Goal: Information Seeking & Learning: Learn about a topic

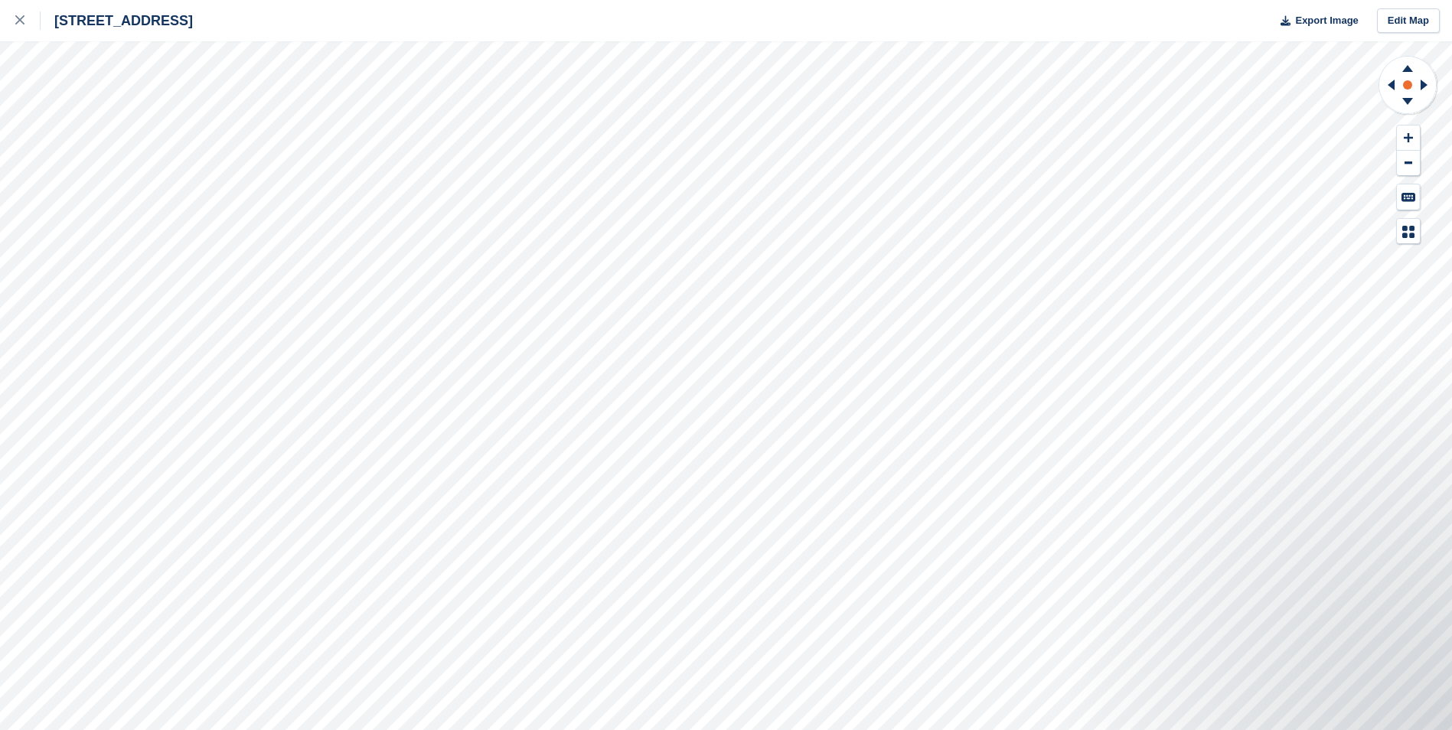
click at [1404, 88] on circle at bounding box center [1407, 84] width 9 height 9
click at [15, 18] on link at bounding box center [20, 20] width 41 height 41
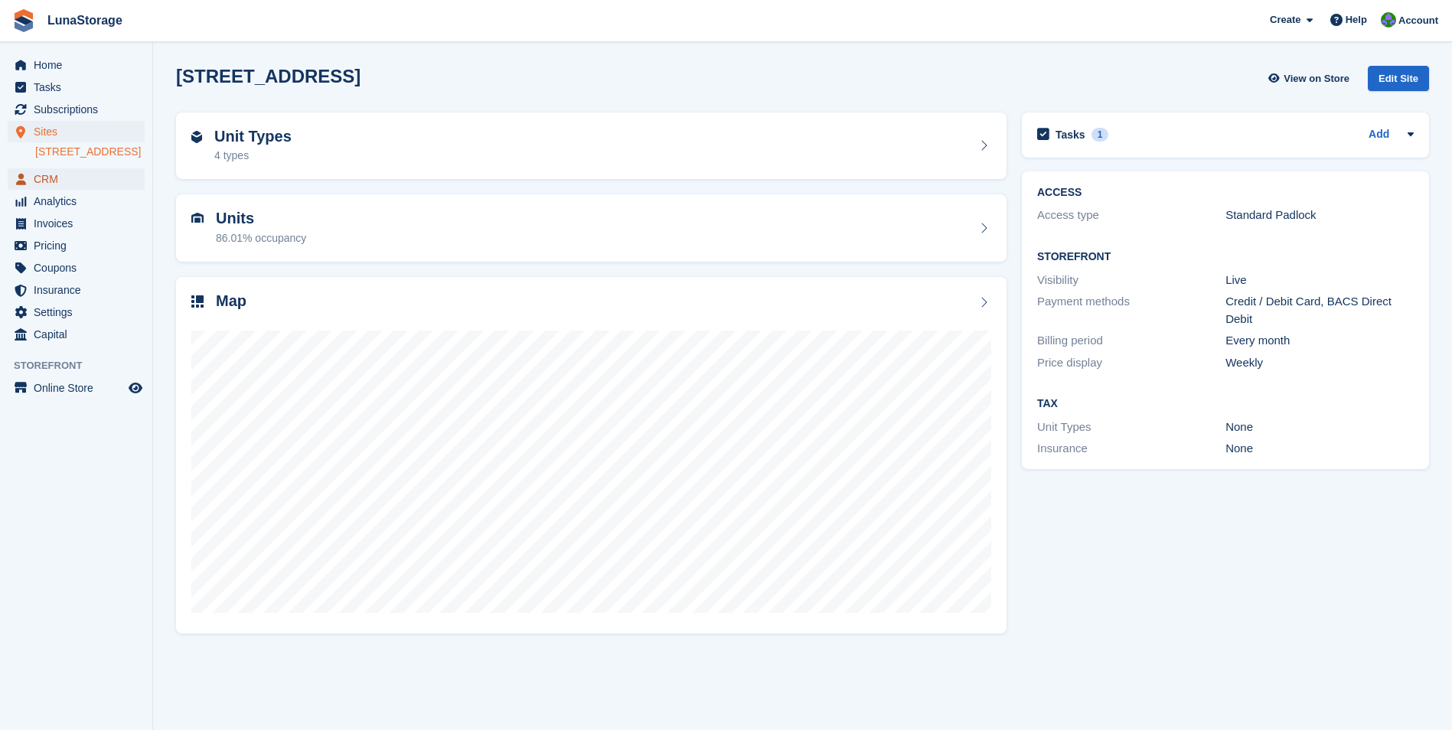
click at [53, 190] on span "CRM" at bounding box center [80, 178] width 92 height 21
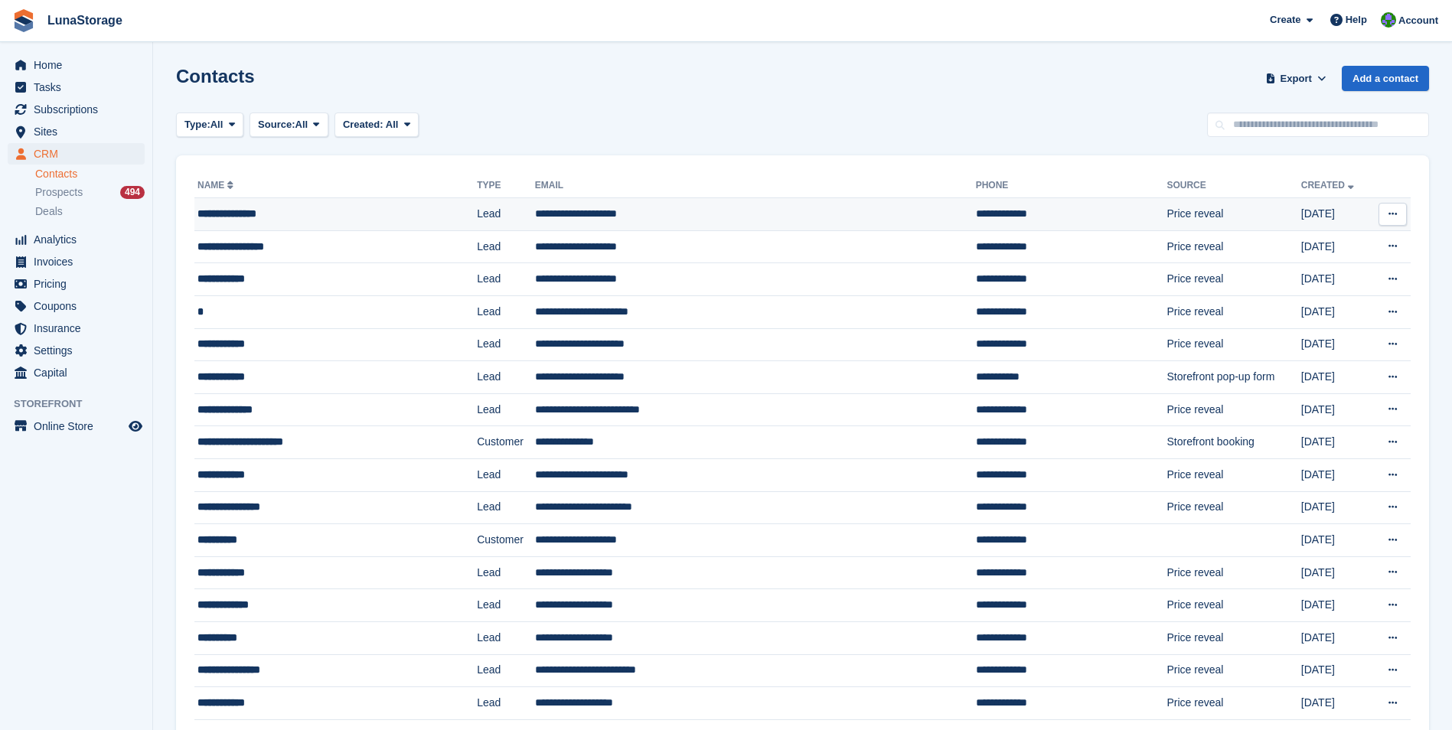
click at [256, 218] on div "**********" at bounding box center [309, 214] width 224 height 16
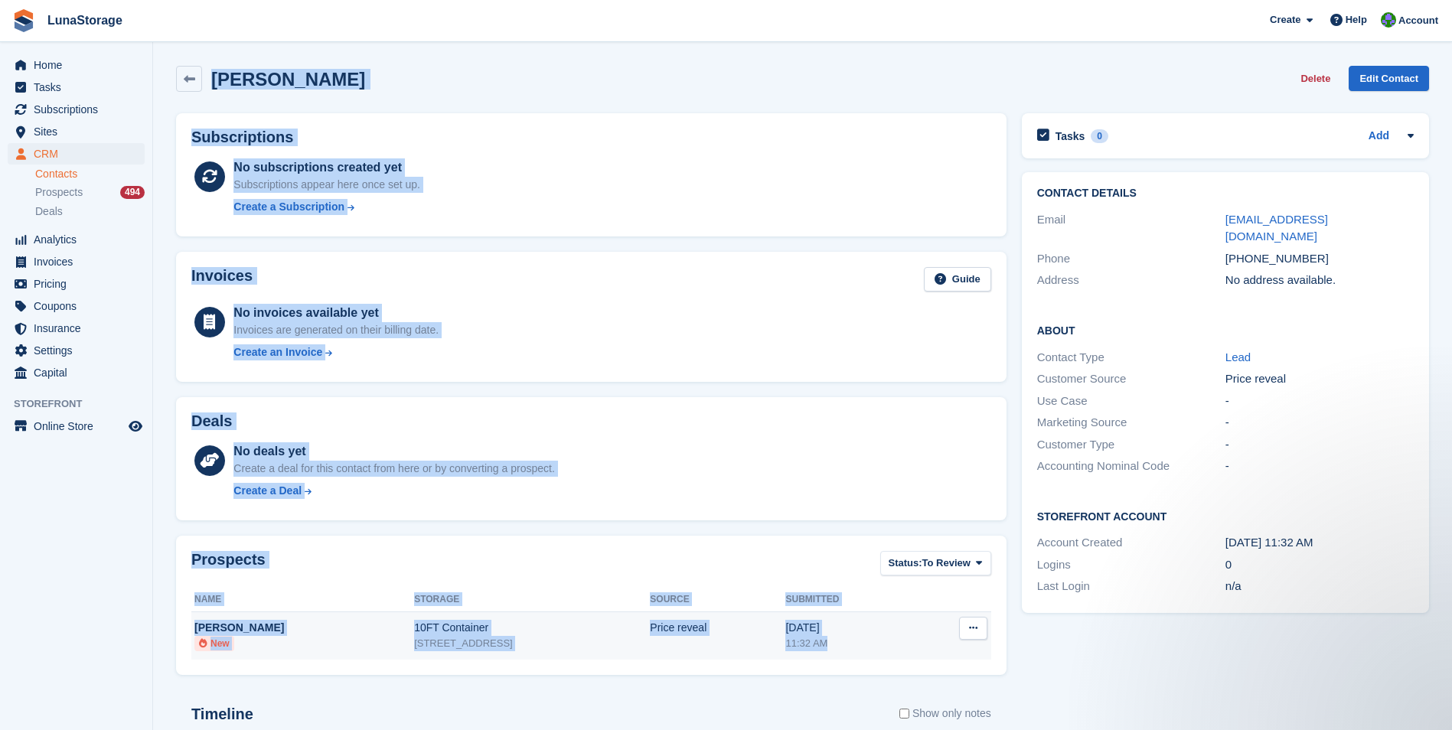
drag, startPoint x: 163, startPoint y: 61, endPoint x: 938, endPoint y: 642, distance: 968.7
click at [938, 642] on section "Martin Szlachta Delete Edit Contact Subscriptions No subscriptions created yet …" at bounding box center [802, 487] width 1299 height 974
drag, startPoint x: 938, startPoint y: 642, endPoint x: 1010, endPoint y: 673, distance: 78.5
click at [1010, 673] on div "Prospects Status: To Review All Archived To Review Name Storage Source Submitte…" at bounding box center [591, 605] width 846 height 155
drag, startPoint x: 1010, startPoint y: 673, endPoint x: 180, endPoint y: 65, distance: 1029.4
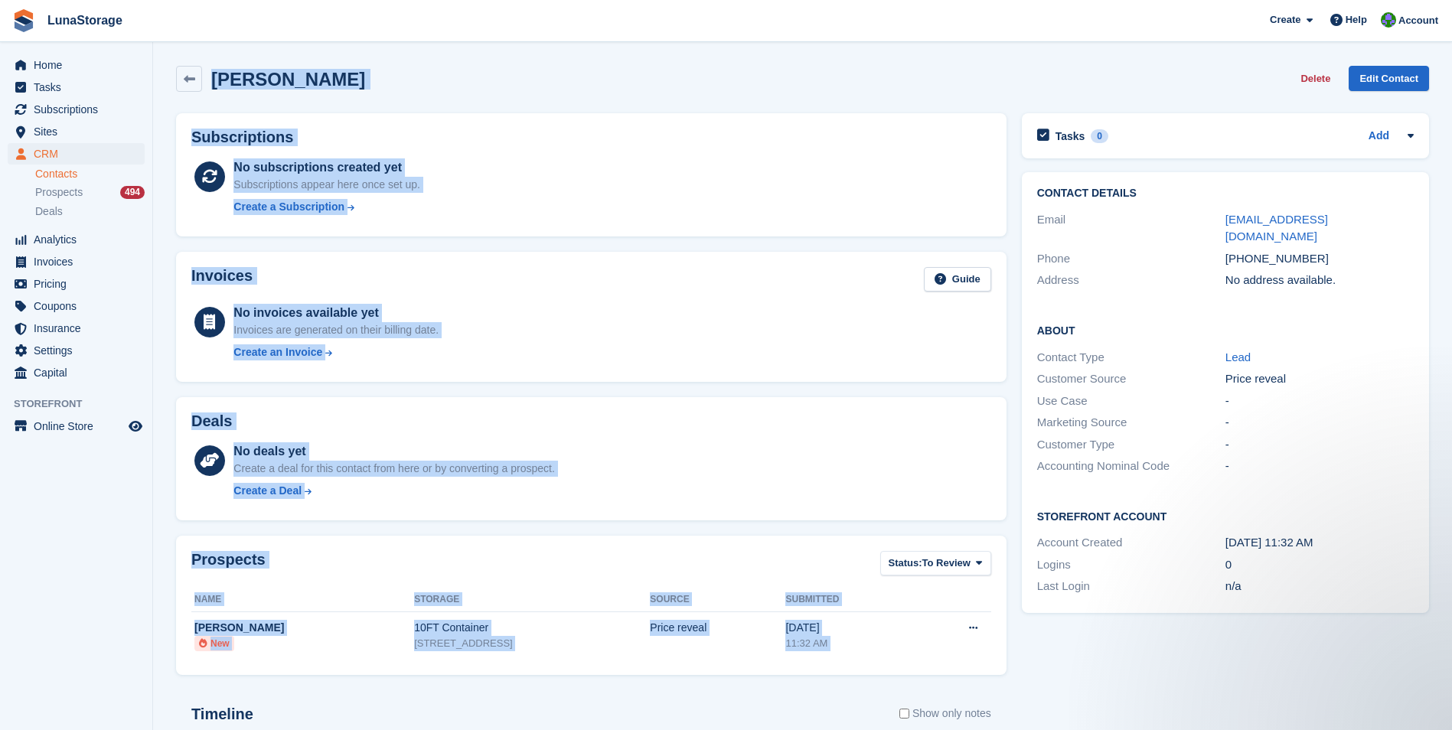
click at [180, 65] on div "Martin Szlachta Delete Edit Contact Subscriptions No subscriptions created yet …" at bounding box center [802, 509] width 1253 height 902
drag, startPoint x: 180, startPoint y: 65, endPoint x: 165, endPoint y: 68, distance: 14.9
click at [165, 68] on section "Martin Szlachta Delete Edit Contact Subscriptions No subscriptions created yet …" at bounding box center [802, 487] width 1299 height 974
drag, startPoint x: 165, startPoint y: 68, endPoint x: 921, endPoint y: 638, distance: 946.3
click at [921, 638] on section "Martin Szlachta Delete Edit Contact Subscriptions No subscriptions created yet …" at bounding box center [802, 487] width 1299 height 974
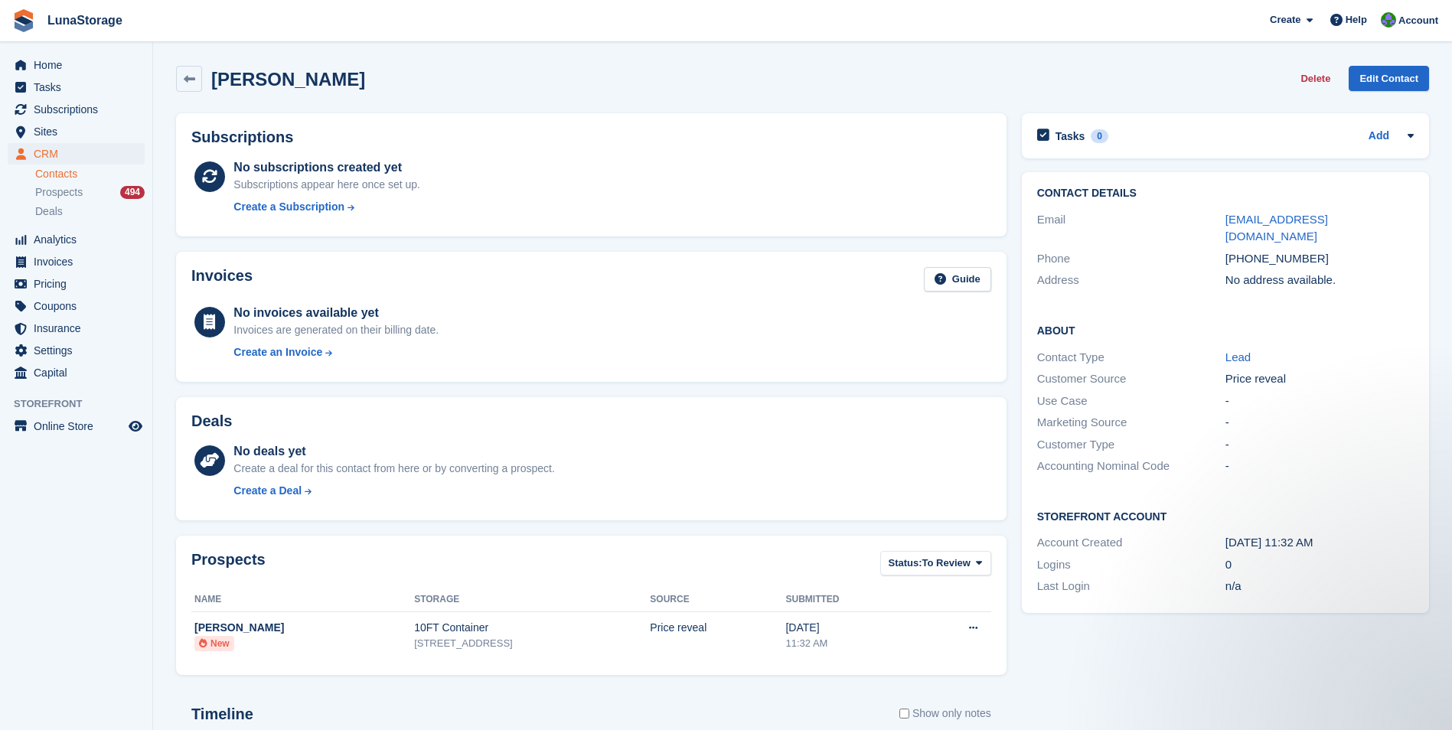
drag, startPoint x: 921, startPoint y: 638, endPoint x: 1009, endPoint y: 674, distance: 95.1
click at [1009, 674] on div "Prospects Status: To Review All Archived To Review Name Storage Source Submitte…" at bounding box center [591, 605] width 846 height 155
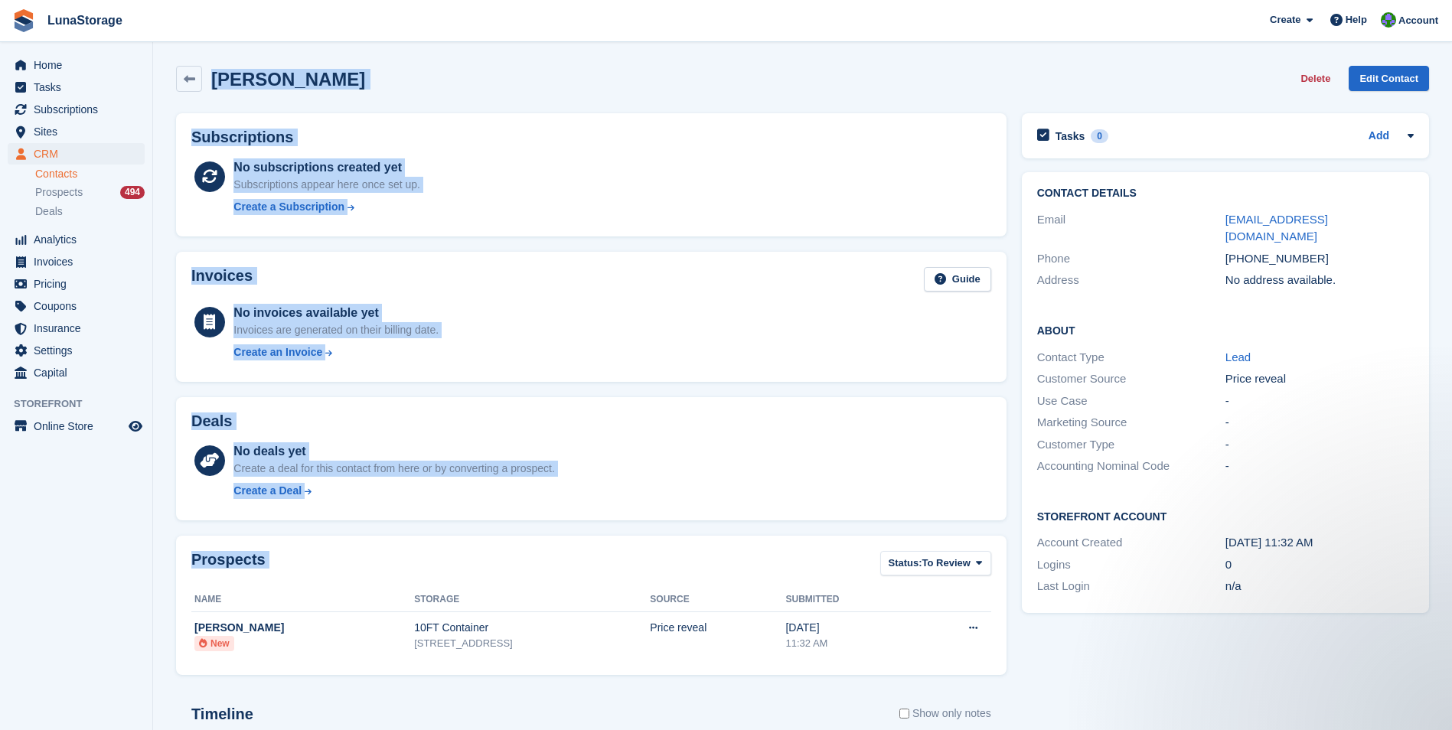
drag, startPoint x: 1009, startPoint y: 674, endPoint x: 158, endPoint y: 73, distance: 1042.1
click at [158, 73] on section "Martin Szlachta Delete Edit Contact Subscriptions No subscriptions created yet …" at bounding box center [802, 487] width 1299 height 974
click at [158, 65] on section "Martin Szlachta Delete Edit Contact Subscriptions No subscriptions created yet …" at bounding box center [802, 487] width 1299 height 974
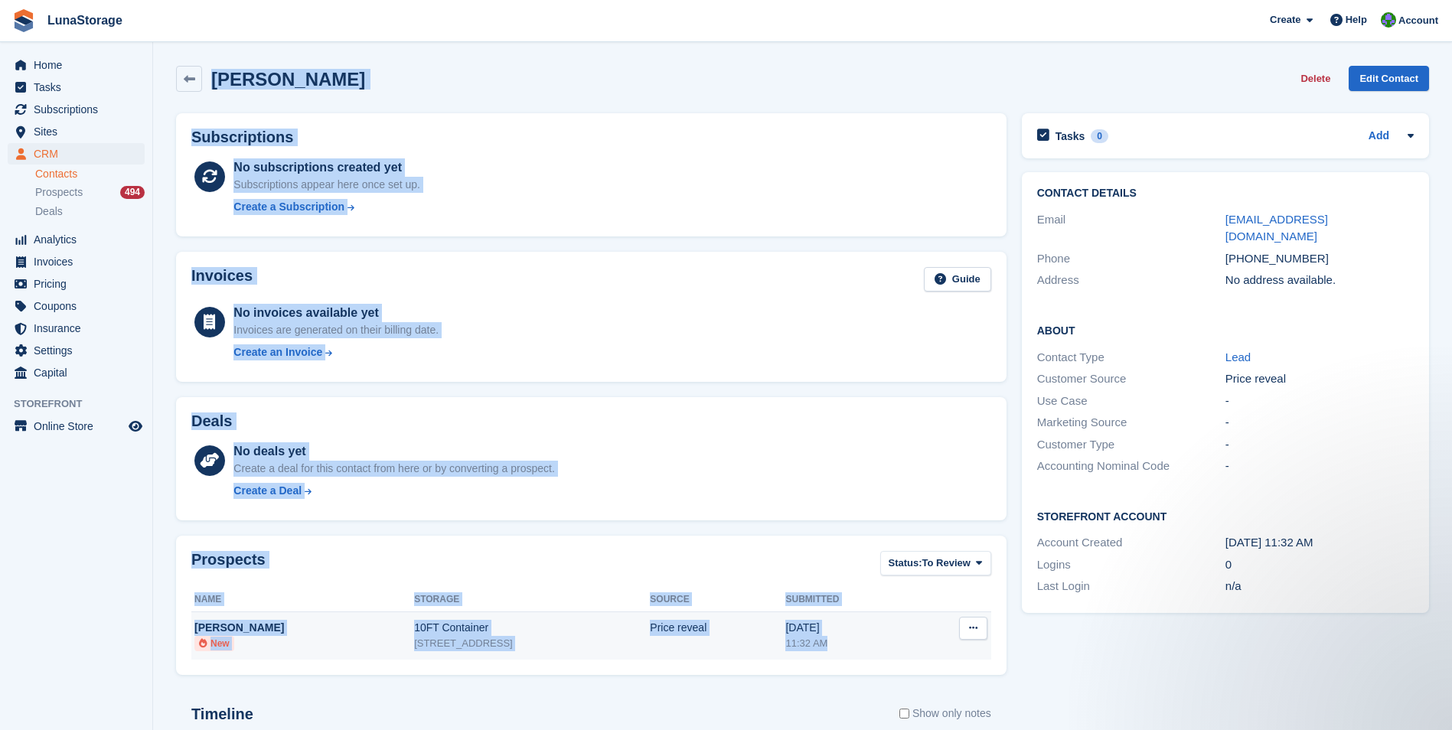
drag, startPoint x: 158, startPoint y: 65, endPoint x: 898, endPoint y: 636, distance: 935.2
click at [898, 636] on section "Martin Szlachta Delete Edit Contact Subscriptions No subscriptions created yet …" at bounding box center [802, 487] width 1299 height 974
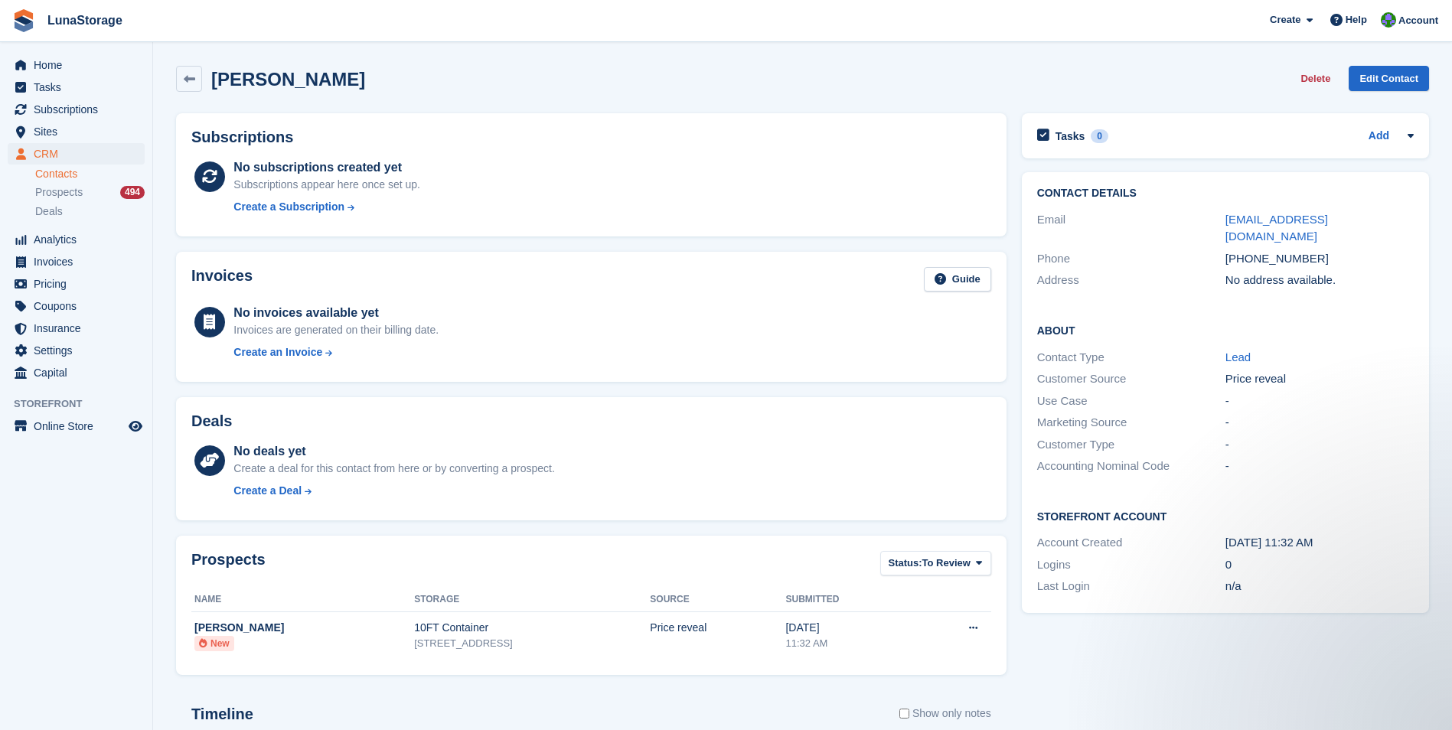
drag, startPoint x: 898, startPoint y: 636, endPoint x: 1012, endPoint y: 674, distance: 120.3
click at [1012, 674] on div "Prospects Status: To Review All Archived To Review Name Storage Source Submitte…" at bounding box center [591, 605] width 846 height 155
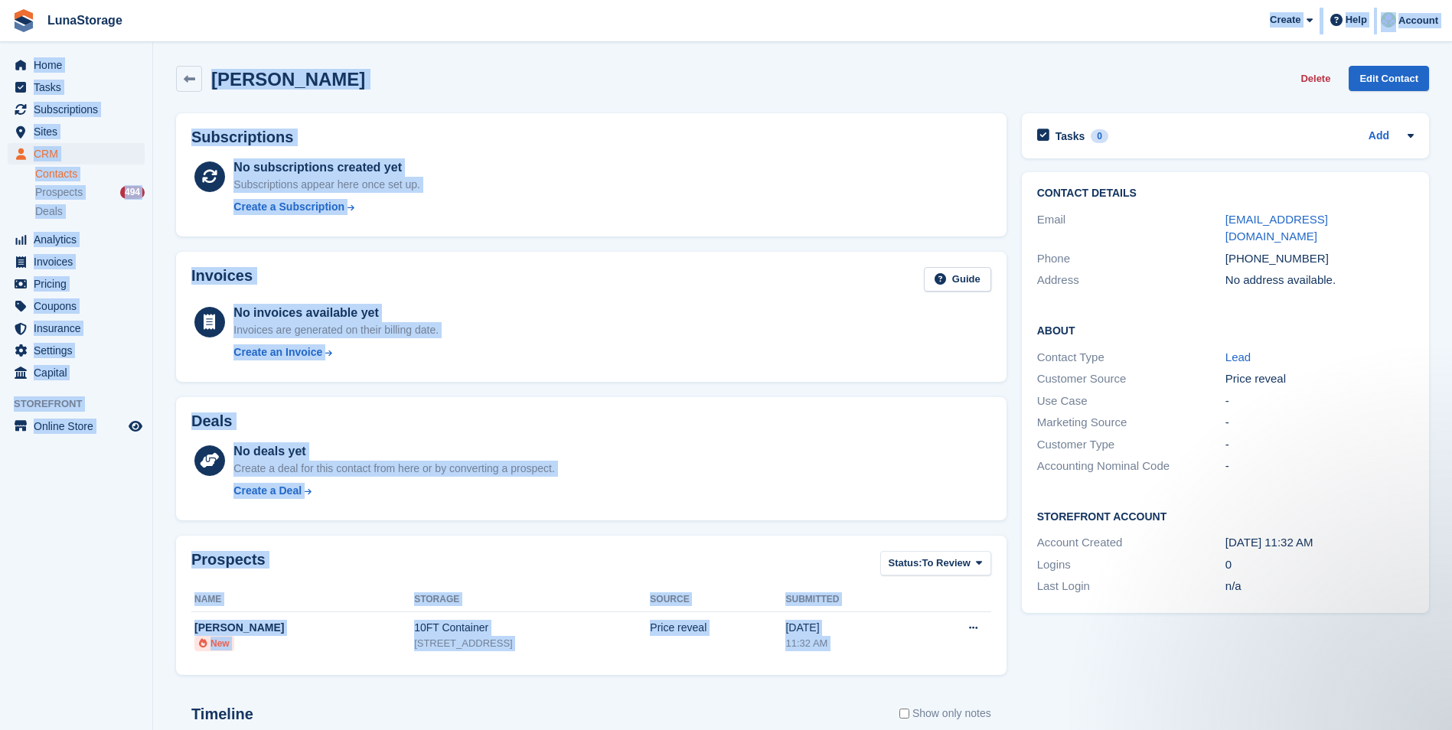
drag, startPoint x: 1012, startPoint y: 674, endPoint x: 180, endPoint y: 40, distance: 1046.8
click at [180, 40] on div "LunaStorage Create Subscription Invoice Contact Deal Discount Page Help Chat Su…" at bounding box center [726, 487] width 1452 height 974
drag, startPoint x: 180, startPoint y: 40, endPoint x: 165, endPoint y: 80, distance: 42.6
click at [165, 80] on section "Martin Szlachta Delete Edit Contact Subscriptions No subscriptions created yet …" at bounding box center [802, 487] width 1299 height 974
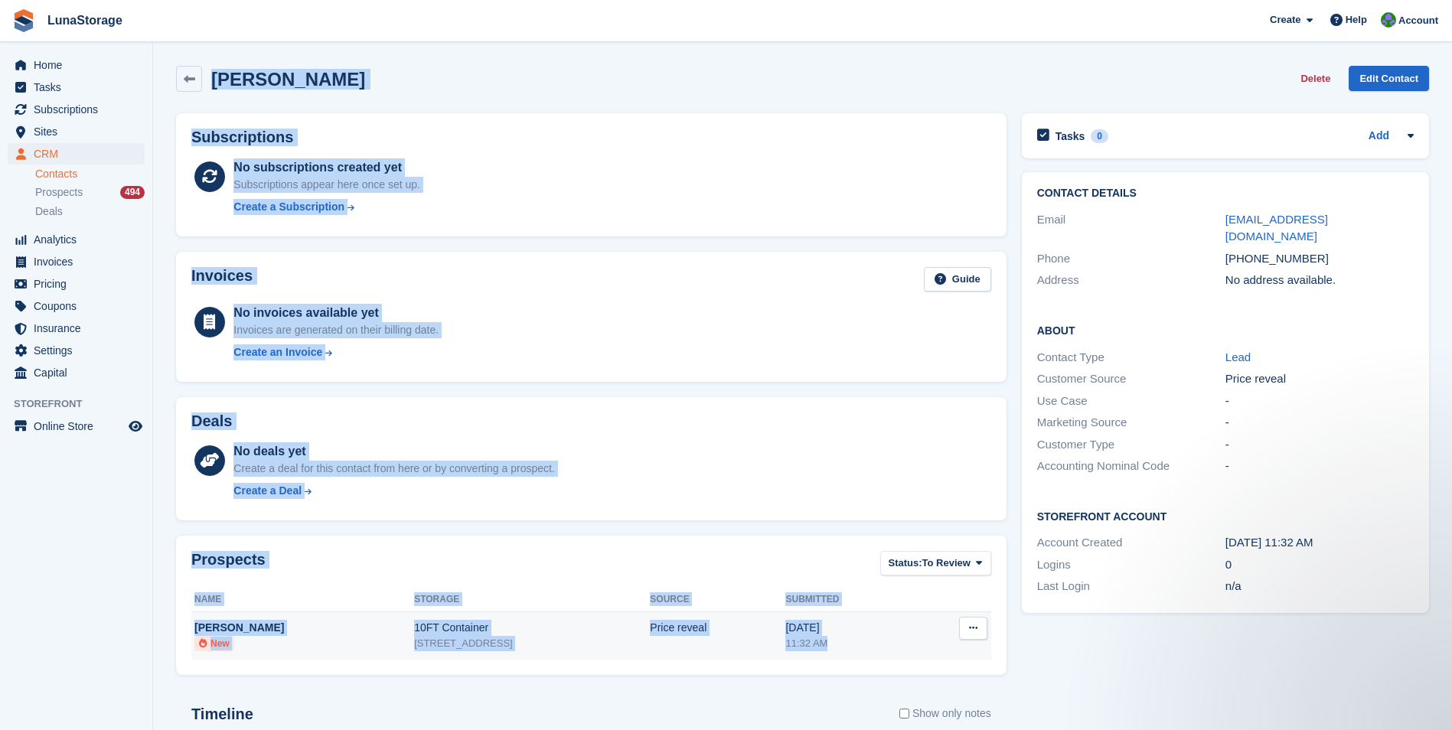
drag, startPoint x: 168, startPoint y: 67, endPoint x: 974, endPoint y: 654, distance: 997.1
click at [974, 654] on section "Martin Szlachta Delete Edit Contact Subscriptions No subscriptions created yet …" at bounding box center [802, 487] width 1299 height 974
drag, startPoint x: 974, startPoint y: 654, endPoint x: 1013, endPoint y: 674, distance: 44.2
click at [1014, 674] on div "Tasks 0 Add No tasks related to Martin Szlachta Contact Details Email mszlachta…" at bounding box center [1225, 533] width 422 height 855
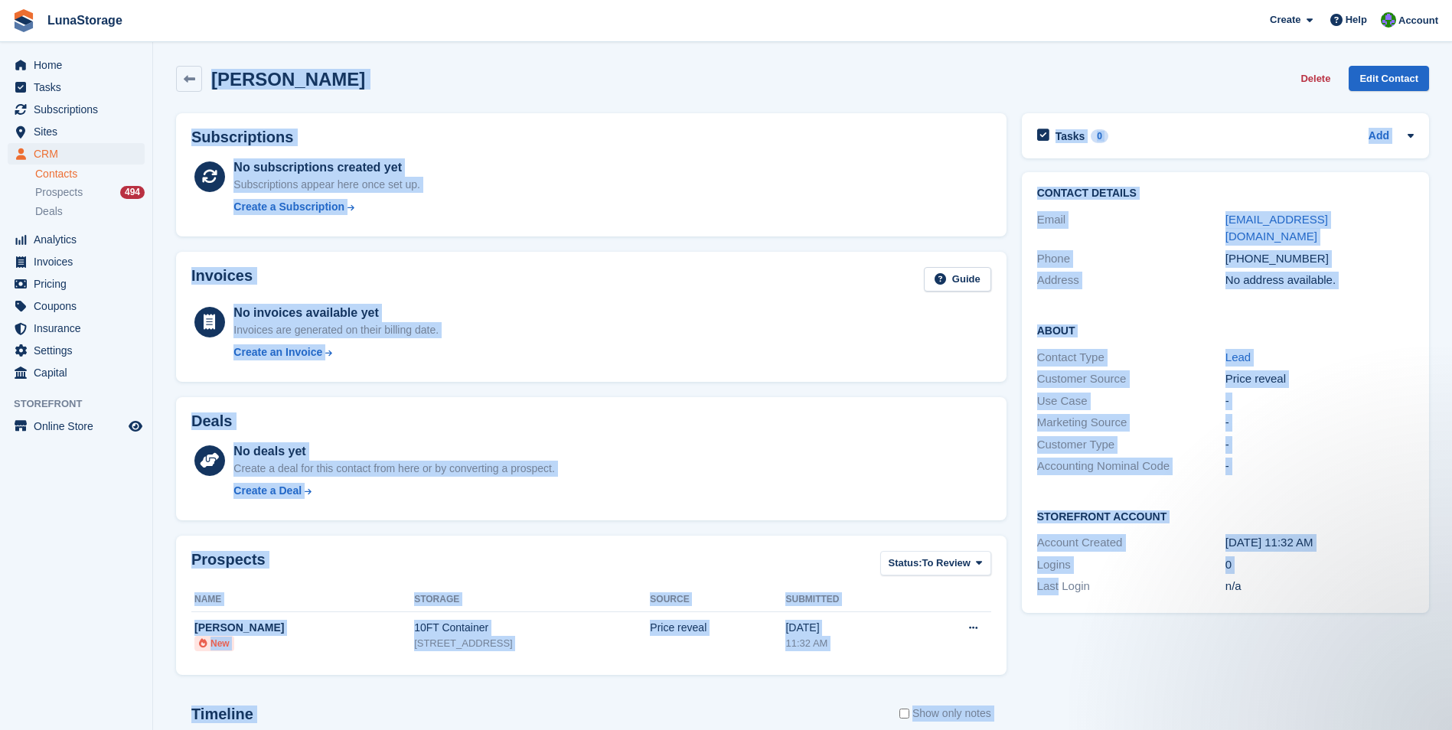
drag, startPoint x: 1013, startPoint y: 674, endPoint x: 173, endPoint y: 72, distance: 1033.8
click at [176, 72] on div "Martin Szlachta Delete Edit Contact Subscriptions No subscriptions created yet …" at bounding box center [802, 509] width 1253 height 902
click at [168, 71] on div "Martin Szlachta Delete Edit Contact" at bounding box center [802, 81] width 1268 height 47
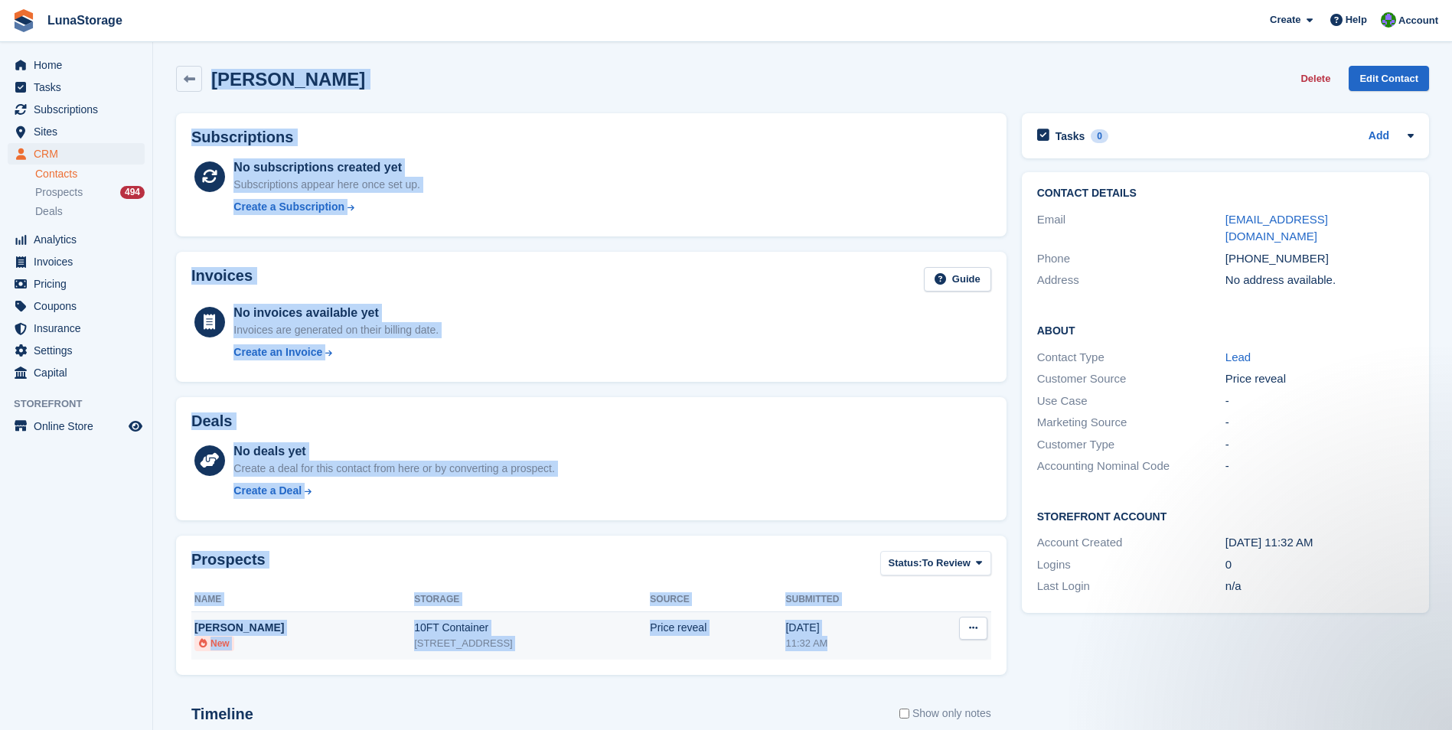
drag, startPoint x: 168, startPoint y: 71, endPoint x: 886, endPoint y: 657, distance: 926.8
click at [886, 657] on div "Martin Szlachta Delete Edit Contact Subscriptions No subscriptions created yet …" at bounding box center [802, 509] width 1253 height 902
drag, startPoint x: 886, startPoint y: 657, endPoint x: 1011, endPoint y: 679, distance: 126.6
click at [1011, 679] on div "Prospects Status: To Review All Archived To Review Name Storage Source Submitte…" at bounding box center [591, 605] width 846 height 155
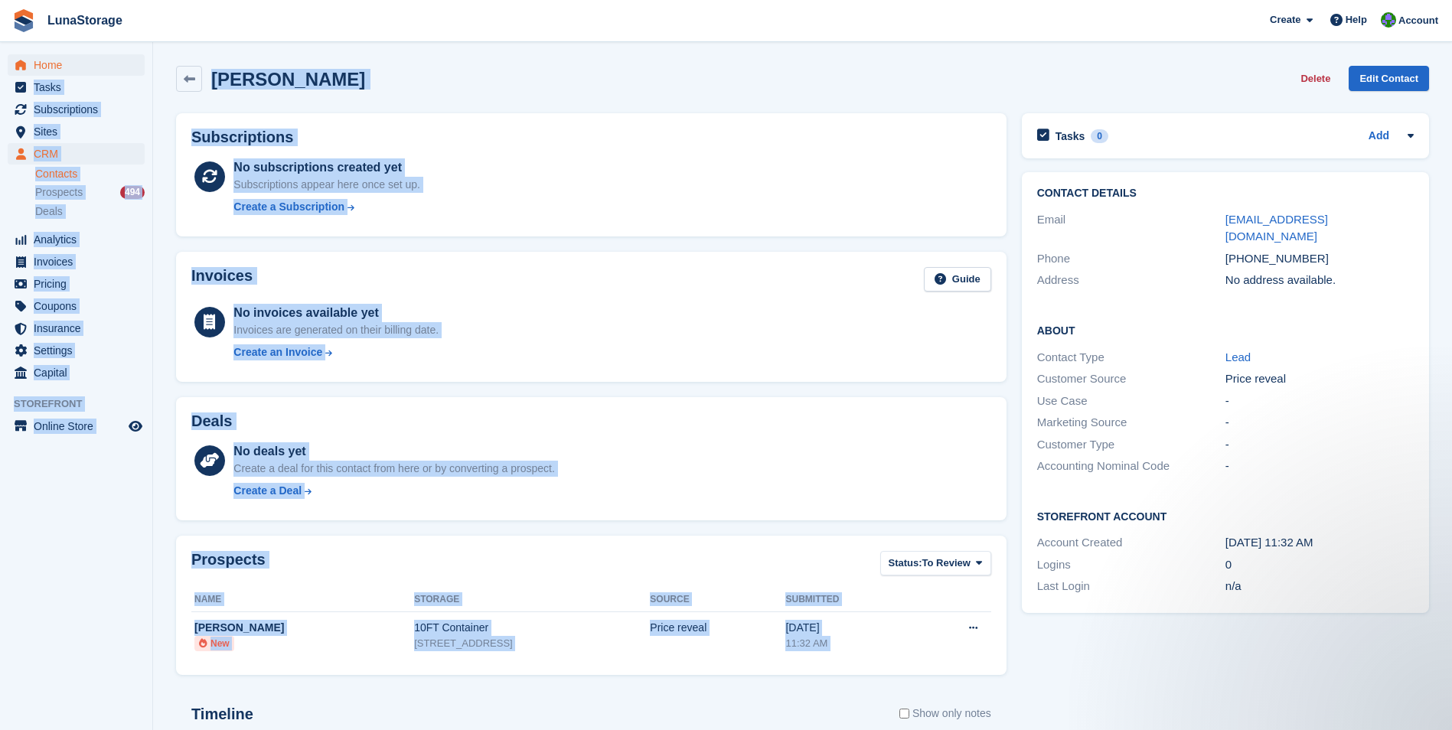
drag, startPoint x: 1011, startPoint y: 679, endPoint x: 142, endPoint y: 55, distance: 1069.9
click at [142, 55] on div "Home Tasks Subscriptions Subscriptions Subscriptions Price increases NEW Price …" at bounding box center [726, 487] width 1452 height 974
drag, startPoint x: 142, startPoint y: 55, endPoint x: 158, endPoint y: 171, distance: 116.7
click at [158, 171] on section "Martin Szlachta Delete Edit Contact Subscriptions No subscriptions created yet …" at bounding box center [802, 487] width 1299 height 974
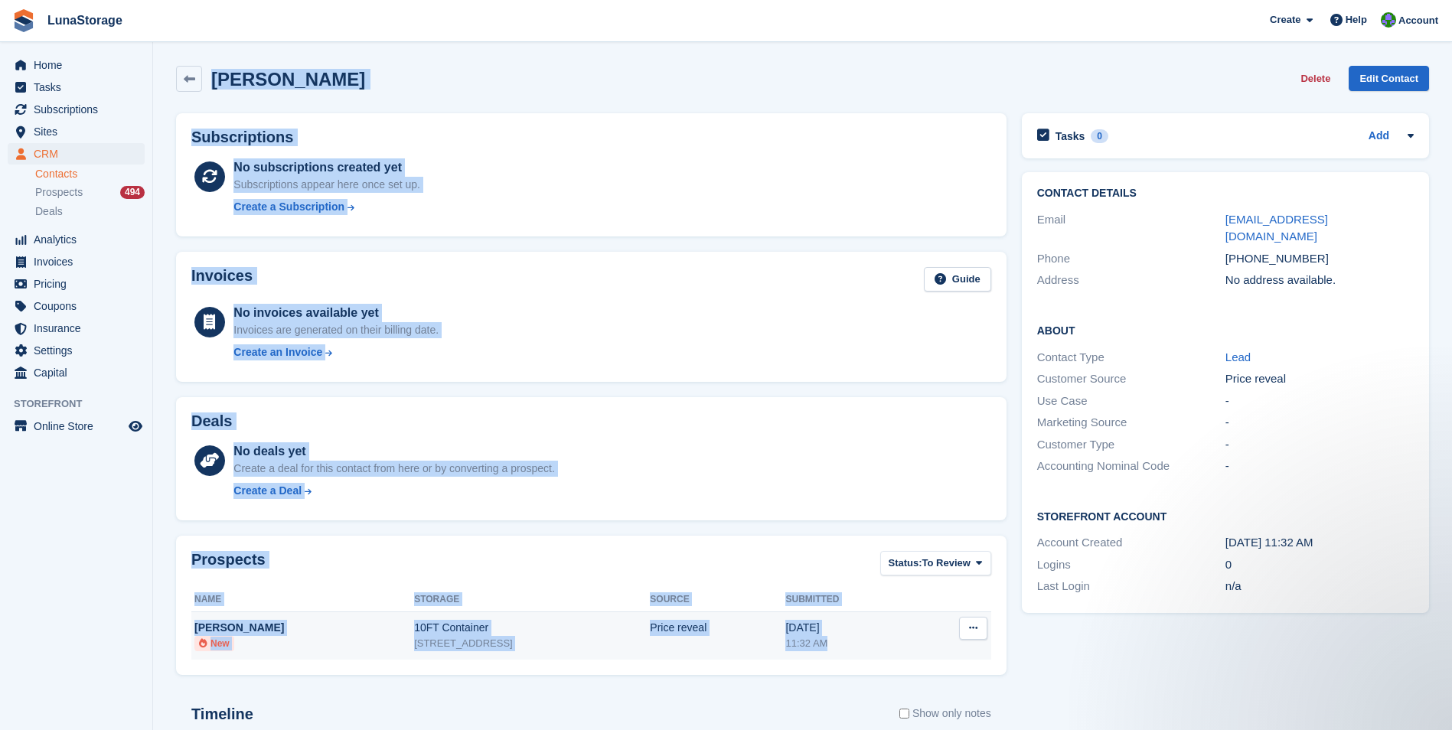
drag, startPoint x: 174, startPoint y: 56, endPoint x: 937, endPoint y: 656, distance: 970.6
click at [937, 656] on section "Martin Szlachta Delete Edit Contact Subscriptions No subscriptions created yet …" at bounding box center [802, 487] width 1299 height 974
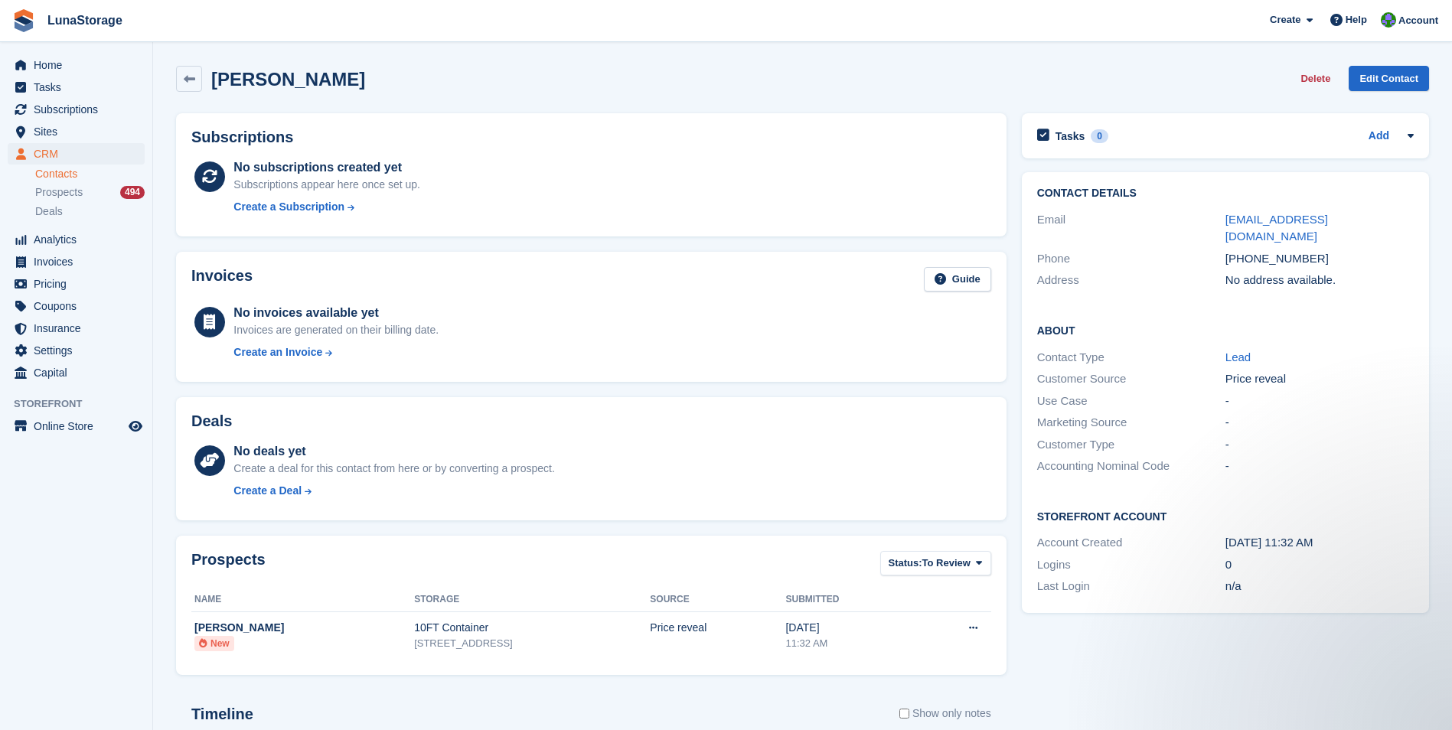
drag, startPoint x: 937, startPoint y: 656, endPoint x: 1016, endPoint y: 678, distance: 81.9
click at [1016, 678] on div "Tasks 0 Add No tasks related to Martin Szlachta Contact Details Email mszlachta…" at bounding box center [1225, 533] width 422 height 855
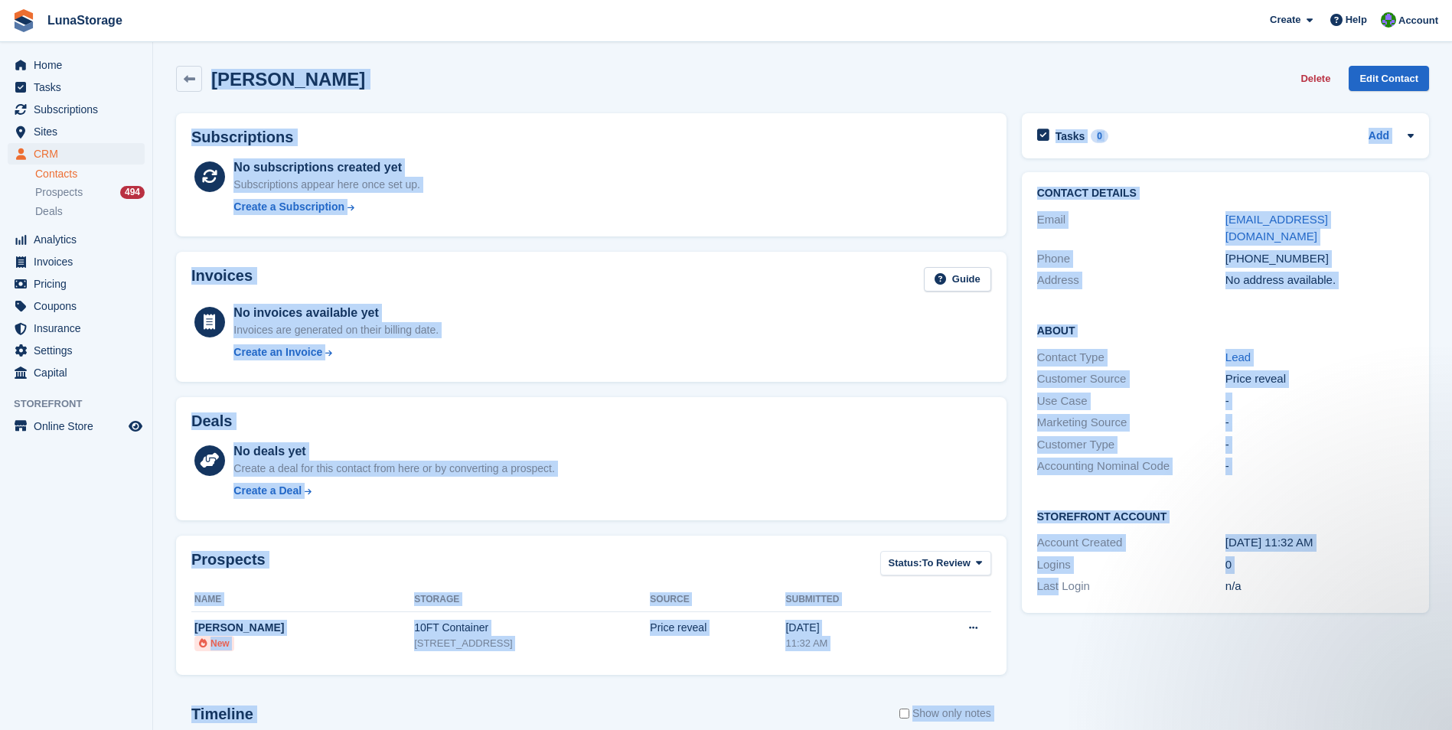
drag, startPoint x: 1016, startPoint y: 678, endPoint x: 180, endPoint y: 62, distance: 1038.8
click at [180, 62] on div "Martin Szlachta Delete Edit Contact Subscriptions No subscriptions created yet …" at bounding box center [802, 509] width 1253 height 902
drag, startPoint x: 180, startPoint y: 62, endPoint x: 171, endPoint y: 63, distance: 9.2
click at [171, 63] on div "Martin Szlachta Delete Edit Contact" at bounding box center [802, 81] width 1268 height 47
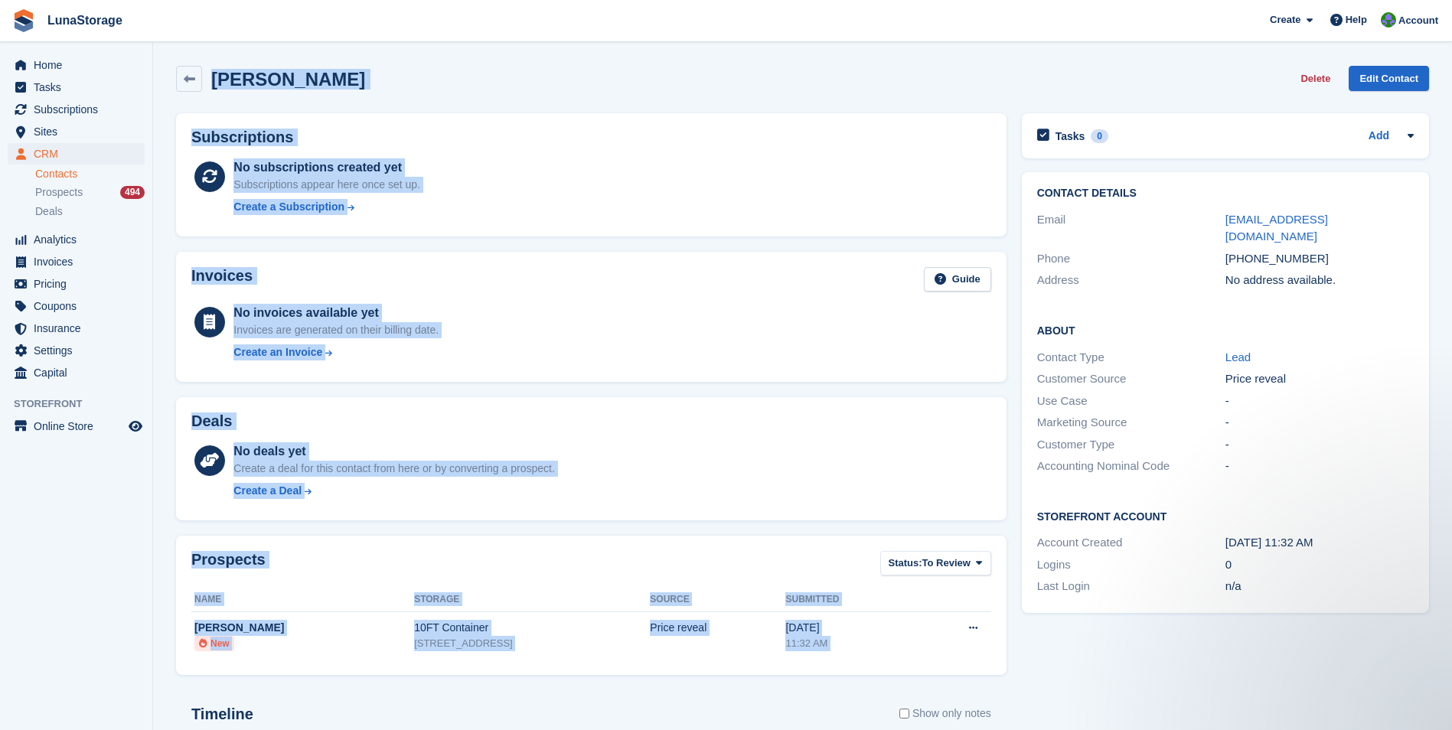
drag, startPoint x: 171, startPoint y: 63, endPoint x: 1003, endPoint y: 661, distance: 1024.7
click at [1003, 661] on div "Martin Szlachta Delete Edit Contact Subscriptions No subscriptions created yet …" at bounding box center [802, 509] width 1253 height 902
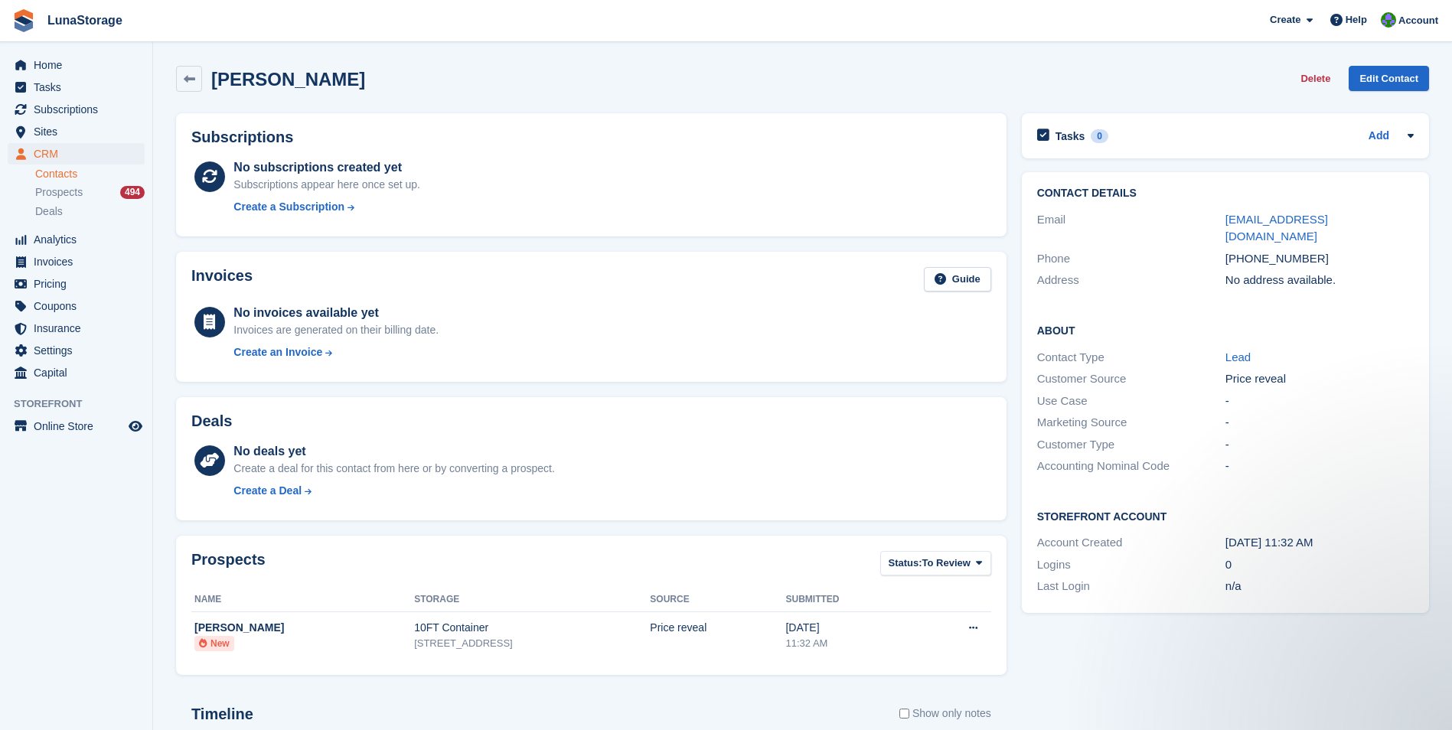
drag, startPoint x: 1003, startPoint y: 661, endPoint x: 1016, endPoint y: 677, distance: 20.7
click at [1016, 677] on div "Tasks 0 Add No tasks related to Martin Szlachta Contact Details Email mszlachta…" at bounding box center [1225, 533] width 422 height 855
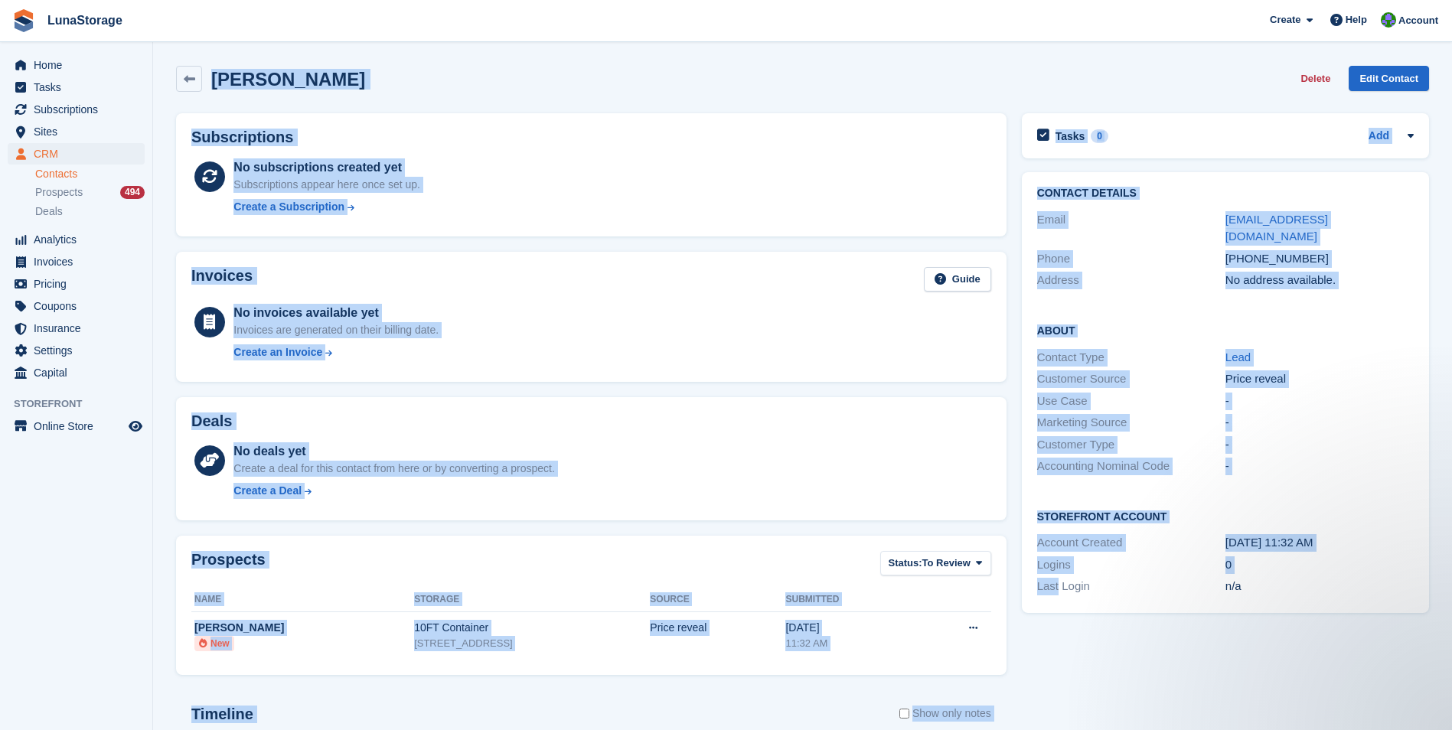
drag, startPoint x: 1016, startPoint y: 677, endPoint x: 197, endPoint y: 60, distance: 1025.2
click at [197, 60] on div "Martin Szlachta Delete Edit Contact Subscriptions No subscriptions created yet …" at bounding box center [802, 509] width 1253 height 902
drag, startPoint x: 197, startPoint y: 60, endPoint x: 171, endPoint y: 64, distance: 26.3
click at [171, 64] on div "Martin Szlachta Delete Edit Contact" at bounding box center [802, 81] width 1268 height 47
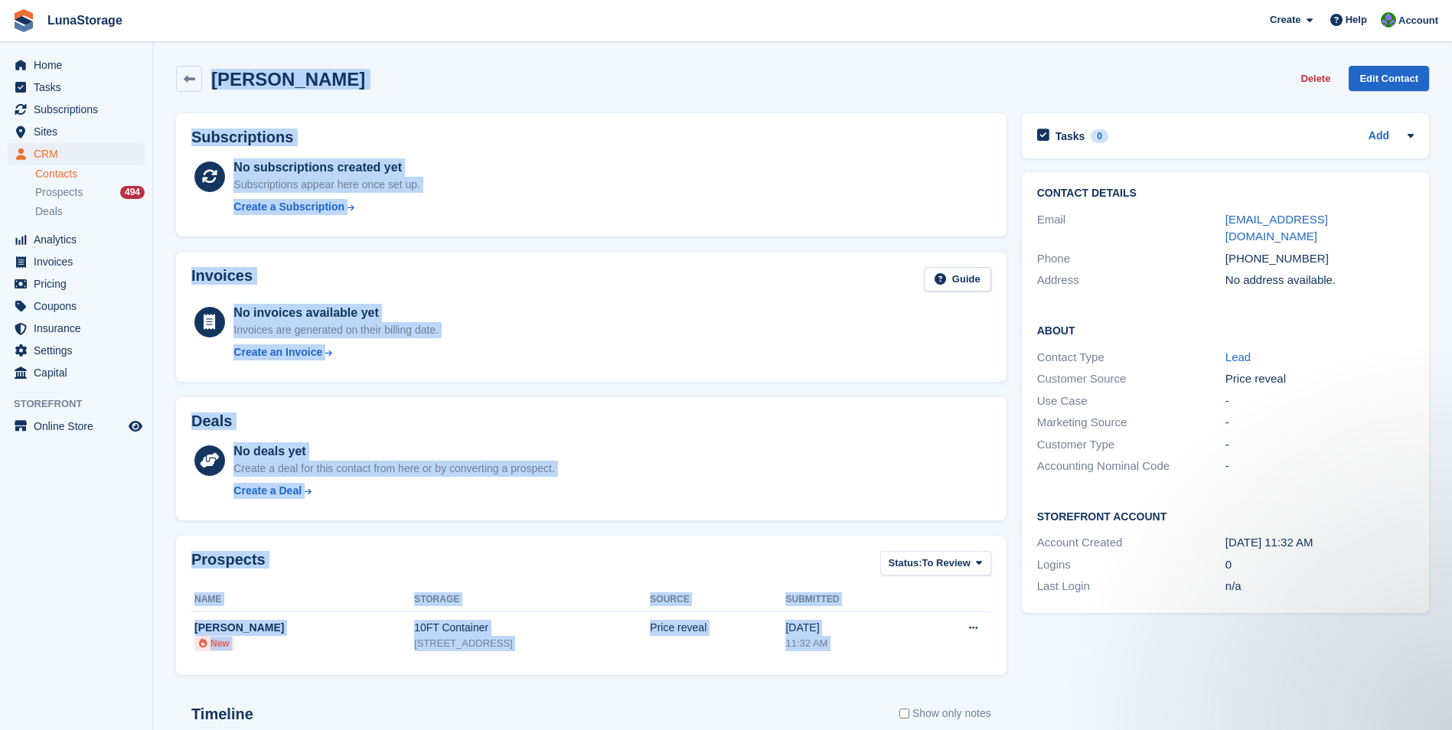
drag, startPoint x: 171, startPoint y: 64, endPoint x: 1006, endPoint y: 675, distance: 1035.0
click at [1006, 675] on div "Martin Szlachta Delete Edit Contact Subscriptions No subscriptions created yet …" at bounding box center [802, 509] width 1253 height 902
click at [1006, 675] on div "Prospects Status: To Review All Archived To Review Name Storage Source Submitte…" at bounding box center [591, 605] width 846 height 155
drag, startPoint x: 1006, startPoint y: 675, endPoint x: 174, endPoint y: 79, distance: 1024.0
click at [176, 79] on div "Martin Szlachta Delete Edit Contact Subscriptions No subscriptions created yet …" at bounding box center [802, 509] width 1253 height 902
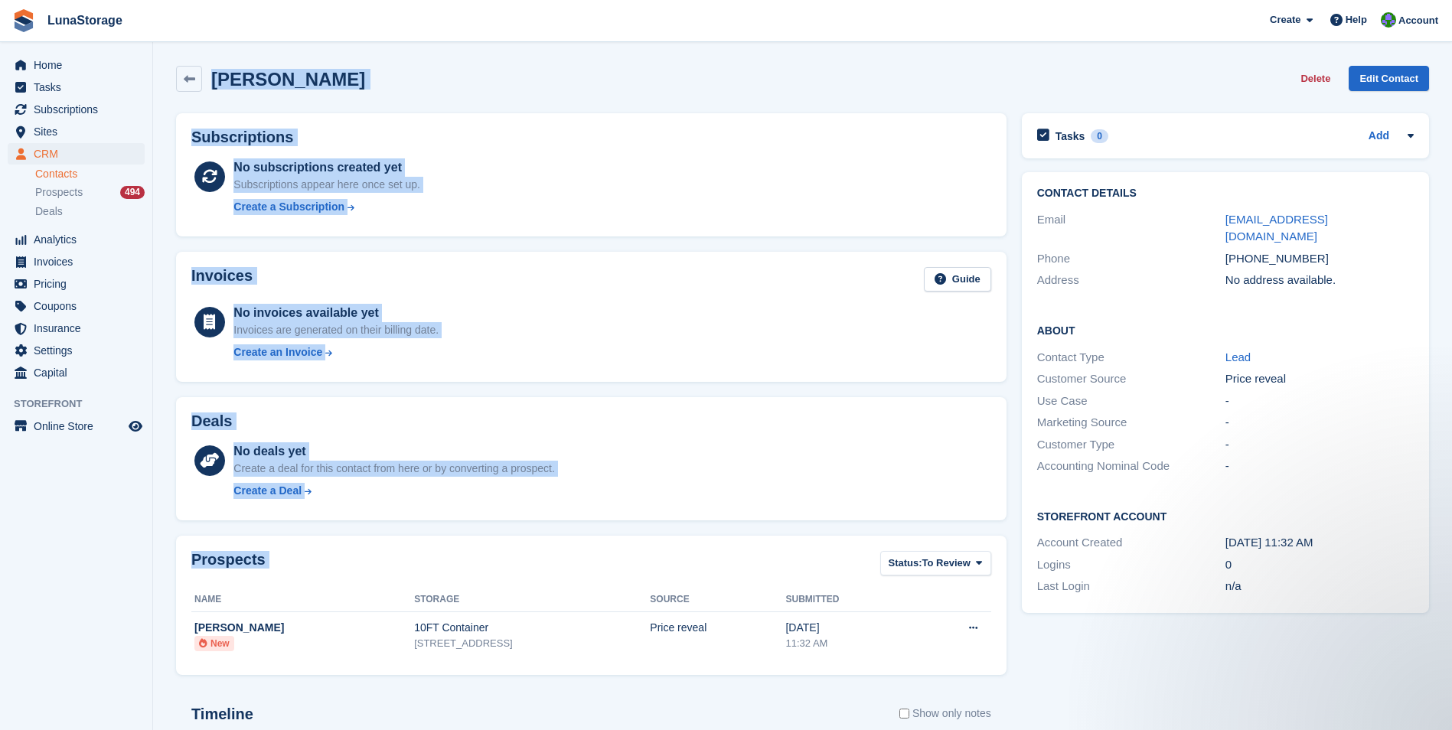
drag, startPoint x: 174, startPoint y: 79, endPoint x: 166, endPoint y: 65, distance: 15.8
click at [166, 65] on section "Martin Szlachta Delete Edit Contact Subscriptions No subscriptions created yet …" at bounding box center [802, 487] width 1299 height 974
drag, startPoint x: 166, startPoint y: 65, endPoint x: 977, endPoint y: 670, distance: 1011.7
click at [977, 670] on section "Martin Szlachta Delete Edit Contact Subscriptions No subscriptions created yet …" at bounding box center [802, 487] width 1299 height 974
drag
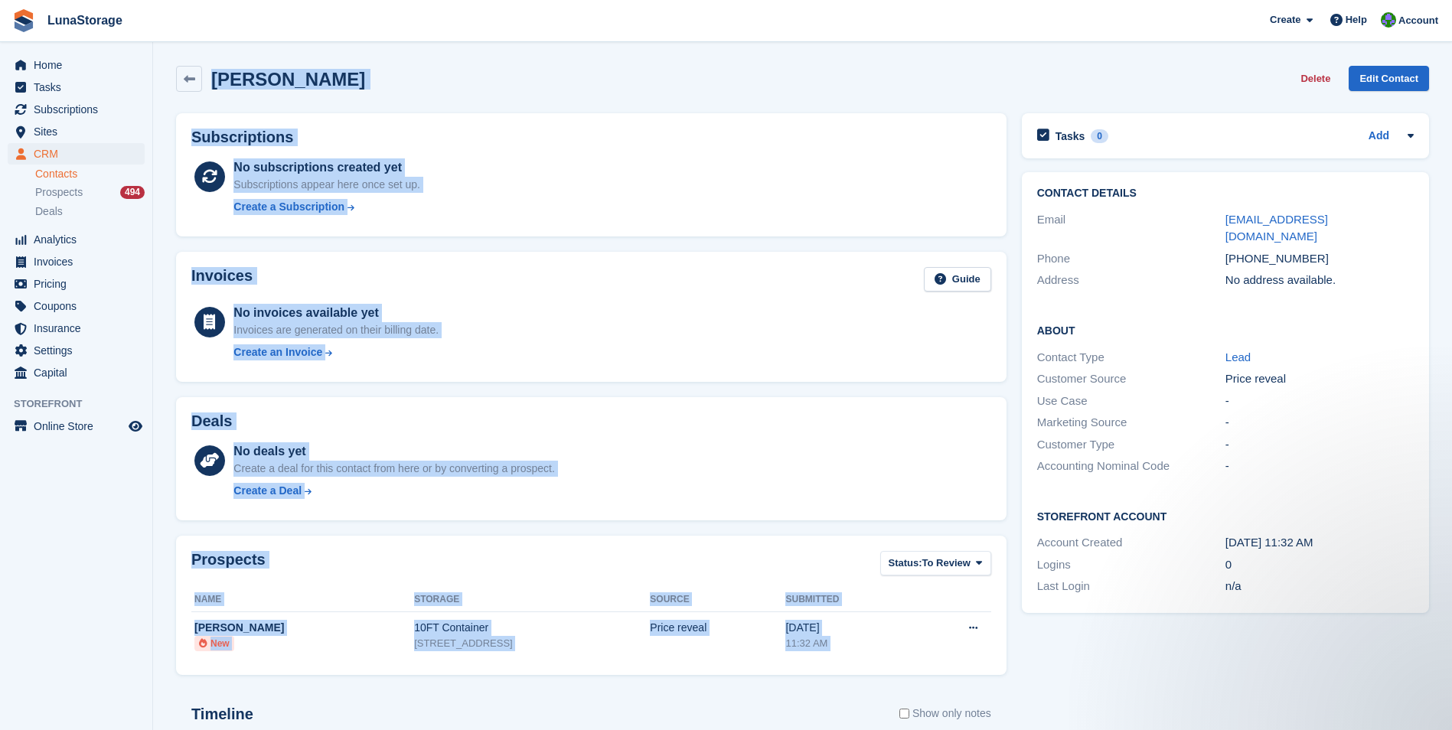
click at [1010, 678] on div "Prospects Status: To Review All Archived To Review Name Storage Source Submitte…" at bounding box center [591, 605] width 846 height 155
click at [211, 67] on div "Martin Szlachta Delete Edit Contact Subscriptions No subscriptions created yet …" at bounding box center [802, 509] width 1253 height 902
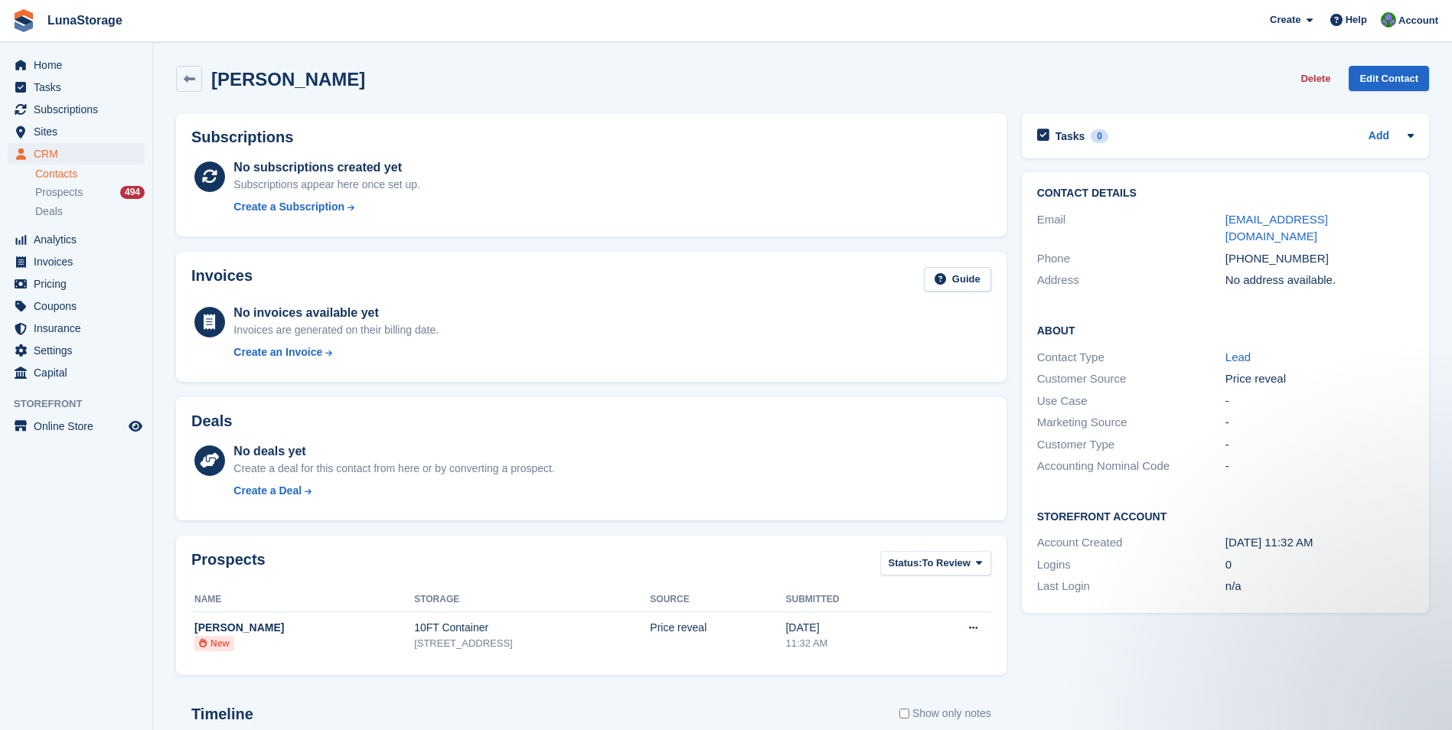
click at [160, 67] on section "Martin Szlachta Delete Edit Contact Subscriptions No subscriptions created yet …" at bounding box center [802, 487] width 1299 height 974
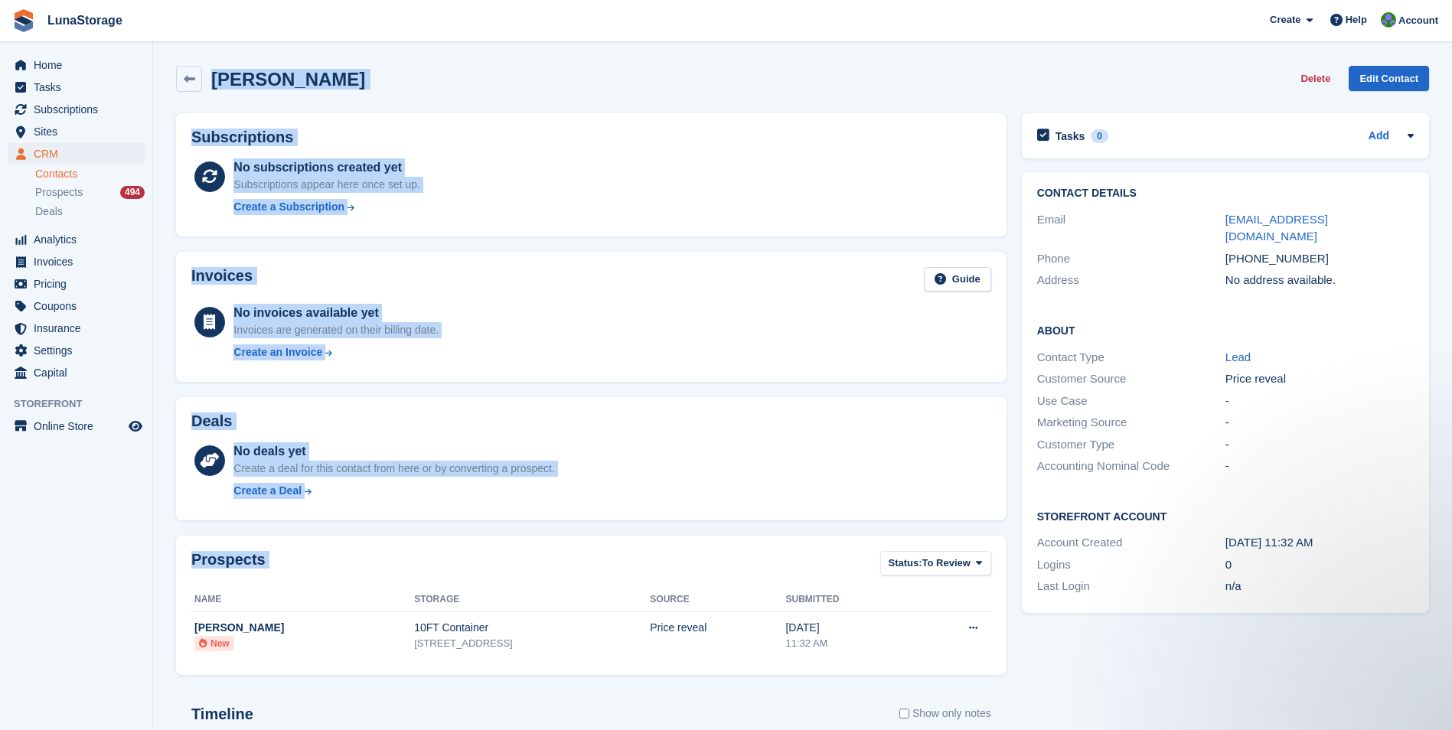
click at [963, 671] on section "Martin Szlachta Delete Edit Contact Subscriptions No subscriptions created yet …" at bounding box center [802, 487] width 1299 height 974
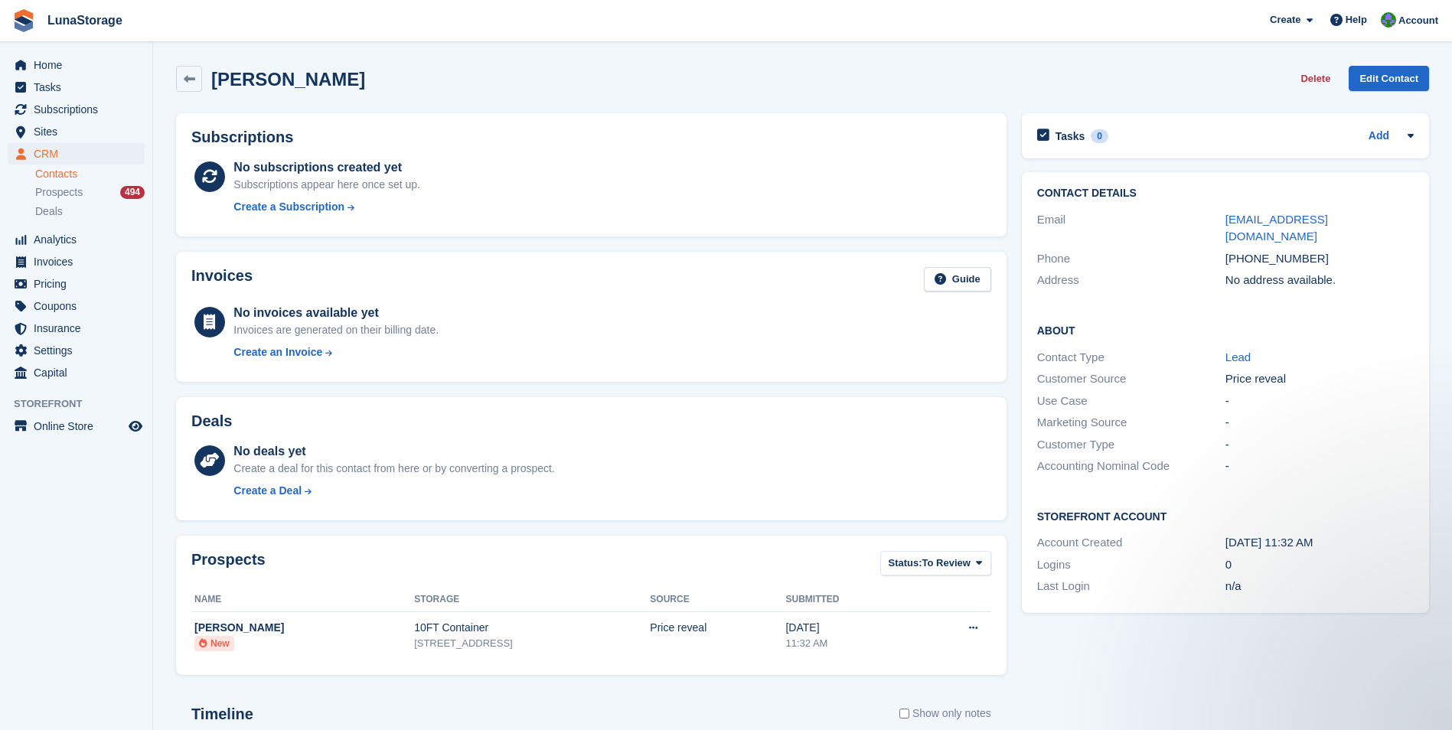
click at [1014, 680] on div "Tasks 0 Add No tasks related to Martin Szlachta Contact Details Email mszlachta…" at bounding box center [1225, 533] width 422 height 855
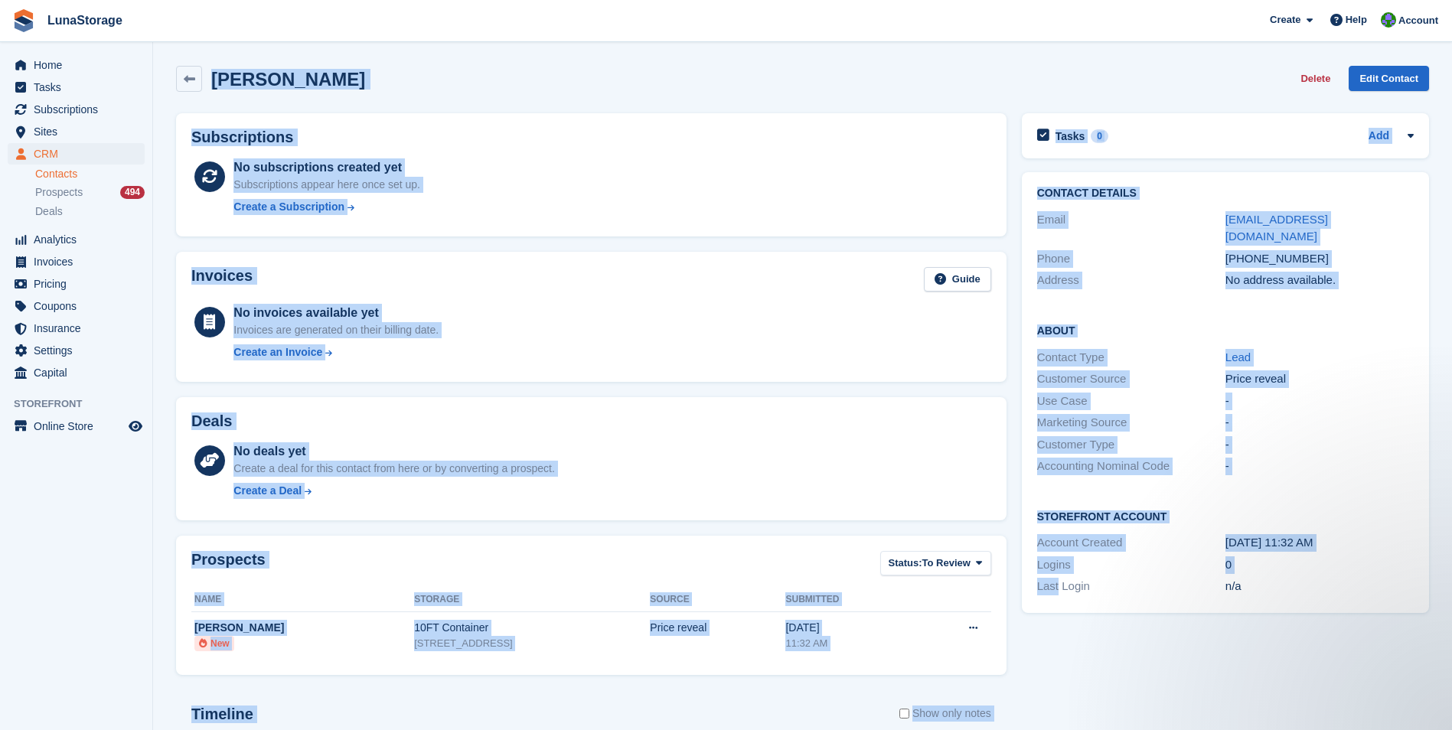
click at [181, 63] on div "Martin Szlachta Delete Edit Contact Subscriptions No subscriptions created yet …" at bounding box center [802, 509] width 1253 height 902
click at [172, 65] on div "Martin Szlachta Delete Edit Contact" at bounding box center [802, 81] width 1268 height 47
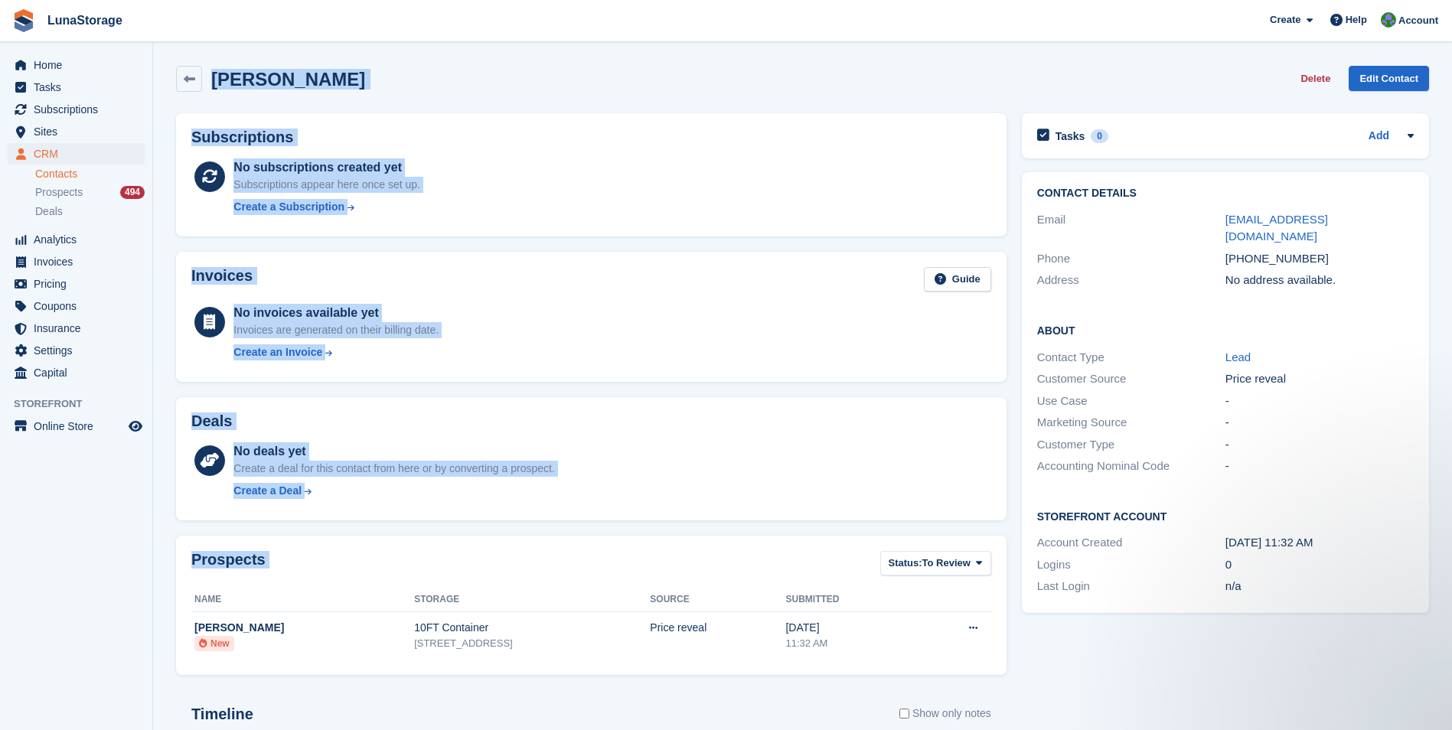
click at [960, 672] on div "Martin Szlachta Delete Edit Contact Subscriptions No subscriptions created yet …" at bounding box center [802, 509] width 1253 height 902
click at [1006, 676] on div "Prospects Status: To Review All Archived To Review Name Storage Source Submitte…" at bounding box center [591, 605] width 846 height 155
click at [184, 70] on div "Martin Szlachta Delete Edit Contact Subscriptions No subscriptions created yet …" at bounding box center [802, 509] width 1253 height 902
click at [171, 65] on div "Martin Szlachta Delete Edit Contact" at bounding box center [802, 81] width 1268 height 47
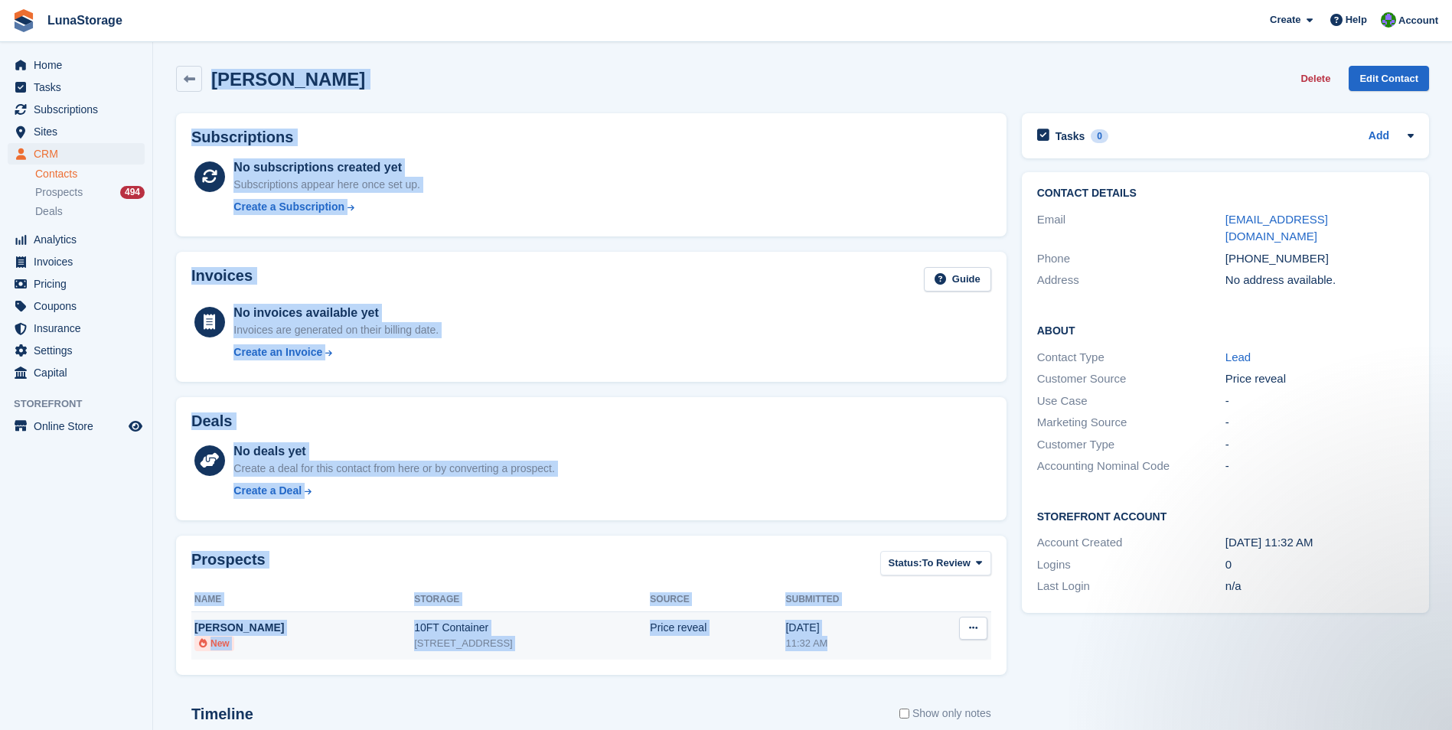
click at [912, 650] on div "Martin Szlachta Delete Edit Contact Subscriptions No subscriptions created yet …" at bounding box center [802, 509] width 1253 height 902
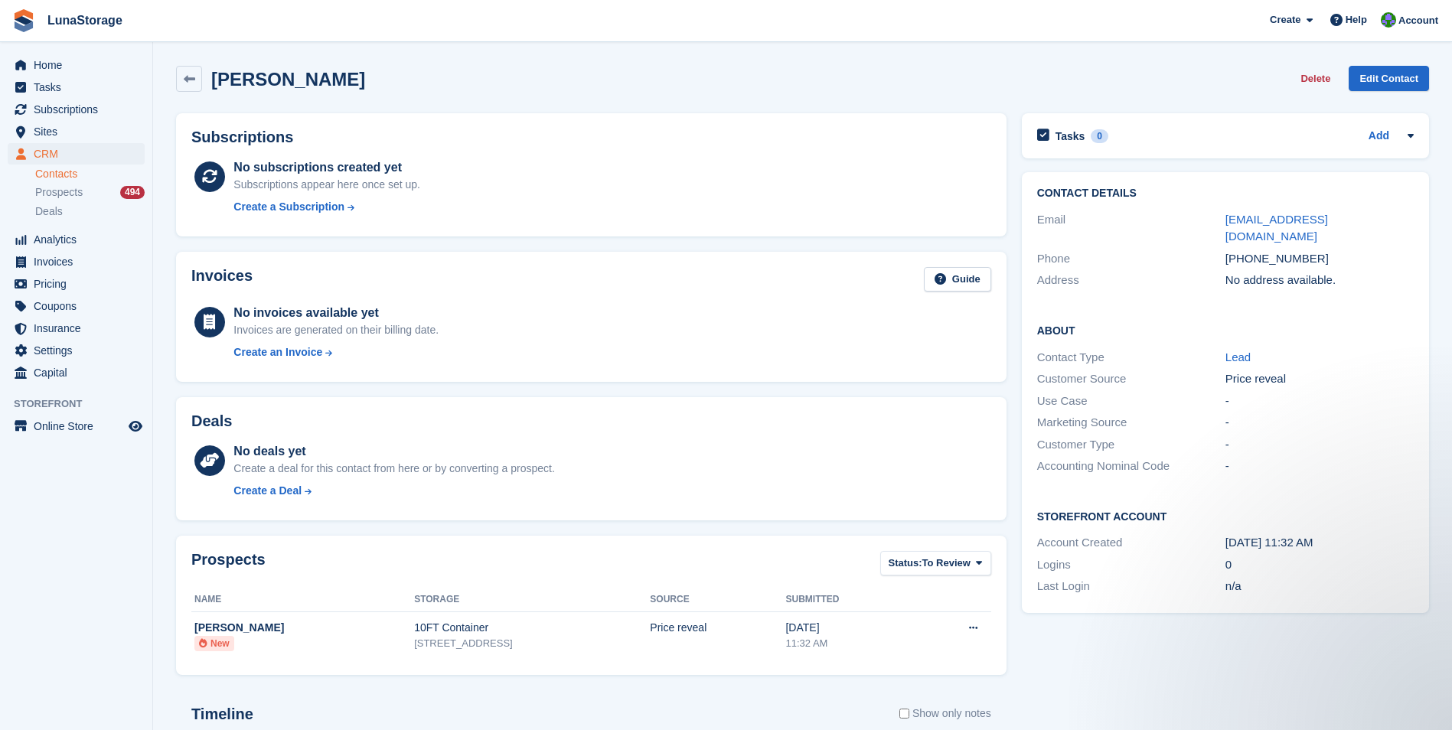
click at [1010, 677] on div "Prospects Status: To Review All Archived To Review Name Storage Source Submitte…" at bounding box center [591, 605] width 846 height 155
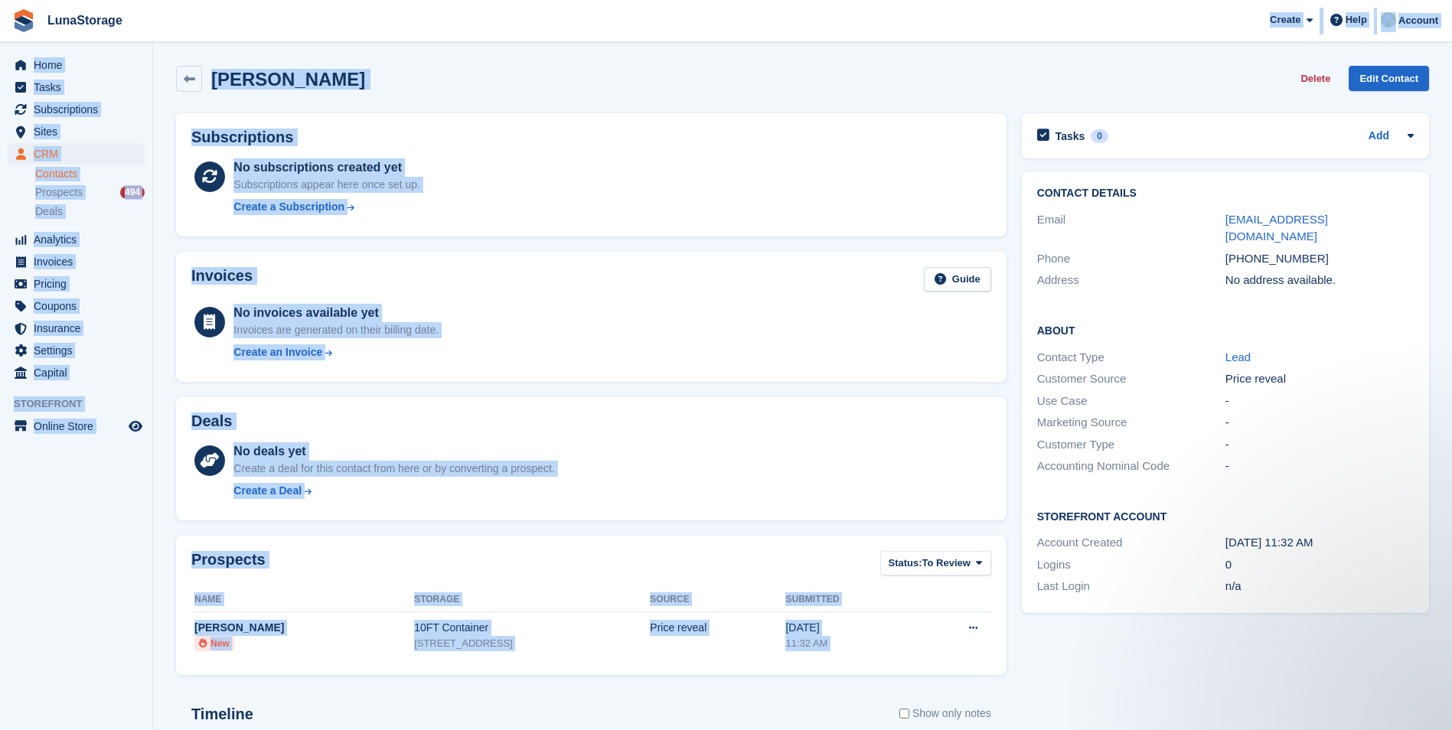
click at [187, 35] on div "LunaStorage Create Subscription Invoice Contact Deal Discount Page Help Chat Su…" at bounding box center [726, 487] width 1452 height 974
click at [169, 58] on div "Martin Szlachta Delete Edit Contact" at bounding box center [802, 81] width 1268 height 47
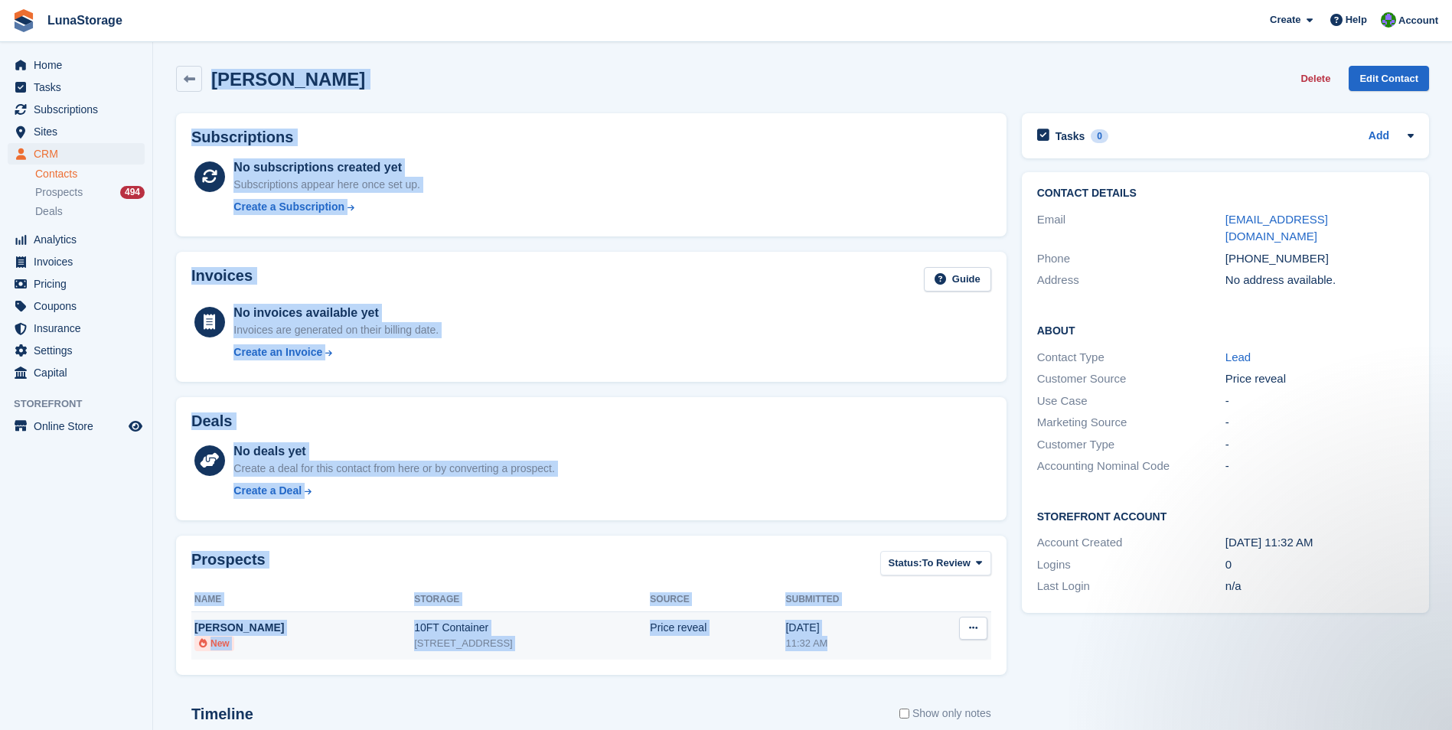
click at [943, 644] on div "Martin Szlachta Delete Edit Contact Subscriptions No subscriptions created yet …" at bounding box center [802, 509] width 1253 height 902
click at [1010, 666] on div "Prospects Status: To Review All Archived To Review Name Storage Source Submitte…" at bounding box center [591, 605] width 846 height 155
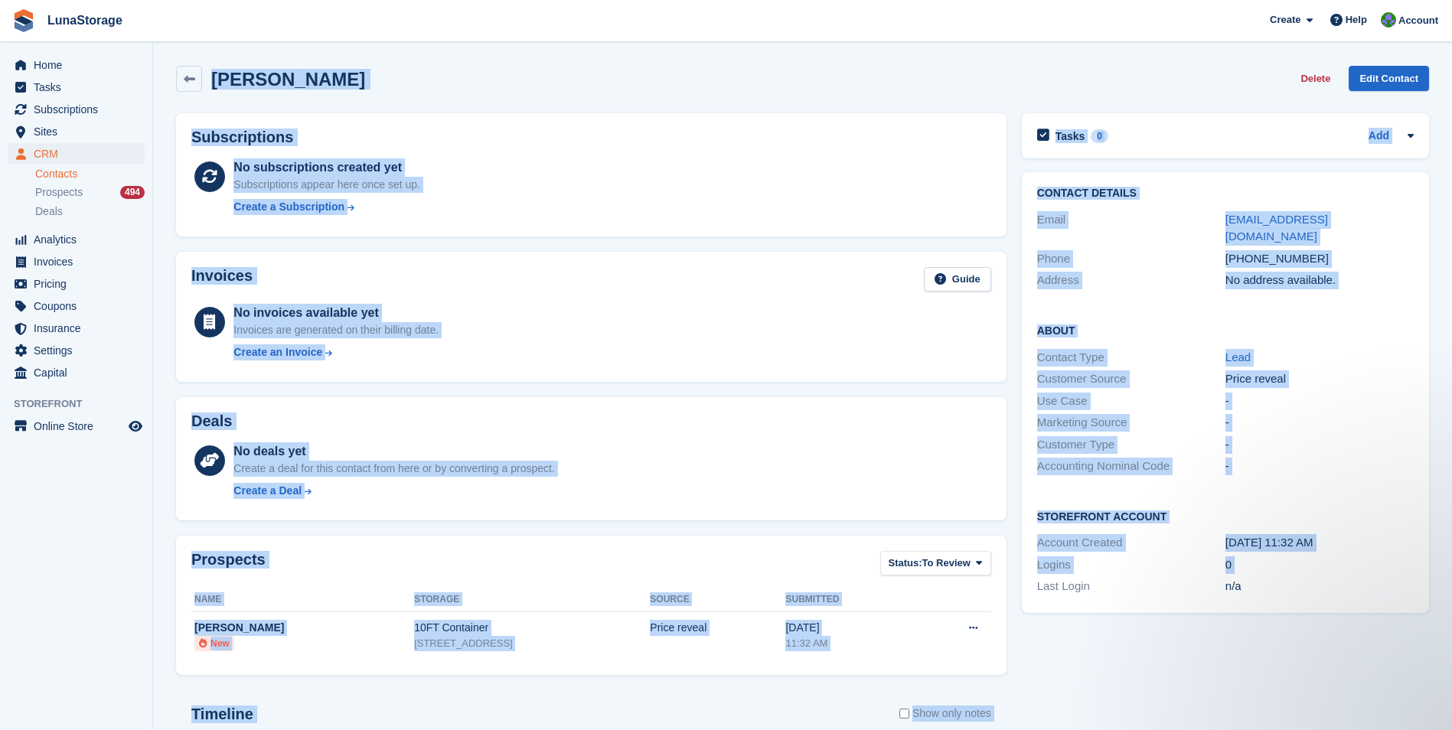
click at [176, 77] on div "Martin Szlachta Delete Edit Contact Subscriptions No subscriptions created yet …" at bounding box center [802, 509] width 1253 height 902
click at [162, 60] on section "Martin Szlachta Delete Edit Contact Subscriptions No subscriptions created yet …" at bounding box center [802, 487] width 1299 height 974
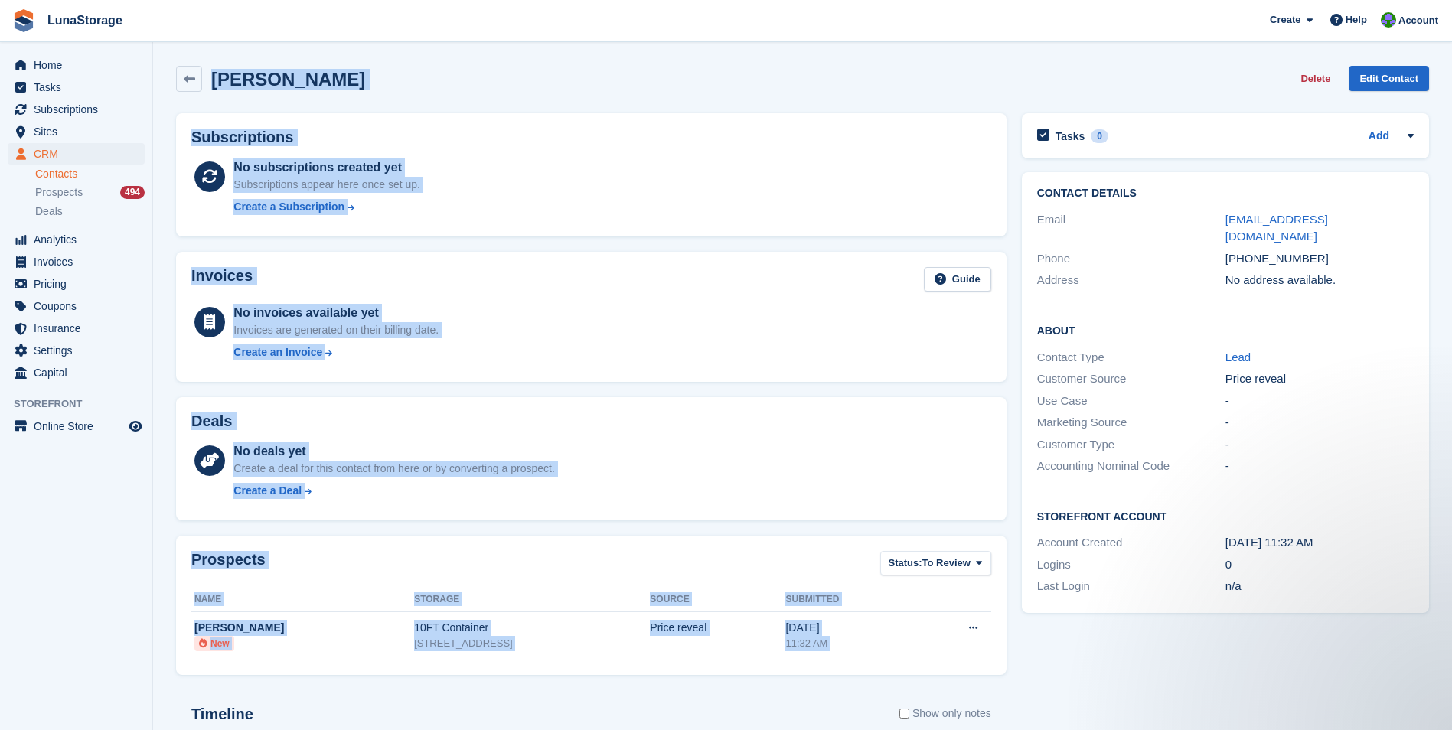
click at [996, 652] on section "Martin Szlachta Delete Edit Contact Subscriptions No subscriptions created yet …" at bounding box center [802, 487] width 1299 height 974
click at [1010, 677] on div "Prospects Status: To Review All Archived To Review Name Storage Source Submitte…" at bounding box center [591, 605] width 846 height 155
click at [203, 85] on div "Martin Szlachta Delete Edit Contact Subscriptions No subscriptions created yet …" at bounding box center [802, 509] width 1253 height 902
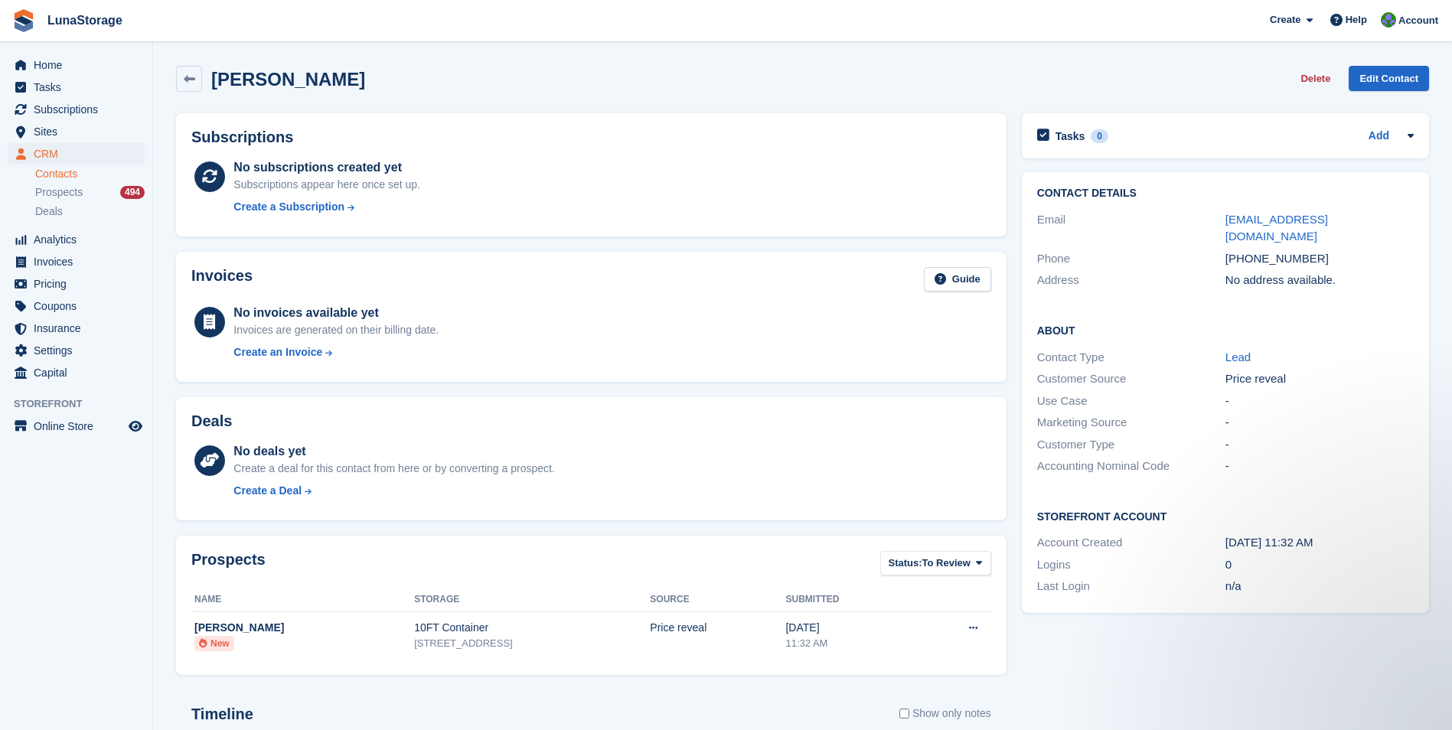
click at [161, 66] on section "Martin Szlachta Delete Edit Contact Subscriptions No subscriptions created yet …" at bounding box center [802, 487] width 1299 height 974
click at [189, 75] on icon at bounding box center [189, 78] width 11 height 11
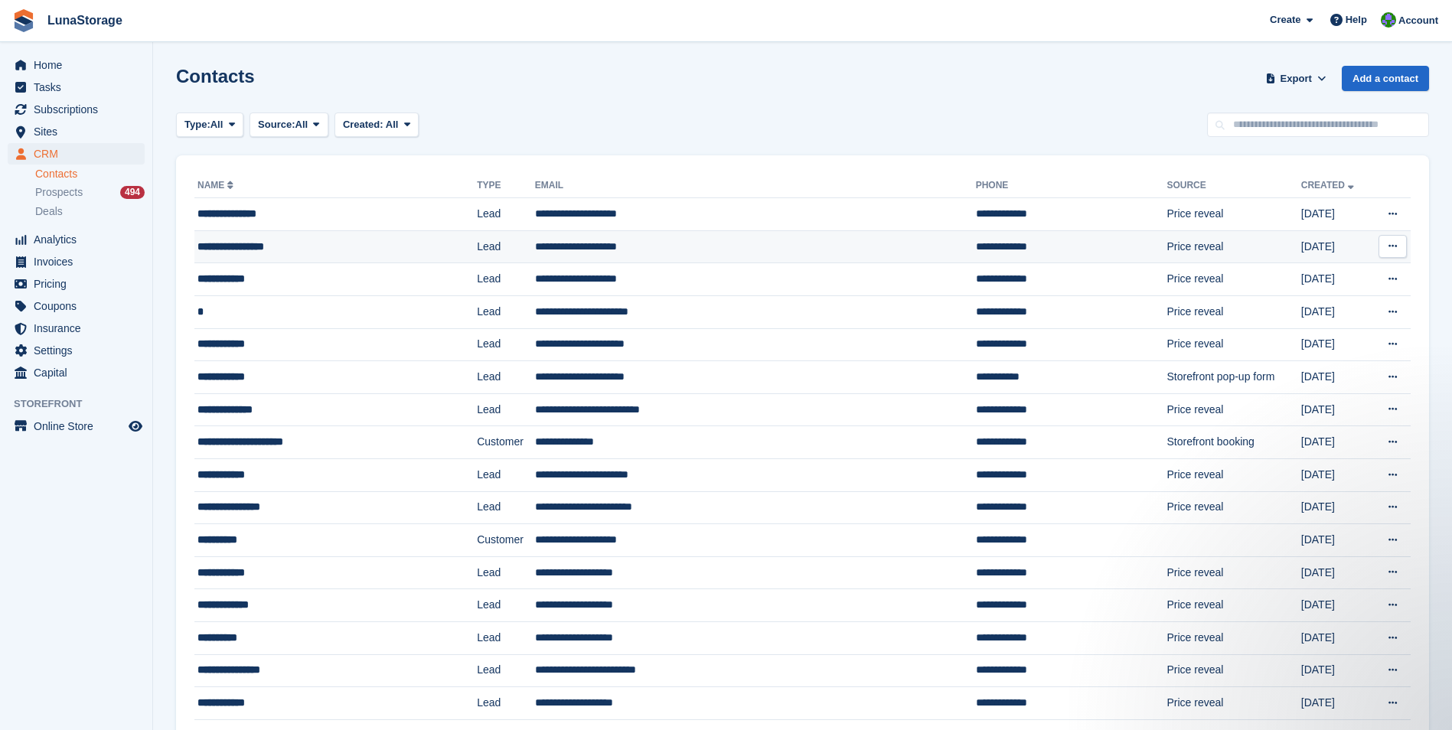
click at [255, 246] on div "**********" at bounding box center [309, 247] width 224 height 16
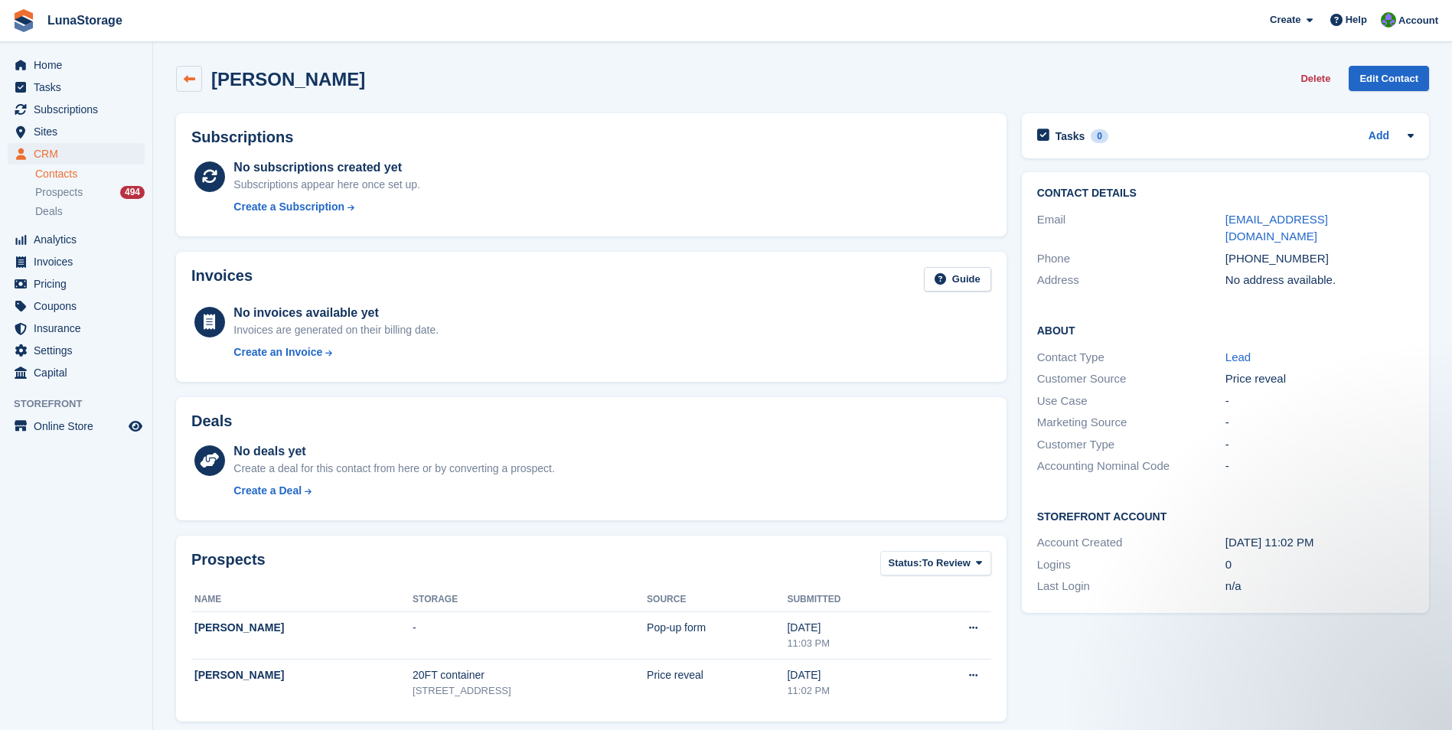
click at [196, 70] on link at bounding box center [189, 79] width 26 height 26
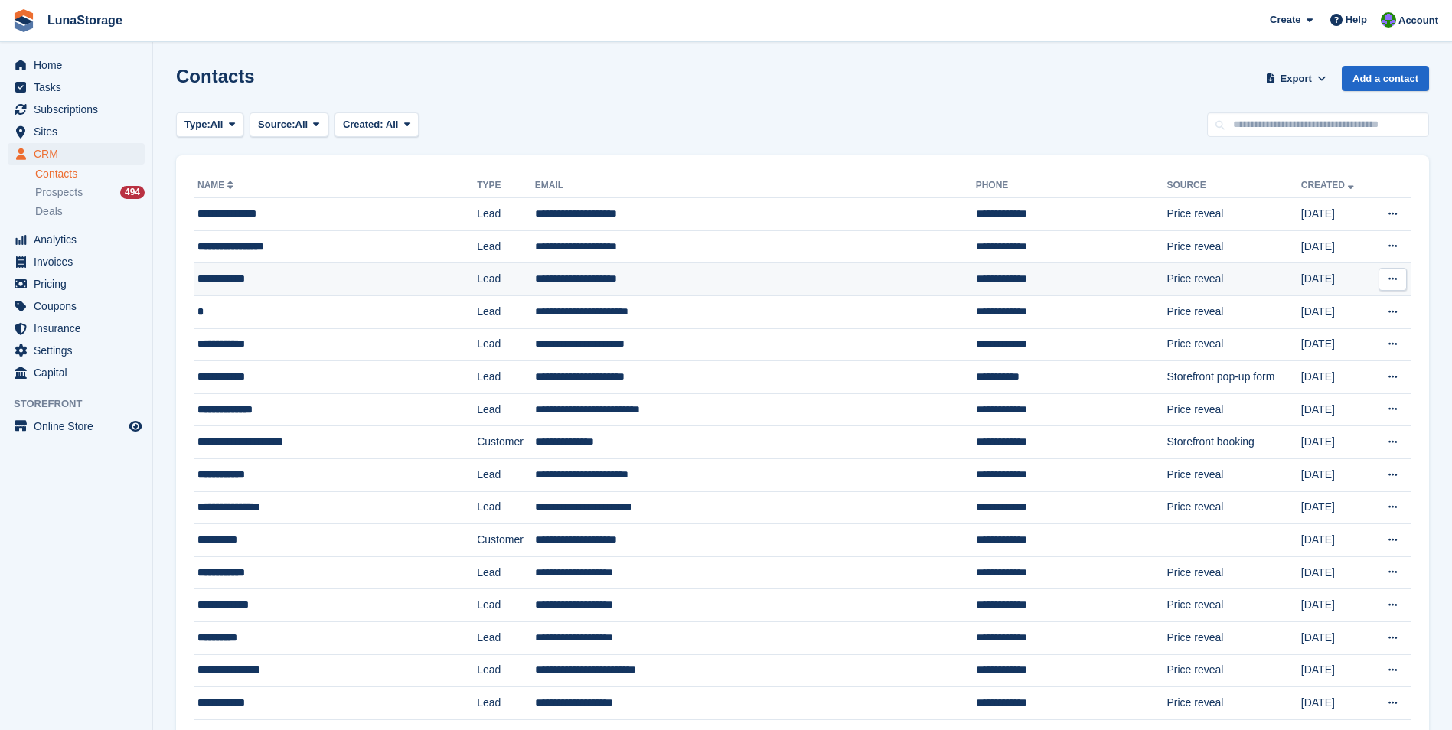
click at [247, 280] on div "**********" at bounding box center [309, 279] width 224 height 16
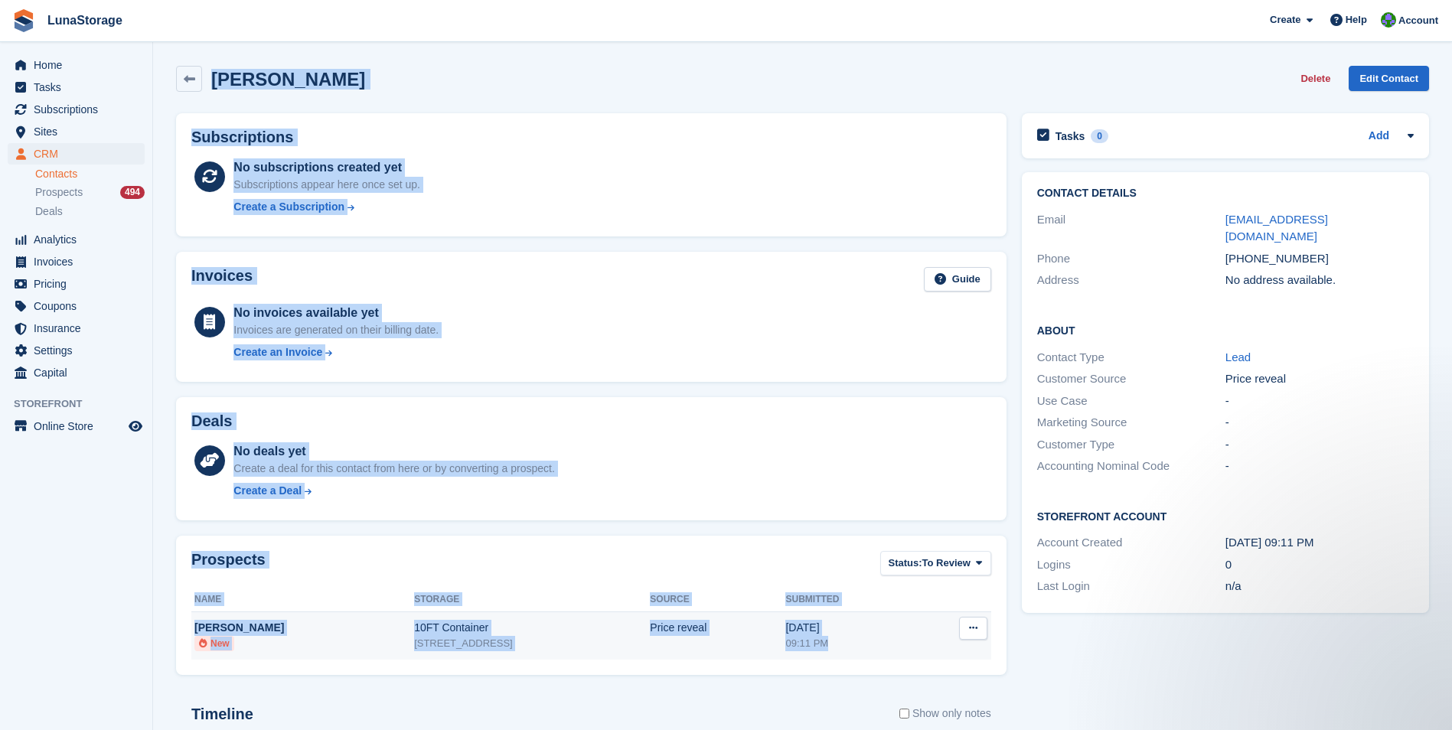
drag, startPoint x: 171, startPoint y: 57, endPoint x: 874, endPoint y: 647, distance: 916.9
click at [874, 647] on section "[PERSON_NAME] Delete Edit Contact Subscriptions No subscriptions created yet Su…" at bounding box center [802, 487] width 1299 height 974
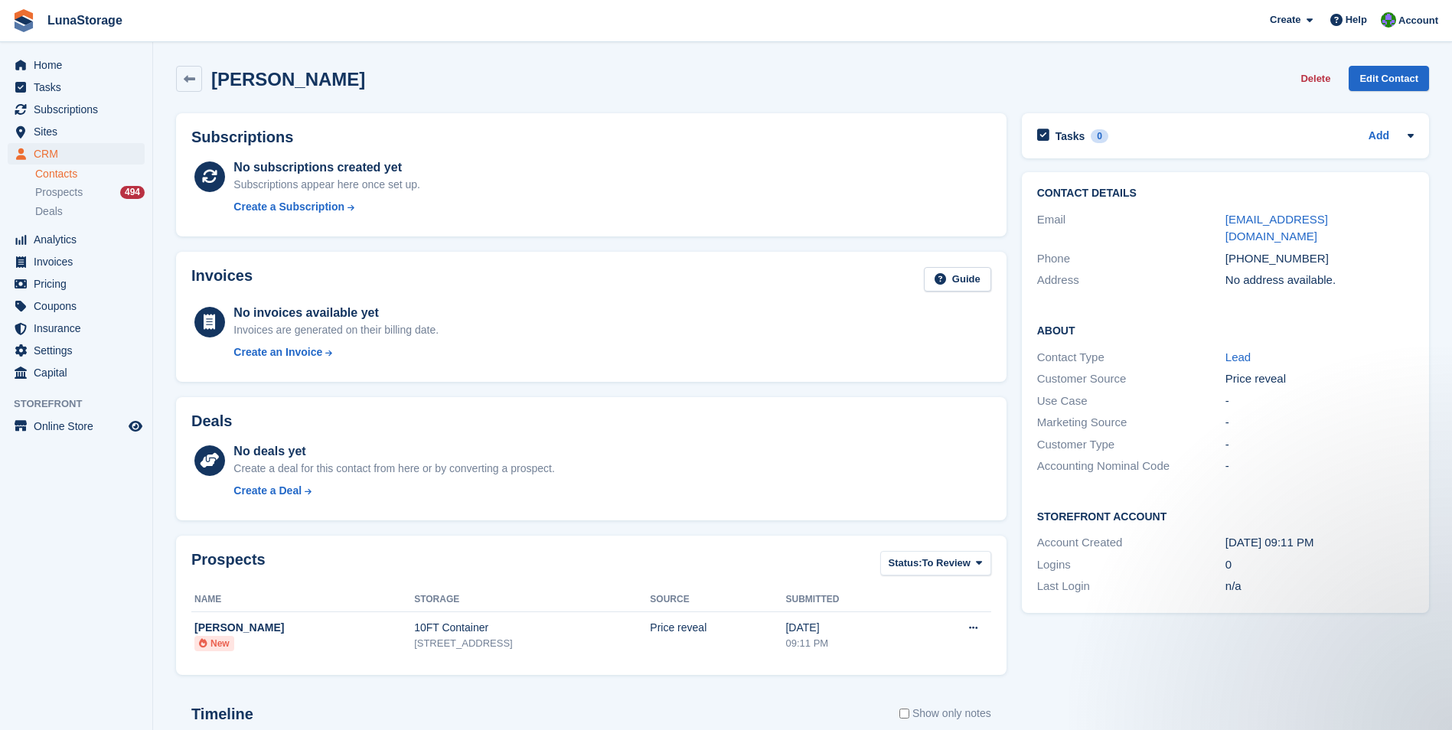
drag, startPoint x: 874, startPoint y: 647, endPoint x: 1019, endPoint y: 701, distance: 154.5
click at [1019, 701] on div "Tasks 0 Add No tasks related to [PERSON_NAME] Contact Details Email [EMAIL_ADDR…" at bounding box center [1225, 533] width 422 height 855
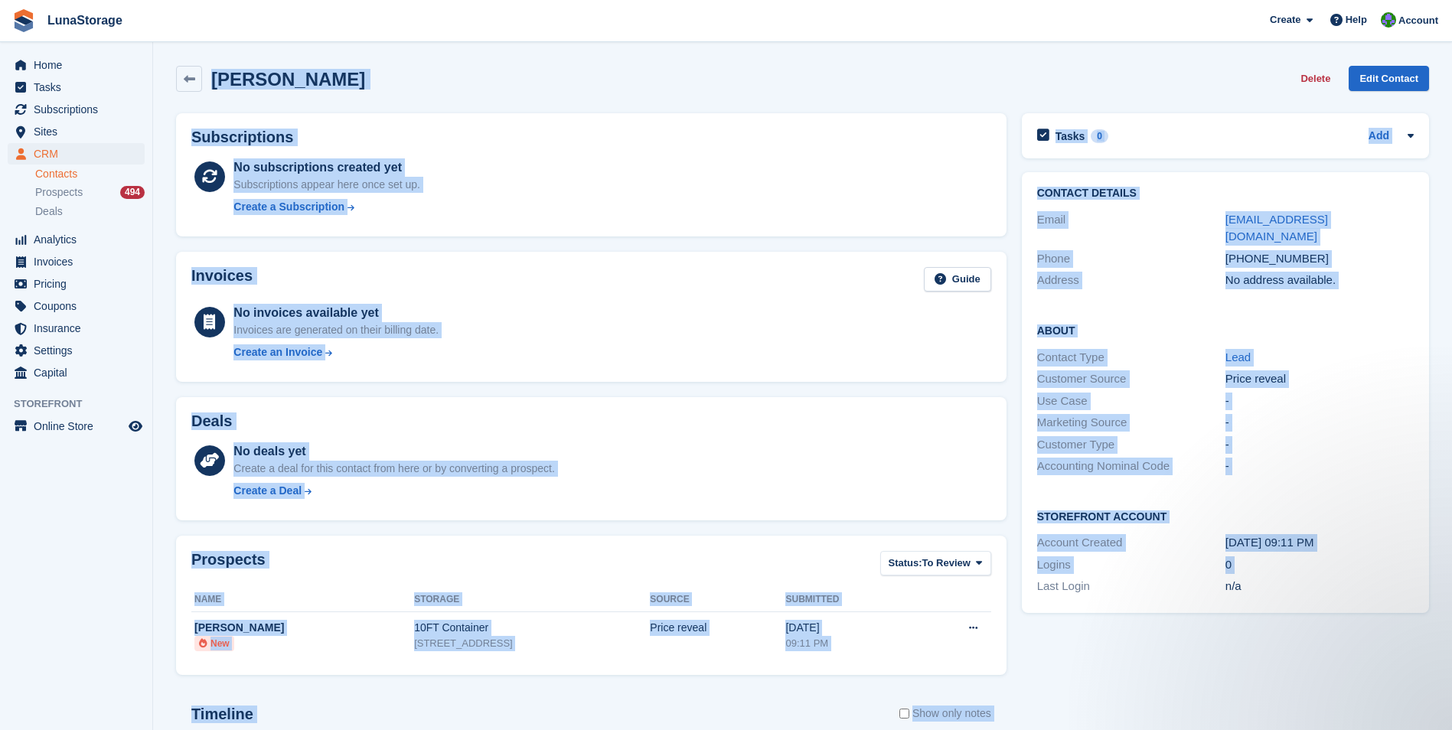
drag, startPoint x: 1016, startPoint y: 693, endPoint x: 174, endPoint y: 73, distance: 1046.5
click at [176, 73] on div "[PERSON_NAME] Delete Edit Contact Subscriptions No subscriptions created yet Su…" at bounding box center [802, 509] width 1253 height 902
drag, startPoint x: 174, startPoint y: 73, endPoint x: 165, endPoint y: 59, distance: 16.6
click at [165, 59] on section "Harry Axtell Delete Edit Contact Subscriptions No subscriptions created yet Sub…" at bounding box center [802, 487] width 1299 height 974
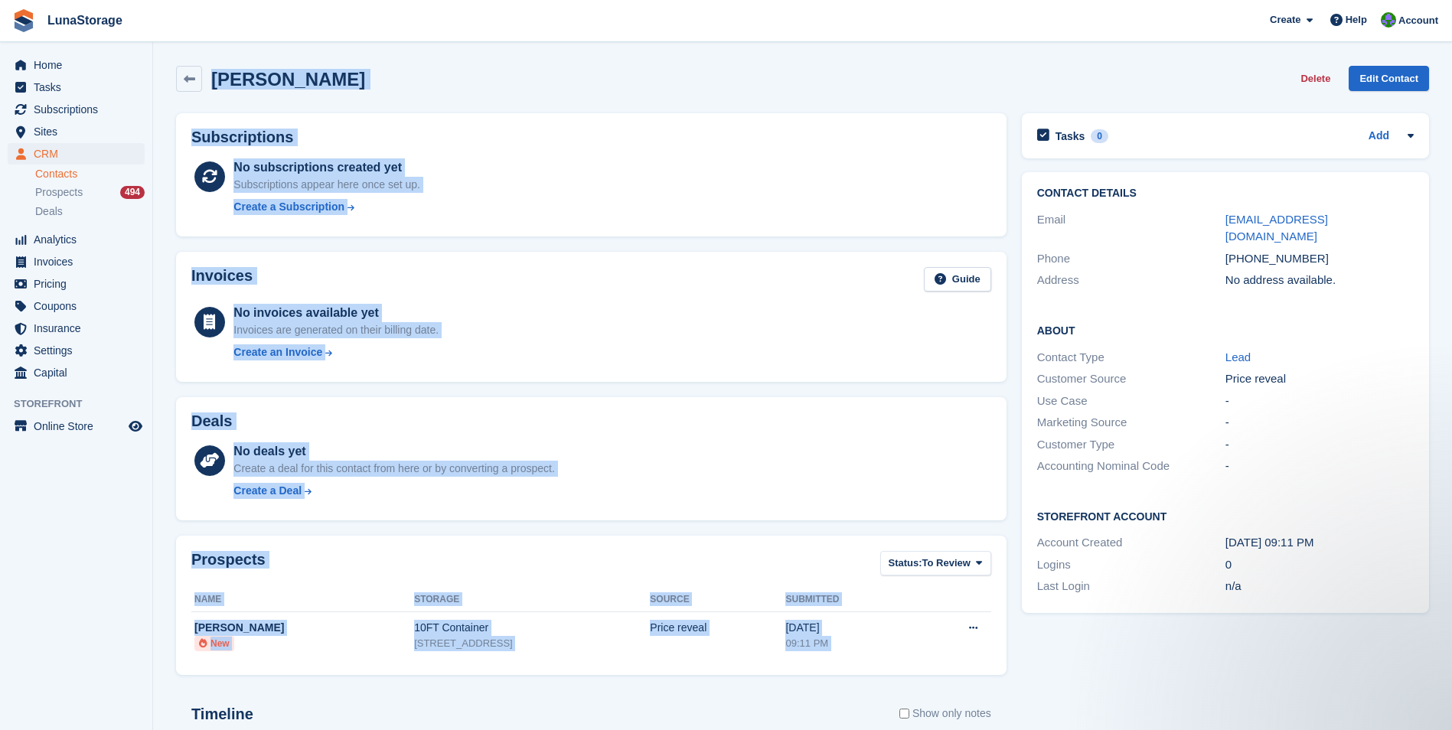
drag, startPoint x: 165, startPoint y: 59, endPoint x: 885, endPoint y: 669, distance: 943.7
click at [885, 669] on section "Harry Axtell Delete Edit Contact Subscriptions No subscriptions created yet Sub…" at bounding box center [802, 487] width 1299 height 974
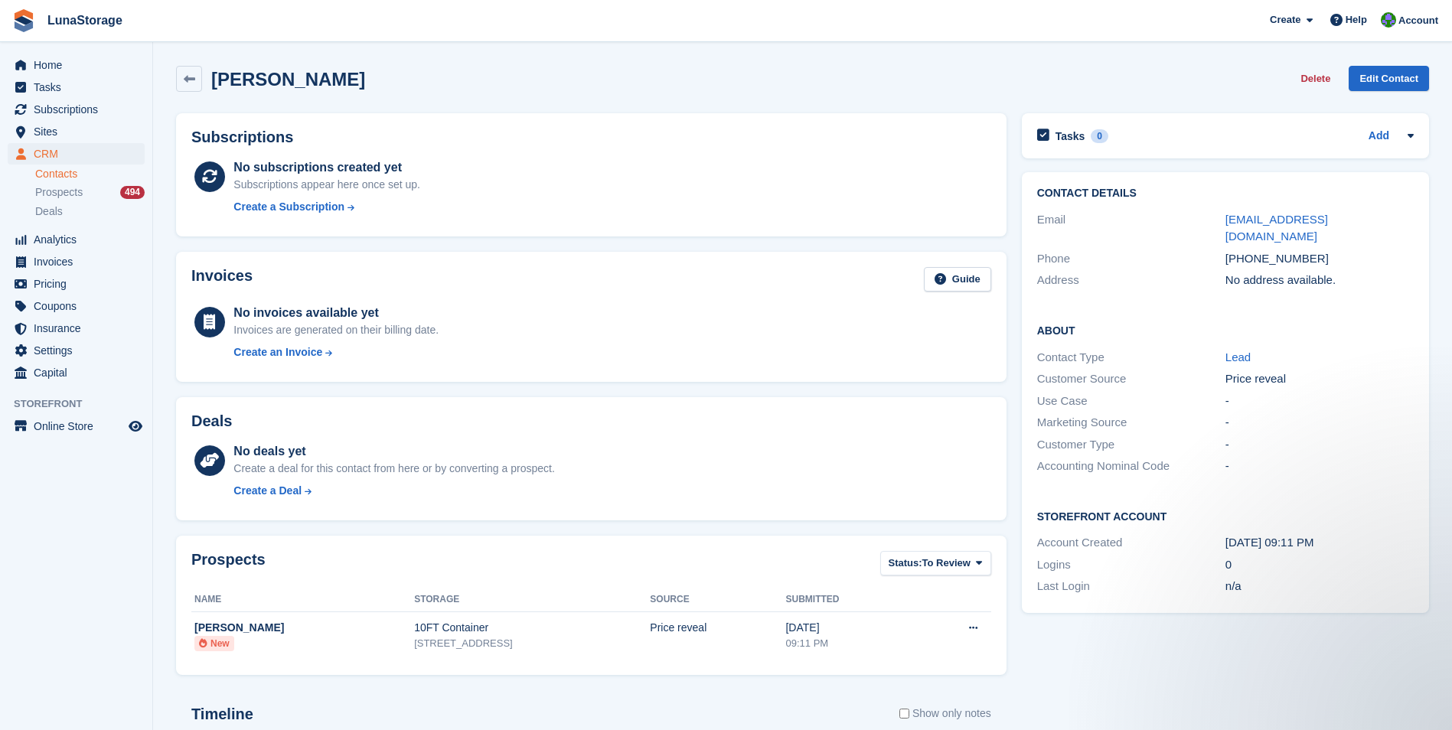
drag, startPoint x: 885, startPoint y: 669, endPoint x: 1026, endPoint y: 682, distance: 142.2
click at [1026, 682] on div "Tasks 0 Add No tasks related to Harry Axtell Contact Details Email harryaxtell@…" at bounding box center [1225, 533] width 422 height 855
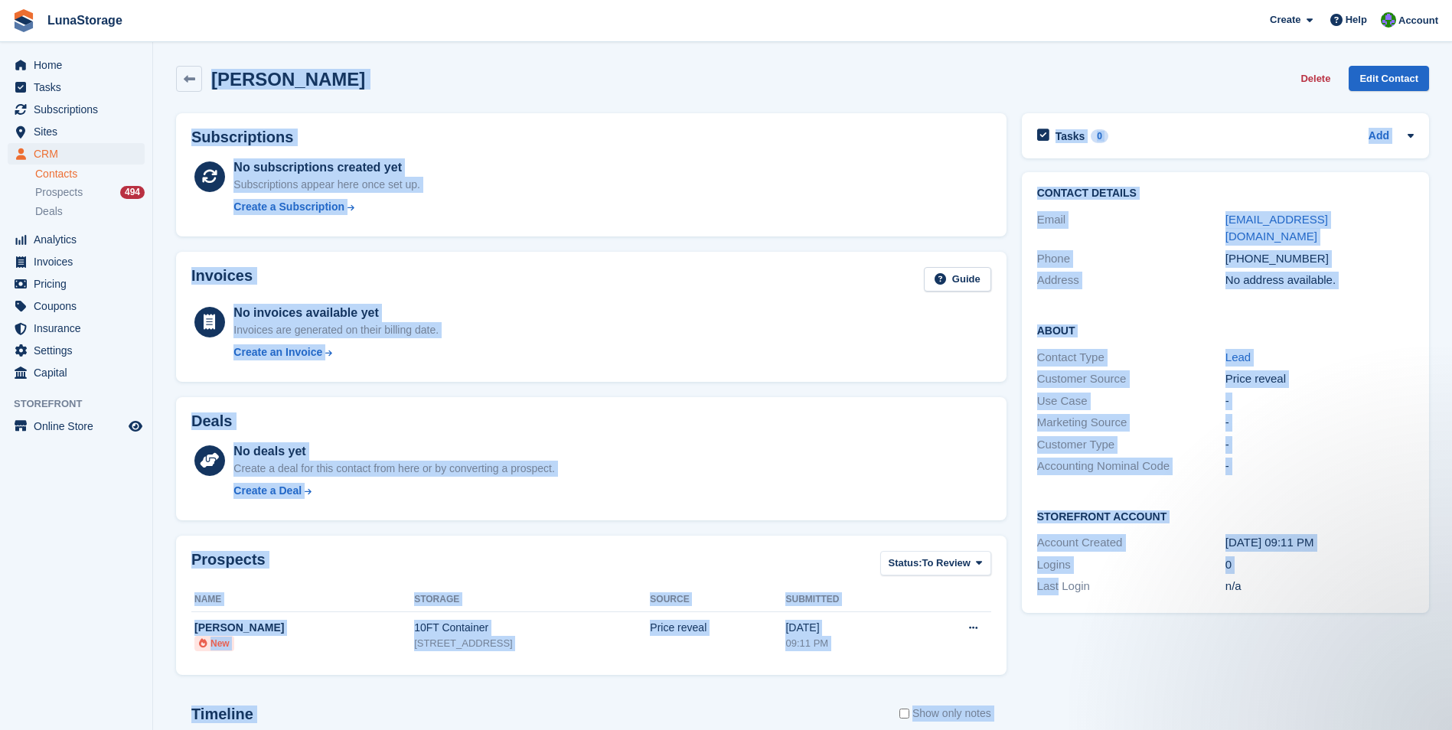
drag, startPoint x: 1026, startPoint y: 682, endPoint x: 227, endPoint y: 73, distance: 1005.3
click at [227, 73] on div "Harry Axtell Delete Edit Contact Subscriptions No subscriptions created yet Sub…" at bounding box center [802, 509] width 1253 height 902
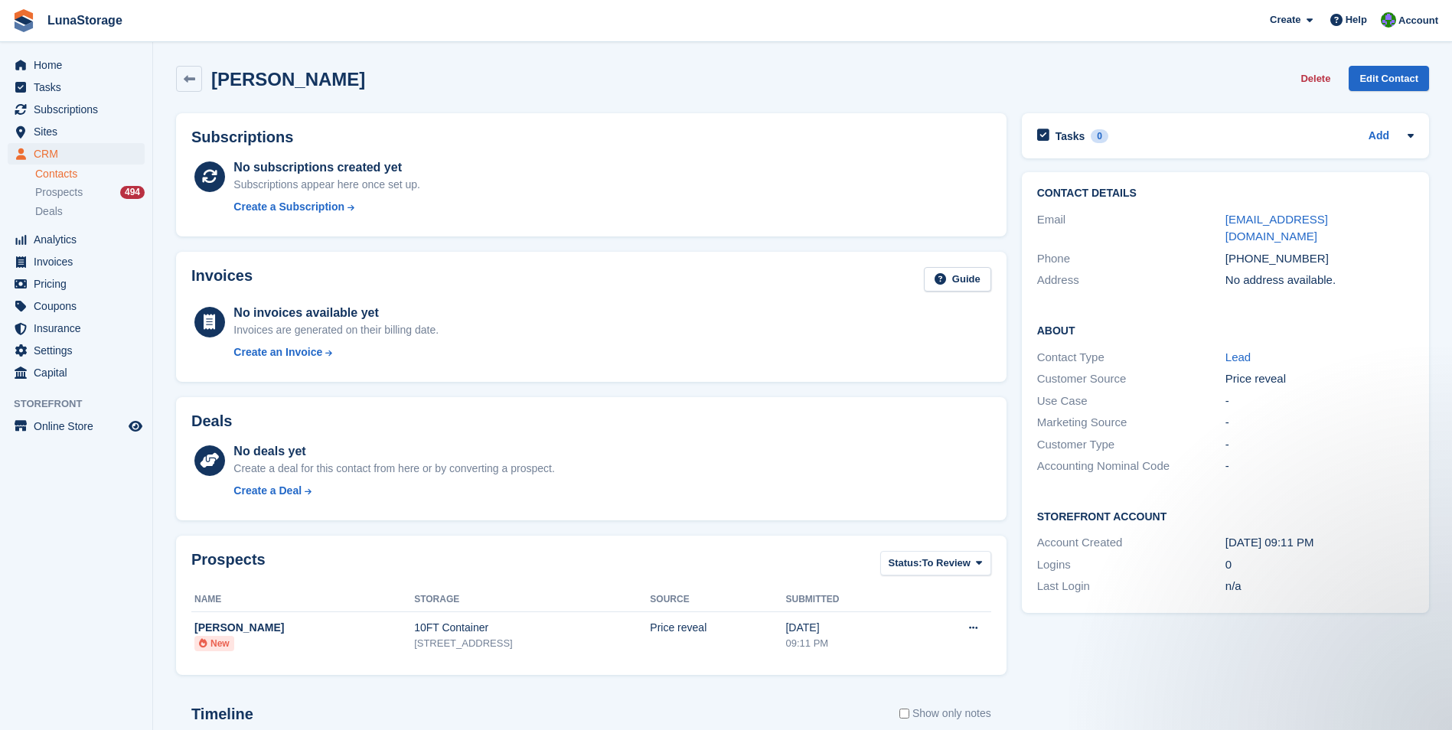
drag, startPoint x: 227, startPoint y: 73, endPoint x: 165, endPoint y: 52, distance: 65.3
click at [165, 52] on section "Harry Axtell Delete Edit Contact Subscriptions No subscriptions created yet Sub…" at bounding box center [802, 487] width 1299 height 974
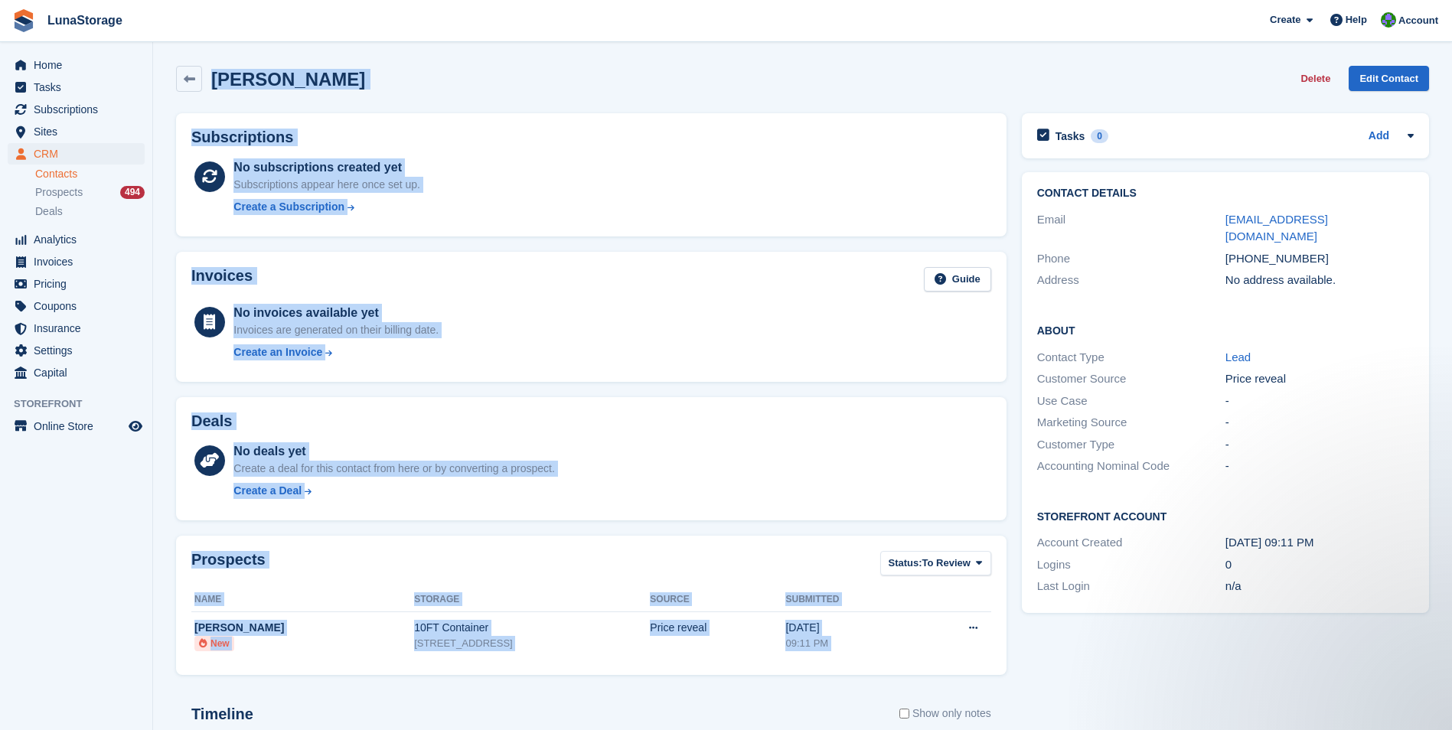
drag, startPoint x: 165, startPoint y: 52, endPoint x: 998, endPoint y: 673, distance: 1039.1
click at [998, 673] on section "Harry Axtell Delete Edit Contact Subscriptions No subscriptions created yet Sub…" at bounding box center [802, 487] width 1299 height 974
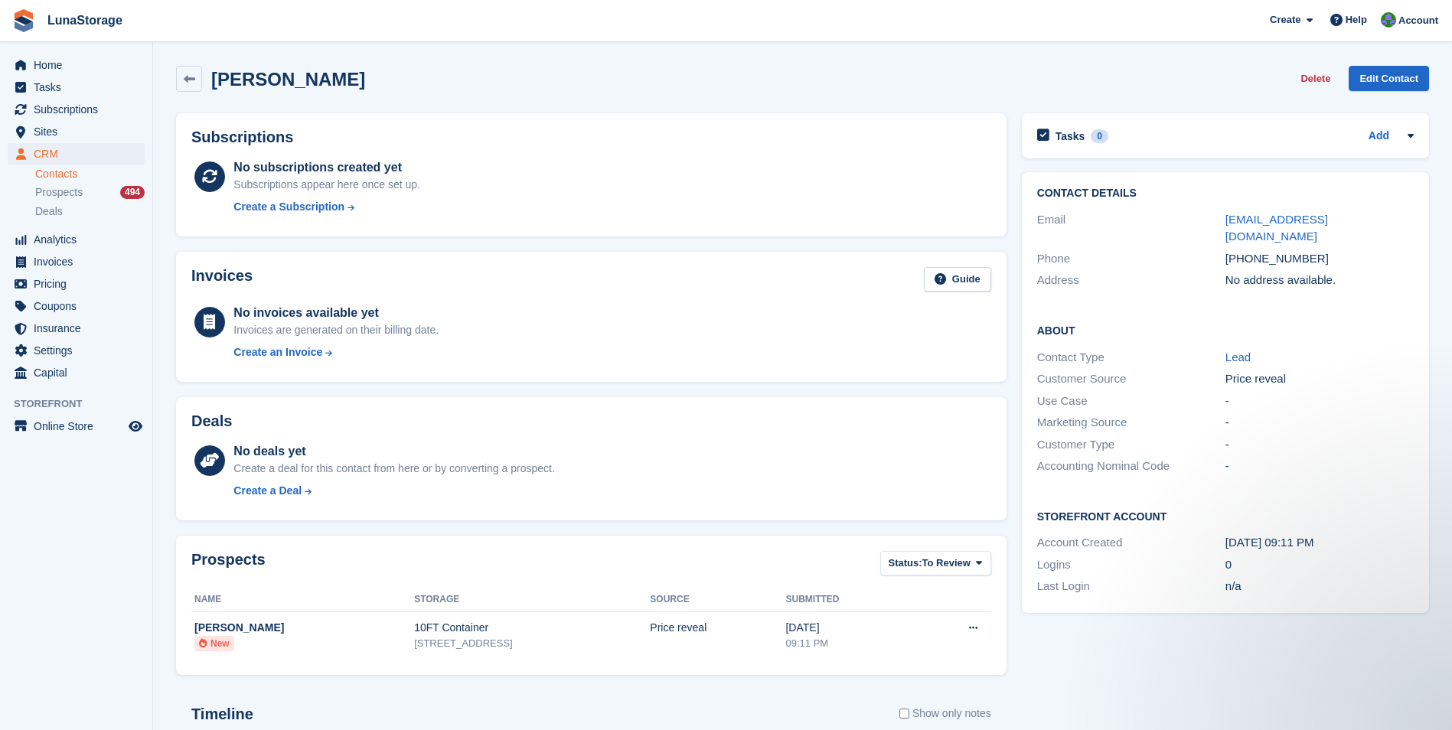
drag, startPoint x: 998, startPoint y: 673, endPoint x: 1015, endPoint y: 676, distance: 17.1
click at [1015, 676] on div "Tasks 0 Add No tasks related to Harry Axtell Contact Details Email harryaxtell@…" at bounding box center [1225, 533] width 422 height 855
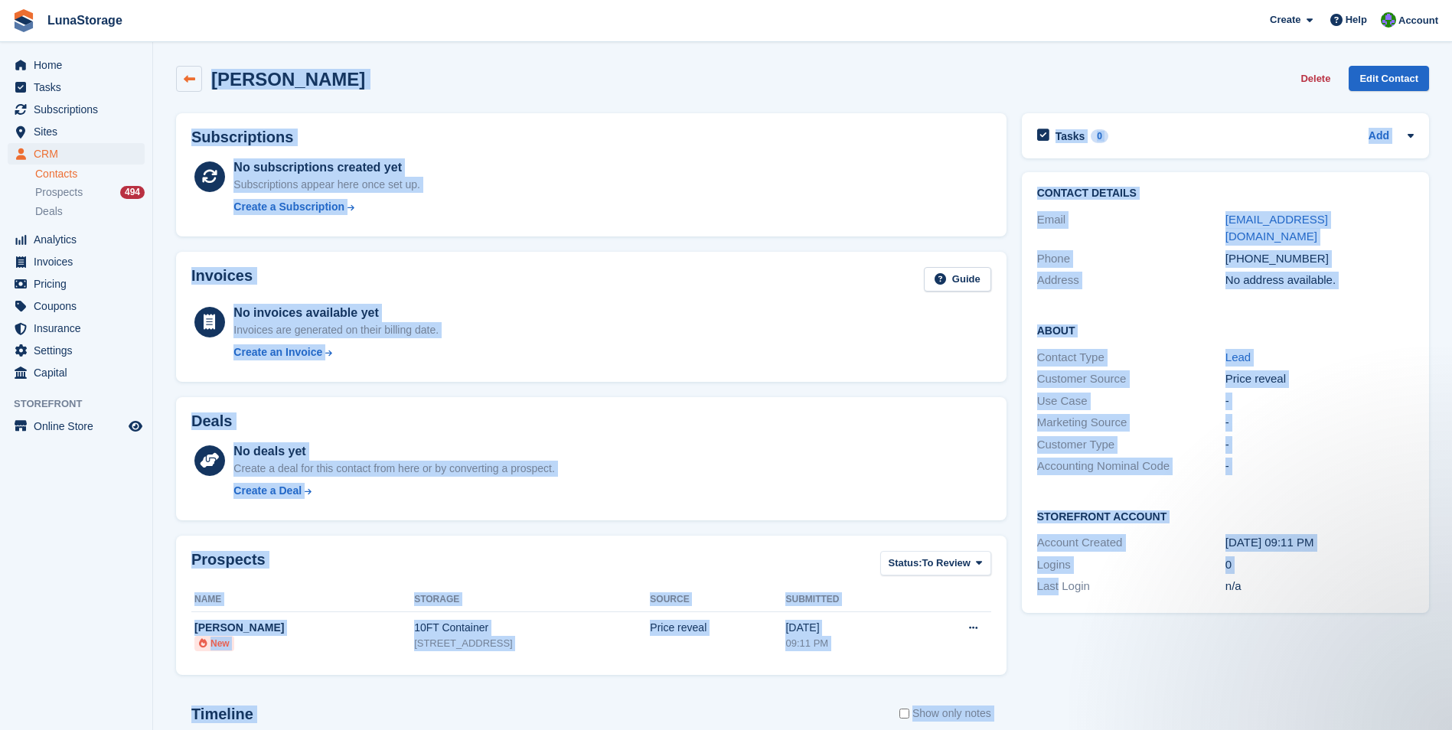
drag, startPoint x: 1015, startPoint y: 676, endPoint x: 190, endPoint y: 69, distance: 1024.1
click at [190, 69] on div "Harry Axtell Delete Edit Contact Subscriptions No subscriptions created yet Sub…" at bounding box center [802, 509] width 1253 height 902
drag, startPoint x: 190, startPoint y: 69, endPoint x: 156, endPoint y: 59, distance: 35.1
click at [156, 59] on section "Harry Axtell Delete Edit Contact Subscriptions No subscriptions created yet Sub…" at bounding box center [802, 487] width 1299 height 974
drag, startPoint x: 158, startPoint y: 51, endPoint x: 1093, endPoint y: 644, distance: 1106.7
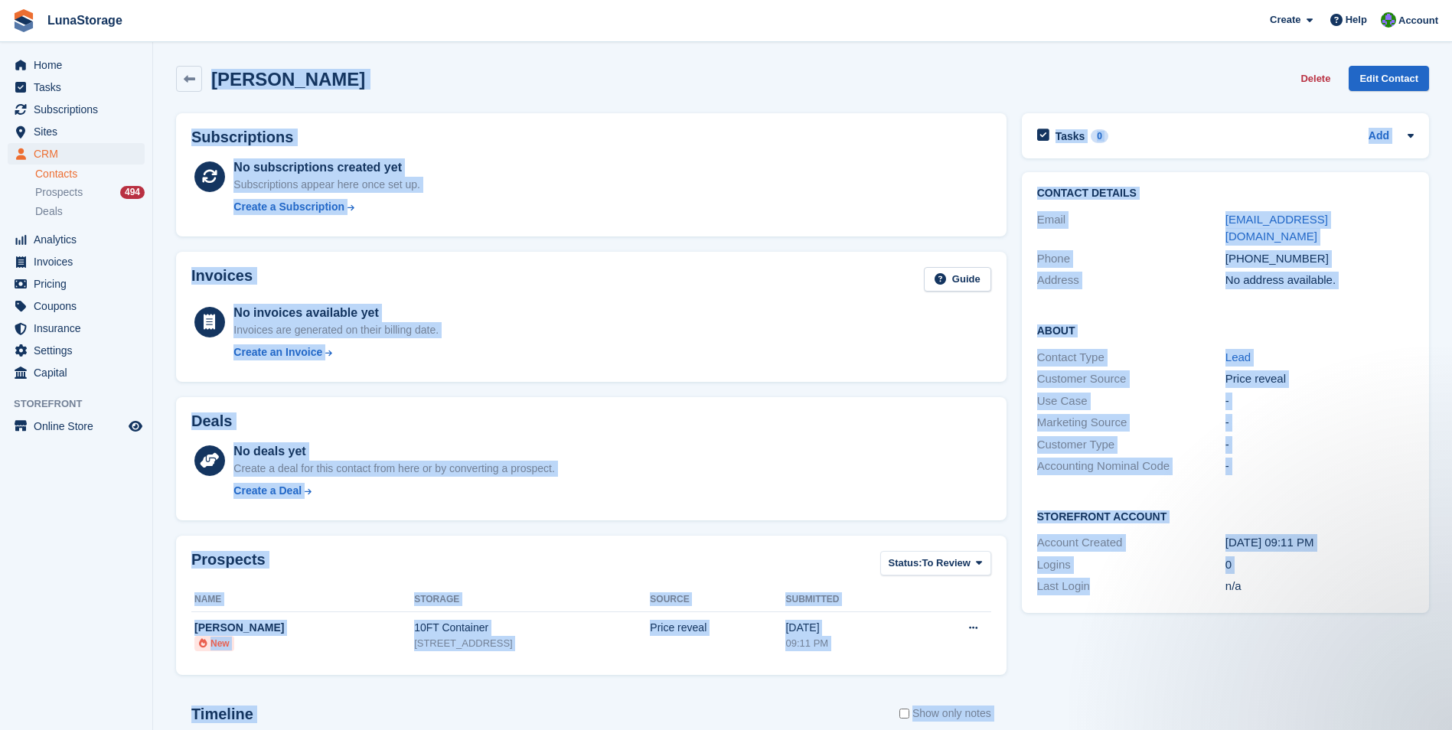
click at [1093, 644] on section "Harry Axtell Delete Edit Contact Subscriptions No subscriptions created yet Sub…" at bounding box center [802, 487] width 1299 height 974
drag, startPoint x: 1093, startPoint y: 644, endPoint x: 1049, endPoint y: 685, distance: 60.1
click at [1049, 685] on div "Tasks 0 Add No tasks related to Harry Axtell Contact Details Email harryaxtell@…" at bounding box center [1225, 533] width 422 height 855
click at [1041, 683] on div "Tasks 0 Add No tasks related to Harry Axtell Contact Details Email harryaxtell@…" at bounding box center [1225, 533] width 422 height 855
drag, startPoint x: 1035, startPoint y: 687, endPoint x: 236, endPoint y: 67, distance: 1011.2
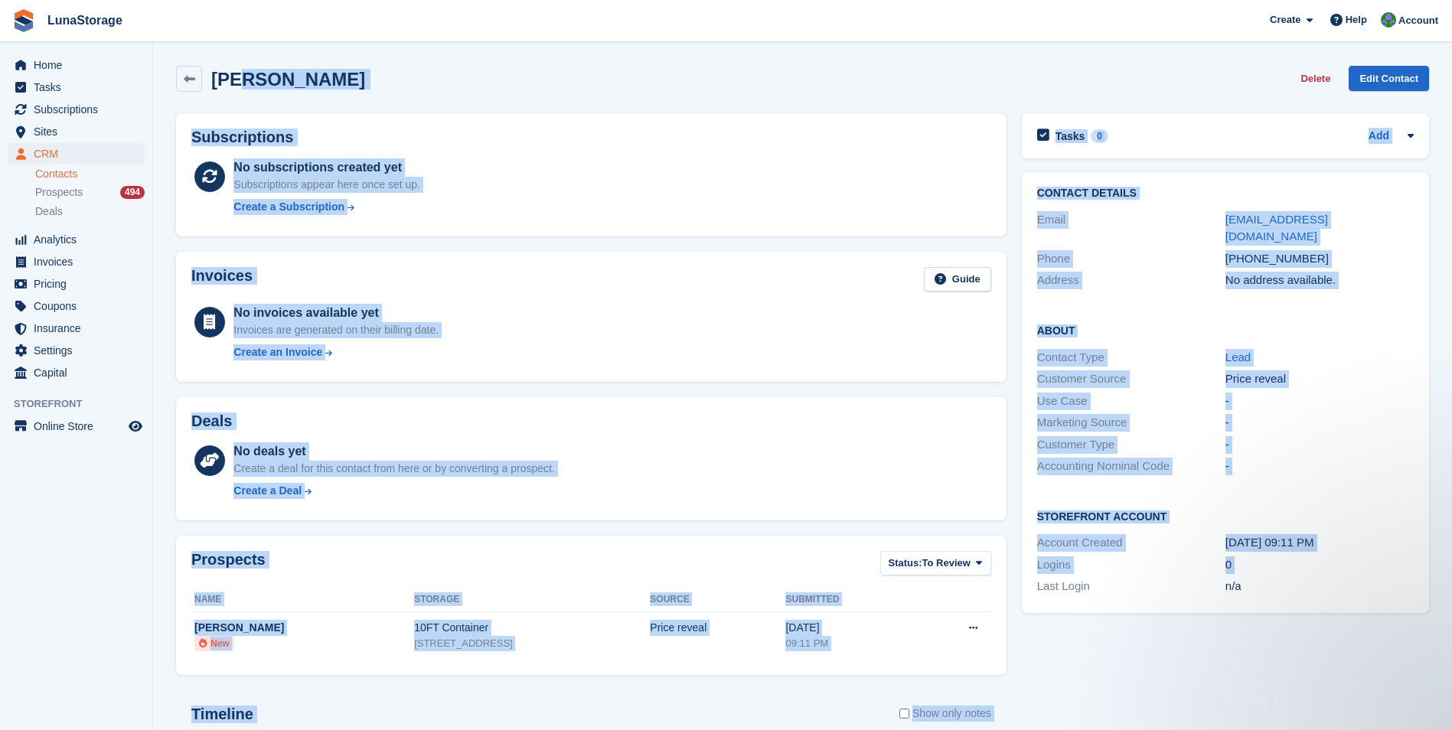
click at [236, 67] on div "Harry Axtell Delete Edit Contact Subscriptions No subscriptions created yet Sub…" at bounding box center [802, 509] width 1253 height 902
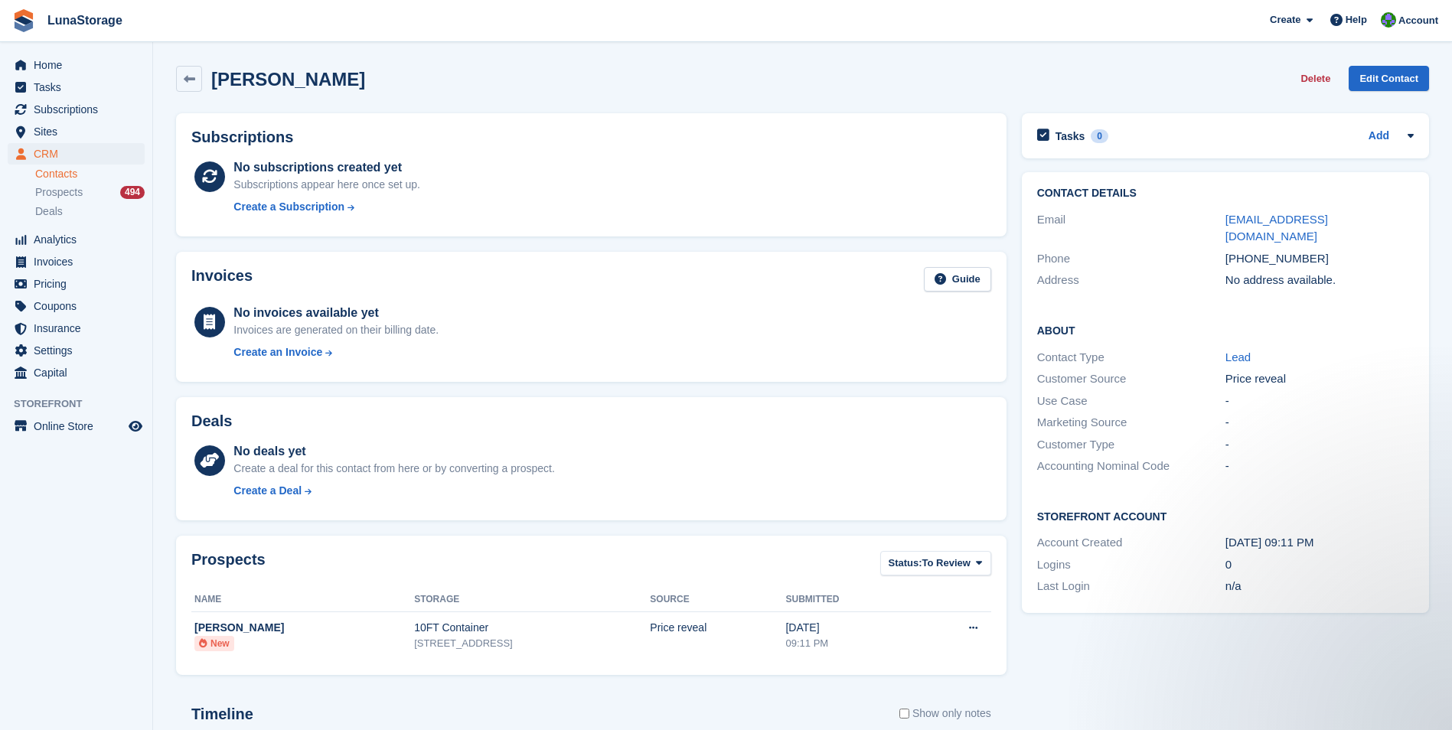
drag, startPoint x: 236, startPoint y: 67, endPoint x: 164, endPoint y: 66, distance: 72.7
click at [164, 66] on section "Harry Axtell Delete Edit Contact Subscriptions No subscriptions created yet Sub…" at bounding box center [802, 487] width 1299 height 974
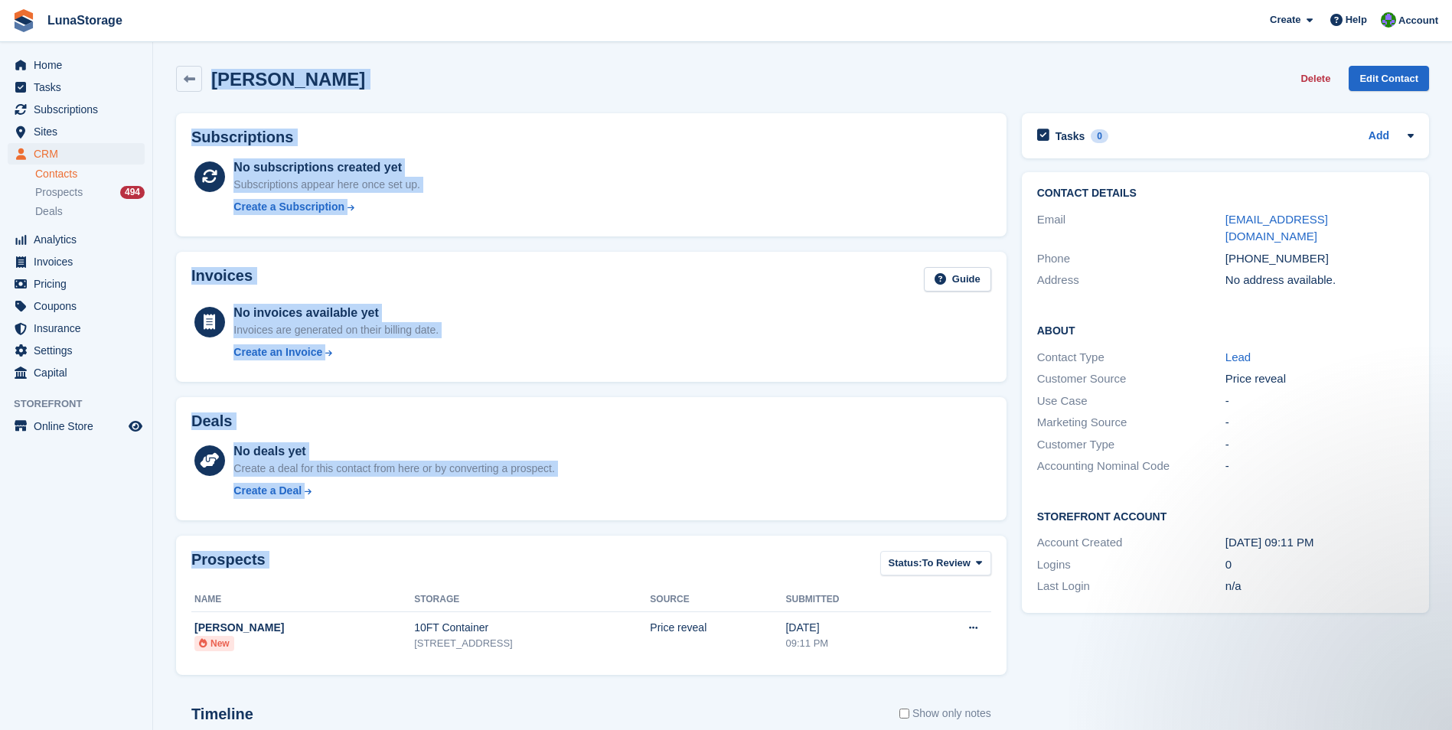
drag, startPoint x: 164, startPoint y: 66, endPoint x: 997, endPoint y: 671, distance: 1030.0
click at [997, 671] on section "Harry Axtell Delete Edit Contact Subscriptions No subscriptions created yet Sub…" at bounding box center [802, 487] width 1299 height 974
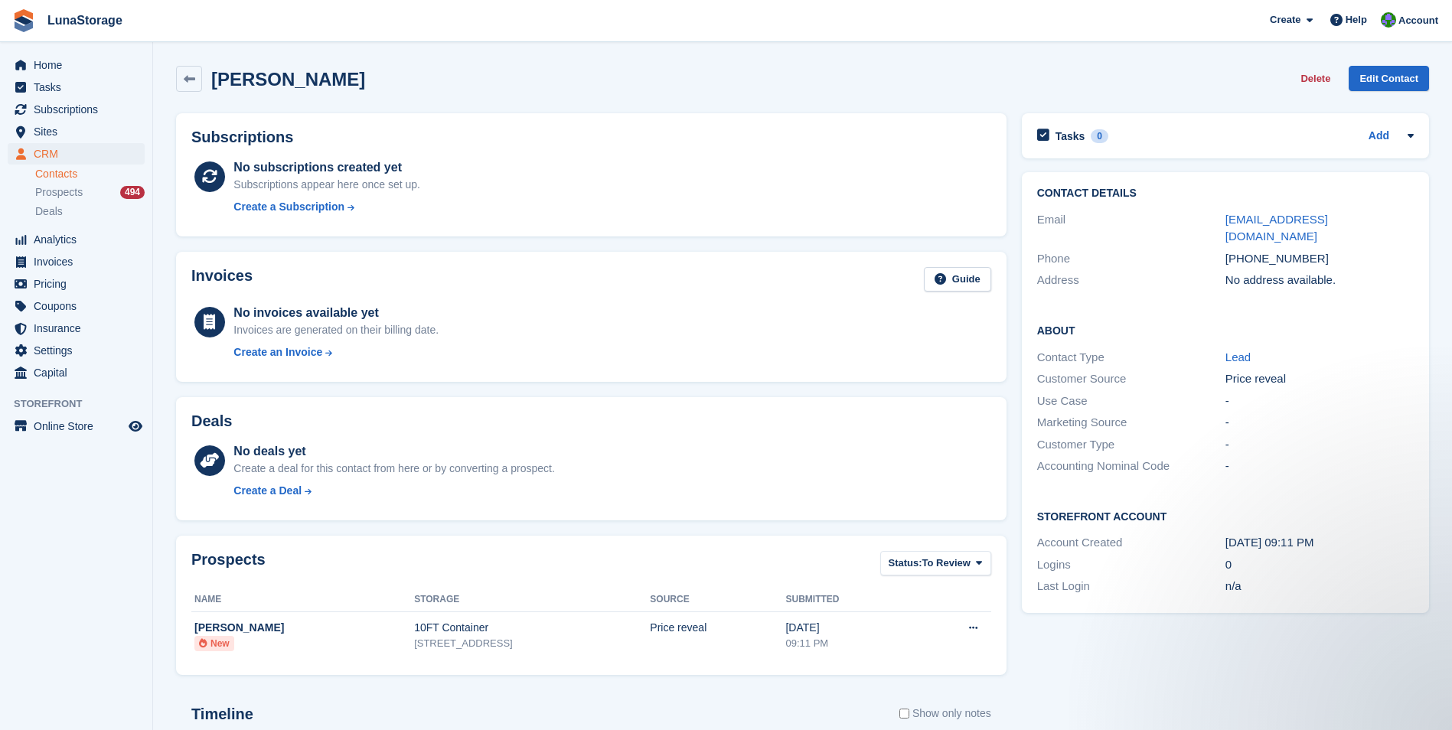
drag, startPoint x: 997, startPoint y: 671, endPoint x: 1012, endPoint y: 683, distance: 19.1
click at [1012, 683] on div "Subscriptions No subscriptions created yet Subscriptions appear here once set u…" at bounding box center [591, 533] width 846 height 855
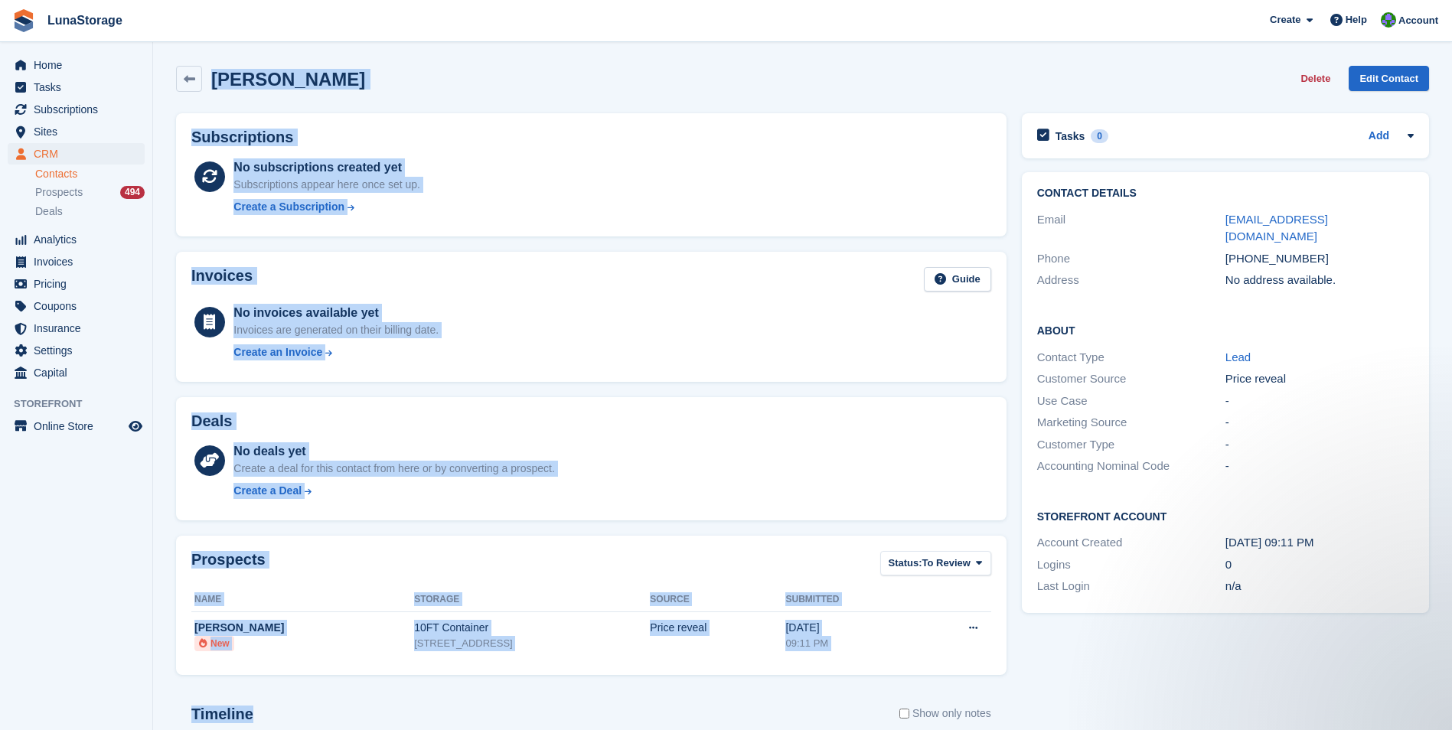
drag, startPoint x: 1012, startPoint y: 683, endPoint x: 197, endPoint y: 58, distance: 1026.7
click at [197, 58] on div "Harry Axtell Delete Edit Contact Subscriptions No subscriptions created yet Sub…" at bounding box center [802, 509] width 1253 height 902
drag, startPoint x: 197, startPoint y: 58, endPoint x: 167, endPoint y: 58, distance: 30.6
click at [167, 58] on section "Harry Axtell Delete Edit Contact Subscriptions No subscriptions created yet Sub…" at bounding box center [802, 487] width 1299 height 974
drag, startPoint x: 167, startPoint y: 58, endPoint x: 1002, endPoint y: 670, distance: 1034.9
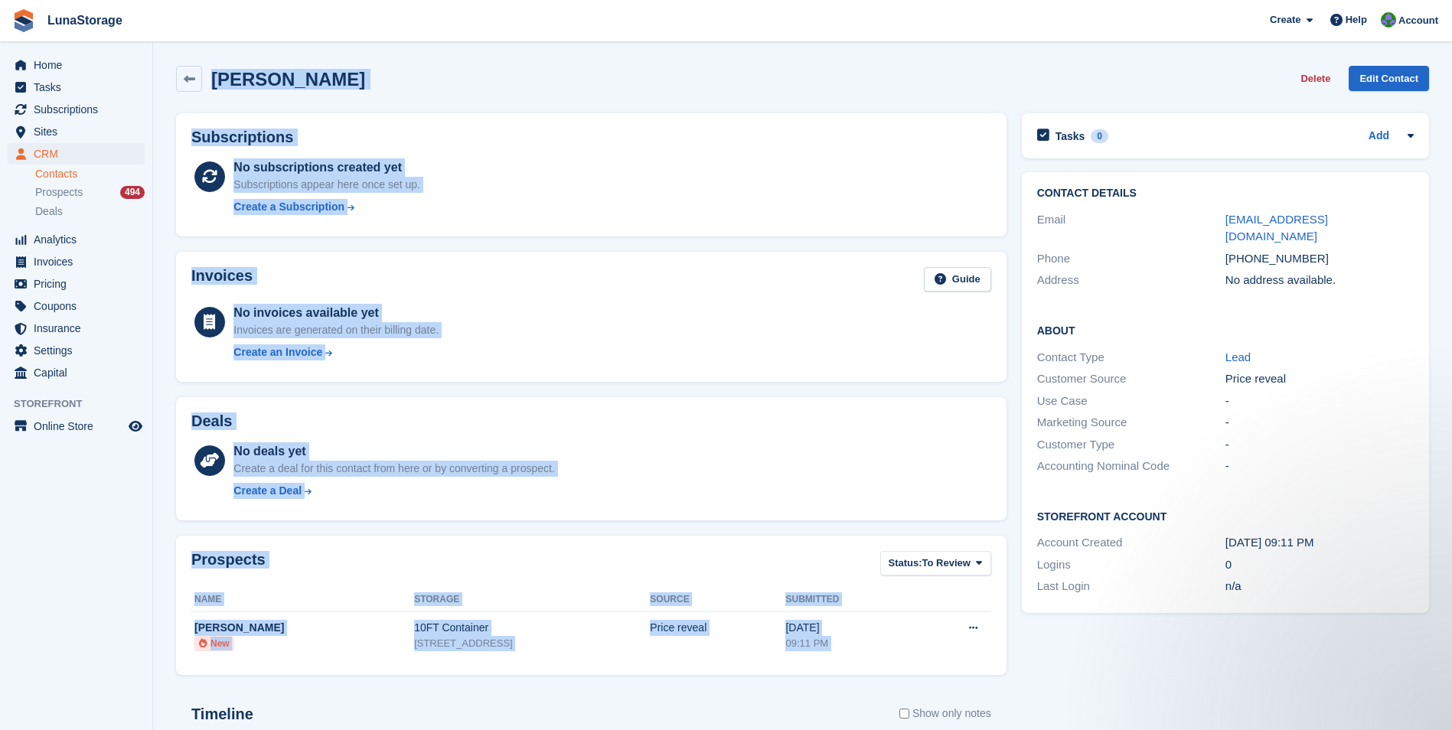
click at [1002, 670] on section "Harry Axtell Delete Edit Contact Subscriptions No subscriptions created yet Sub…" at bounding box center [802, 487] width 1299 height 974
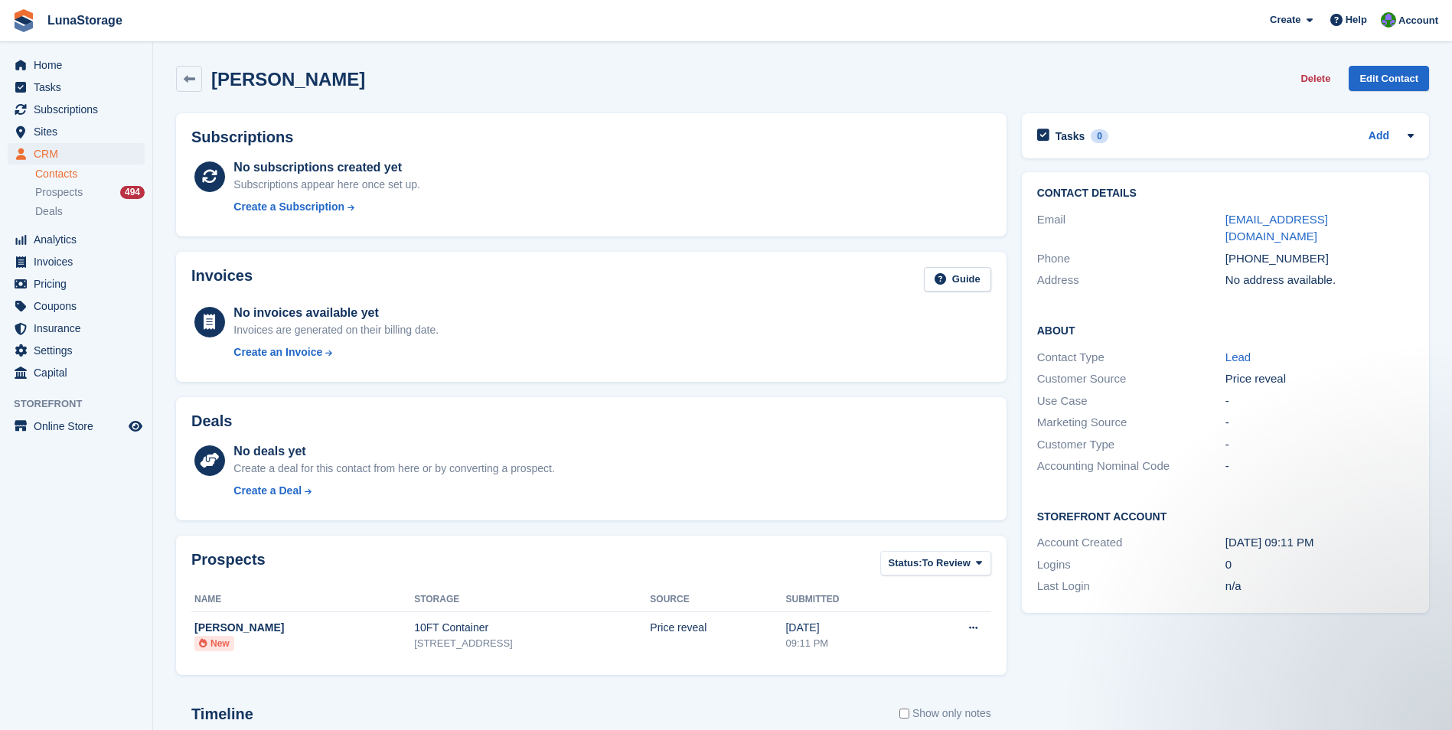
drag, startPoint x: 1002, startPoint y: 670, endPoint x: 1022, endPoint y: 685, distance: 25.1
click at [1022, 685] on div "Tasks 0 Add No tasks related to Harry Axtell Contact Details Email harryaxtell@…" at bounding box center [1225, 533] width 422 height 855
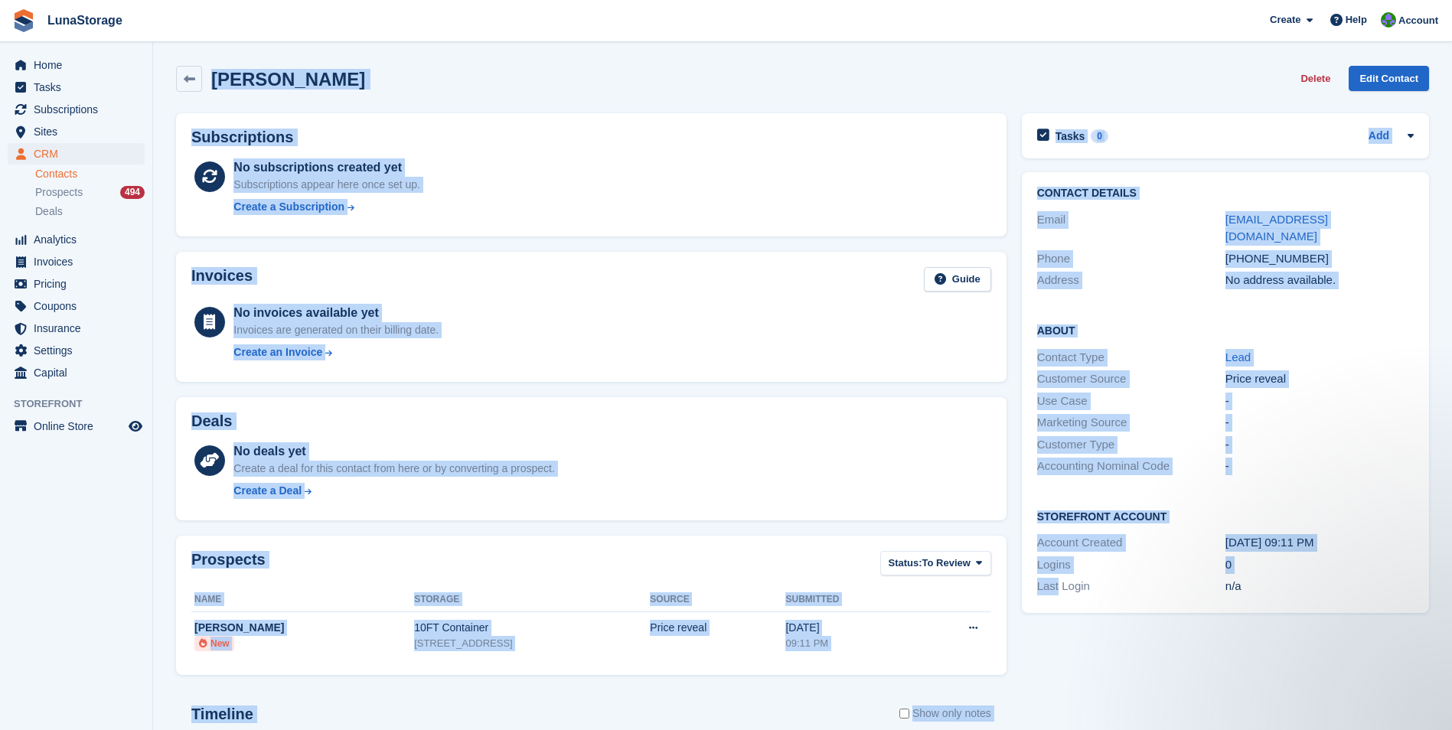
drag, startPoint x: 1022, startPoint y: 685, endPoint x: 181, endPoint y: 48, distance: 1054.3
click at [181, 48] on section "Harry Axtell Delete Edit Contact Subscriptions No subscriptions created yet Sub…" at bounding box center [802, 487] width 1299 height 974
drag, startPoint x: 181, startPoint y: 48, endPoint x: 158, endPoint y: 57, distance: 25.2
click at [158, 57] on section "Harry Axtell Delete Edit Contact Subscriptions No subscriptions created yet Sub…" at bounding box center [802, 487] width 1299 height 974
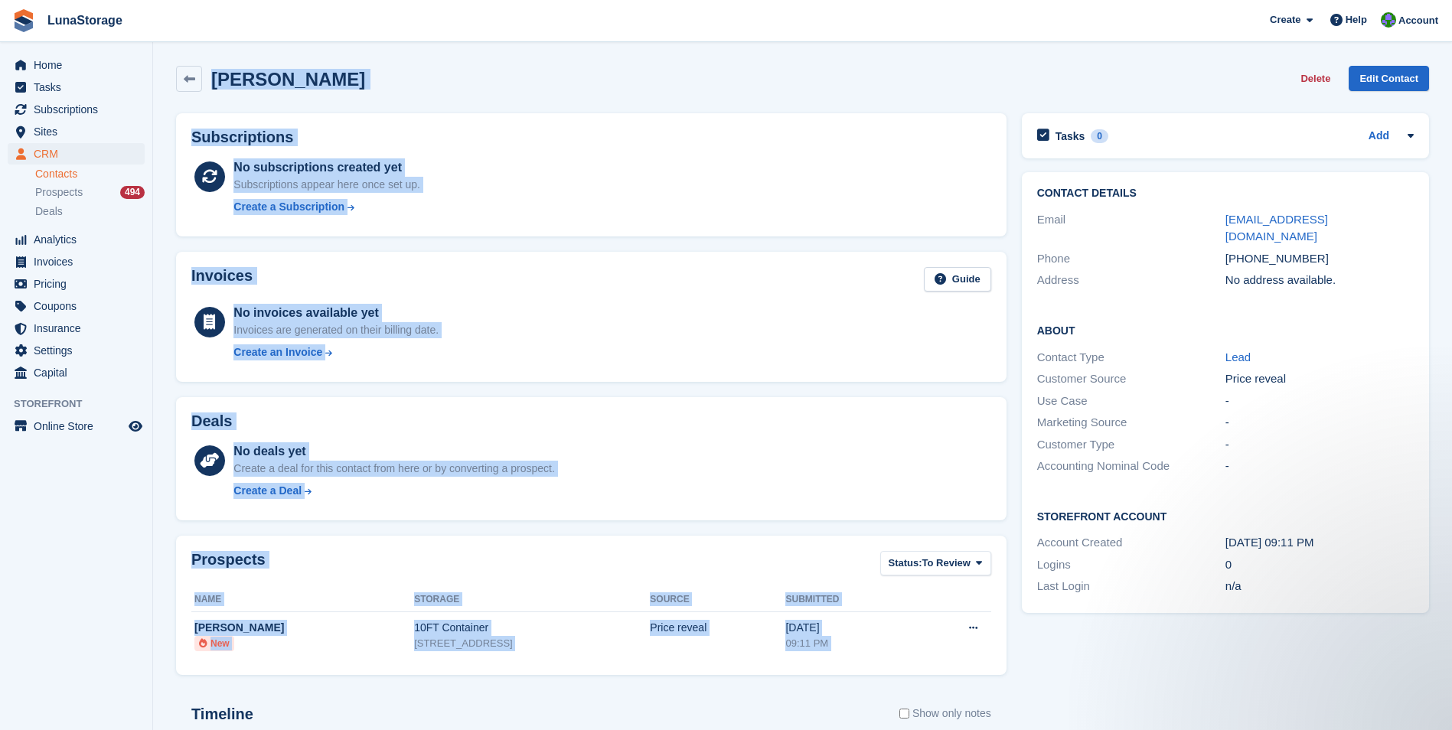
drag, startPoint x: 158, startPoint y: 57, endPoint x: 968, endPoint y: 660, distance: 1010.2
click at [968, 660] on section "Harry Axtell Delete Edit Contact Subscriptions No subscriptions created yet Sub…" at bounding box center [802, 487] width 1299 height 974
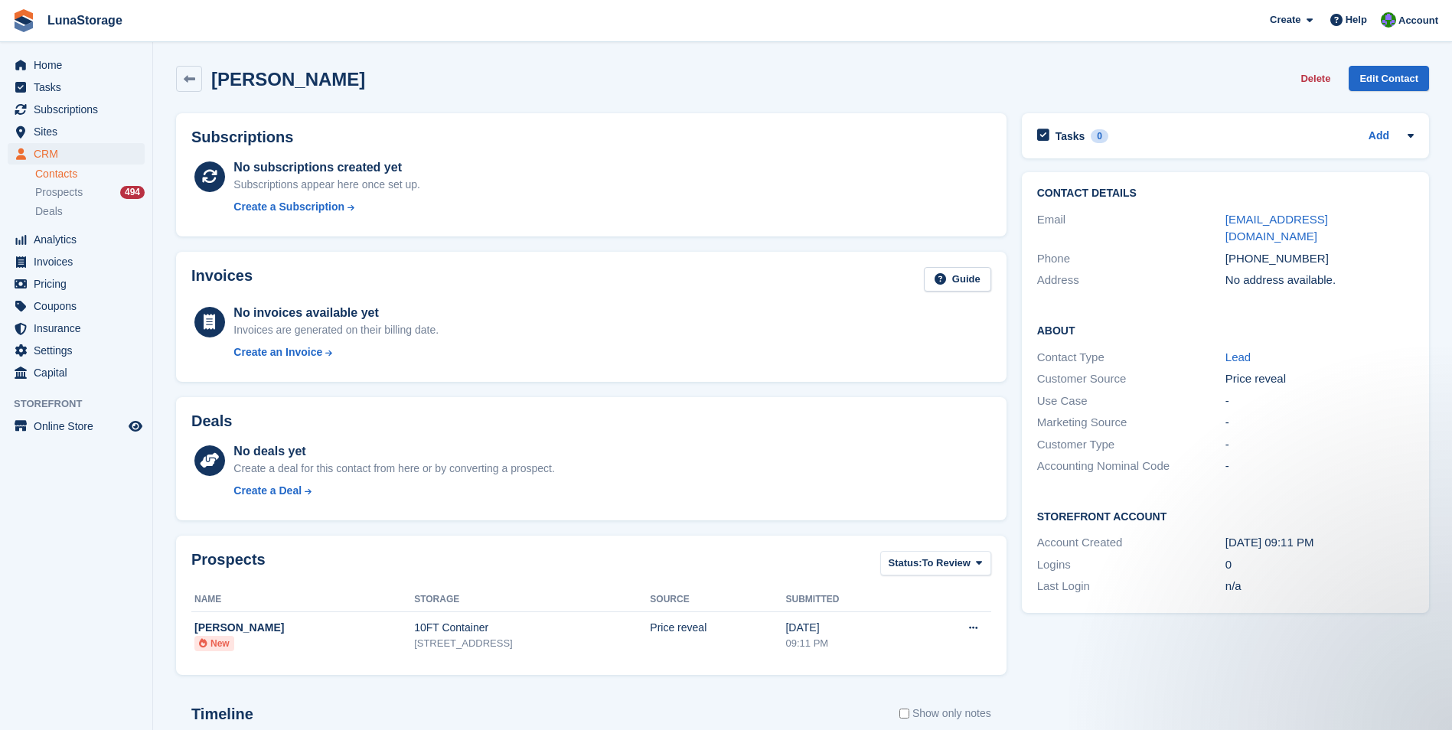
drag, startPoint x: 968, startPoint y: 660, endPoint x: 1010, endPoint y: 685, distance: 49.1
click at [1010, 685] on div "Subscriptions No subscriptions created yet Subscriptions appear here once set u…" at bounding box center [591, 533] width 846 height 855
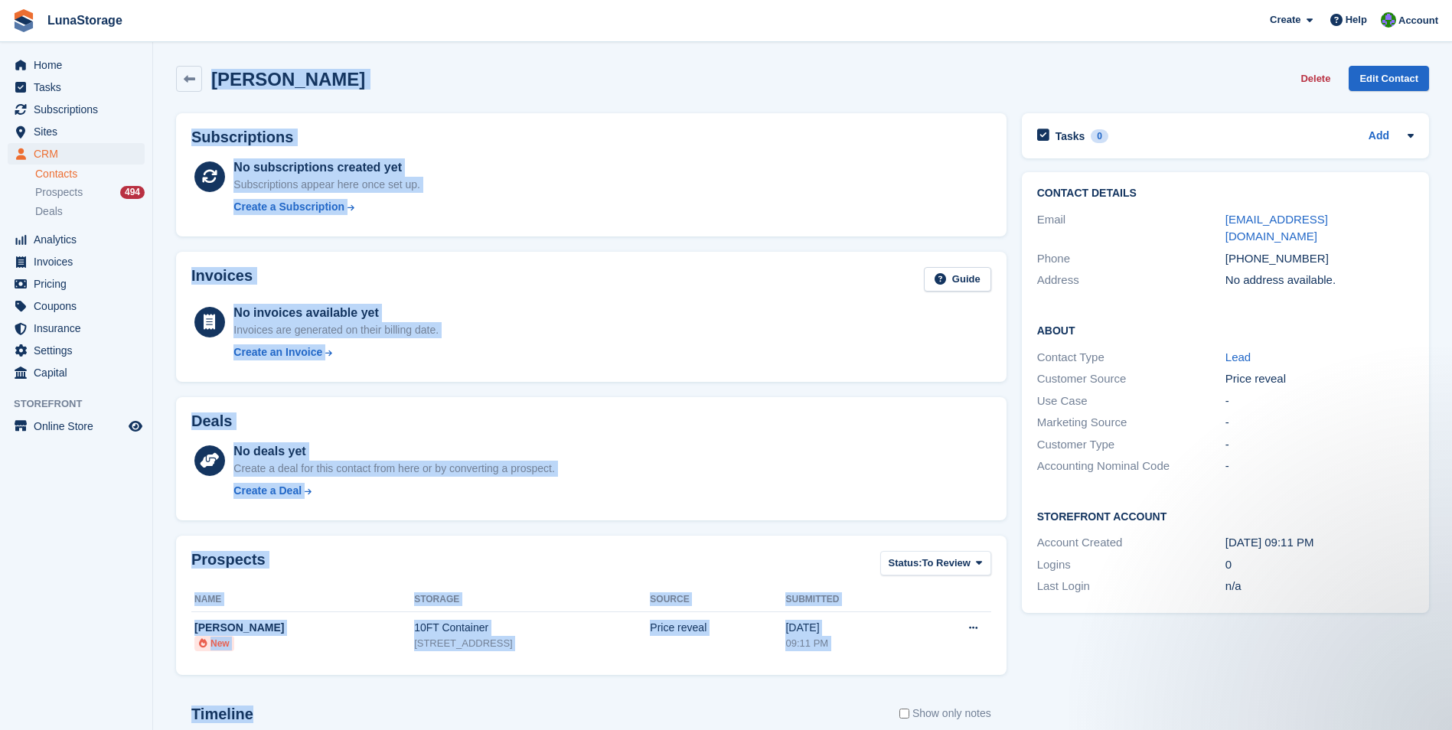
drag, startPoint x: 1010, startPoint y: 685, endPoint x: 208, endPoint y: 68, distance: 1011.8
click at [208, 68] on div "Harry Axtell Delete Edit Contact Subscriptions No subscriptions created yet Sub…" at bounding box center [802, 509] width 1253 height 902
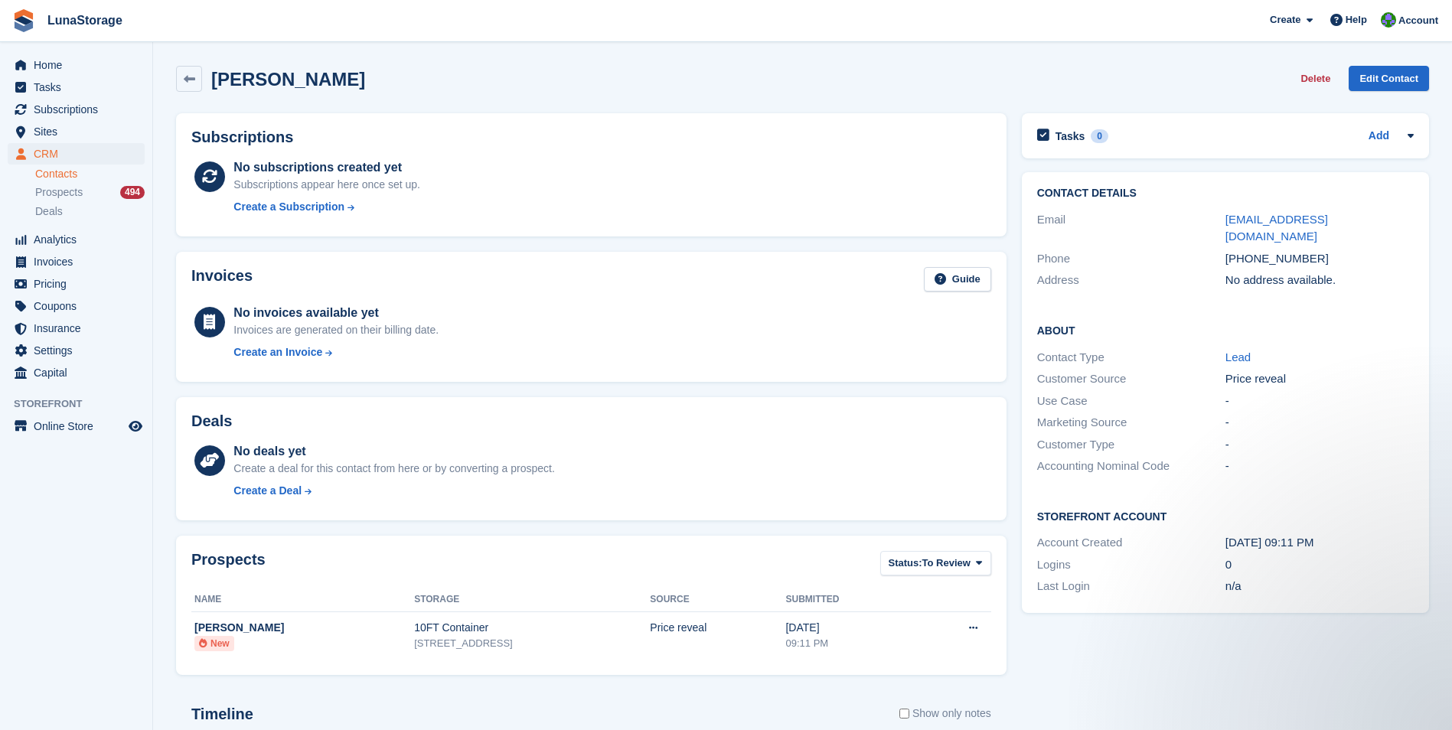
drag, startPoint x: 208, startPoint y: 68, endPoint x: 171, endPoint y: 53, distance: 40.5
click at [171, 53] on section "Harry Axtell Delete Edit Contact Subscriptions No subscriptions created yet Sub…" at bounding box center [802, 487] width 1299 height 974
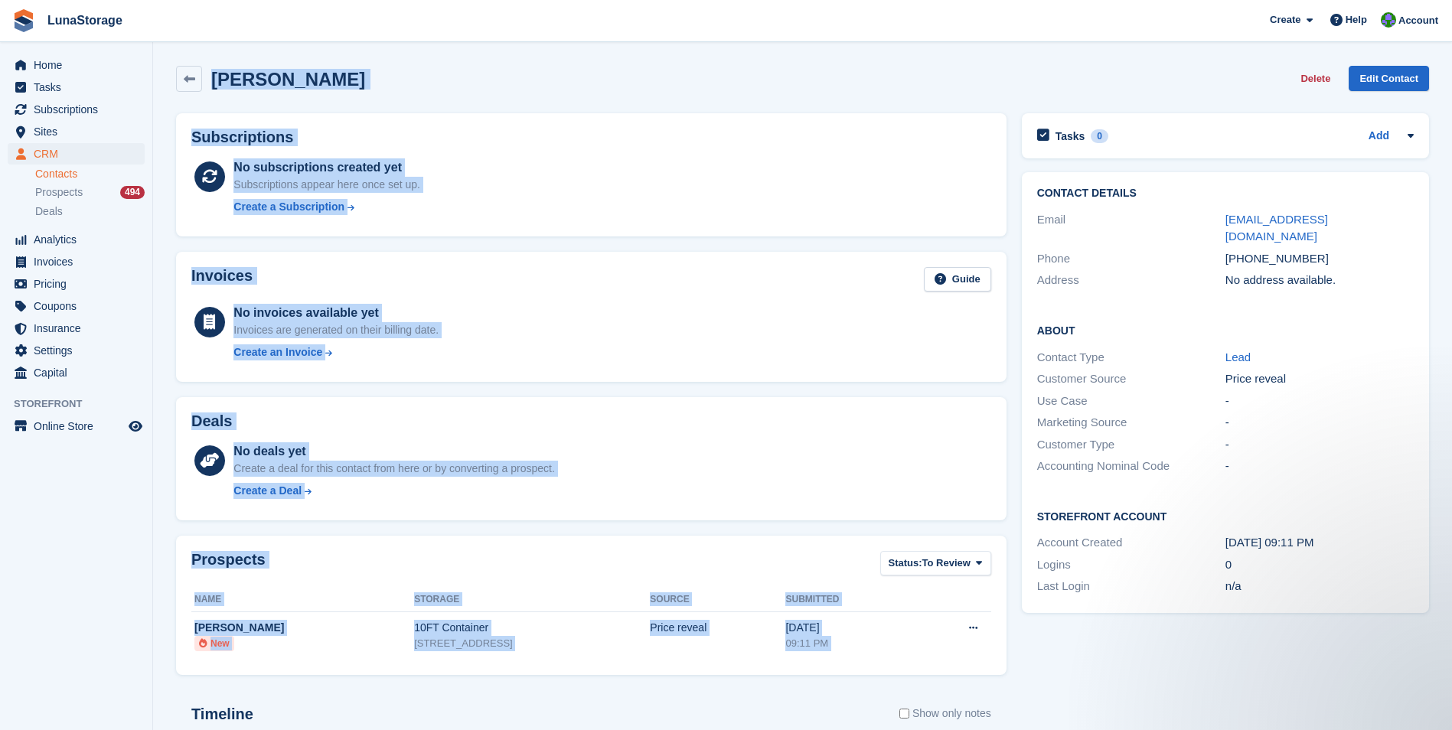
drag, startPoint x: 171, startPoint y: 53, endPoint x: 997, endPoint y: 672, distance: 1032.7
click at [997, 672] on section "Harry Axtell Delete Edit Contact Subscriptions No subscriptions created yet Sub…" at bounding box center [802, 487] width 1299 height 974
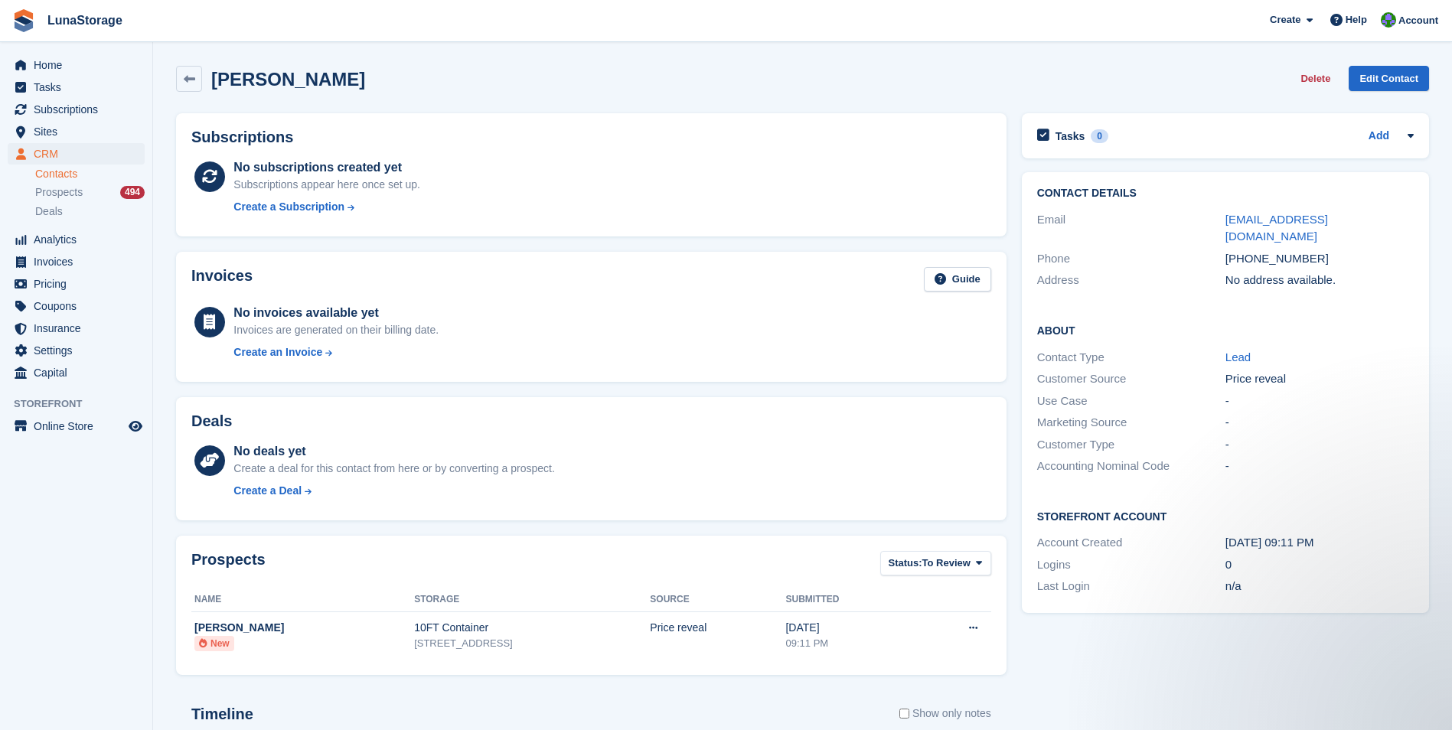
drag, startPoint x: 997, startPoint y: 672, endPoint x: 1019, endPoint y: 680, distance: 23.7
click at [1019, 680] on div "Tasks 0 Add No tasks related to Harry Axtell Contact Details Email harryaxtell@…" at bounding box center [1225, 533] width 422 height 855
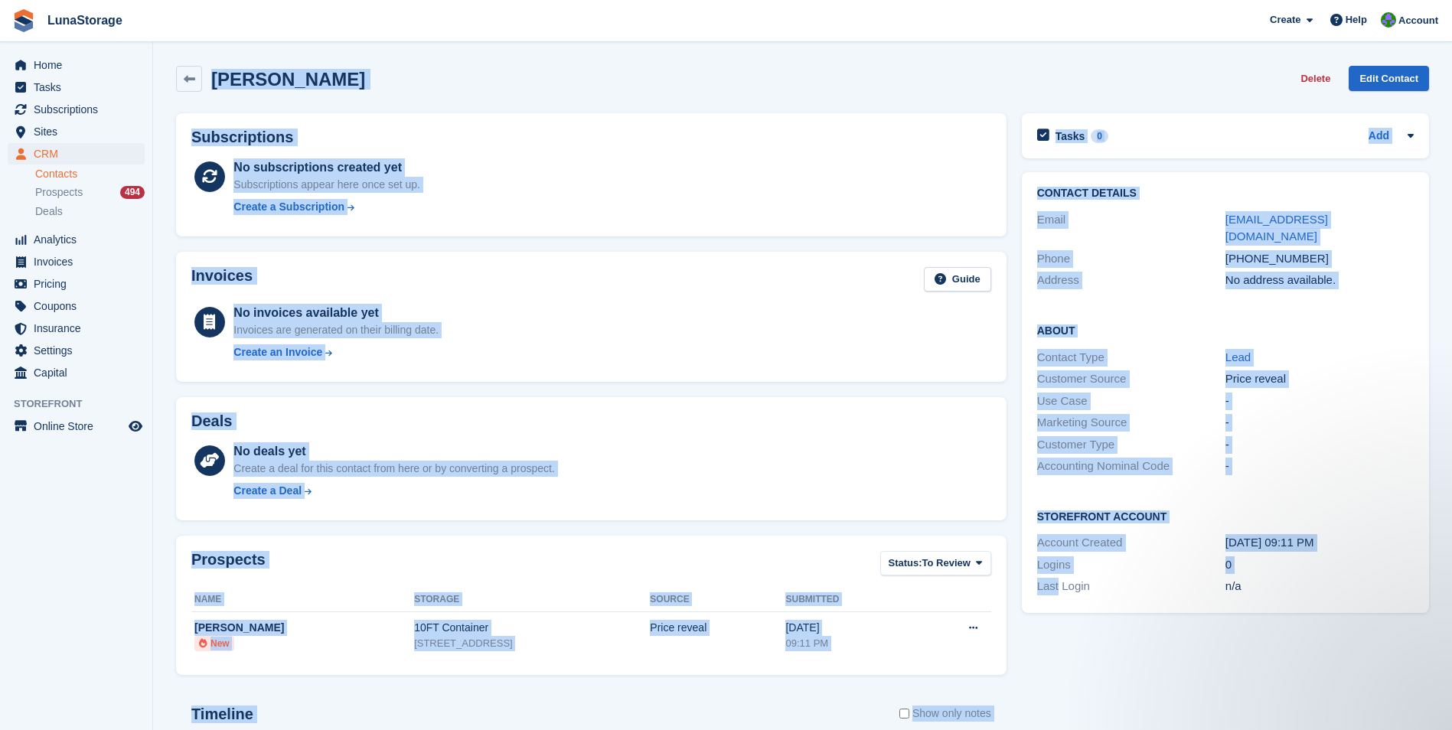
drag
click at [199, 65] on div "Harry Axtell Delete Edit Contact Subscriptions No subscriptions created yet Sub…" at bounding box center [802, 509] width 1253 height 902
click at [156, 59] on section "Harry Axtell Delete Edit Contact Subscriptions No subscriptions created yet Sub…" at bounding box center [802, 487] width 1299 height 974
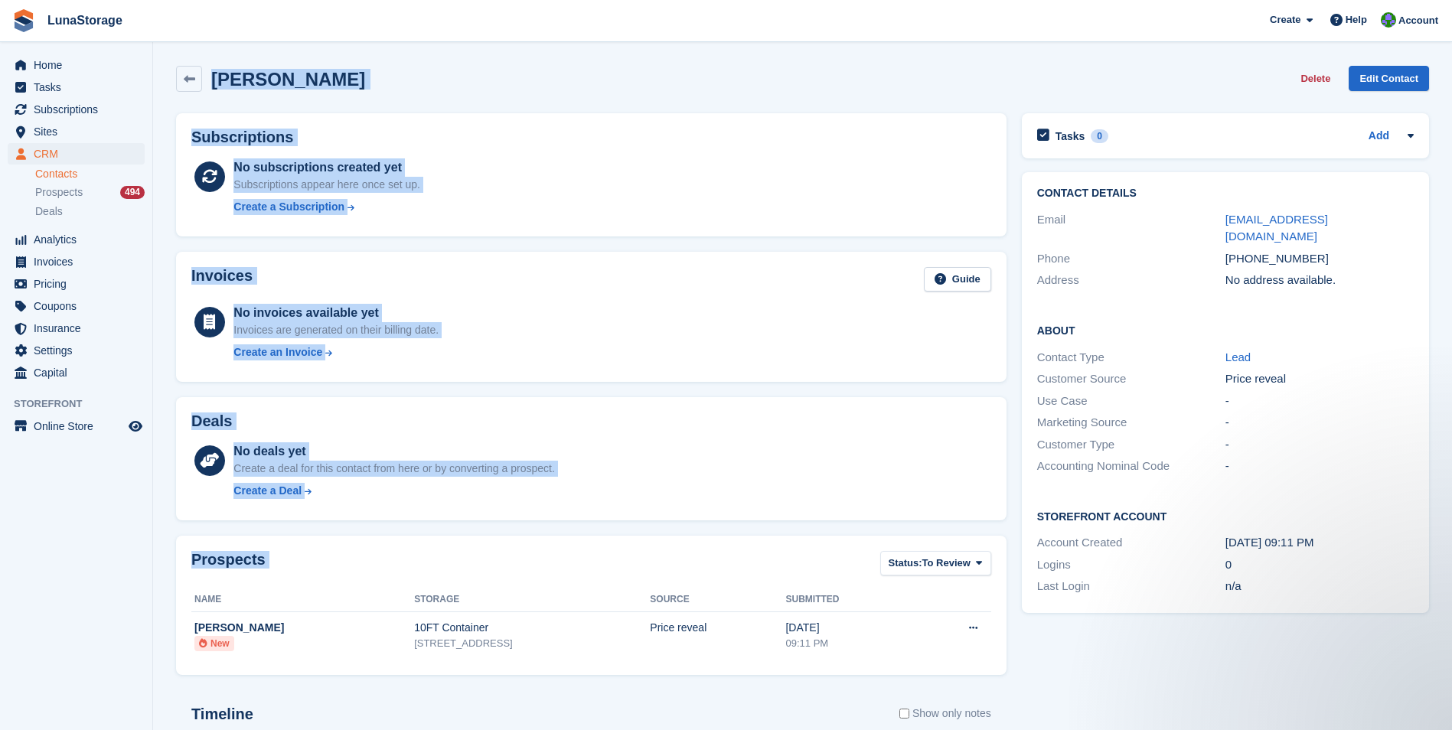
drag, startPoint x: 158, startPoint y: 57, endPoint x: 993, endPoint y: 625, distance: 1009.7
click at [993, 625] on section "Harry Axtell Delete Edit Contact Subscriptions No subscriptions created yet Sub…" at bounding box center [802, 487] width 1299 height 974
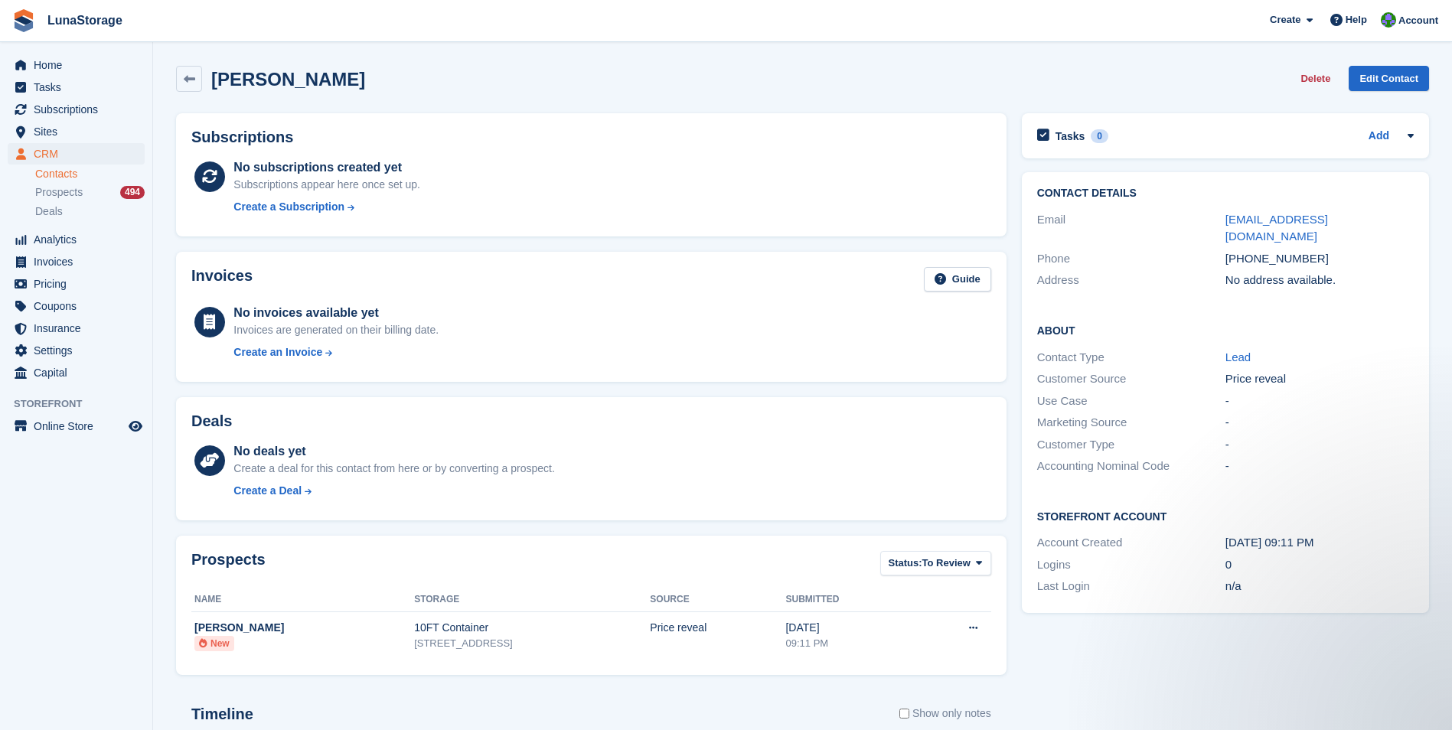
drag, startPoint x: 993, startPoint y: 625, endPoint x: 1026, endPoint y: 685, distance: 68.2
click at [1026, 685] on div "Tasks 0 Add No tasks related to Harry Axtell Contact Details Email harryaxtell@…" at bounding box center [1225, 533] width 422 height 855
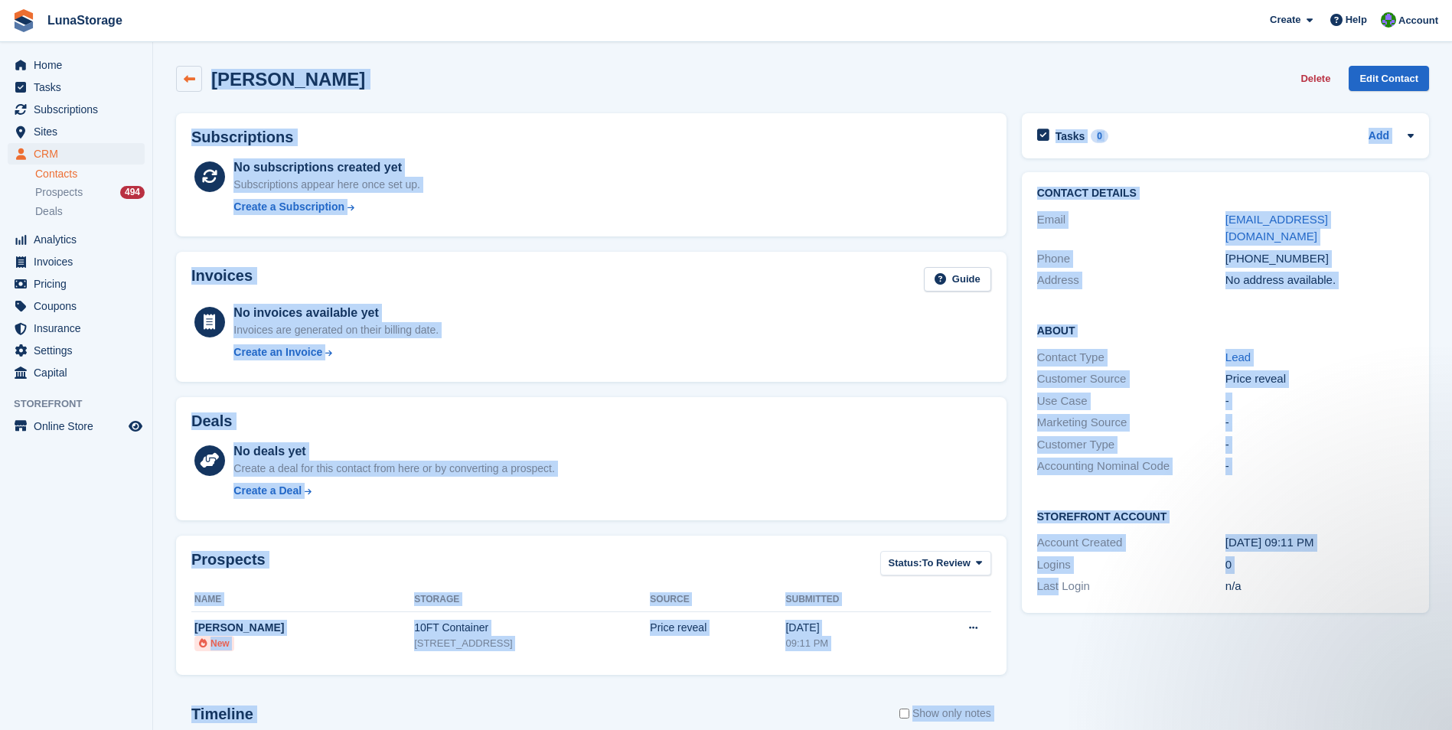
drag, startPoint x: 1026, startPoint y: 685, endPoint x: 190, endPoint y: 70, distance: 1037.9
click at [190, 70] on div "Harry Axtell Delete Edit Contact Subscriptions No subscriptions created yet Sub…" at bounding box center [802, 509] width 1253 height 902
drag, startPoint x: 190, startPoint y: 70, endPoint x: 169, endPoint y: 56, distance: 25.3
click at [169, 56] on section "Harry Axtell Delete Edit Contact Subscriptions No subscriptions created yet Sub…" at bounding box center [802, 487] width 1299 height 974
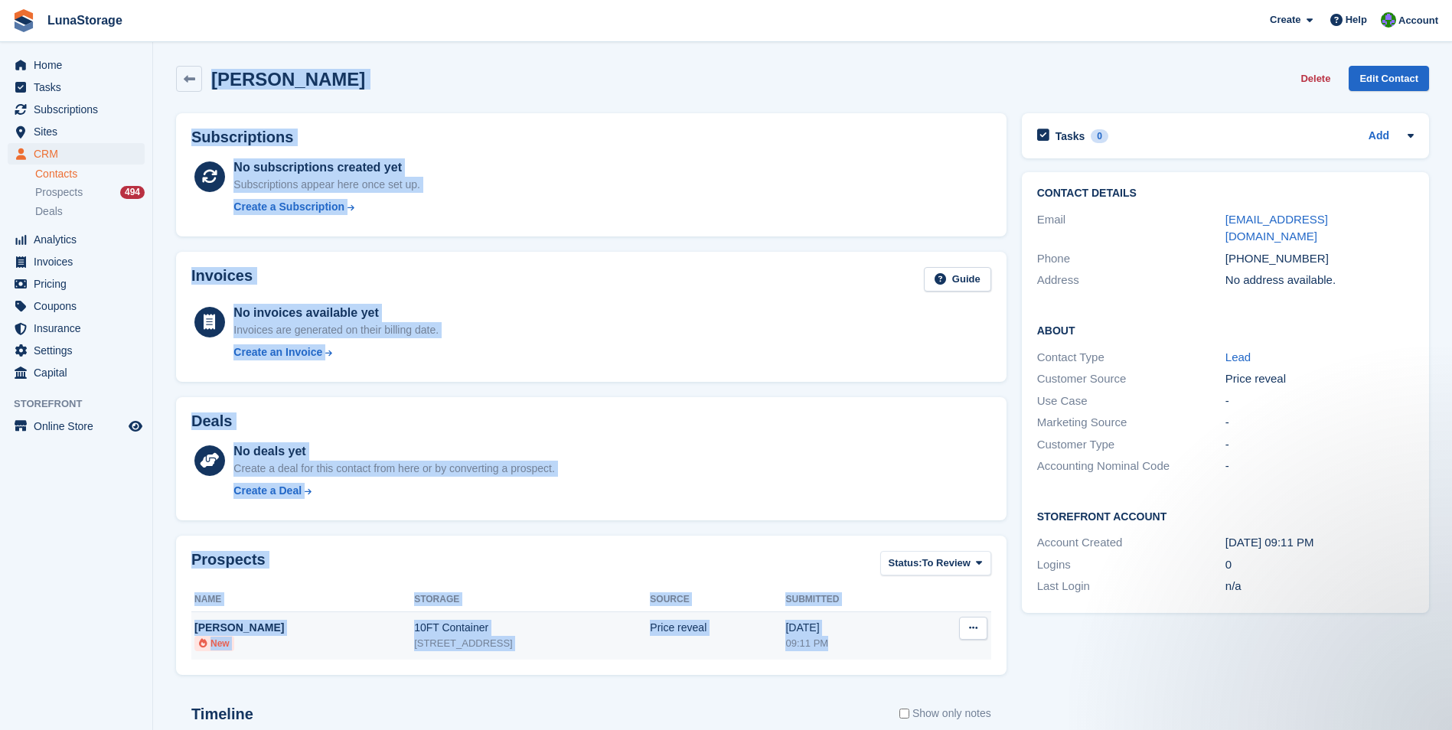
drag, startPoint x: 169, startPoint y: 56, endPoint x: 958, endPoint y: 637, distance: 979.7
click at [958, 637] on section "Harry Axtell Delete Edit Contact Subscriptions No subscriptions created yet Sub…" at bounding box center [802, 487] width 1299 height 974
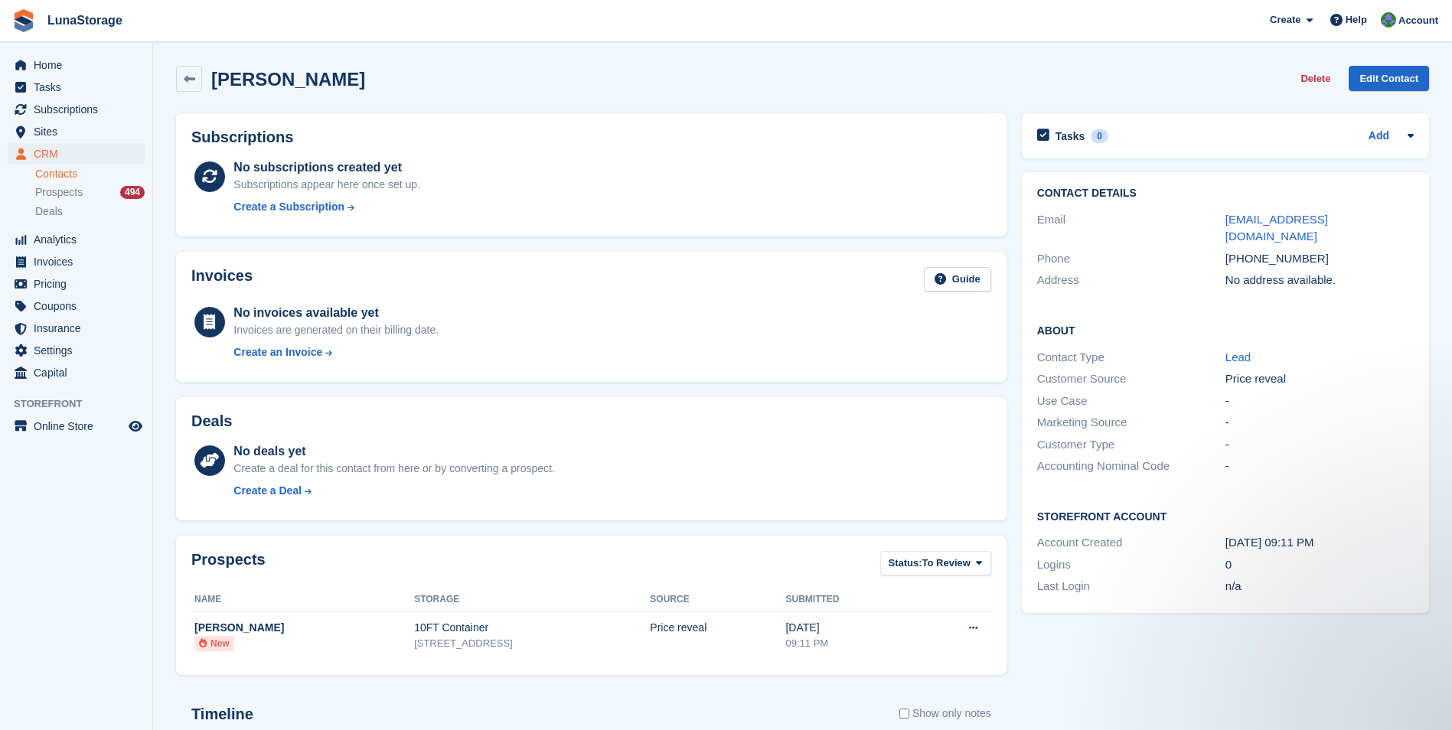
drag, startPoint x: 958, startPoint y: 637, endPoint x: 1037, endPoint y: 688, distance: 94.0
click at [1037, 688] on div "Tasks 0 Add No tasks related to Harry Axtell Contact Details Email harryaxtell@…" at bounding box center [1225, 533] width 422 height 855
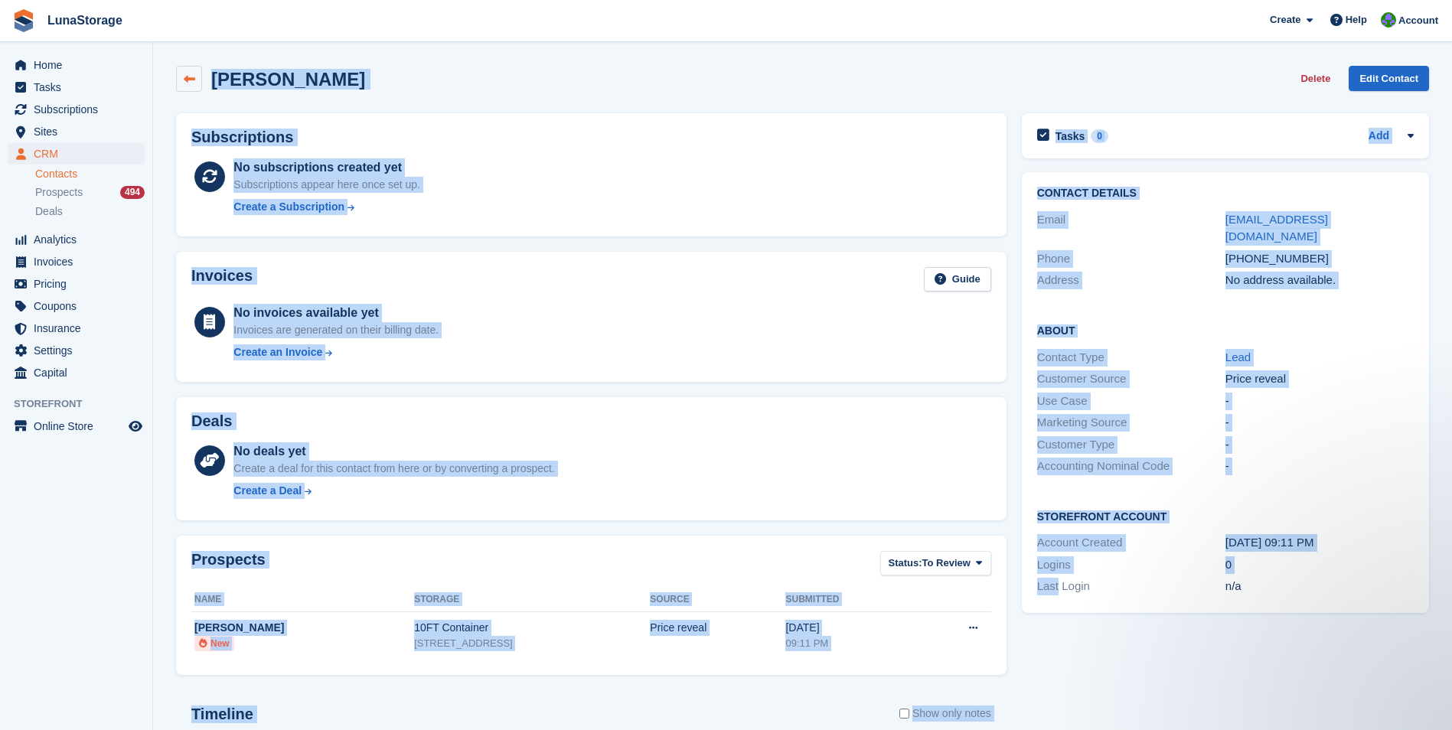
drag, startPoint x: 1037, startPoint y: 688, endPoint x: 182, endPoint y: 73, distance: 1053.2
click at [182, 73] on div "Harry Axtell Delete Edit Contact Subscriptions No subscriptions created yet Sub…" at bounding box center [802, 509] width 1253 height 902
drag, startPoint x: 182, startPoint y: 73, endPoint x: 168, endPoint y: 75, distance: 14.0
click at [168, 75] on div "Harry Axtell Delete Edit Contact" at bounding box center [802, 81] width 1268 height 47
click at [696, 386] on div "Invoices Guide No invoices available yet Invoices are generated on their billin…" at bounding box center [591, 317] width 846 height 146
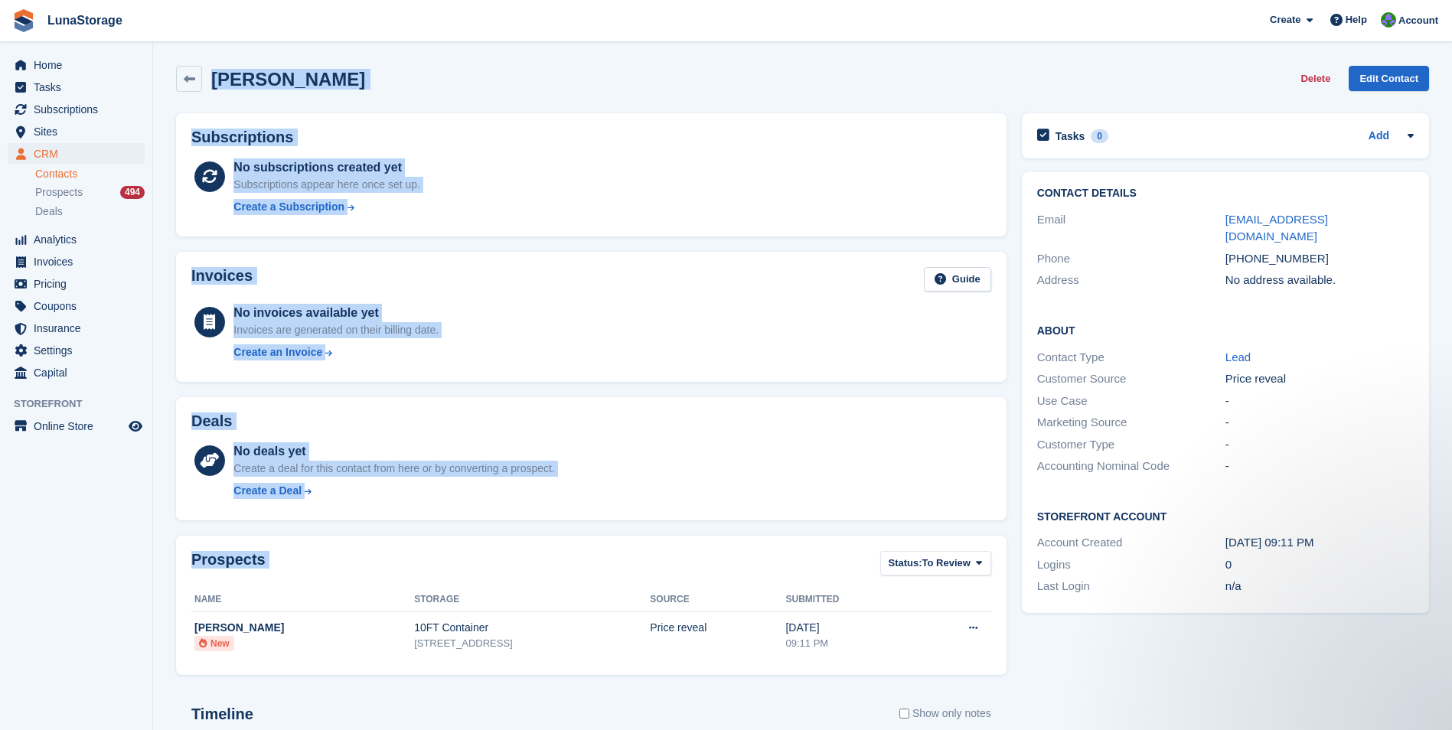
drag, startPoint x: 161, startPoint y: 58, endPoint x: 891, endPoint y: 662, distance: 946.8
click at [891, 662] on section "Harry Axtell Delete Edit Contact Subscriptions No subscriptions created yet Sub…" at bounding box center [802, 487] width 1299 height 974
click at [1025, 695] on div "Tasks 0 Add No tasks related to Harry Axtell Contact Details Email harryaxtell@…" at bounding box center [1225, 533] width 422 height 855
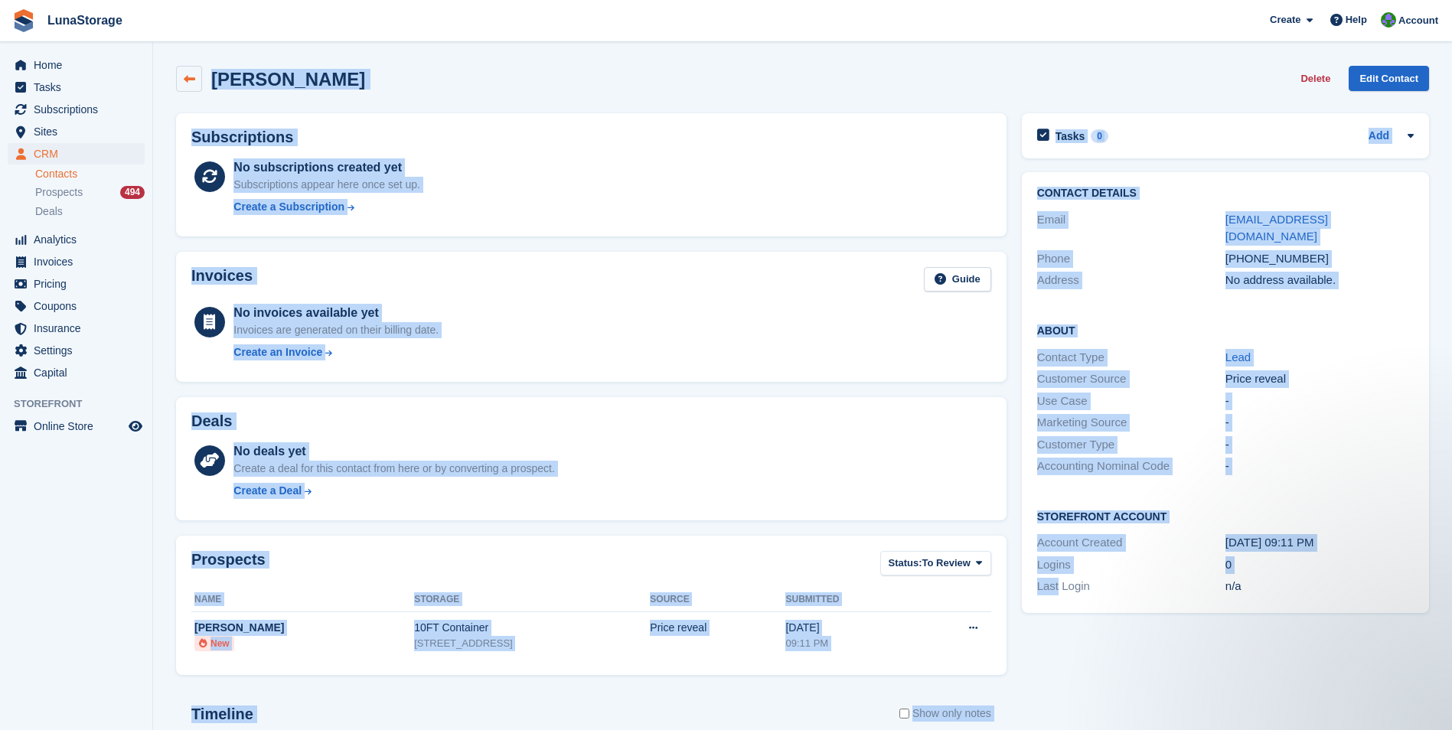
drag, startPoint x: 1025, startPoint y: 695, endPoint x: 191, endPoint y: 84, distance: 1033.8
click at [191, 84] on div "Harry Axtell Delete Edit Contact Subscriptions No subscriptions created yet Sub…" at bounding box center [802, 509] width 1253 height 902
drag, startPoint x: 191, startPoint y: 84, endPoint x: 160, endPoint y: 60, distance: 39.3
click at [160, 60] on section "Harry Axtell Delete Edit Contact Subscriptions No subscriptions created yet Sub…" at bounding box center [802, 487] width 1299 height 974
drag, startPoint x: 160, startPoint y: 60, endPoint x: 1048, endPoint y: 693, distance: 1090.4
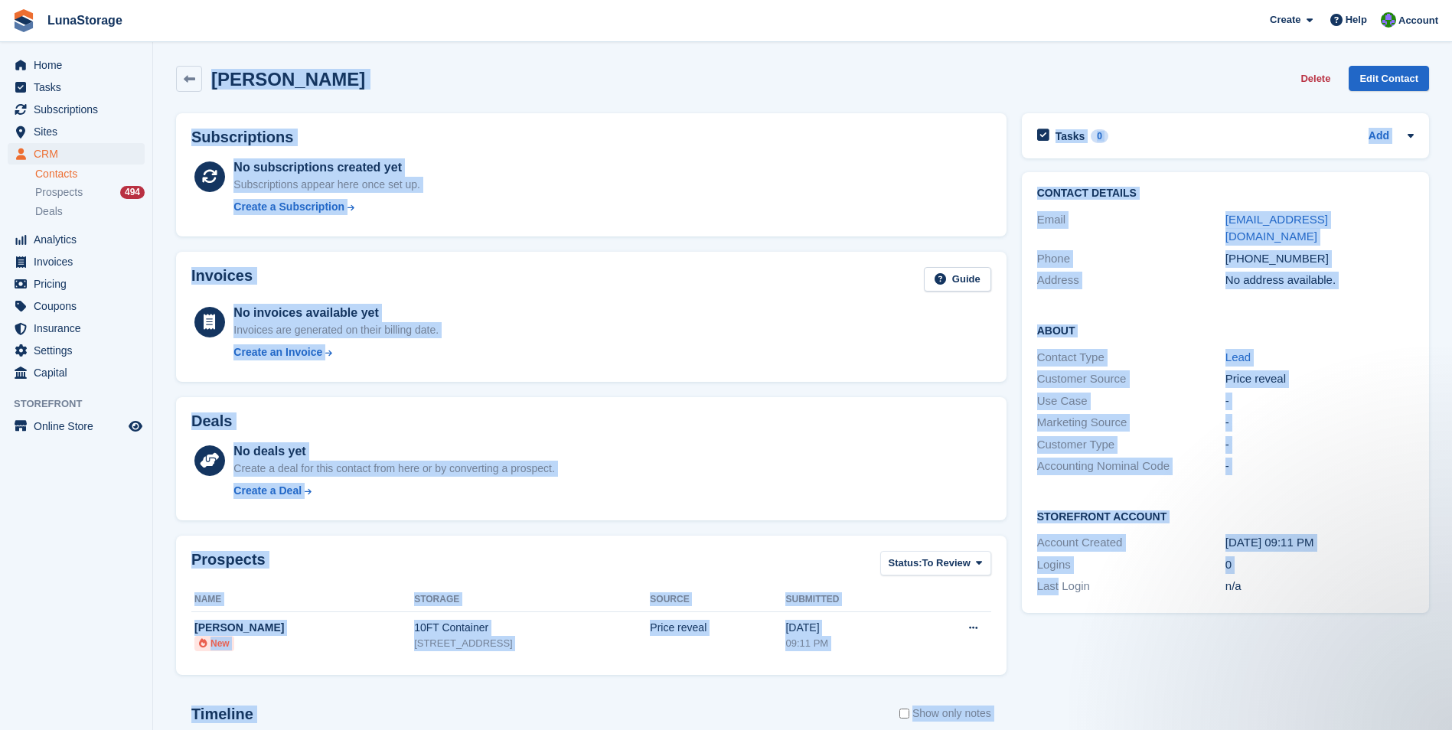
click at [1048, 693] on section "Harry Axtell Delete Edit Contact Subscriptions No subscriptions created yet Sub…" at bounding box center [802, 487] width 1299 height 974
drag, startPoint x: 1048, startPoint y: 693, endPoint x: 1031, endPoint y: 696, distance: 17.9
click at [1031, 696] on div "Tasks 0 Add No tasks related to Harry Axtell Contact Details Email harryaxtell@…" at bounding box center [1225, 533] width 422 height 855
drag, startPoint x: 1031, startPoint y: 696, endPoint x: 191, endPoint y: 63, distance: 1051.9
click at [191, 63] on div "Harry Axtell Delete Edit Contact Subscriptions No subscriptions created yet Sub…" at bounding box center [802, 509] width 1253 height 902
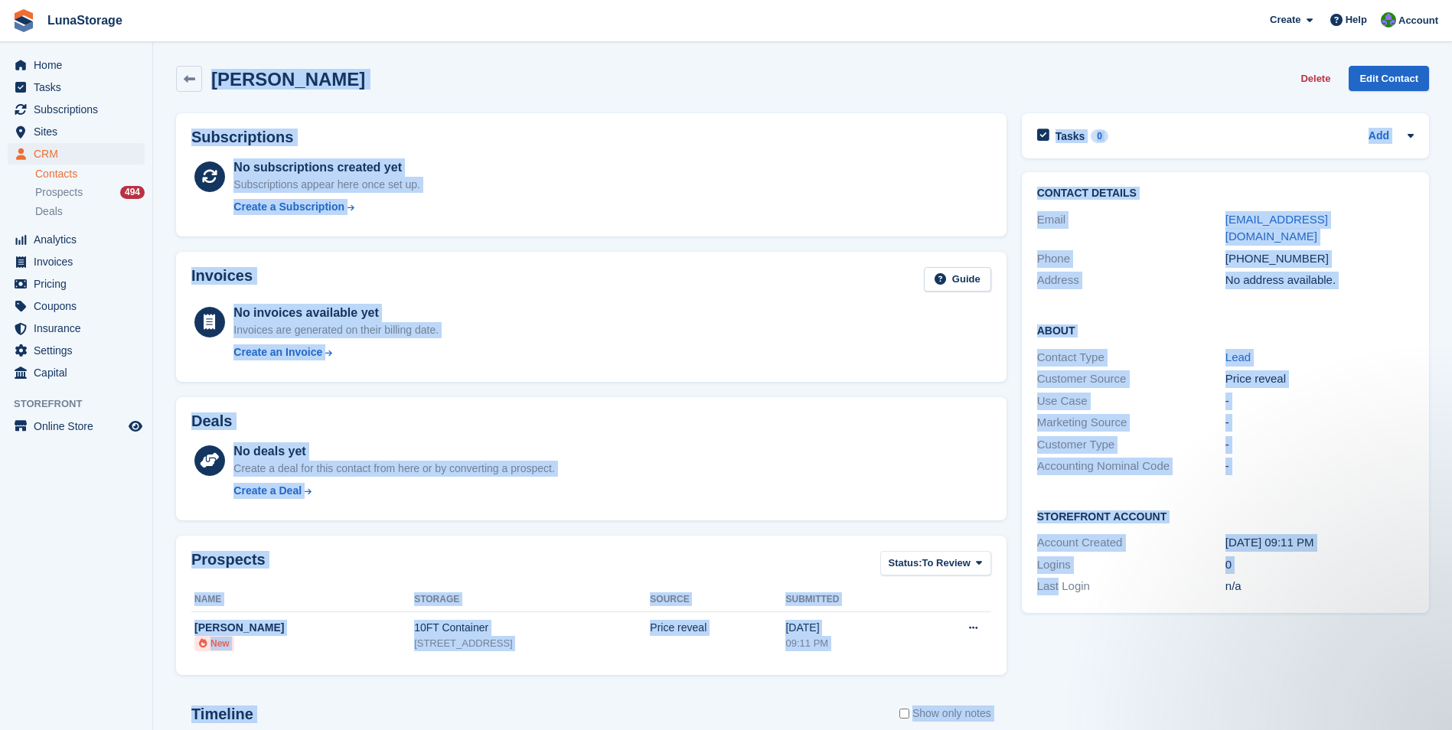
drag, startPoint x: 191, startPoint y: 63, endPoint x: 159, endPoint y: 54, distance: 32.5
click at [159, 54] on section "Harry Axtell Delete Edit Contact Subscriptions No subscriptions created yet Sub…" at bounding box center [802, 487] width 1299 height 974
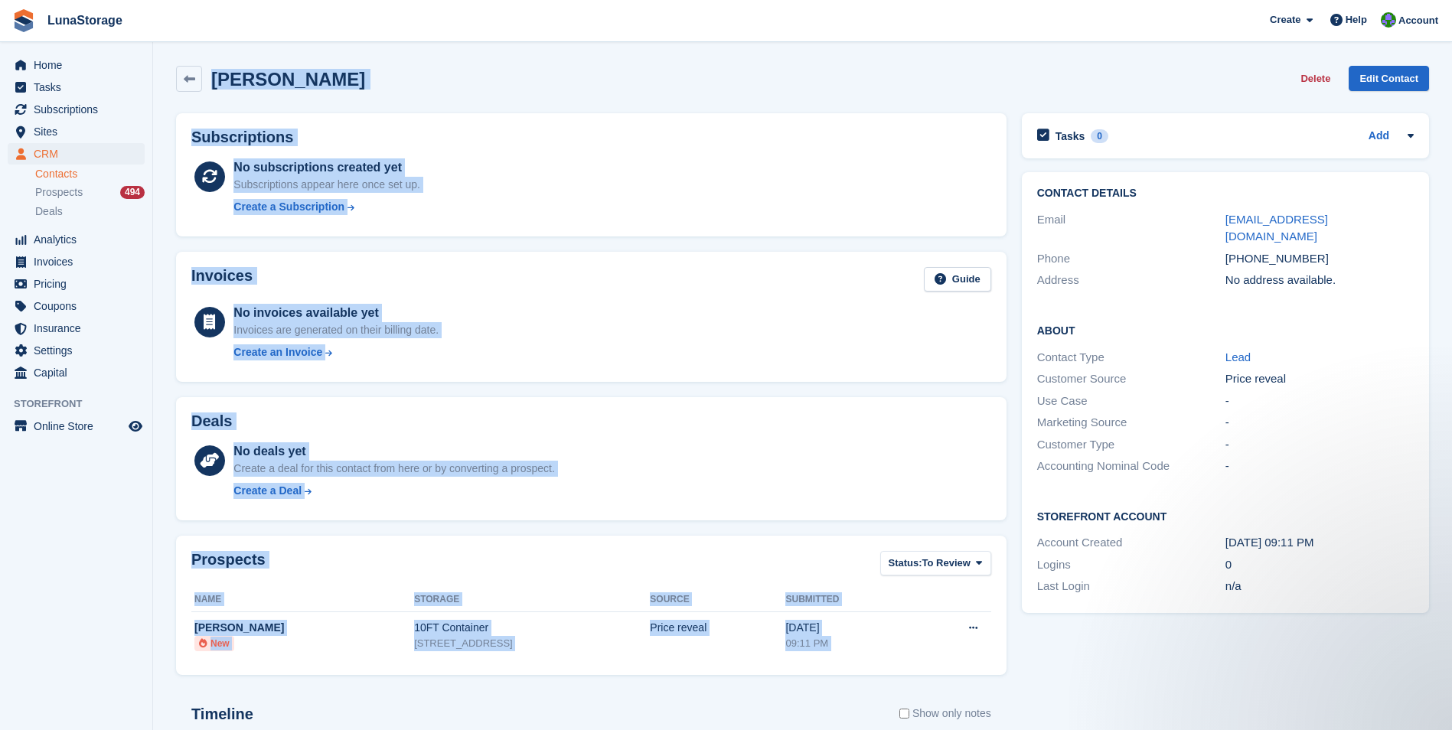
drag, startPoint x: 159, startPoint y: 54, endPoint x: 996, endPoint y: 674, distance: 1041.7
click at [996, 674] on section "Harry Axtell Delete Edit Contact Subscriptions No subscriptions created yet Sub…" at bounding box center [802, 487] width 1299 height 974
drag, startPoint x: 996, startPoint y: 674, endPoint x: 1028, endPoint y: 689, distance: 34.6
click at [1028, 689] on div "Tasks 0 Add No tasks related to Harry Axtell Contact Details Email harryaxtell@…" at bounding box center [1225, 533] width 422 height 855
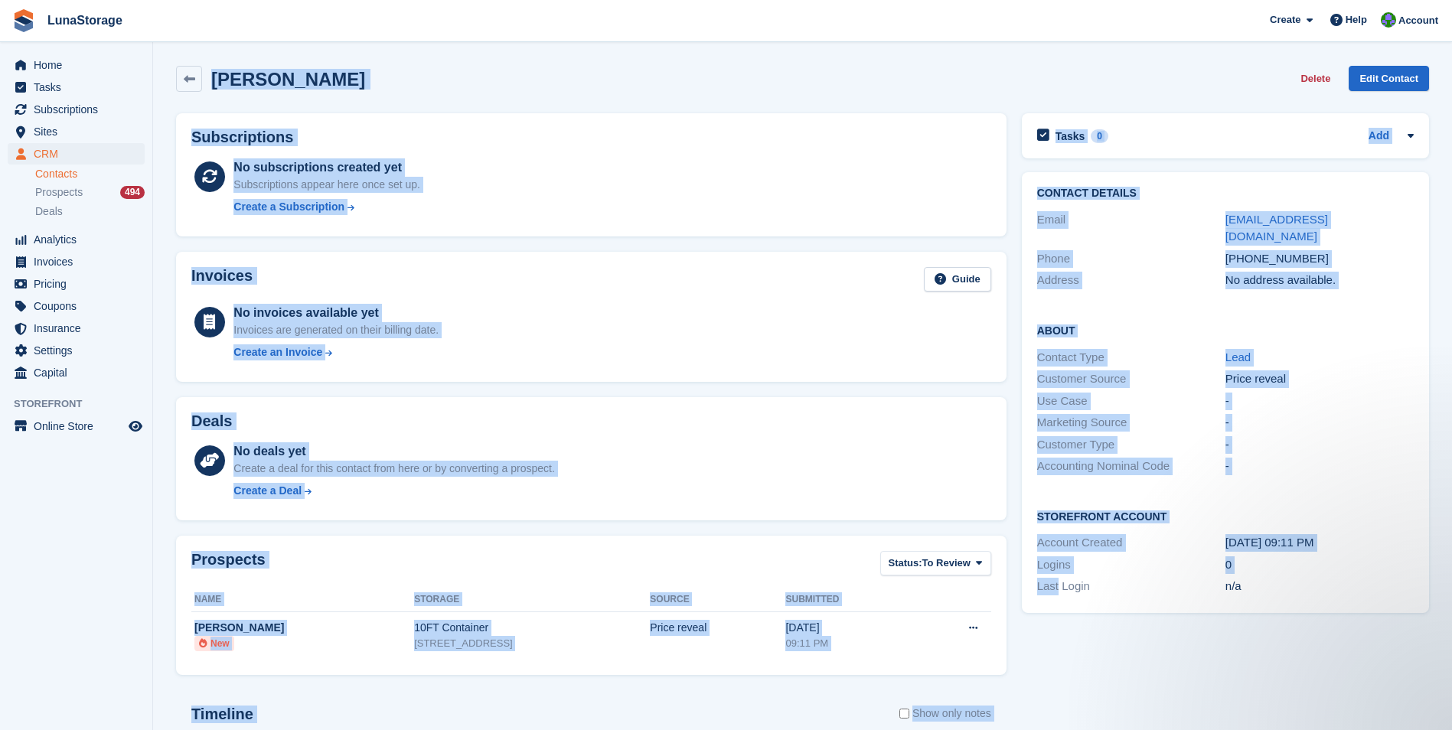
drag, startPoint x: 1028, startPoint y: 689, endPoint x: 192, endPoint y: 46, distance: 1054.3
click at [192, 46] on section "Harry Axtell Delete Edit Contact Subscriptions No subscriptions created yet Sub…" at bounding box center [802, 487] width 1299 height 974
drag, startPoint x: 192, startPoint y: 46, endPoint x: 166, endPoint y: 53, distance: 26.9
click at [166, 53] on section "Harry Axtell Delete Edit Contact Subscriptions No subscriptions created yet Sub…" at bounding box center [802, 487] width 1299 height 974
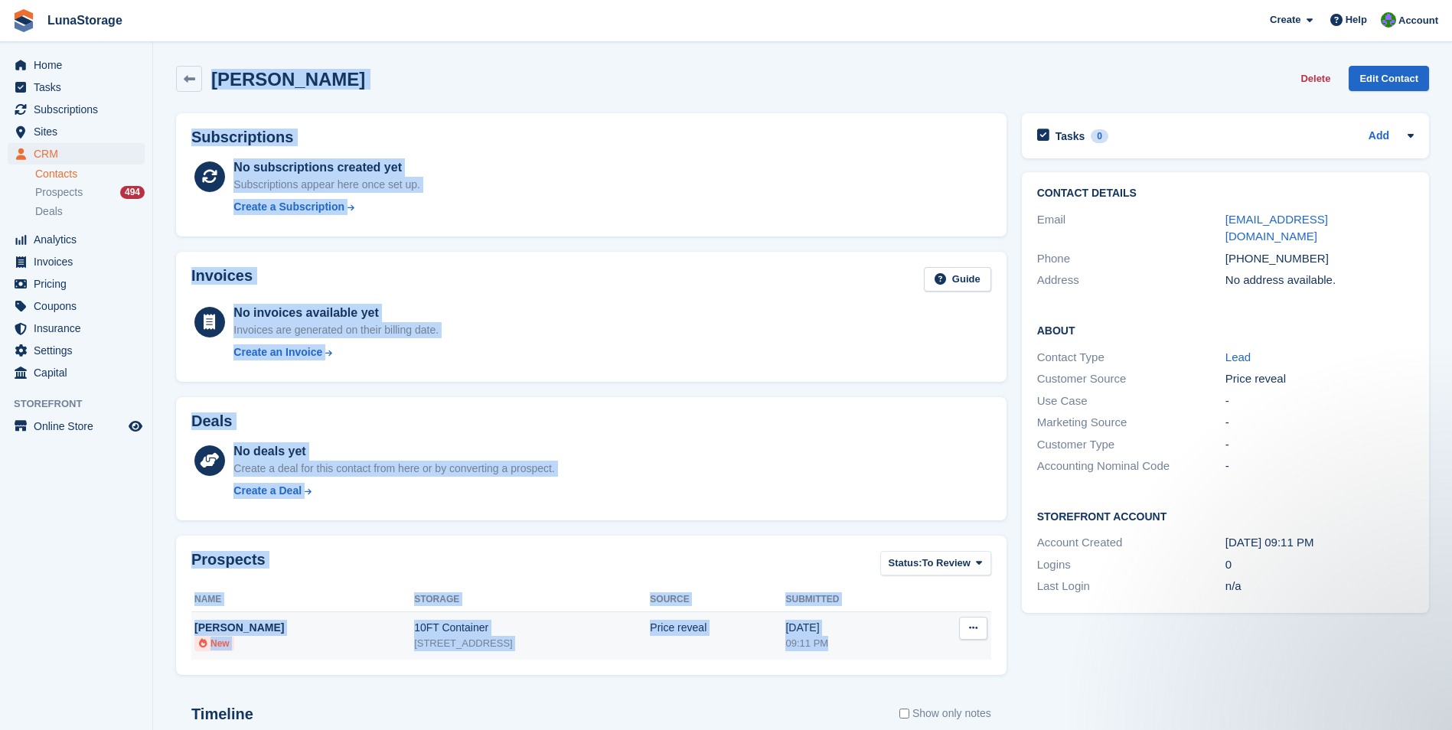
drag, startPoint x: 166, startPoint y: 53, endPoint x: 970, endPoint y: 654, distance: 1003.7
click at [970, 654] on section "Harry Axtell Delete Edit Contact Subscriptions No subscriptions created yet Sub…" at bounding box center [802, 487] width 1299 height 974
click at [1016, 675] on div "Tasks 0 Add No tasks related to Harry Axtell Contact Details Email harryaxtell@…" at bounding box center [1225, 533] width 422 height 855
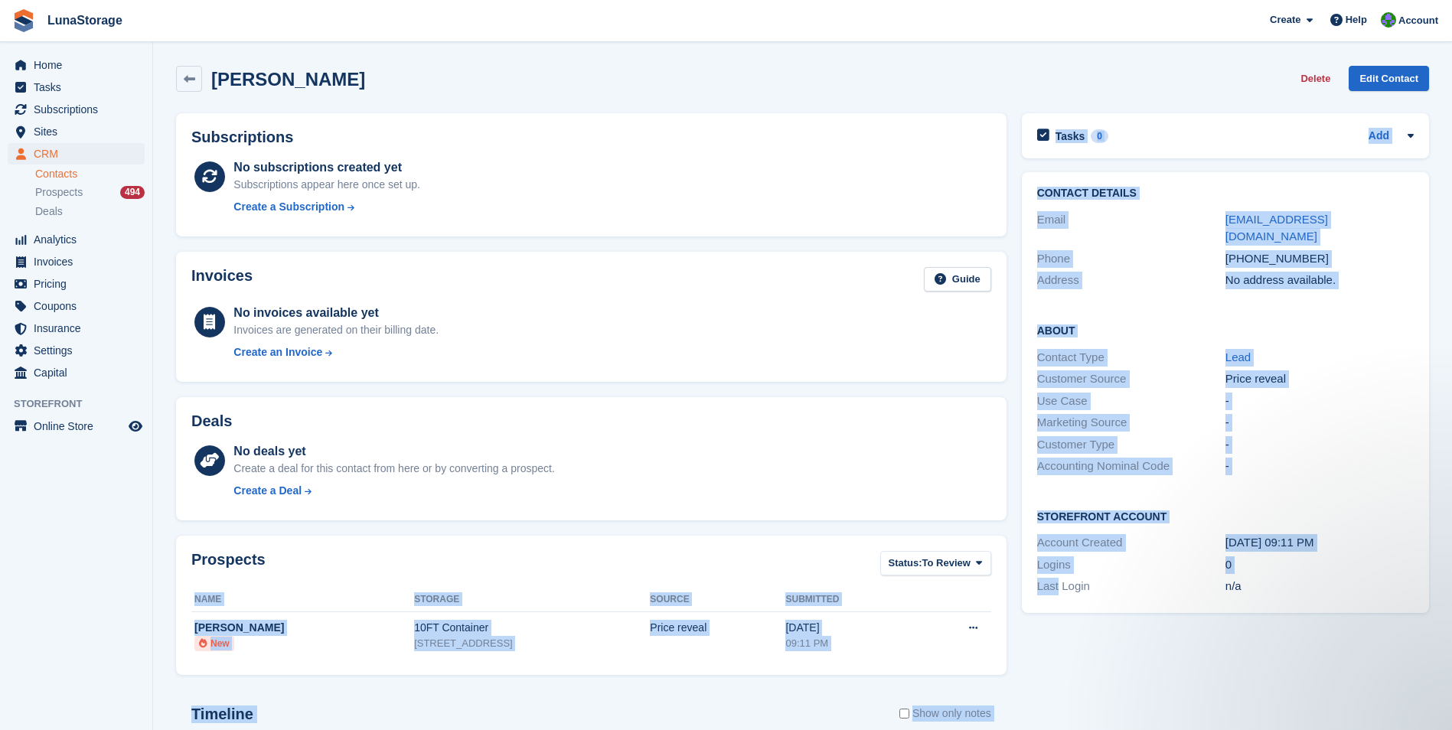
drag, startPoint x: 1016, startPoint y: 675, endPoint x: 890, endPoint y: 580, distance: 157.3
click at [890, 580] on div "Subscriptions No subscriptions created yet Subscriptions appear here once set u…" at bounding box center [802, 533] width 1268 height 855
drag, startPoint x: 890, startPoint y: 580, endPoint x: 1045, endPoint y: 663, distance: 176.3
click at [1045, 663] on div "Tasks 0 Add No tasks related to Harry Axtell Contact Details Email harryaxtell@…" at bounding box center [1225, 533] width 422 height 855
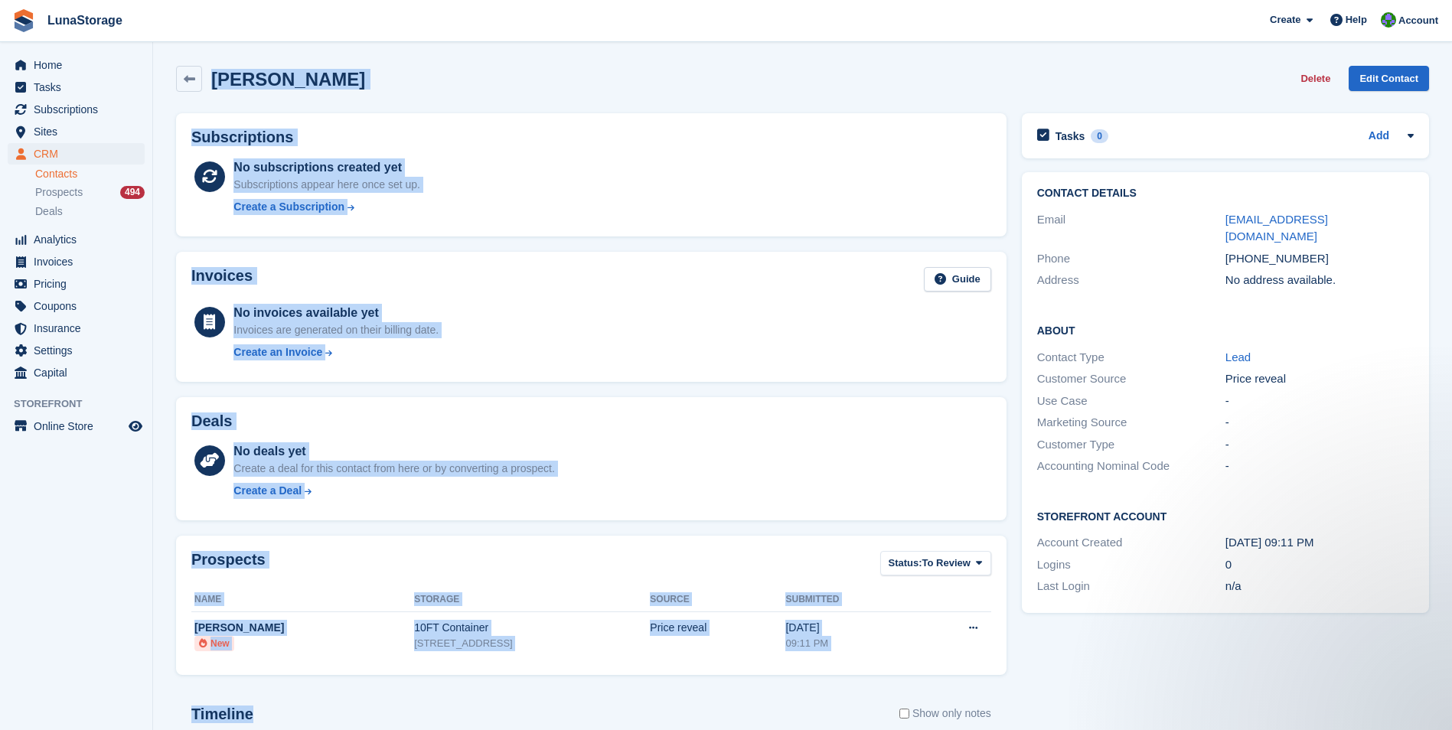
drag, startPoint x: 167, startPoint y: 51, endPoint x: 961, endPoint y: 694, distance: 1022.4
click at [961, 694] on section "Harry Axtell Delete Edit Contact Subscriptions No subscriptions created yet Sub…" at bounding box center [802, 487] width 1299 height 974
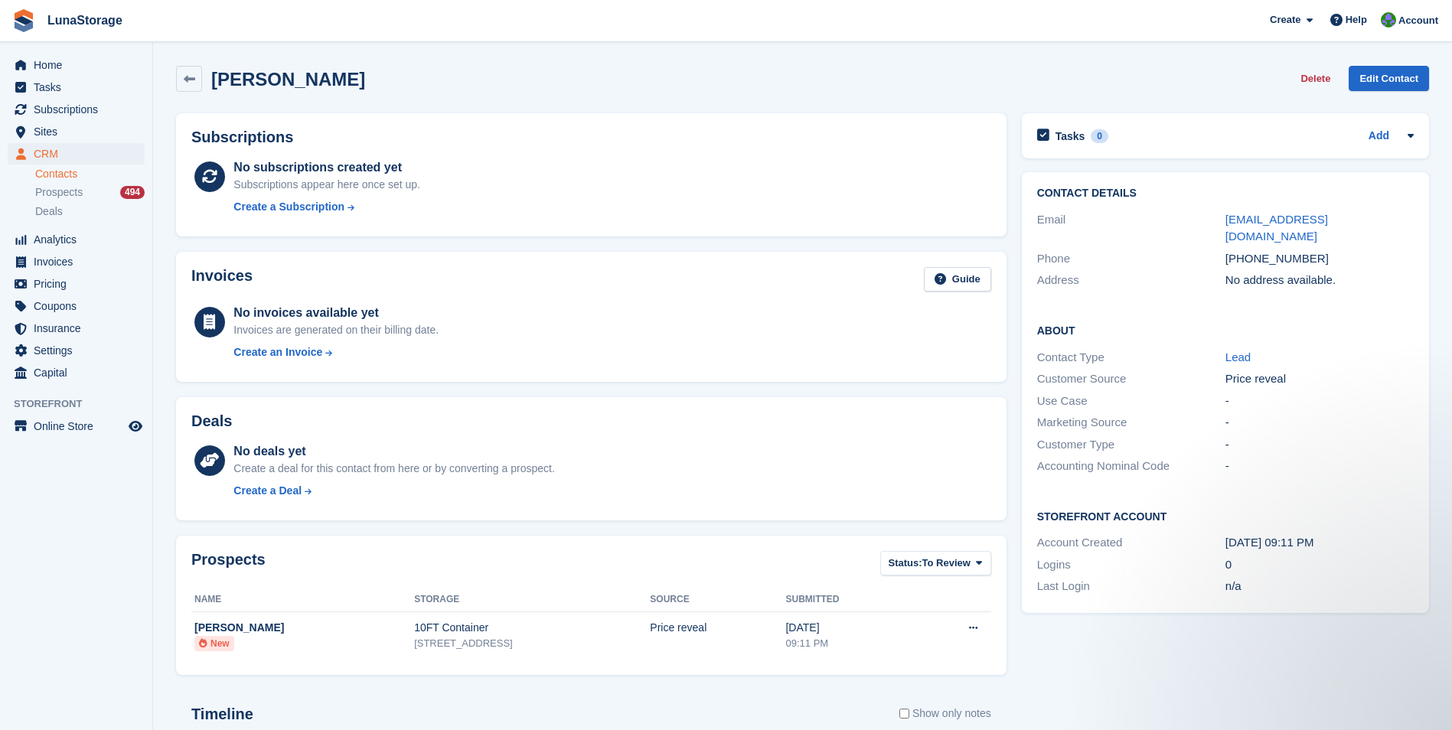
drag, startPoint x: 961, startPoint y: 694, endPoint x: 1030, endPoint y: 697, distance: 68.9
click at [1030, 697] on div "Tasks 0 Add No tasks related to Harry Axtell Contact Details Email harryaxtell@…" at bounding box center [1225, 533] width 422 height 855
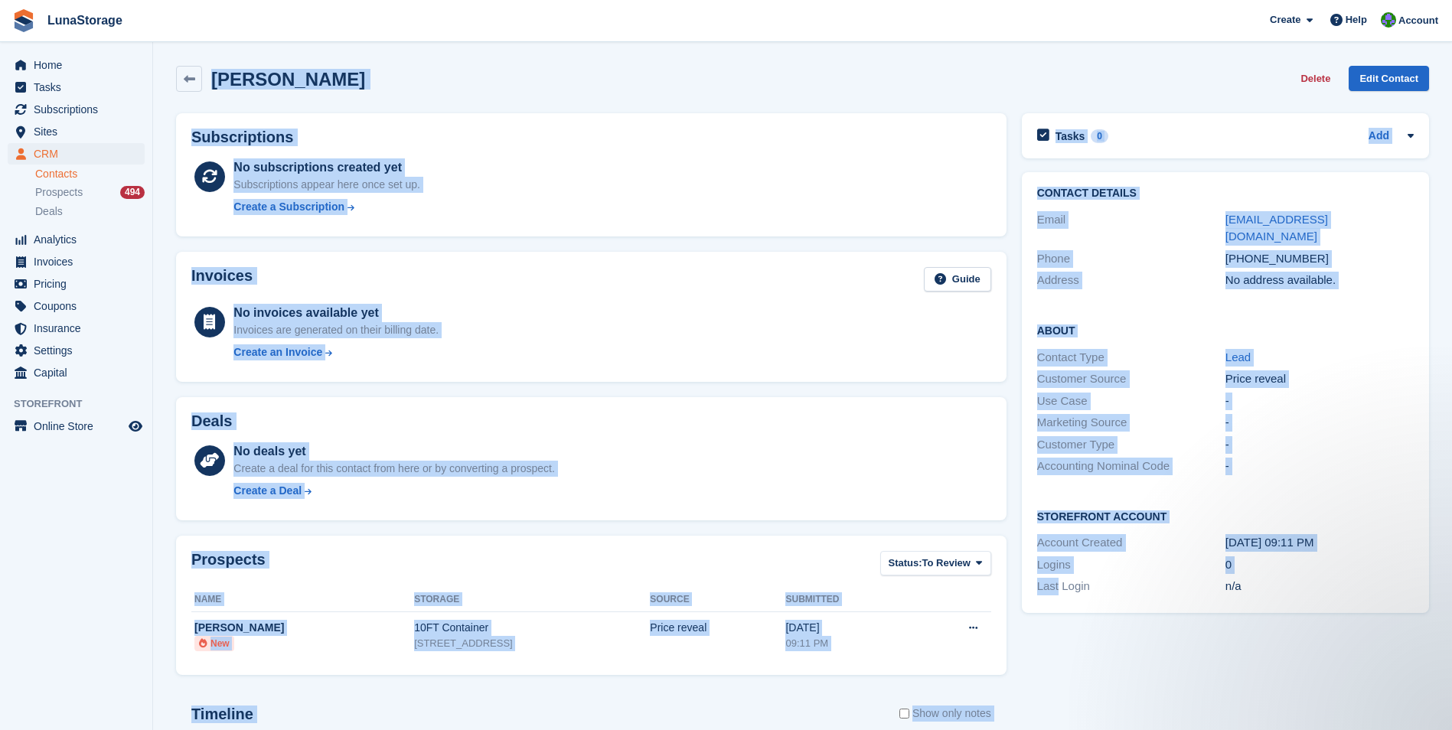
drag, startPoint x: 1030, startPoint y: 697, endPoint x: 188, endPoint y: 43, distance: 1066.2
click at [188, 43] on section "Harry Axtell Delete Edit Contact Subscriptions No subscriptions created yet Sub…" at bounding box center [802, 487] width 1299 height 974
drag, startPoint x: 188, startPoint y: 43, endPoint x: 165, endPoint y: 58, distance: 27.6
click at [165, 58] on section "Harry Axtell Delete Edit Contact Subscriptions No subscriptions created yet Sub…" at bounding box center [802, 487] width 1299 height 974
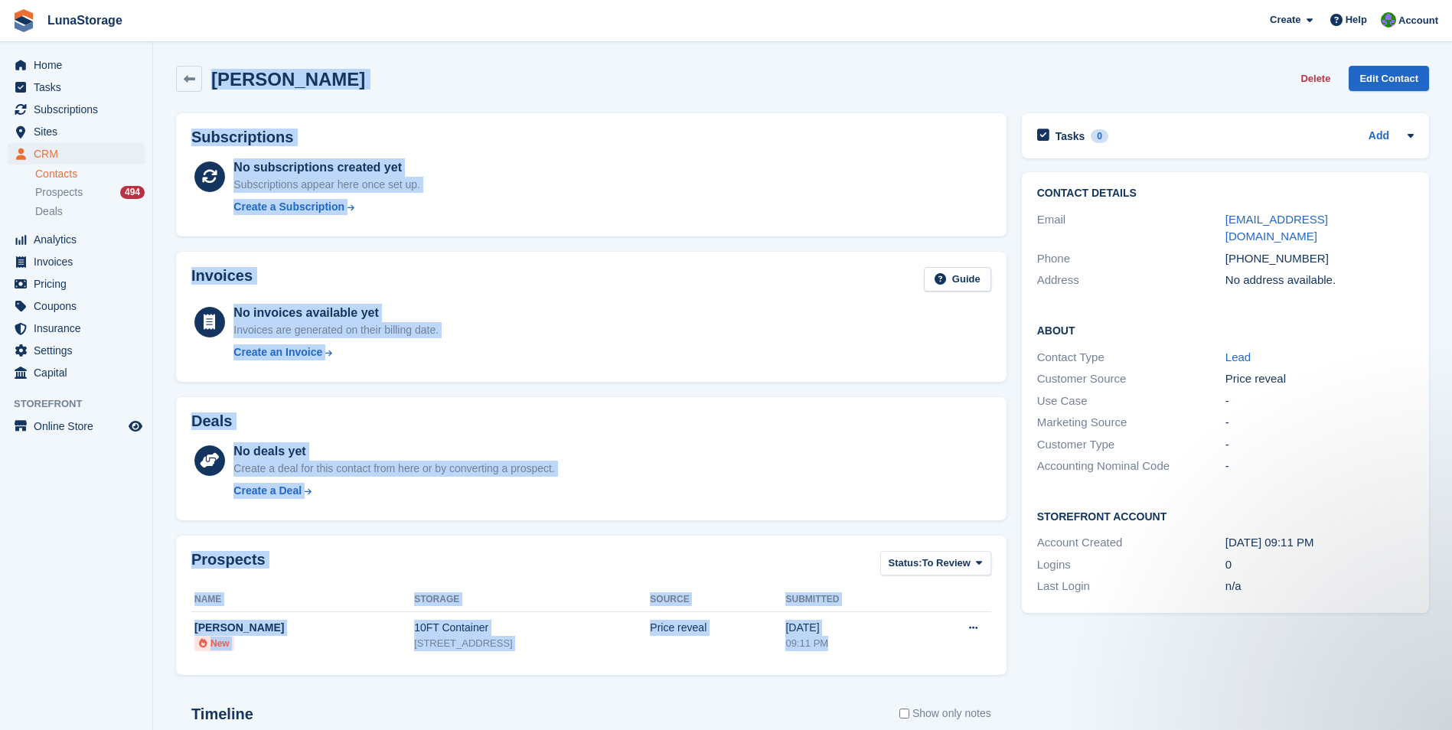
drag, startPoint x: 165, startPoint y: 58, endPoint x: 929, endPoint y: 660, distance: 972.2
click at [929, 660] on section "Harry Axtell Delete Edit Contact Subscriptions No subscriptions created yet Sub…" at bounding box center [802, 487] width 1299 height 974
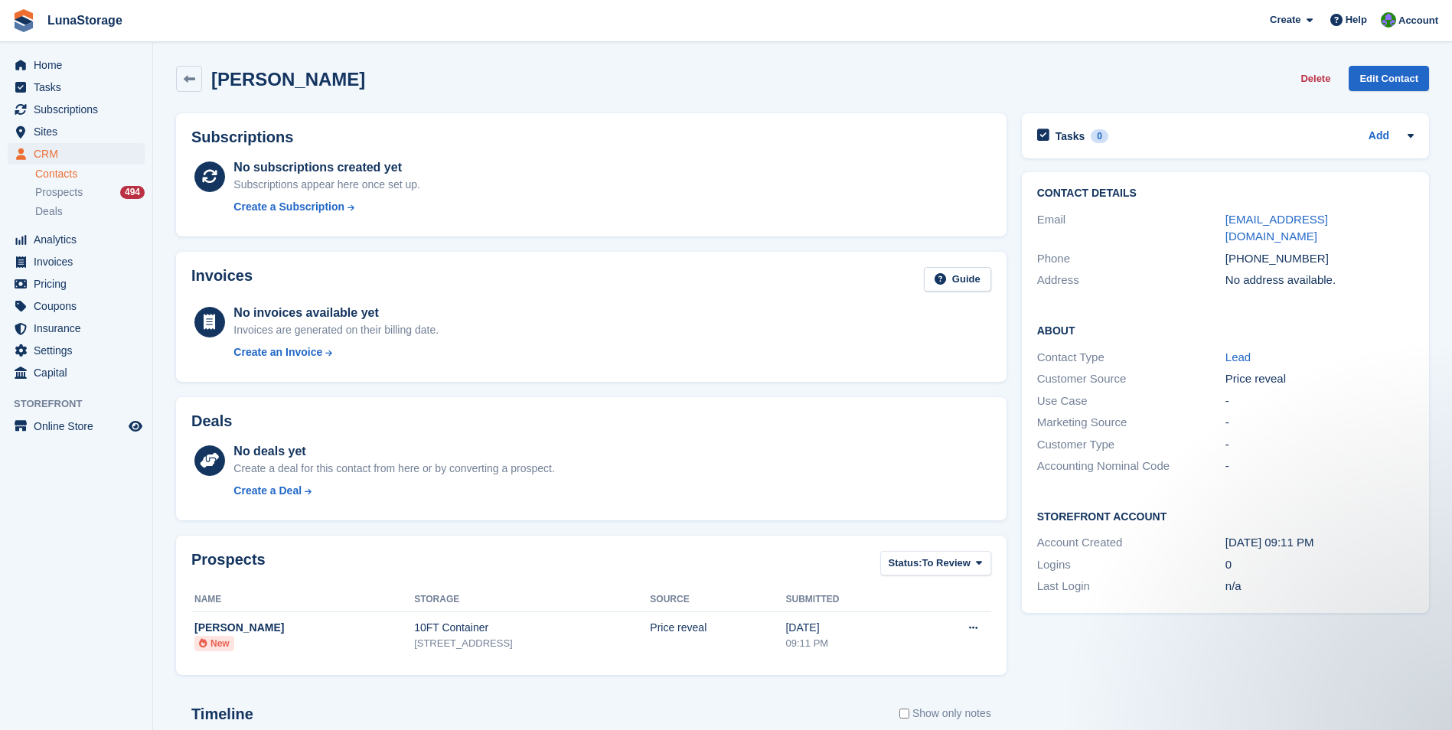
drag, startPoint x: 929, startPoint y: 660, endPoint x: 1021, endPoint y: 694, distance: 98.1
click at [1021, 694] on div "Tasks 0 Add No tasks related to Harry Axtell Contact Details Email harryaxtell@…" at bounding box center [1225, 533] width 422 height 855
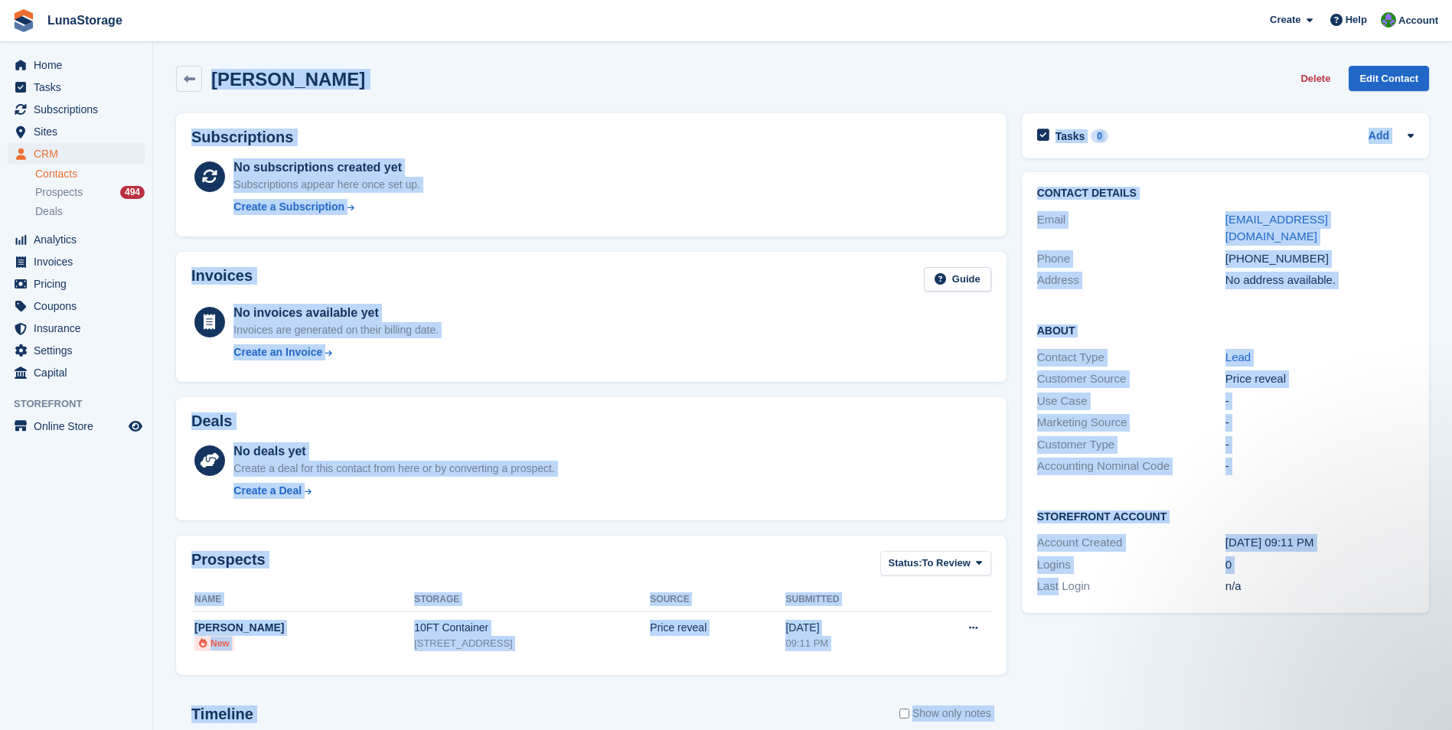
drag, startPoint x: 1021, startPoint y: 694, endPoint x: 201, endPoint y: 44, distance: 1047.0
click at [201, 44] on section "Harry Axtell Delete Edit Contact Subscriptions No subscriptions created yet Sub…" at bounding box center [802, 487] width 1299 height 974
drag, startPoint x: 201, startPoint y: 44, endPoint x: 165, endPoint y: 57, distance: 37.5
click at [165, 57] on section "Harry Axtell Delete Edit Contact Subscriptions No subscriptions created yet Sub…" at bounding box center [802, 487] width 1299 height 974
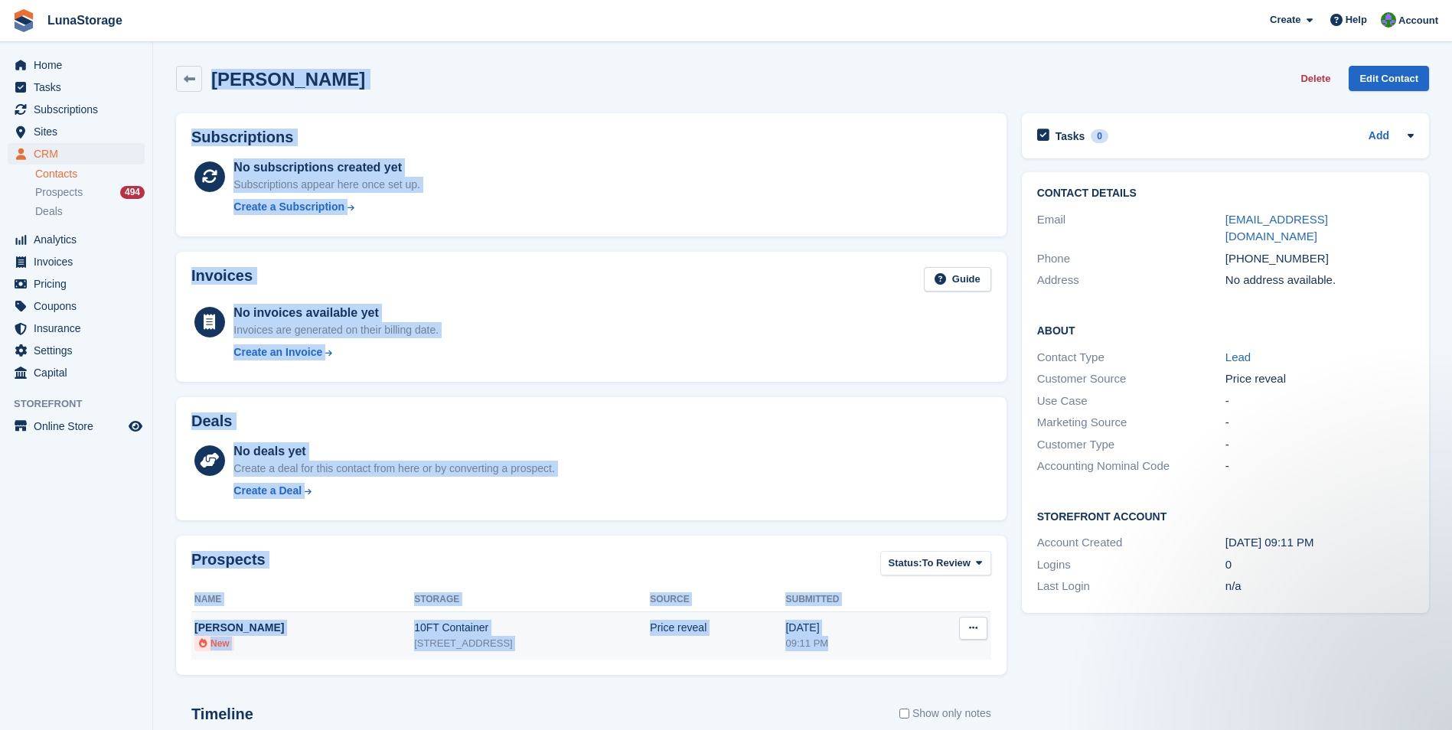
click at [874, 649] on section "Harry Axtell Delete Edit Contact Subscriptions No subscriptions created yet Sub…" at bounding box center [802, 487] width 1299 height 974
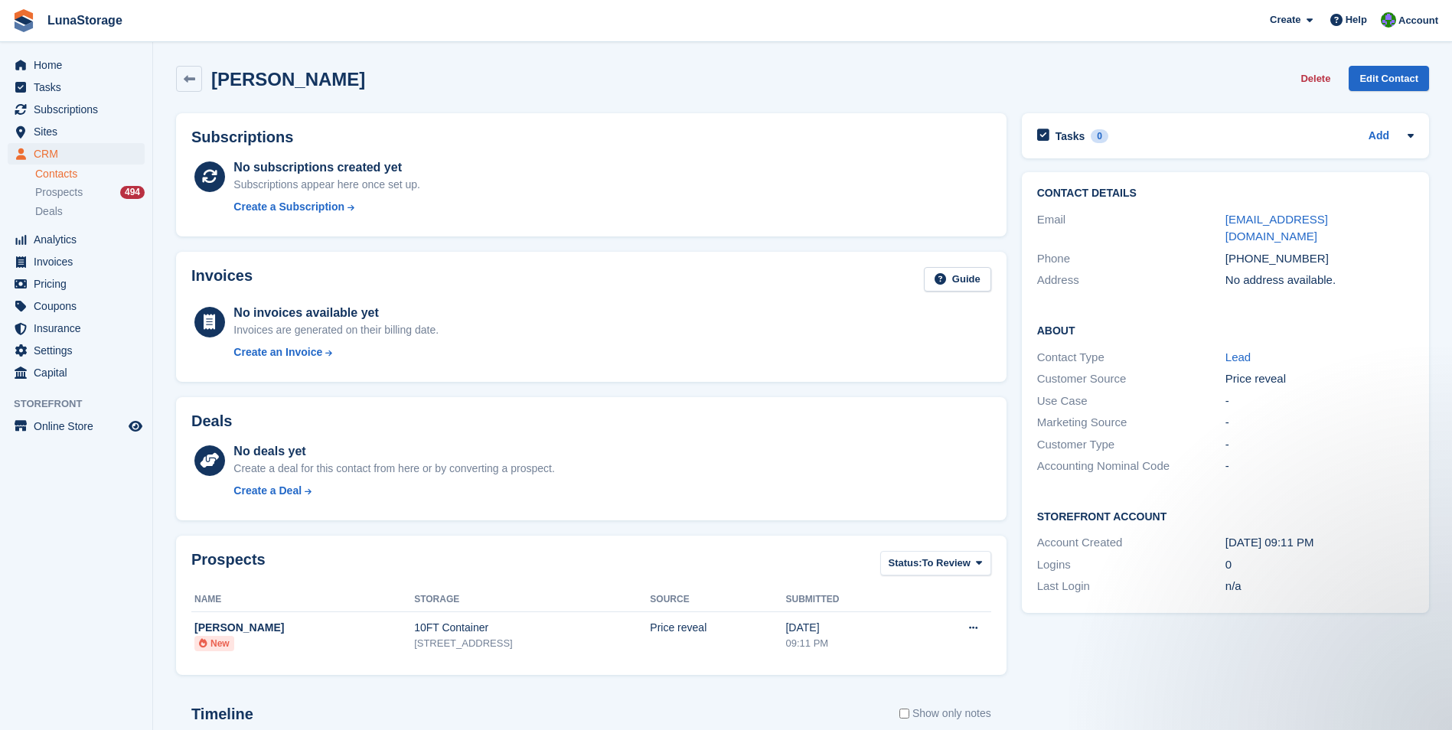
click at [1048, 697] on div "Tasks 0 Add No tasks related to Harry Axtell Contact Details Email harryaxtell@…" at bounding box center [1225, 533] width 422 height 855
click at [1041, 688] on div "Tasks 0 Add No tasks related to Harry Axtell Contact Details Email harryaxtell@…" at bounding box center [1225, 533] width 422 height 855
click at [188, 73] on icon at bounding box center [189, 78] width 11 height 11
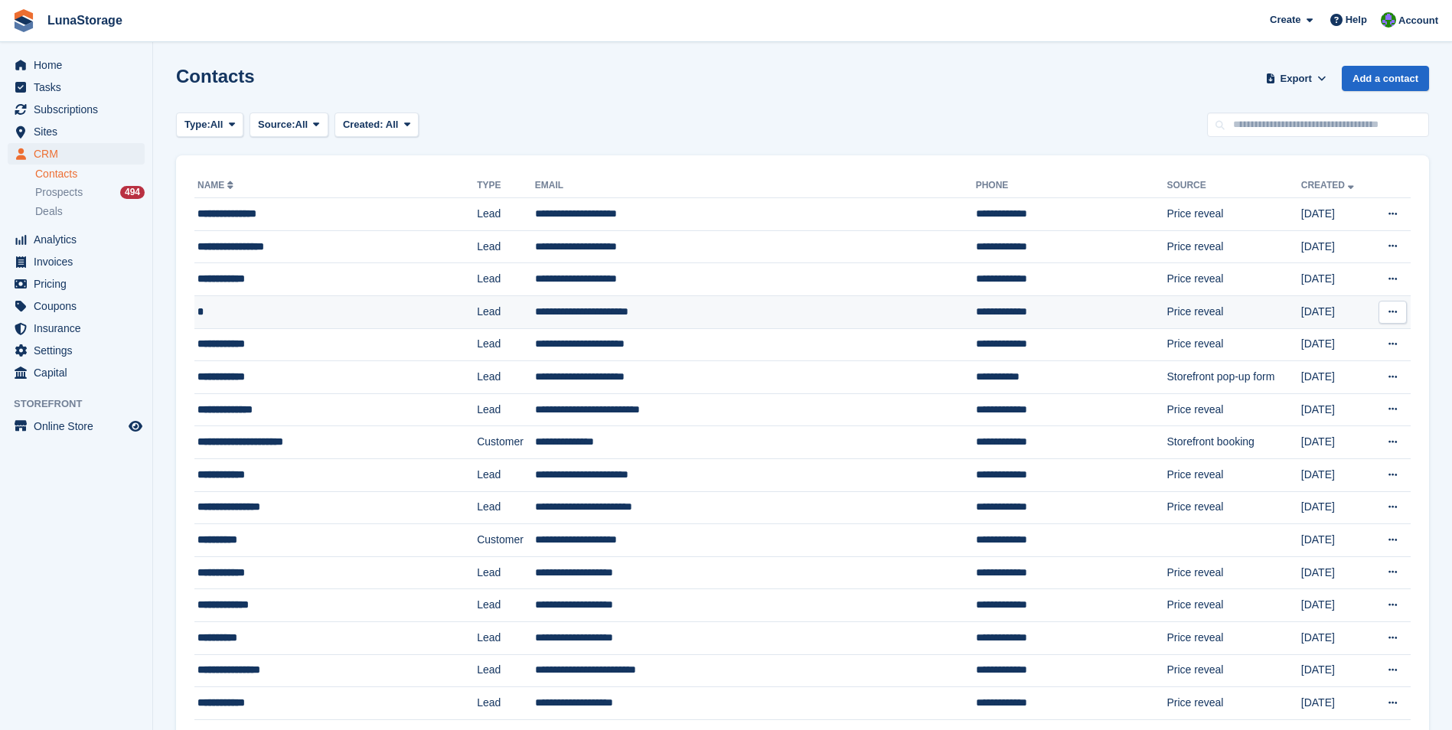
click at [204, 307] on div "*" at bounding box center [309, 312] width 224 height 16
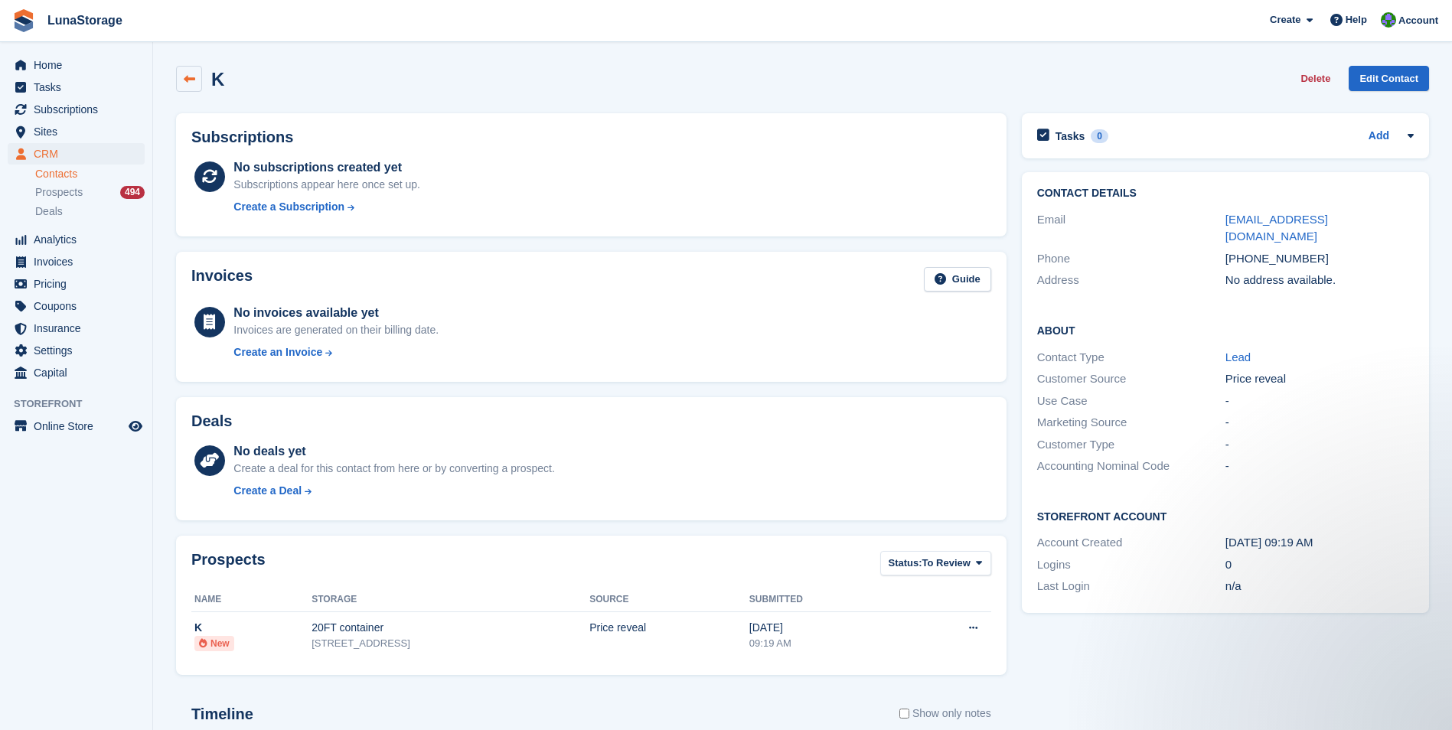
click at [187, 72] on link at bounding box center [189, 79] width 26 height 26
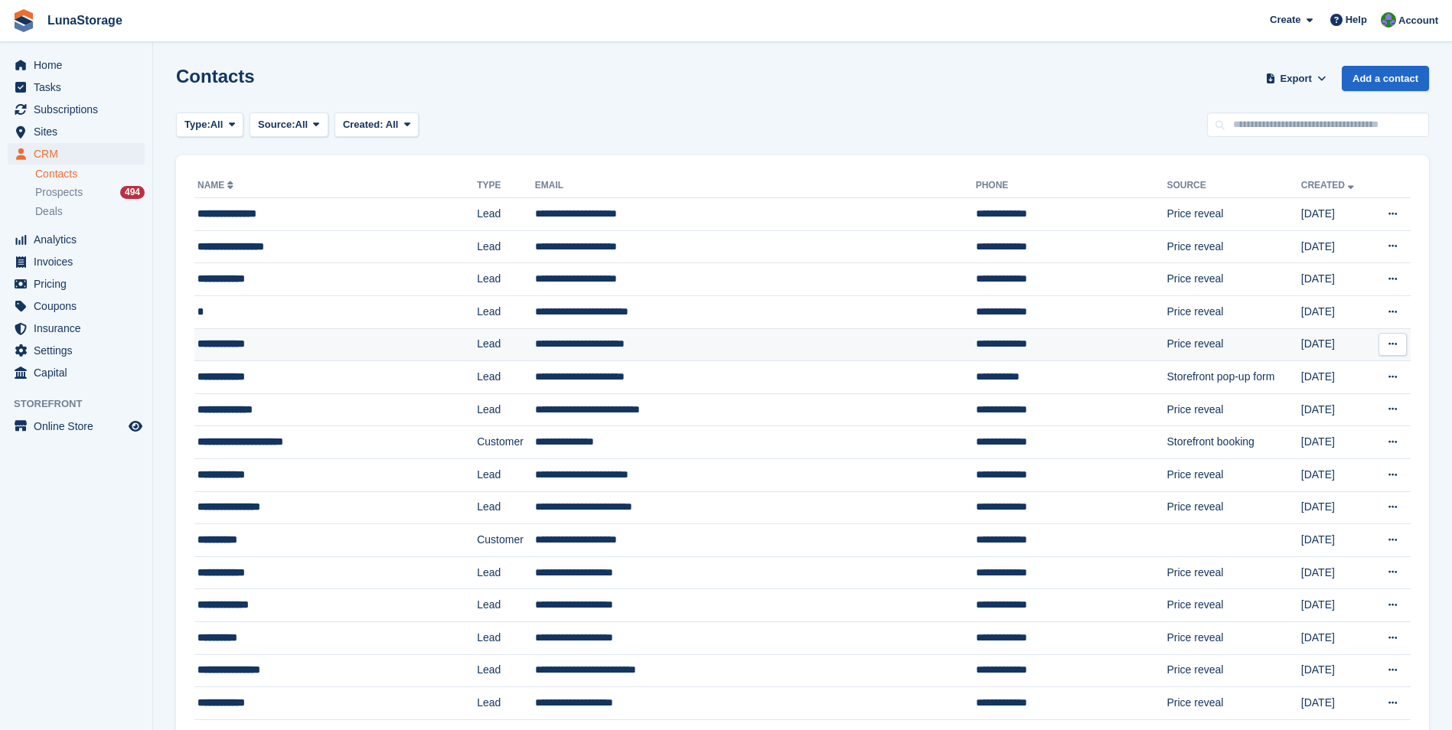
click at [205, 344] on div "**********" at bounding box center [309, 344] width 224 height 16
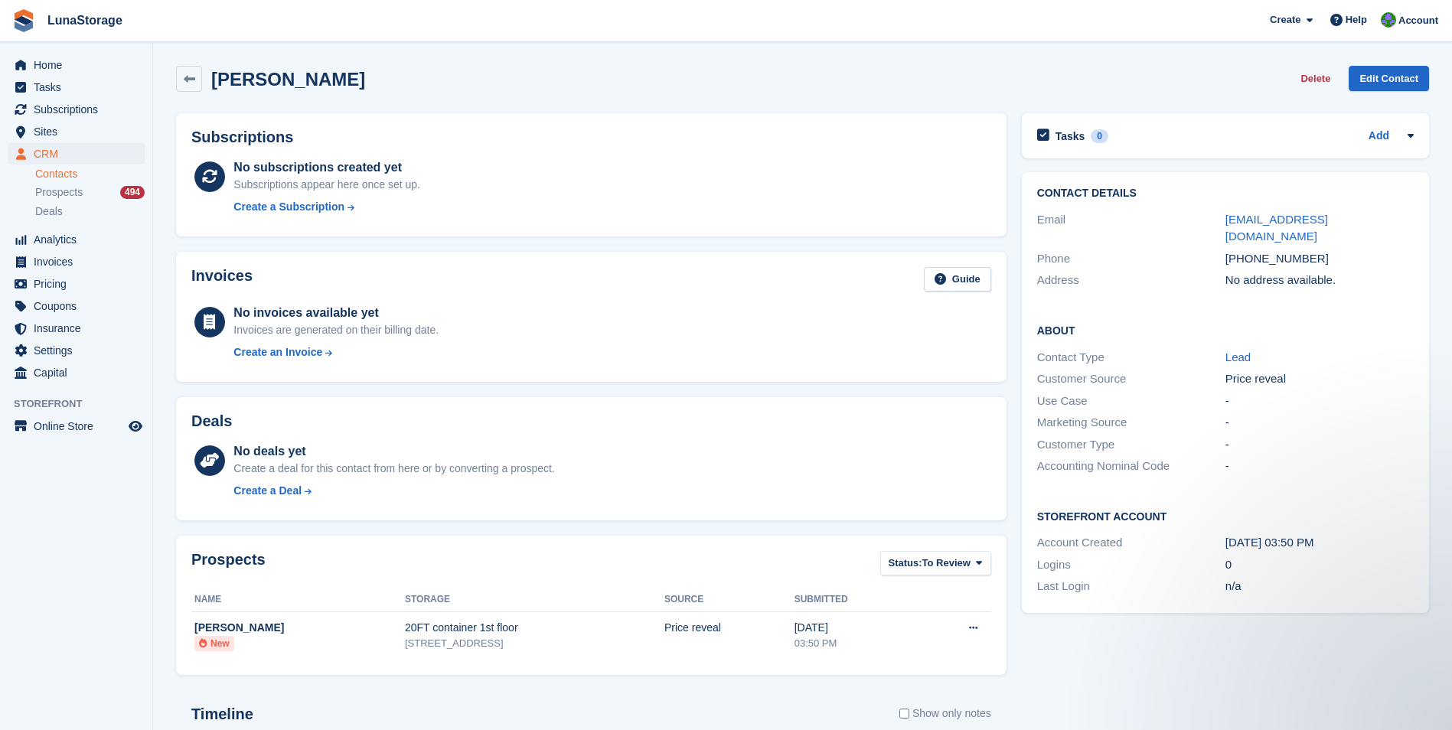
click at [1070, 624] on div "Tasks 0 Add No tasks related to tarek badawy Contact Details Email tarekbadawy0…" at bounding box center [1225, 533] width 422 height 855
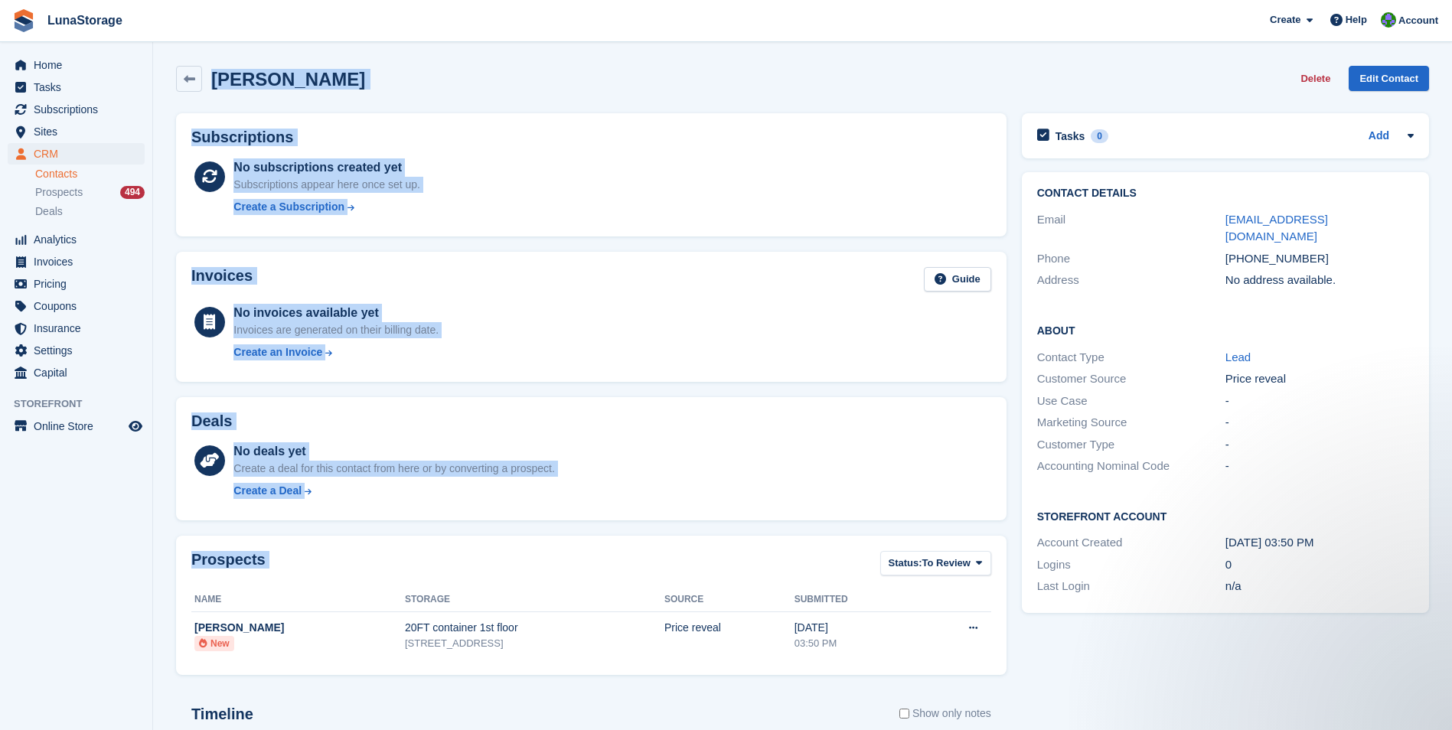
drag, startPoint x: 161, startPoint y: 57, endPoint x: 979, endPoint y: 679, distance: 1027.2
click at [979, 679] on section "tarek badawy Delete Edit Contact Subscriptions No subscriptions created yet Sub…" at bounding box center [802, 487] width 1299 height 974
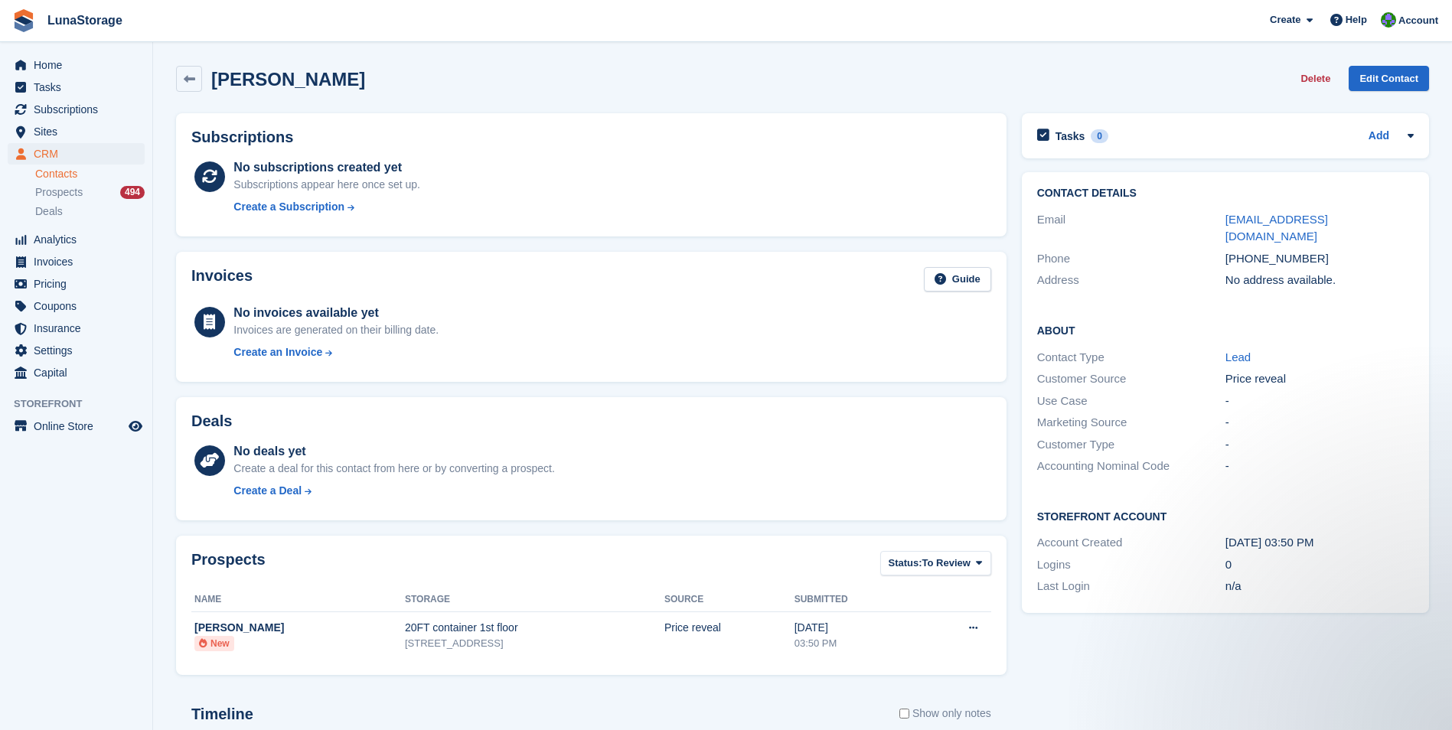
drag, startPoint x: 979, startPoint y: 679, endPoint x: 1010, endPoint y: 685, distance: 32.0
click at [1010, 685] on div "Subscriptions No subscriptions created yet Subscriptions appear here once set u…" at bounding box center [591, 533] width 846 height 855
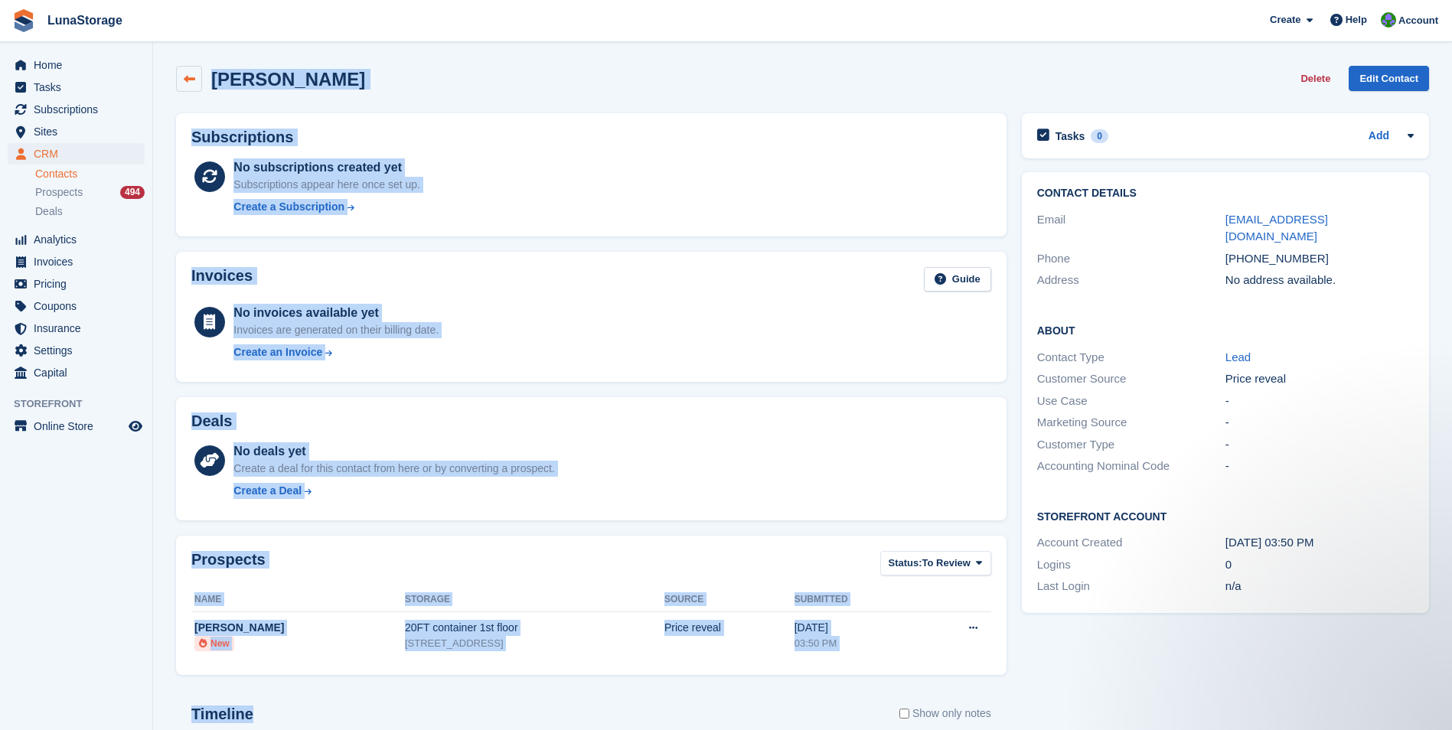
drag, startPoint x: 1010, startPoint y: 685, endPoint x: 189, endPoint y: 82, distance: 1018.8
click at [189, 82] on div "tarek badawy Delete Edit Contact Subscriptions No subscriptions created yet Sub…" at bounding box center [802, 509] width 1253 height 902
drag, startPoint x: 189, startPoint y: 82, endPoint x: 161, endPoint y: 67, distance: 31.5
click at [161, 67] on section "tarek badawy Delete Edit Contact Subscriptions No subscriptions created yet Sub…" at bounding box center [802, 487] width 1299 height 974
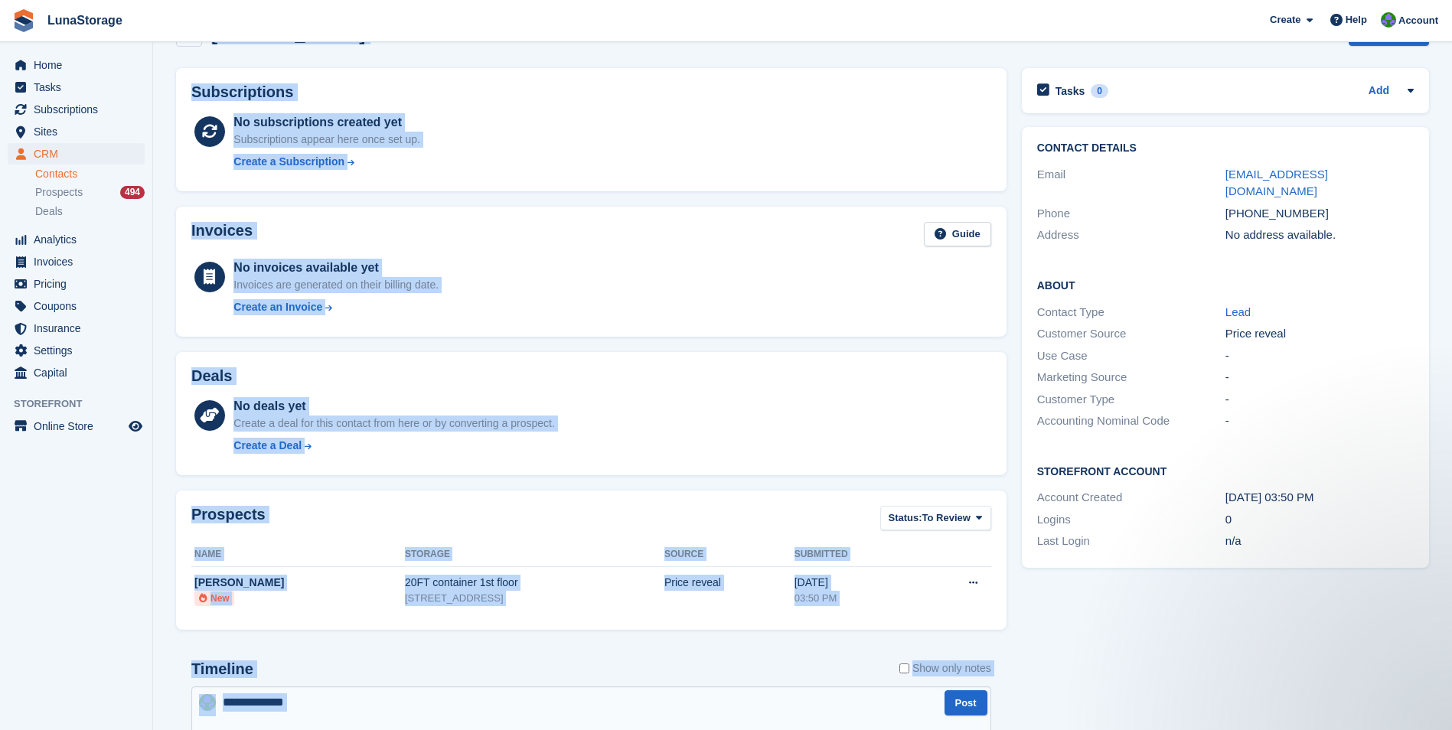
scroll to position [83, 0]
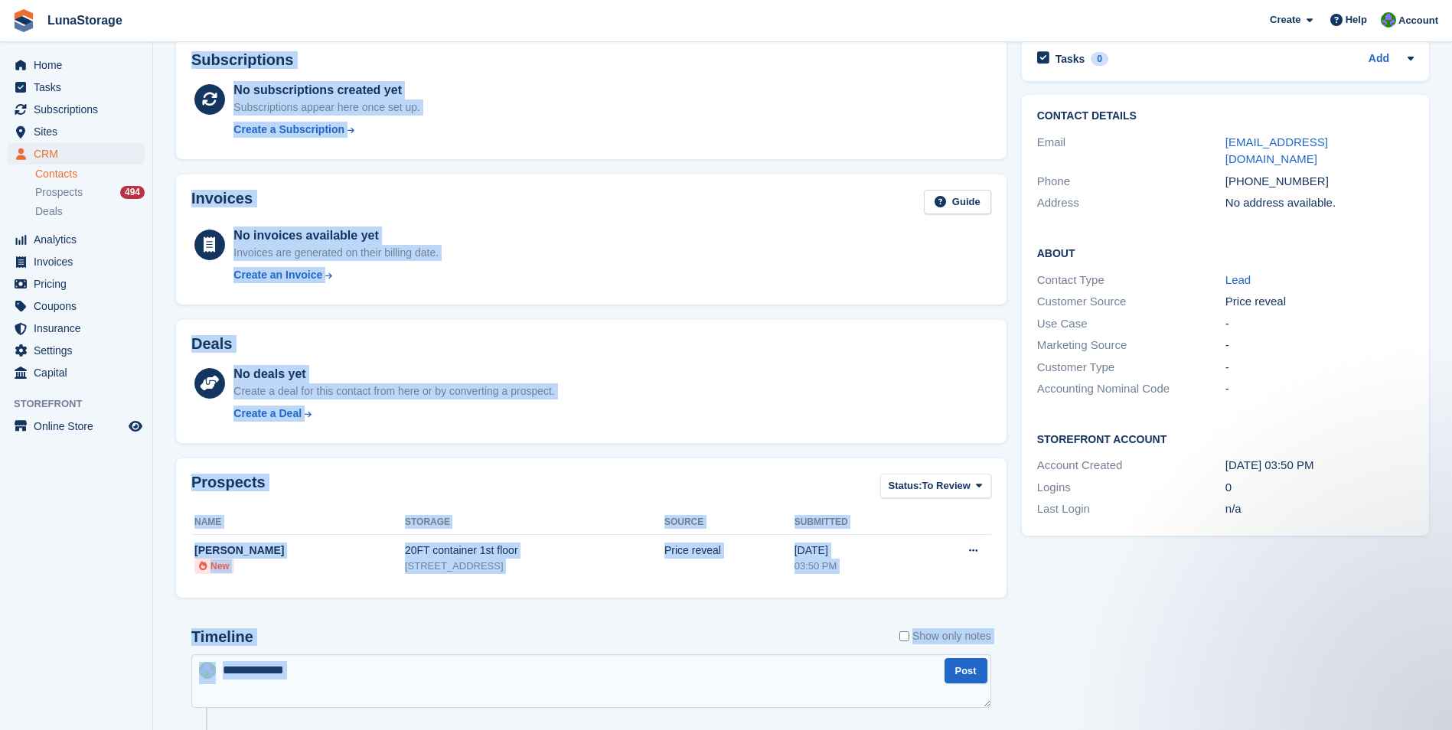
drag, startPoint x: 161, startPoint y: 67, endPoint x: 995, endPoint y: 718, distance: 1057.7
click at [995, 718] on section "tarek badawy Delete Edit Contact Subscriptions No subscriptions created yet Sub…" at bounding box center [802, 410] width 1299 height 974
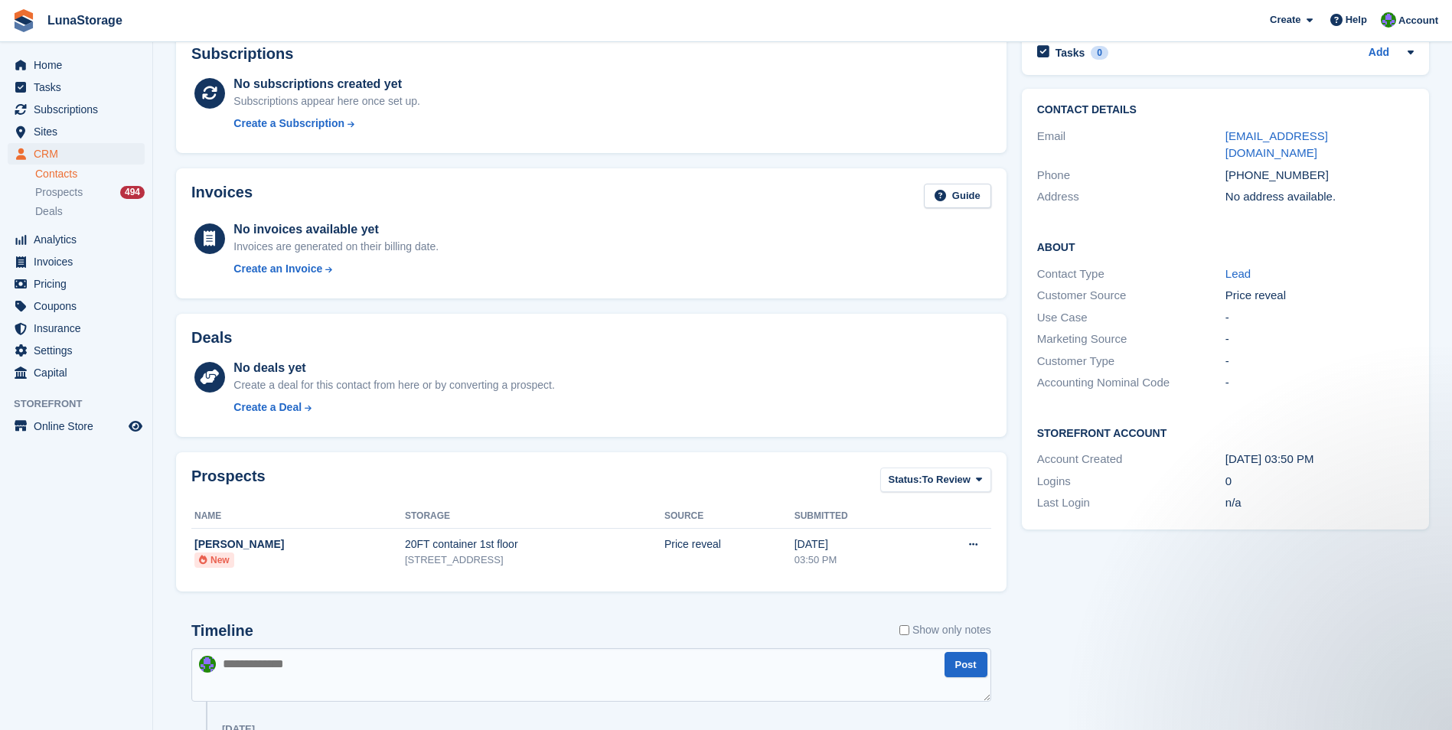
drag, startPoint x: 995, startPoint y: 718, endPoint x: 1112, endPoint y: 559, distance: 197.6
click at [1112, 559] on div "Tasks 0 Add No tasks related to tarek badawy Contact Details Email tarekbadawy0…" at bounding box center [1225, 449] width 422 height 855
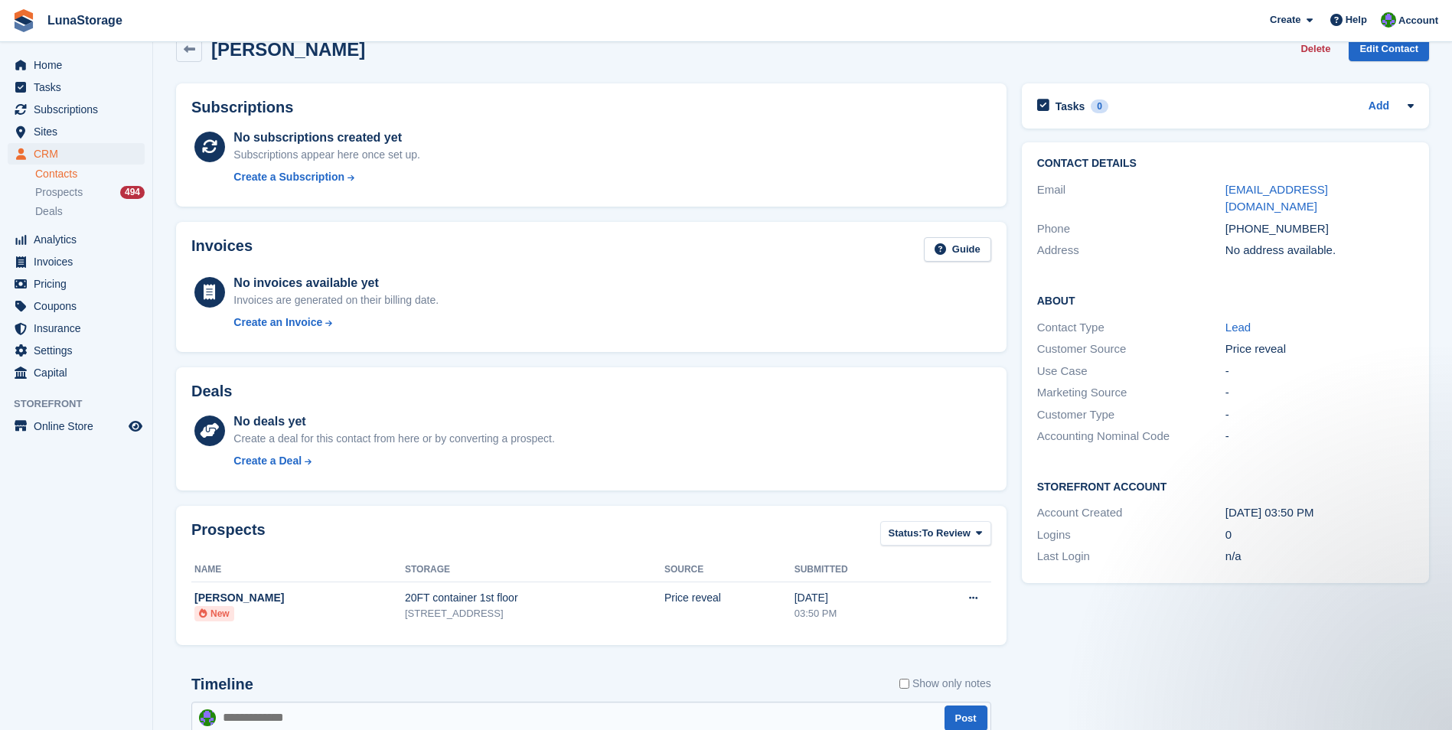
scroll to position [0, 0]
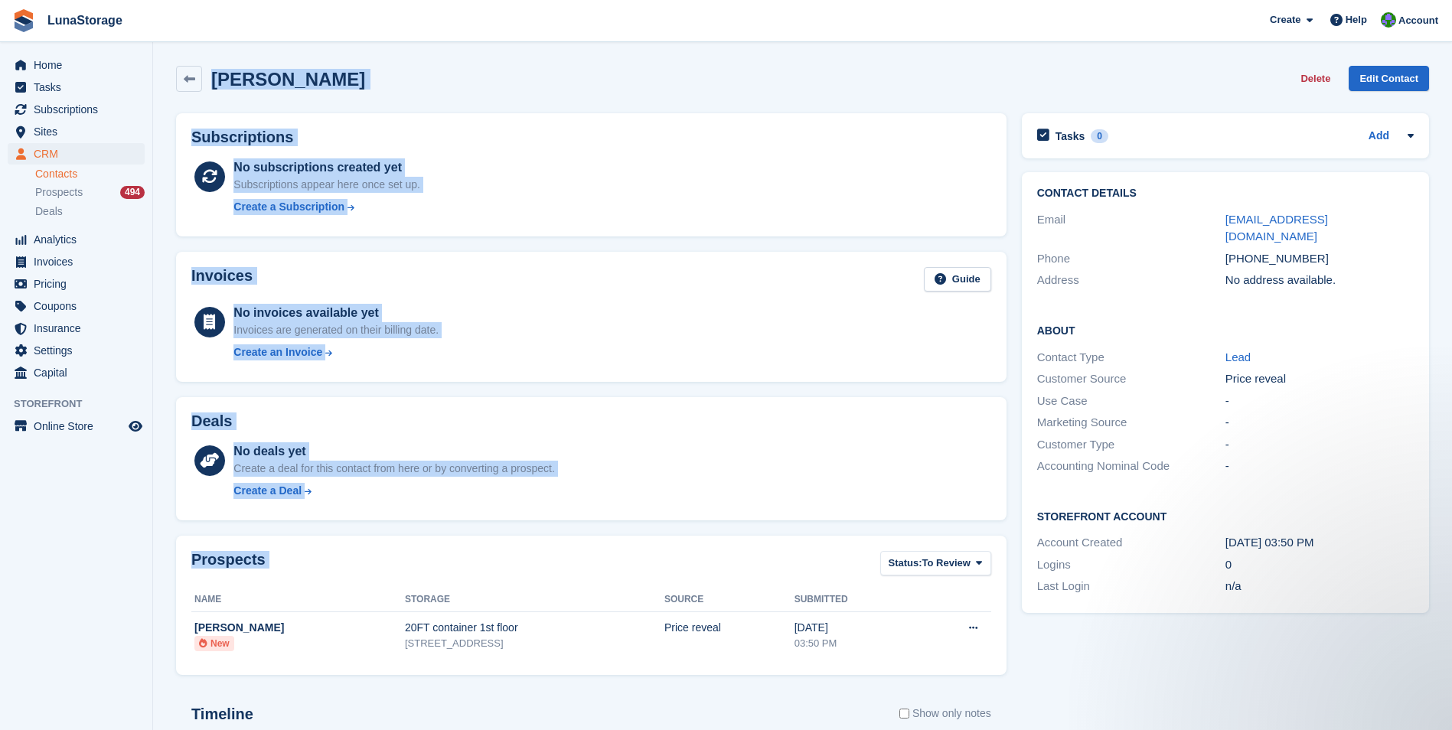
drag, startPoint x: 168, startPoint y: 55, endPoint x: 892, endPoint y: 666, distance: 946.5
click at [892, 666] on section "tarek badawy Delete Edit Contact Subscriptions No subscriptions created yet Sub…" at bounding box center [802, 487] width 1299 height 974
click at [1048, 690] on div "Tasks 0 Add No tasks related to tarek badawy Contact Details Email tarekbadawy0…" at bounding box center [1225, 533] width 422 height 855
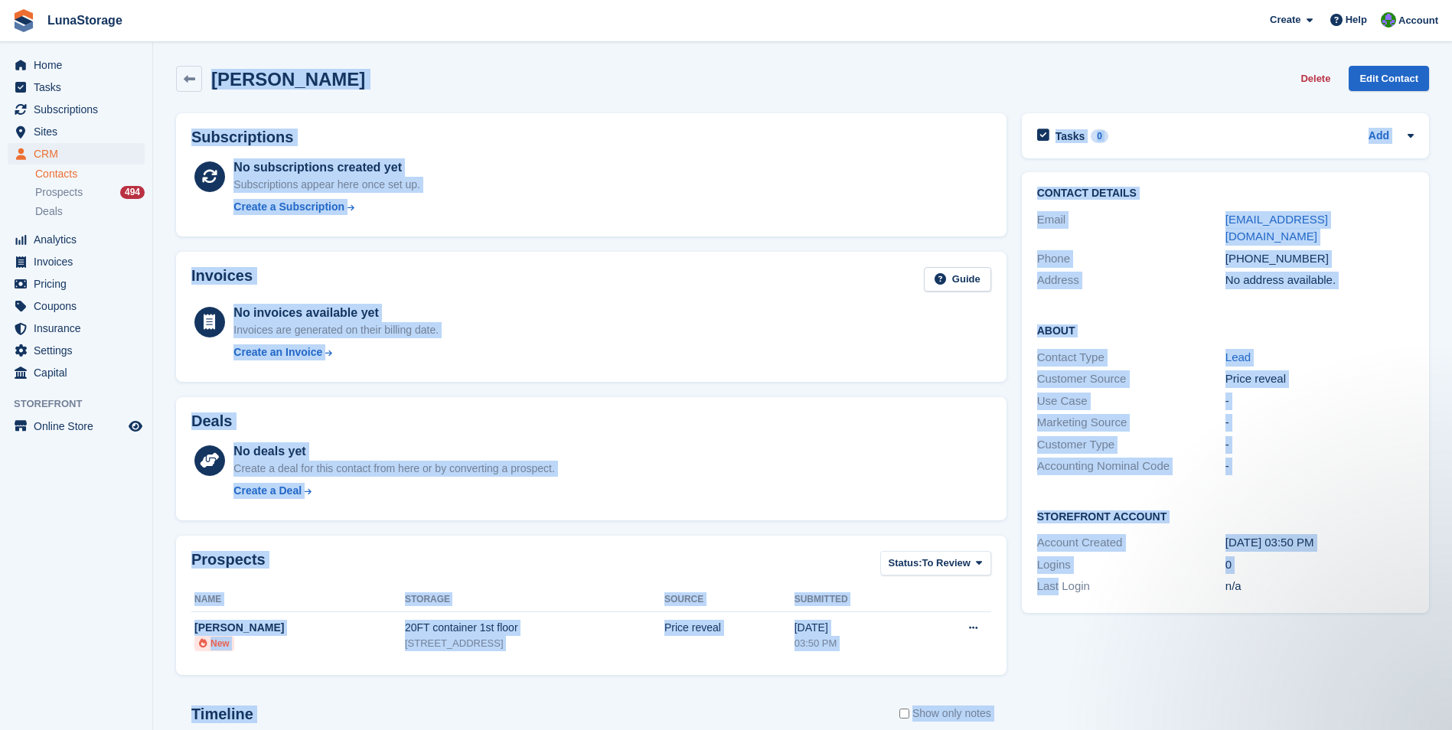
drag, startPoint x: 1048, startPoint y: 690, endPoint x: 111, endPoint y: -26, distance: 1179.2
click at [111, 0] on html "LunaStorage Create Subscription Invoice Contact Deal Discount Page Help Chat Su…" at bounding box center [726, 365] width 1452 height 730
drag, startPoint x: 111, startPoint y: -26, endPoint x: 164, endPoint y: 161, distance: 194.8
click at [164, 161] on section "tarek badawy Delete Edit Contact Subscriptions No subscriptions created yet Sub…" at bounding box center [802, 487] width 1299 height 974
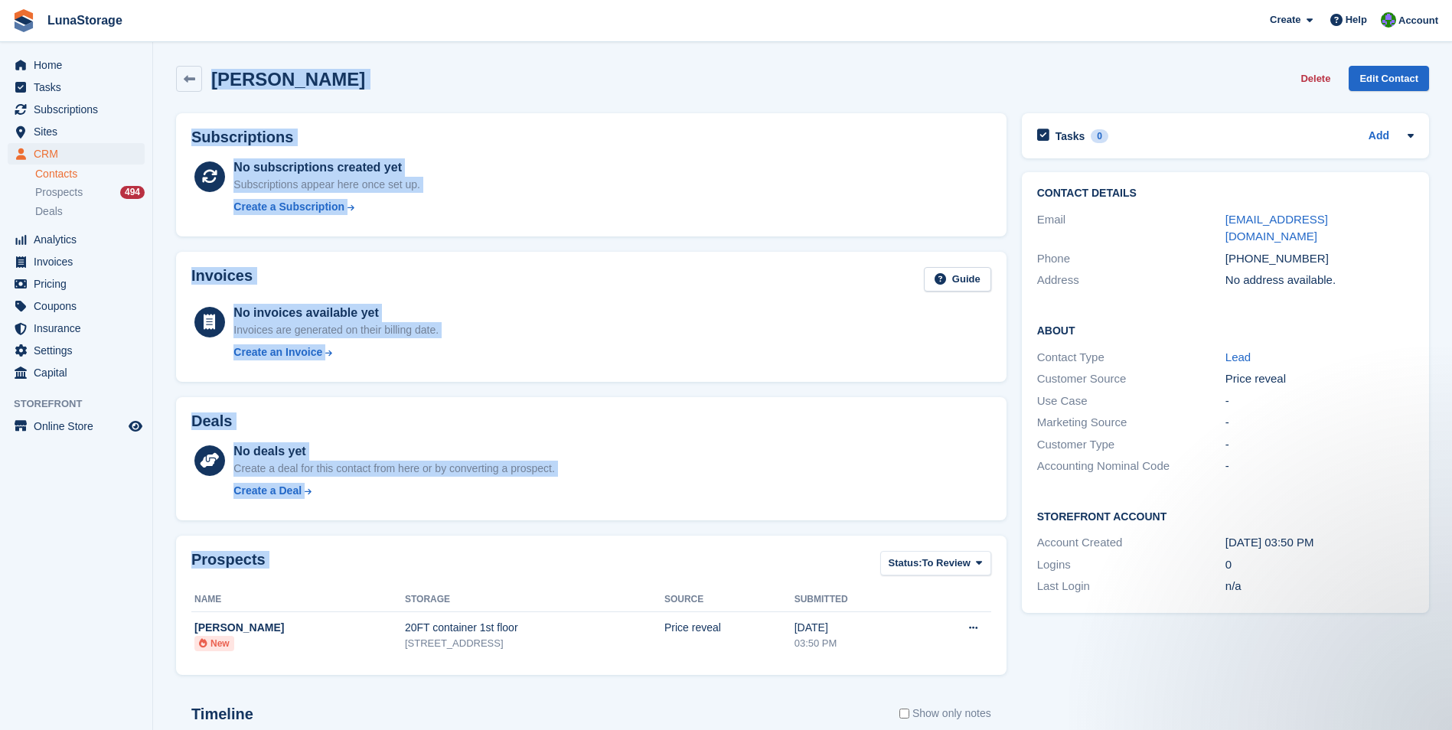
drag, startPoint x: 164, startPoint y: 57, endPoint x: 973, endPoint y: 672, distance: 1016.5
click at [973, 672] on section "tarek badawy Delete Edit Contact Subscriptions No subscriptions created yet Sub…" at bounding box center [802, 487] width 1299 height 974
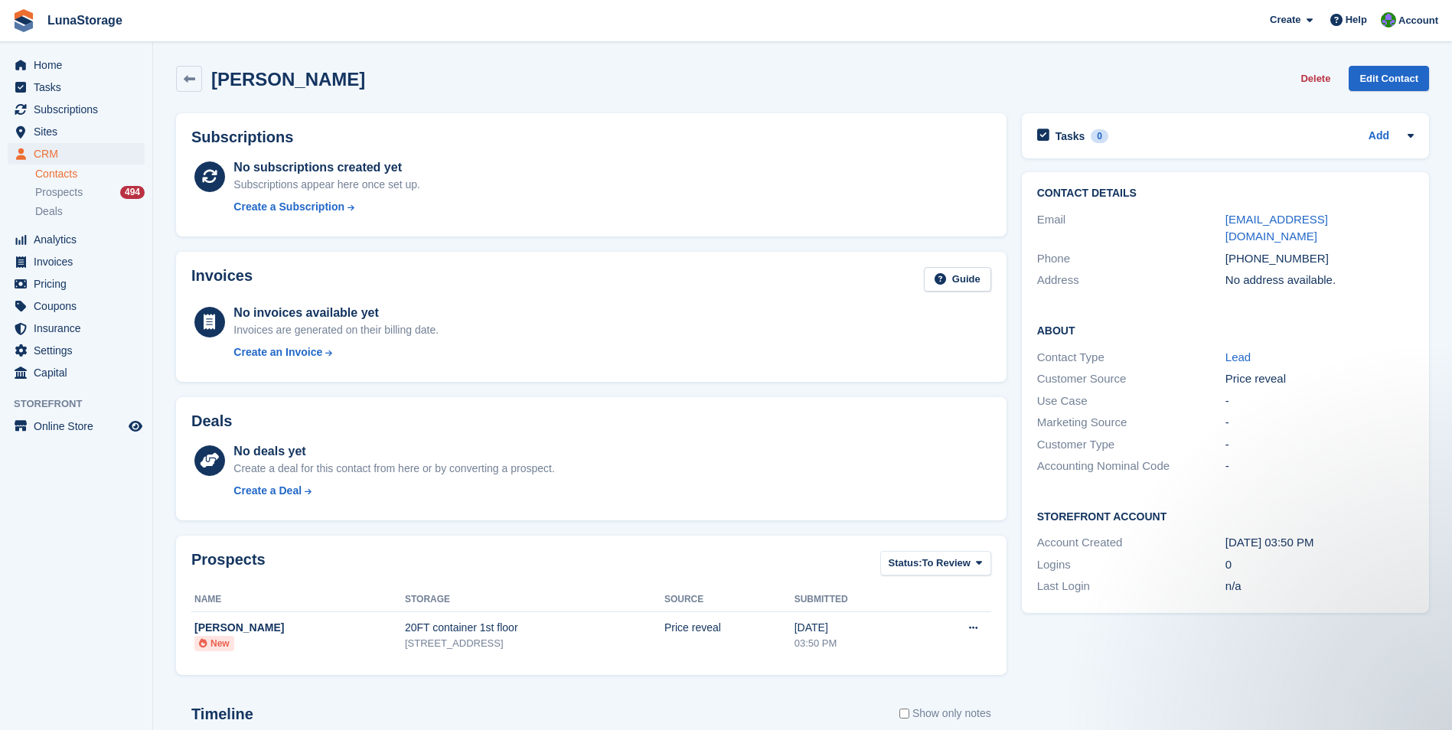
drag, startPoint x: 973, startPoint y: 672, endPoint x: 1040, endPoint y: 690, distance: 68.9
click at [1040, 690] on div "Tasks 0 Add No tasks related to tarek badawy Contact Details Email tarekbadawy0…" at bounding box center [1225, 533] width 422 height 855
click at [189, 77] on icon at bounding box center [189, 78] width 11 height 11
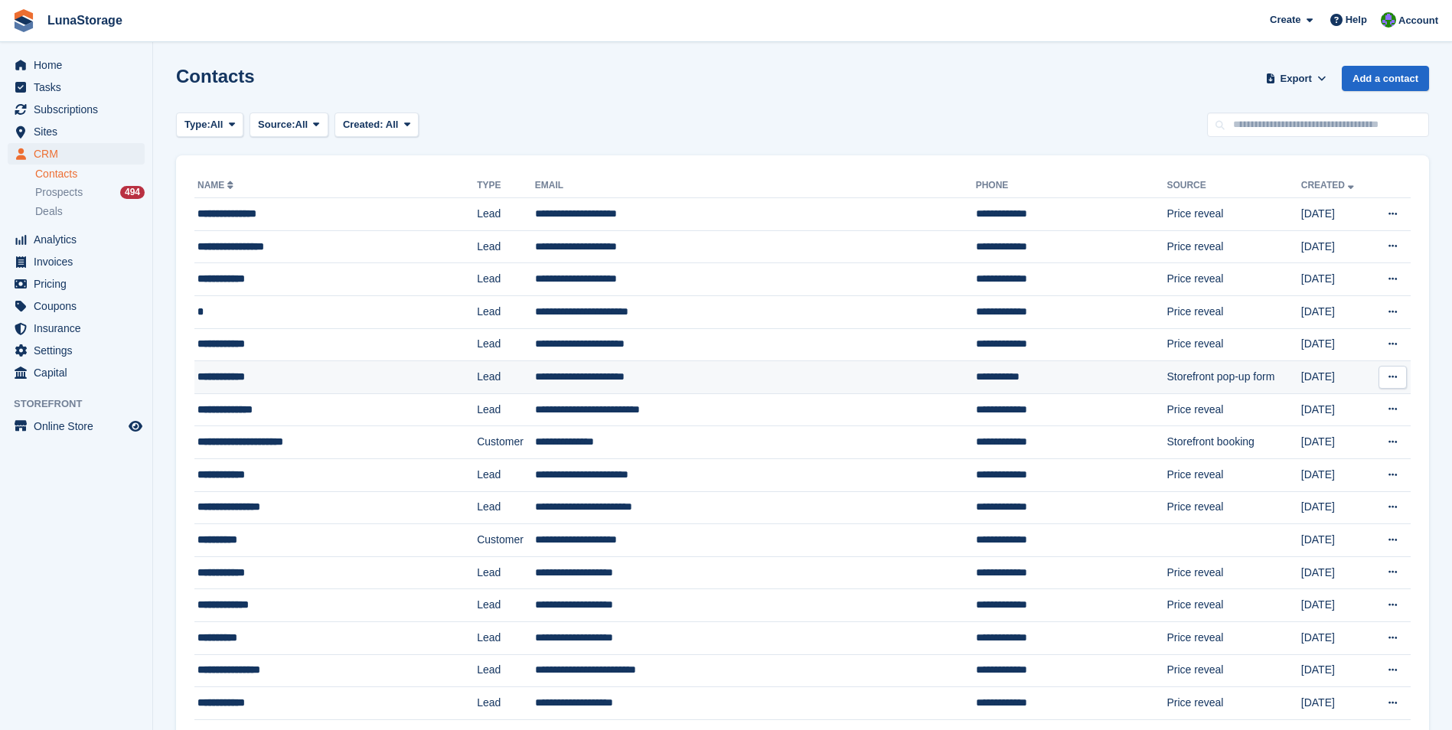
click at [231, 378] on div "**********" at bounding box center [309, 377] width 224 height 16
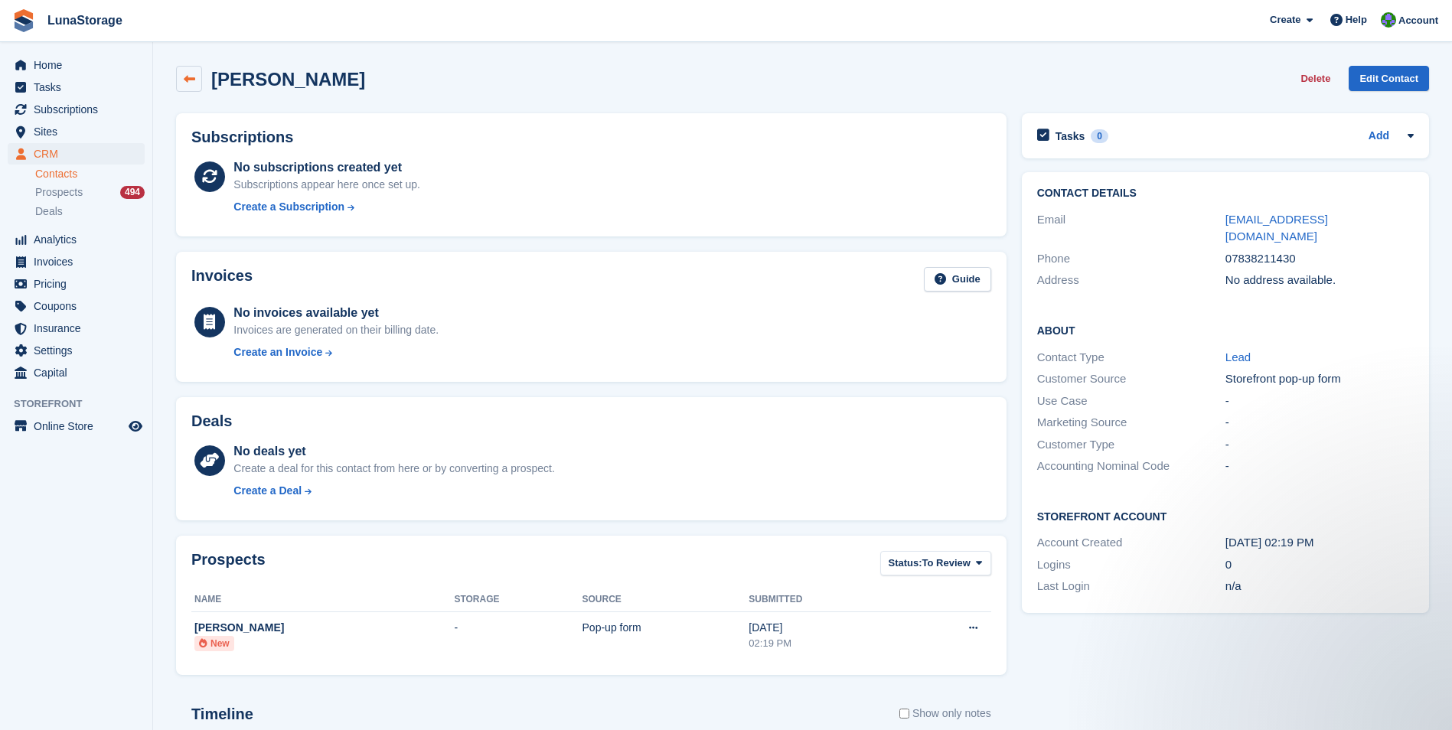
click at [193, 67] on link at bounding box center [189, 79] width 26 height 26
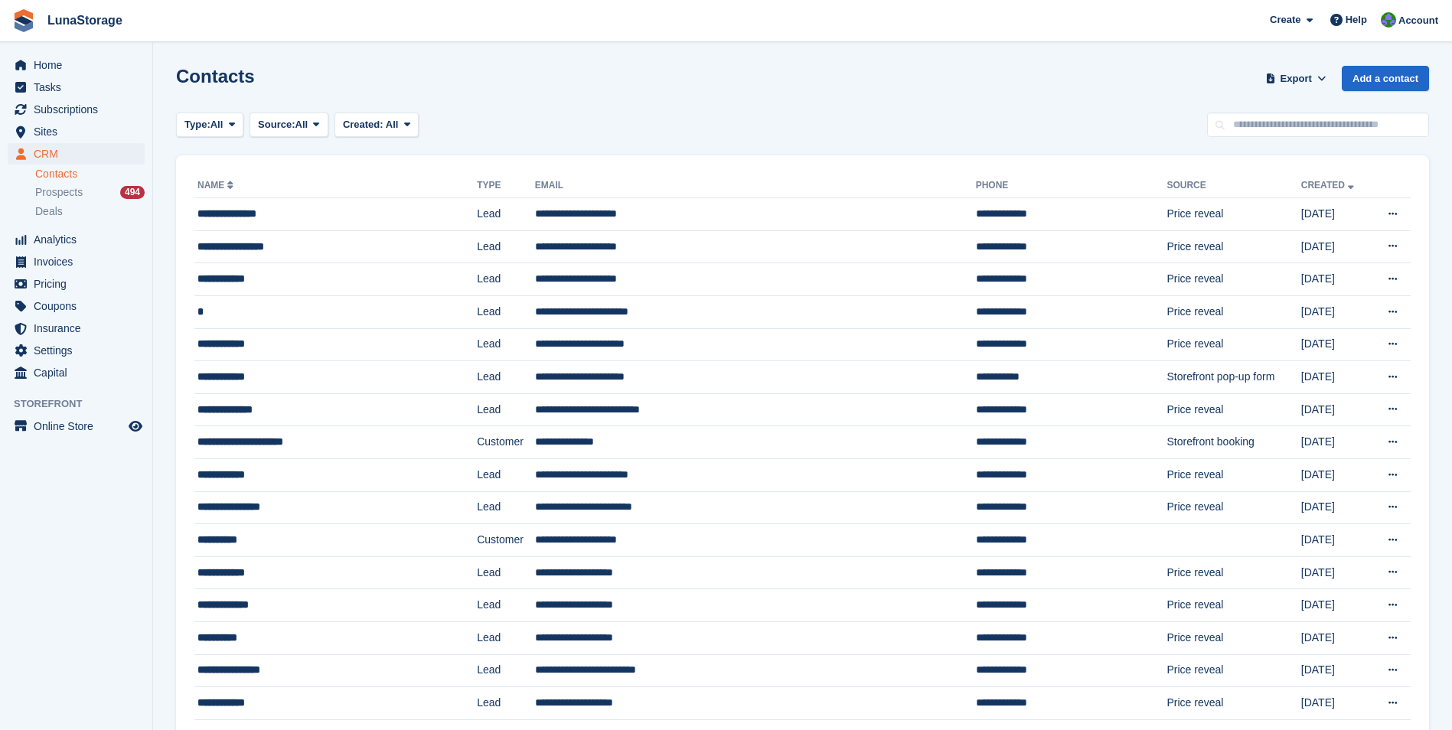
click at [194, 86] on h1 "Contacts" at bounding box center [215, 76] width 79 height 21
click at [234, 407] on div "**********" at bounding box center [309, 410] width 224 height 16
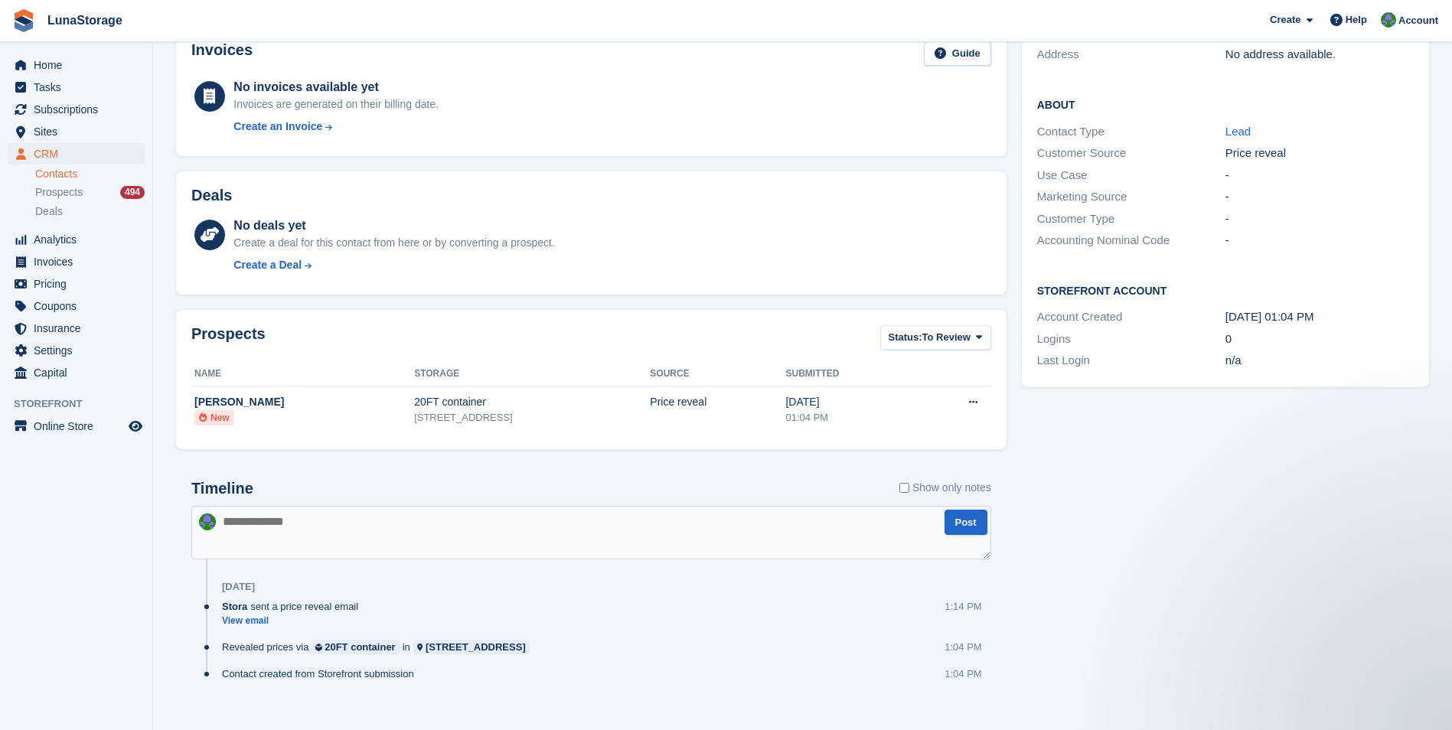
scroll to position [244, 0]
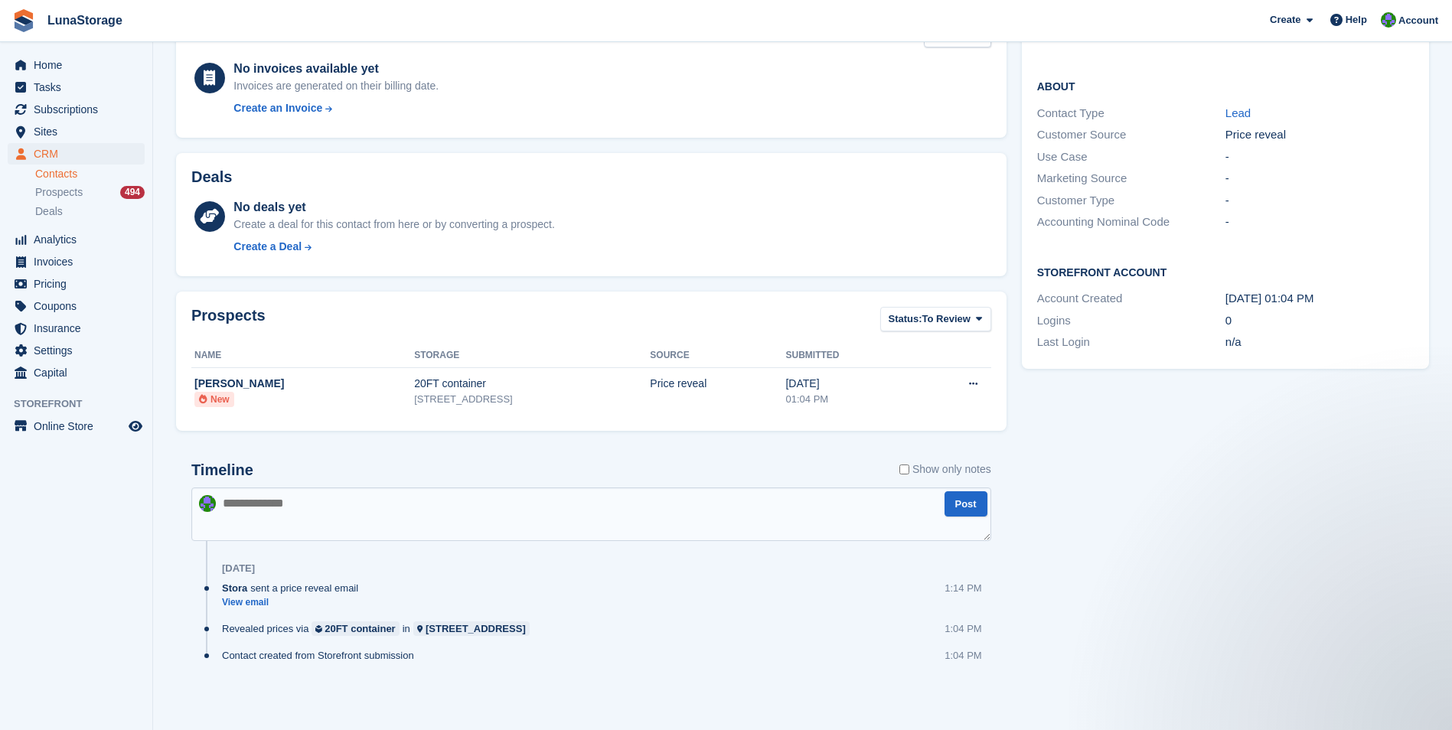
click at [1133, 486] on div "Tasks 0 Add No tasks related to [PERSON_NAME] Contact Details Email [EMAIL_ADDR…" at bounding box center [1225, 288] width 422 height 855
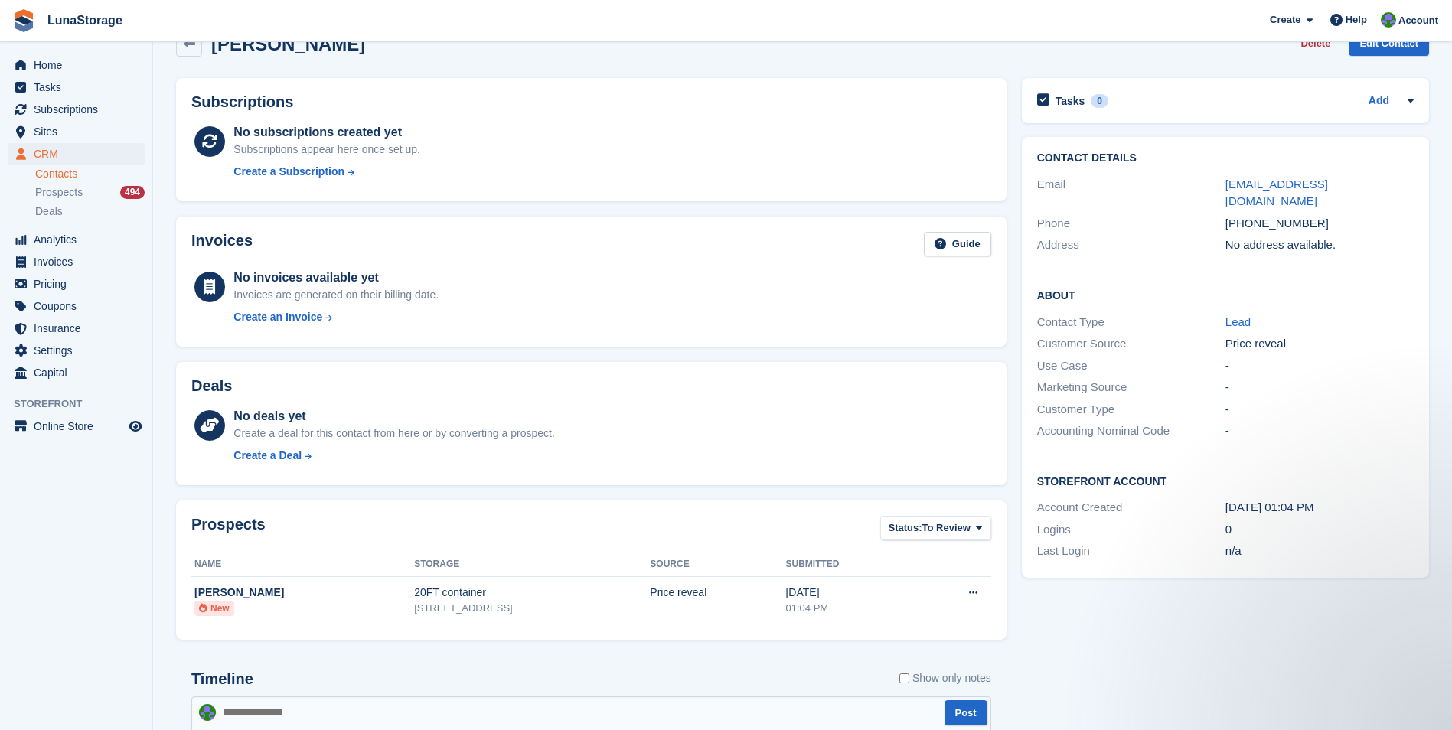
scroll to position [0, 0]
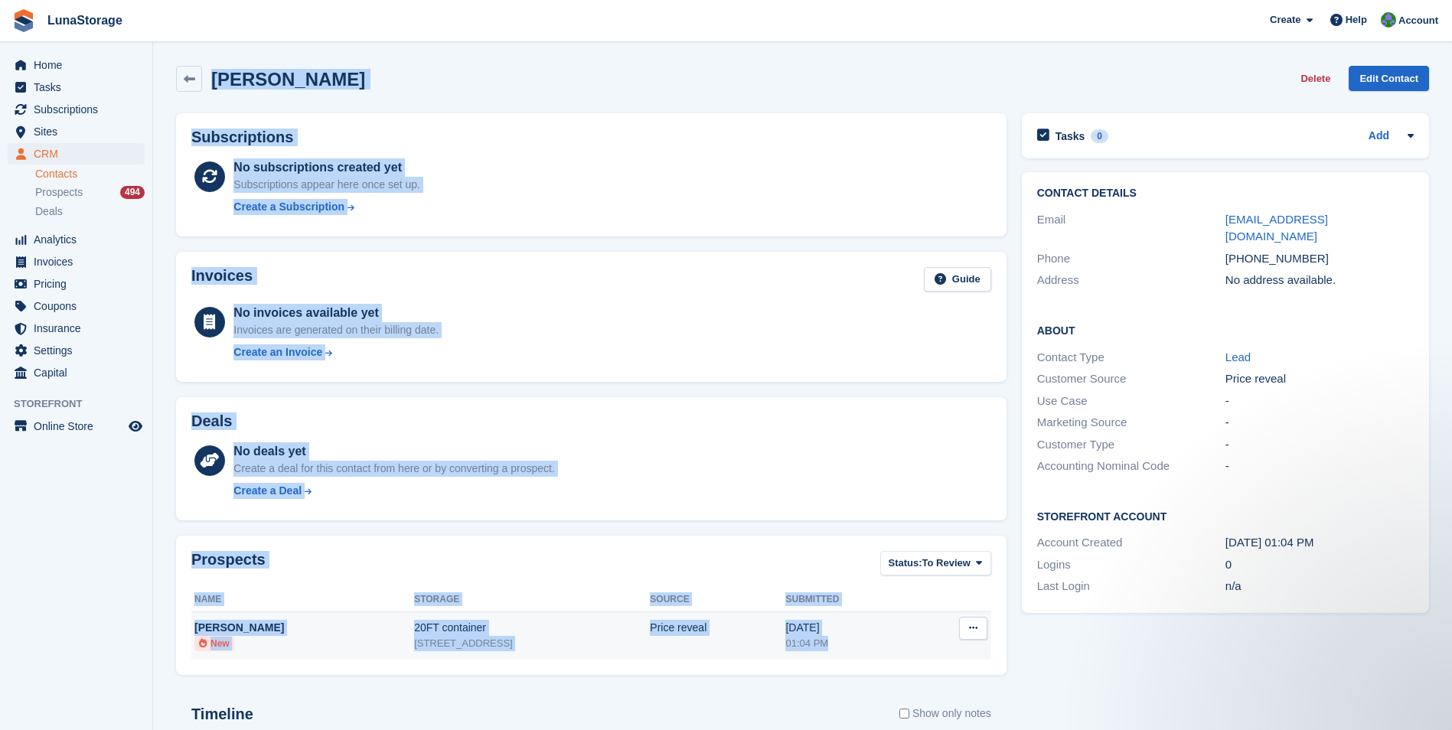
drag, startPoint x: 155, startPoint y: 65, endPoint x: 923, endPoint y: 650, distance: 966.0
click at [923, 650] on section "[PERSON_NAME] Delete Edit Contact Subscriptions No subscriptions created yet Su…" at bounding box center [802, 487] width 1299 height 974
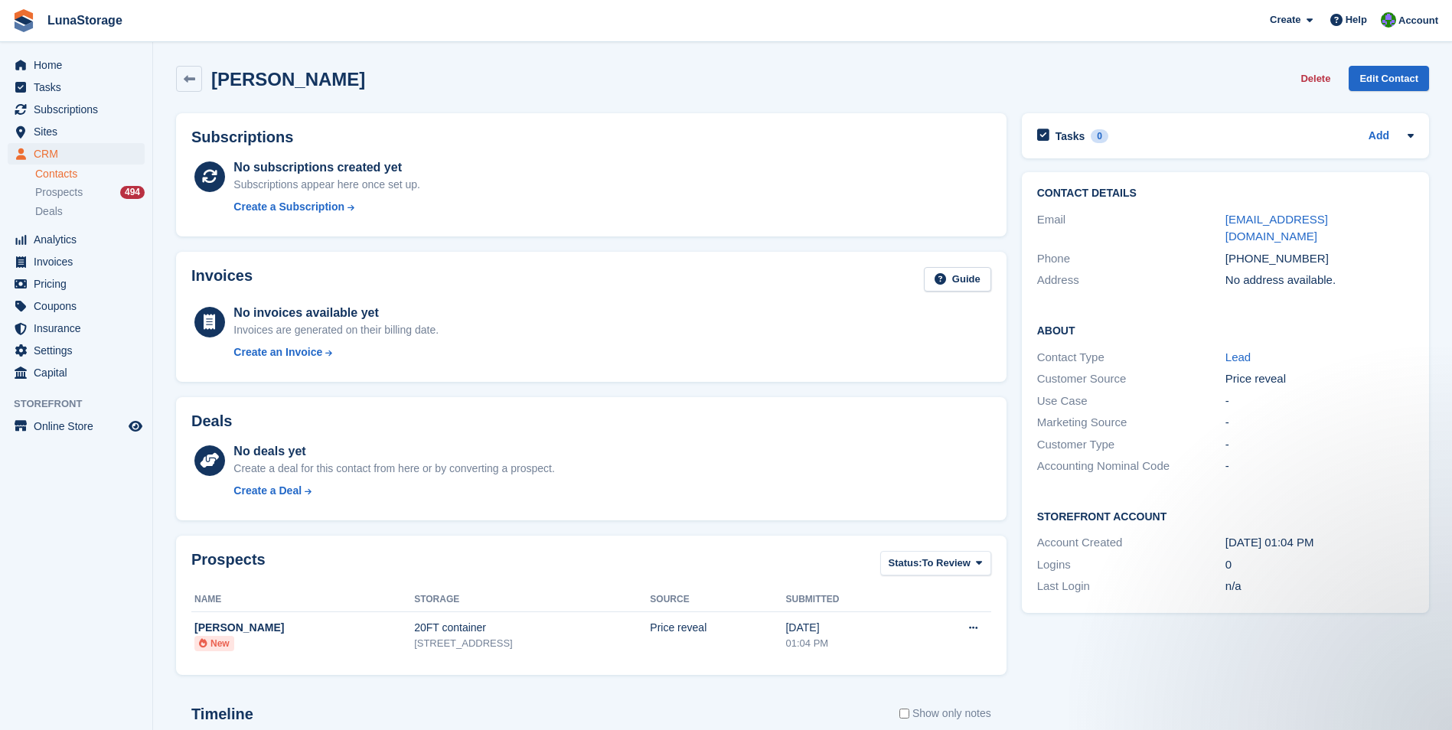
drag, startPoint x: 923, startPoint y: 650, endPoint x: 1014, endPoint y: 673, distance: 93.7
click at [1014, 673] on div "Tasks 0 Add No tasks related to [PERSON_NAME] Contact Details Email [EMAIL_ADDR…" at bounding box center [1225, 533] width 422 height 855
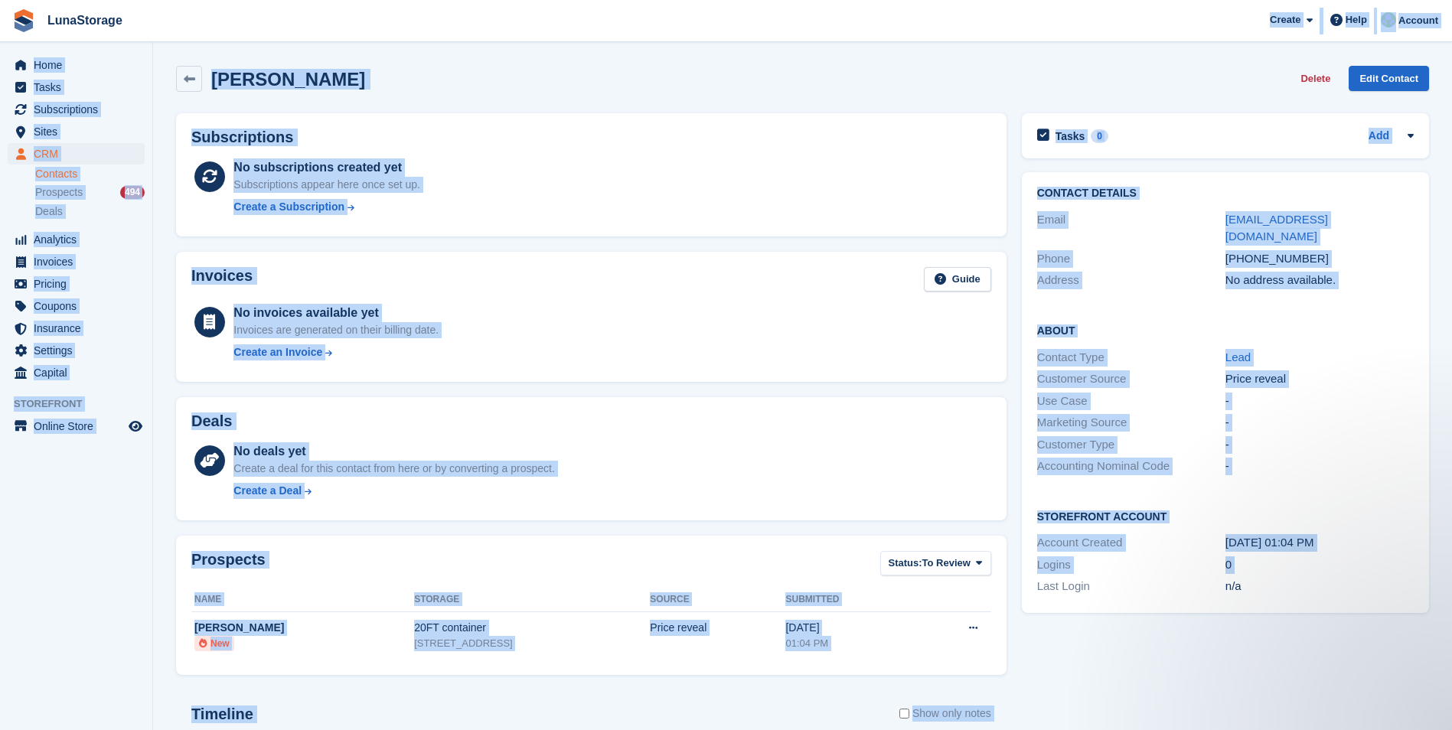
drag, startPoint x: 1014, startPoint y: 673, endPoint x: 259, endPoint y: 38, distance: 986.4
click at [259, 38] on div "LunaStorage Create Subscription Invoice Contact Deal Discount Page Help Chat Su…" at bounding box center [726, 487] width 1452 height 974
drag, startPoint x: 259, startPoint y: 38, endPoint x: 517, endPoint y: 95, distance: 264.8
click at [517, 95] on div "[PERSON_NAME] Delete Edit Contact" at bounding box center [802, 81] width 1268 height 47
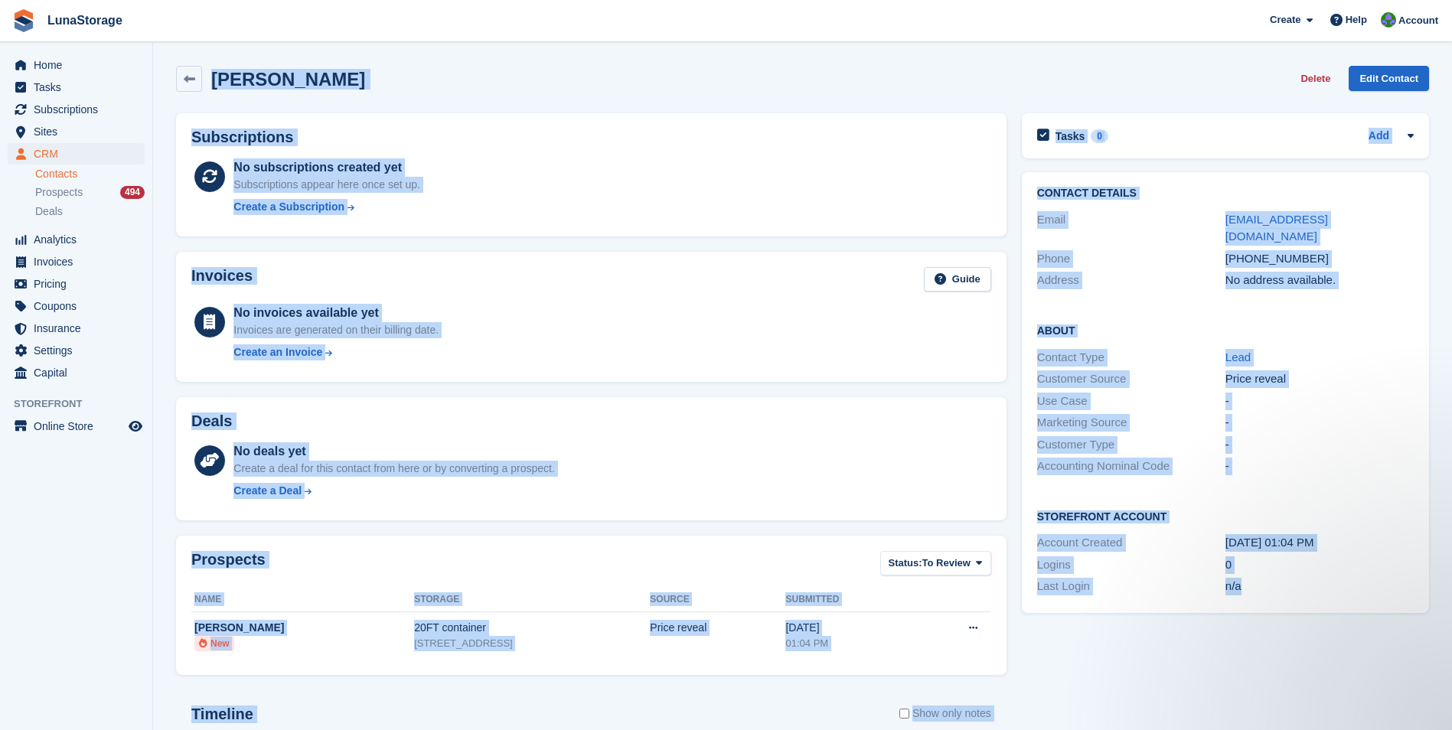
drag, startPoint x: 168, startPoint y: 62, endPoint x: 1263, endPoint y: 581, distance: 1211.1
click at [1263, 581] on div "Sergio Ferrari Delete Edit Contact Subscriptions No subscriptions created yet S…" at bounding box center [802, 509] width 1253 height 902
drag, startPoint x: 1263, startPoint y: 581, endPoint x: 1123, endPoint y: 647, distance: 154.0
click at [1123, 647] on div "Tasks 0 Add No tasks related to Sergio Ferrari Contact Details Email nextlifema…" at bounding box center [1225, 533] width 422 height 855
drag, startPoint x: 167, startPoint y: 59, endPoint x: 1261, endPoint y: 574, distance: 1209.5
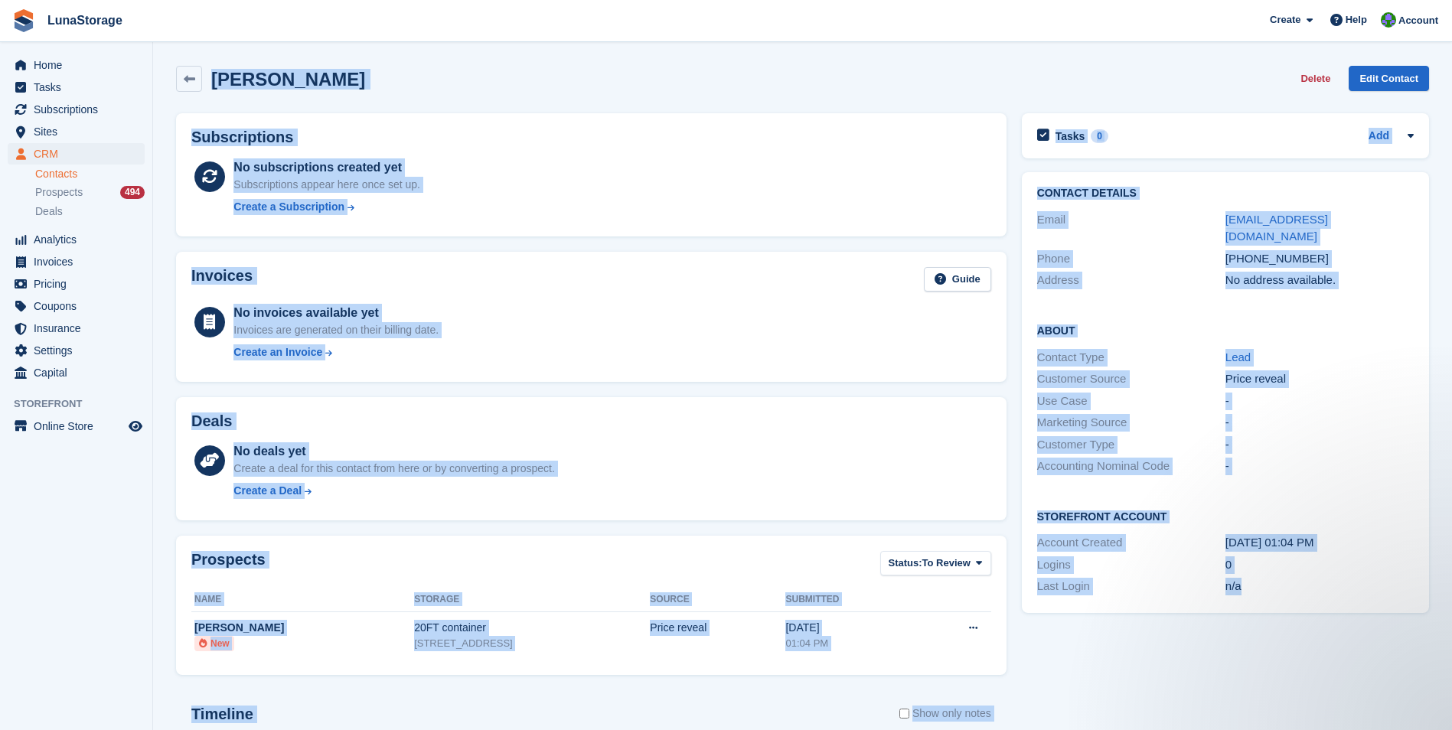
click at [1261, 574] on section "Sergio Ferrari Delete Edit Contact Subscriptions No subscriptions created yet S…" at bounding box center [802, 487] width 1299 height 974
drag, startPoint x: 1261, startPoint y: 574, endPoint x: 1266, endPoint y: 624, distance: 50.7
click at [1266, 624] on div "Tasks 0 Add No tasks related to Sergio Ferrari Contact Details Email nextlifema…" at bounding box center [1225, 533] width 422 height 855
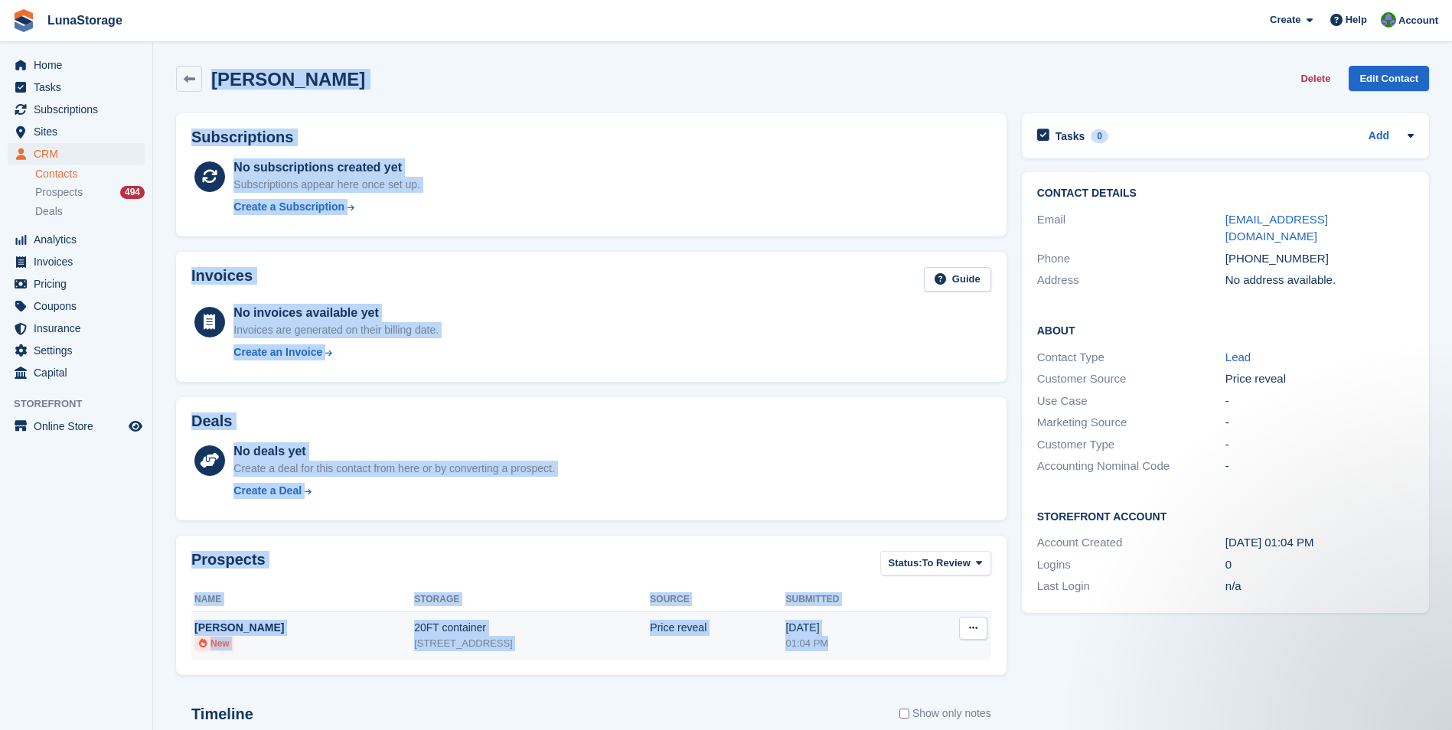
drag, startPoint x: 165, startPoint y: 47, endPoint x: 903, endPoint y: 653, distance: 954.8
click at [903, 653] on section "Sergio Ferrari Delete Edit Contact Subscriptions No subscriptions created yet S…" at bounding box center [802, 487] width 1299 height 974
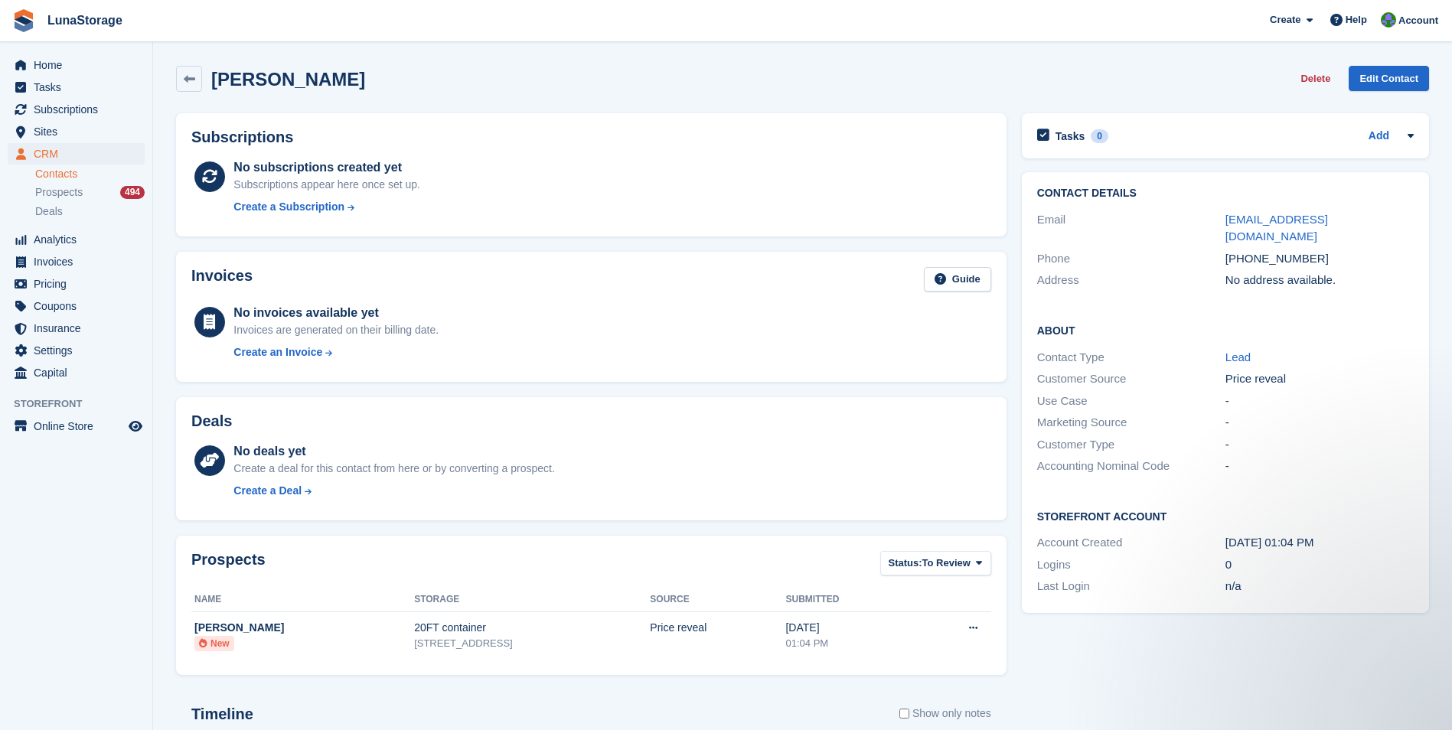
drag, startPoint x: 903, startPoint y: 653, endPoint x: 1019, endPoint y: 688, distance: 120.8
click at [1019, 688] on div "Tasks 0 Add No tasks related to Sergio Ferrari Contact Details Email nextlifema…" at bounding box center [1225, 533] width 422 height 855
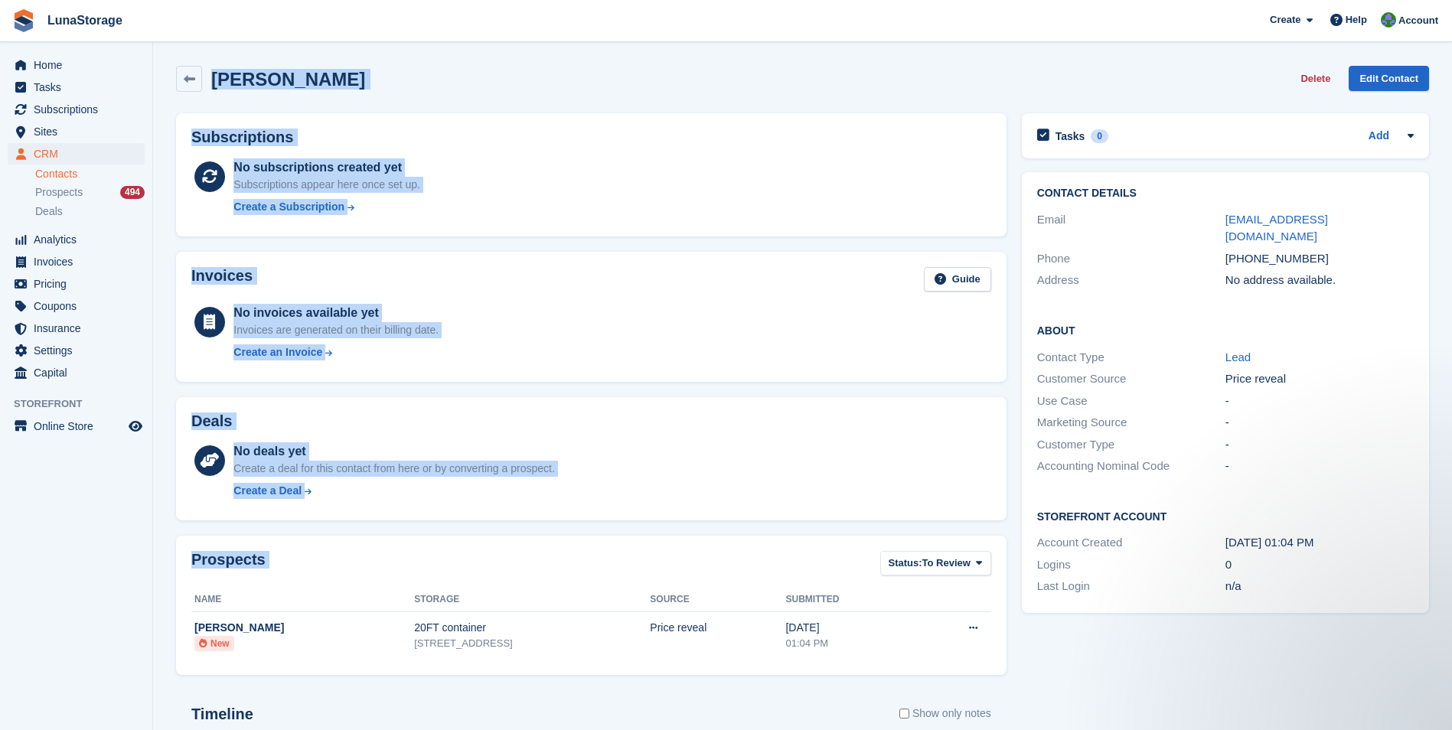
drag, startPoint x: 163, startPoint y: 48, endPoint x: 989, endPoint y: 677, distance: 1038.2
click at [989, 677] on section "Sergio Ferrari Delete Edit Contact Subscriptions No subscriptions created yet S…" at bounding box center [802, 487] width 1299 height 974
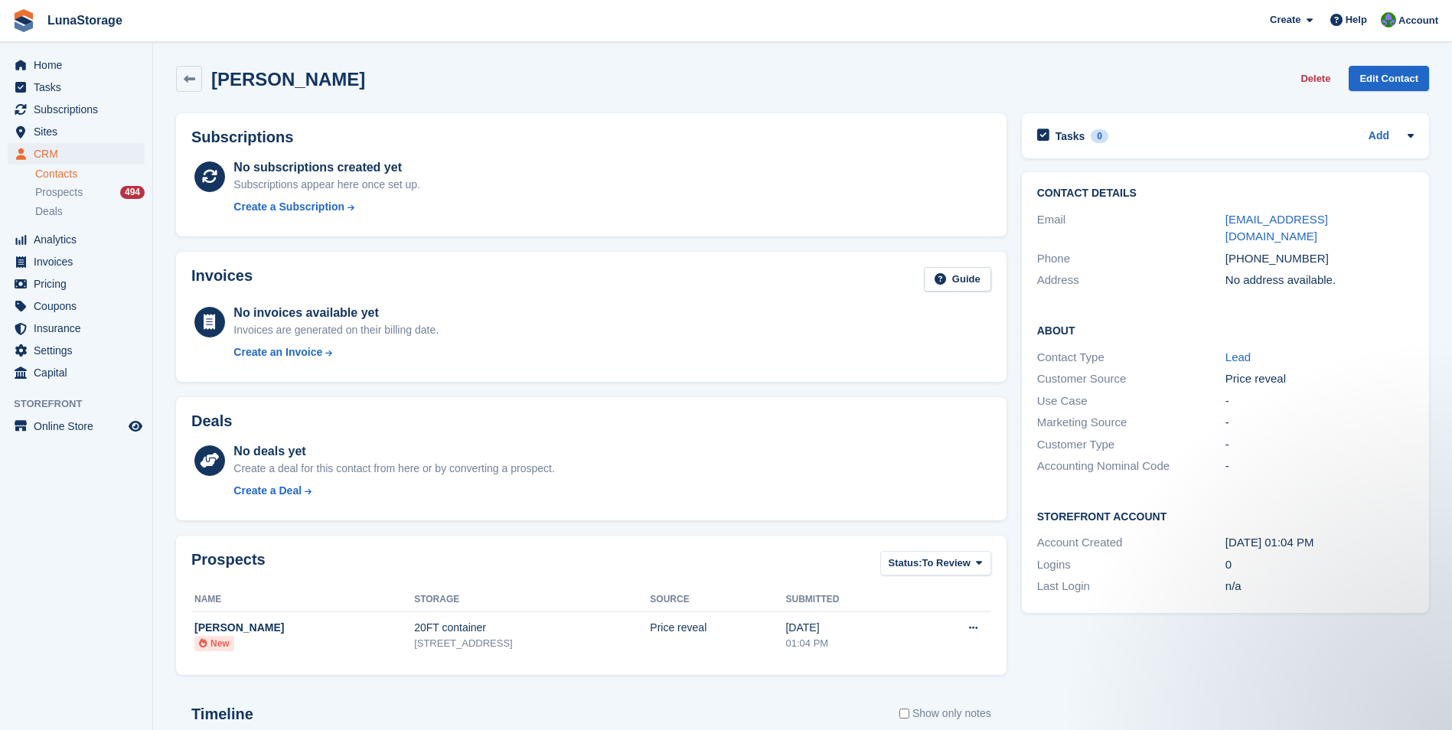
drag, startPoint x: 989, startPoint y: 677, endPoint x: 1017, endPoint y: 683, distance: 28.4
click at [1017, 683] on div "Tasks 0 Add No tasks related to Sergio Ferrari Contact Details Email nextlifema…" at bounding box center [1225, 533] width 422 height 855
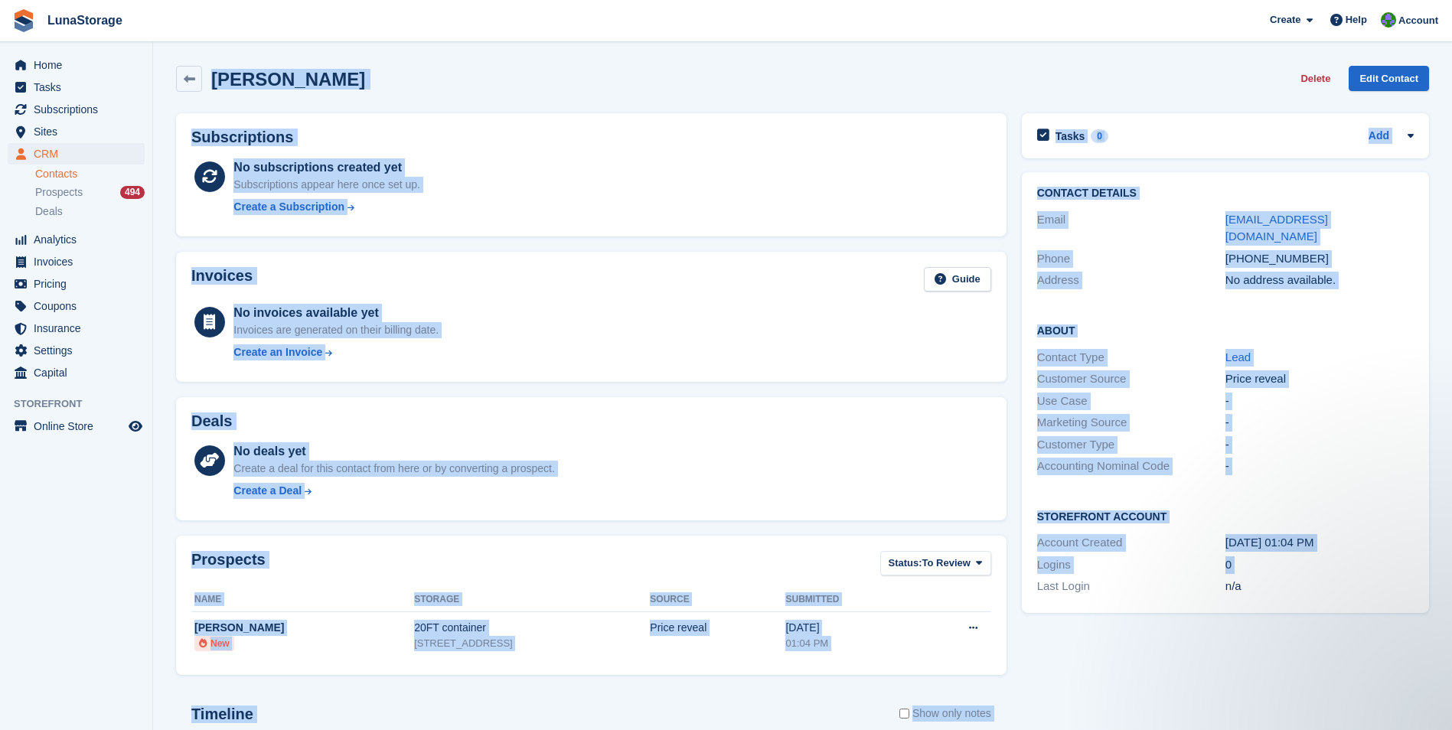
drag, startPoint x: 1017, startPoint y: 683, endPoint x: 177, endPoint y: 54, distance: 1050.1
click at [177, 54] on section "Sergio Ferrari Delete Edit Contact Subscriptions No subscriptions created yet S…" at bounding box center [802, 487] width 1299 height 974
drag, startPoint x: 177, startPoint y: 54, endPoint x: 161, endPoint y: 54, distance: 15.3
click at [161, 54] on section "Sergio Ferrari Delete Edit Contact Subscriptions No subscriptions created yet S…" at bounding box center [802, 487] width 1299 height 974
drag, startPoint x: 161, startPoint y: 54, endPoint x: 1017, endPoint y: 679, distance: 1059.7
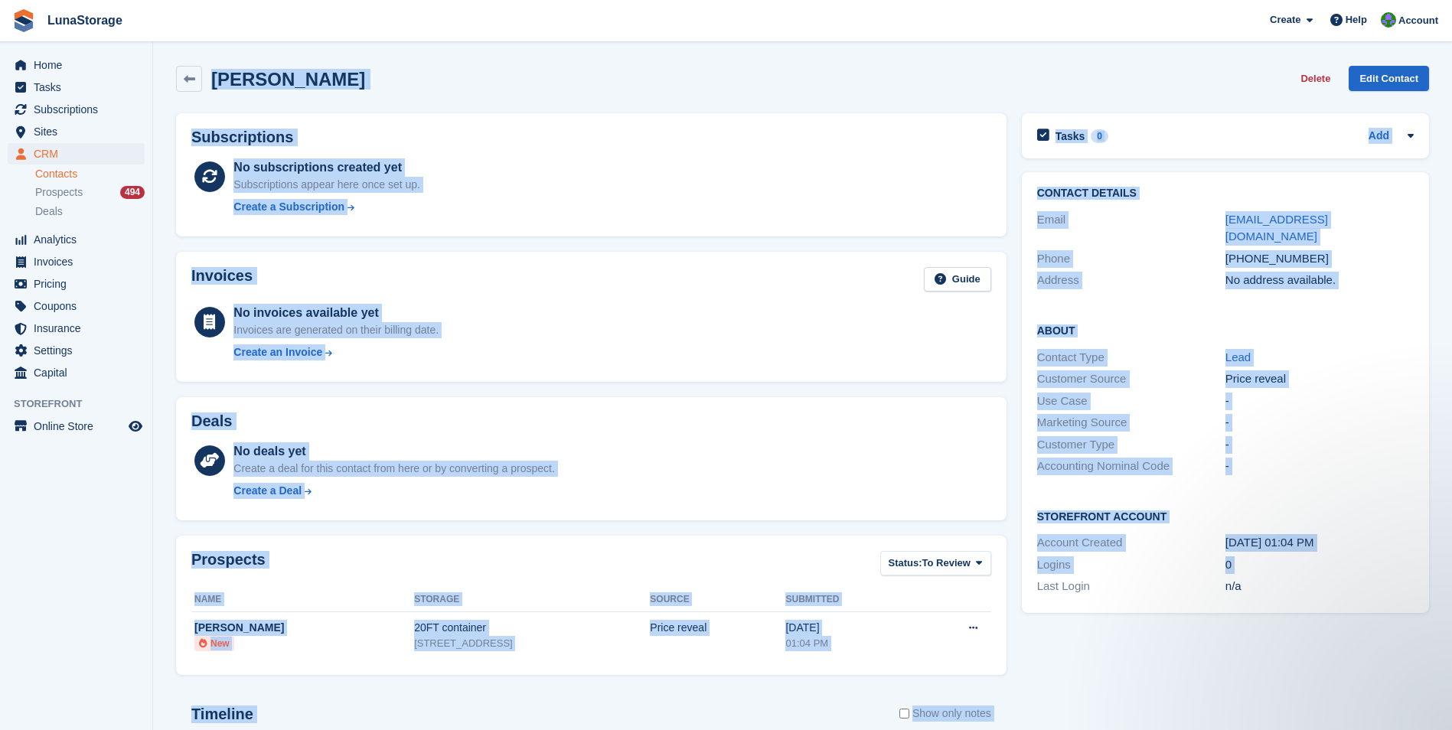
click at [1017, 679] on section "Sergio Ferrari Delete Edit Contact Subscriptions No subscriptions created yet S…" at bounding box center [802, 487] width 1299 height 974
click at [1017, 679] on div "Tasks 0 Add No tasks related to Sergio Ferrari Contact Details Email nextlifema…" at bounding box center [1225, 533] width 422 height 855
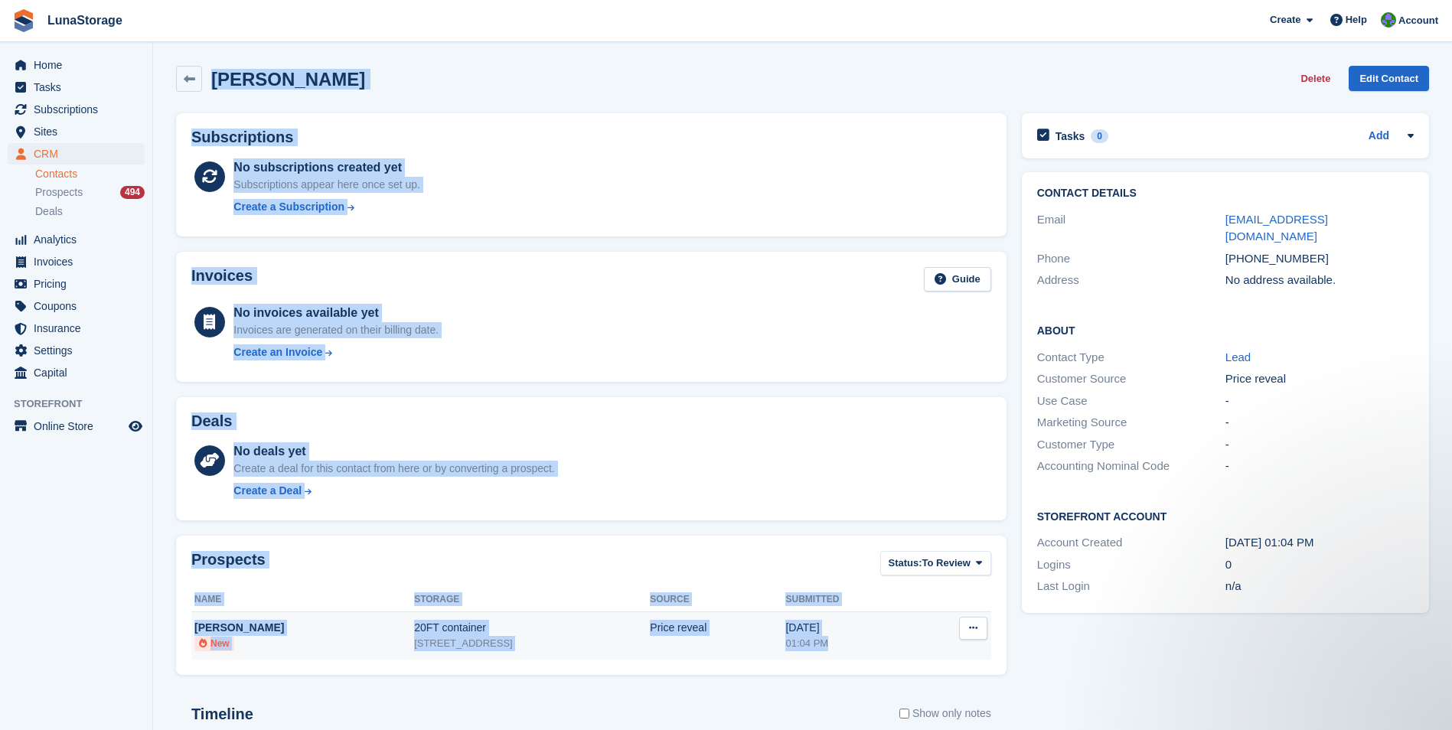
drag, startPoint x: 161, startPoint y: 49, endPoint x: 957, endPoint y: 657, distance: 1001.8
click at [957, 657] on section "Sergio Ferrari Delete Edit Contact Subscriptions No subscriptions created yet S…" at bounding box center [802, 487] width 1299 height 974
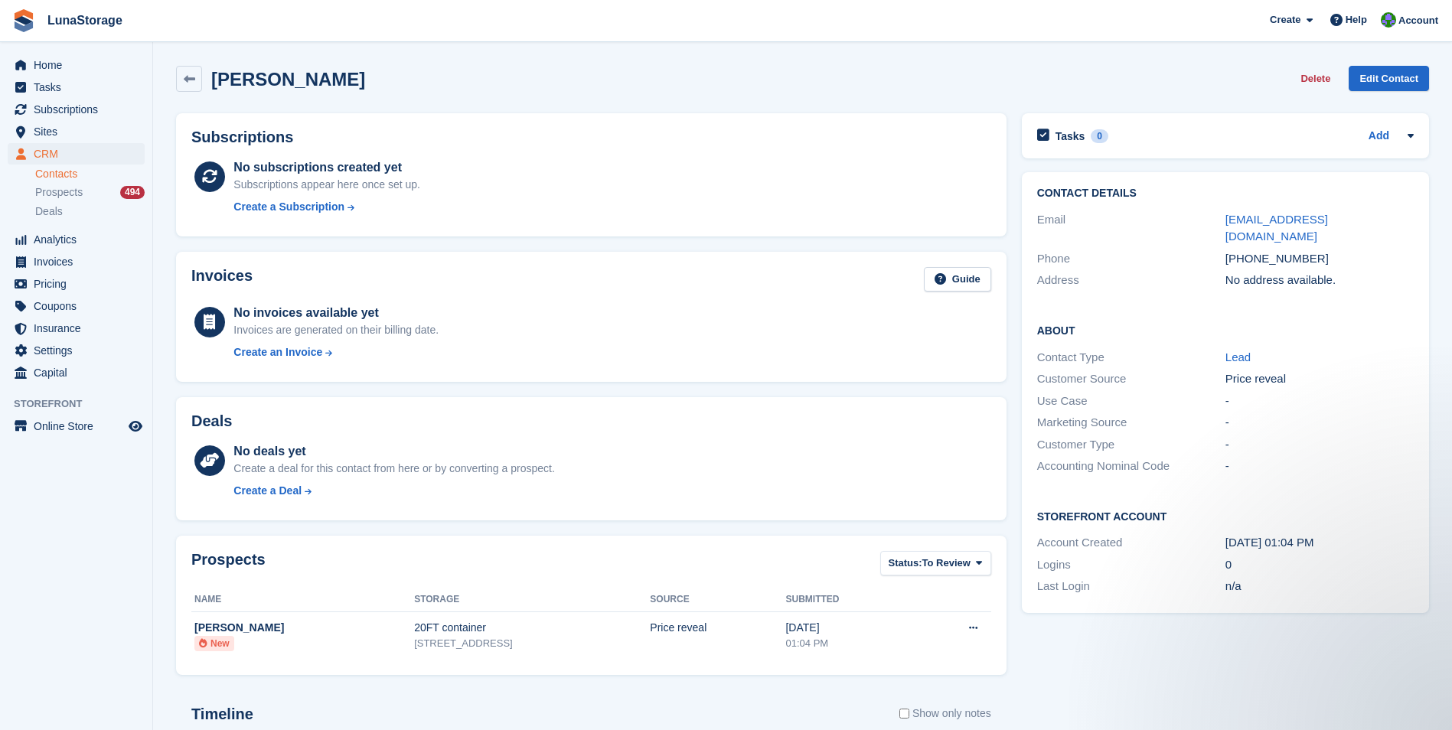
drag, startPoint x: 957, startPoint y: 657, endPoint x: 1014, endPoint y: 677, distance: 60.7
click at [1014, 677] on div "Tasks 0 Add No tasks related to Sergio Ferrari Contact Details Email nextlifema…" at bounding box center [1225, 533] width 422 height 855
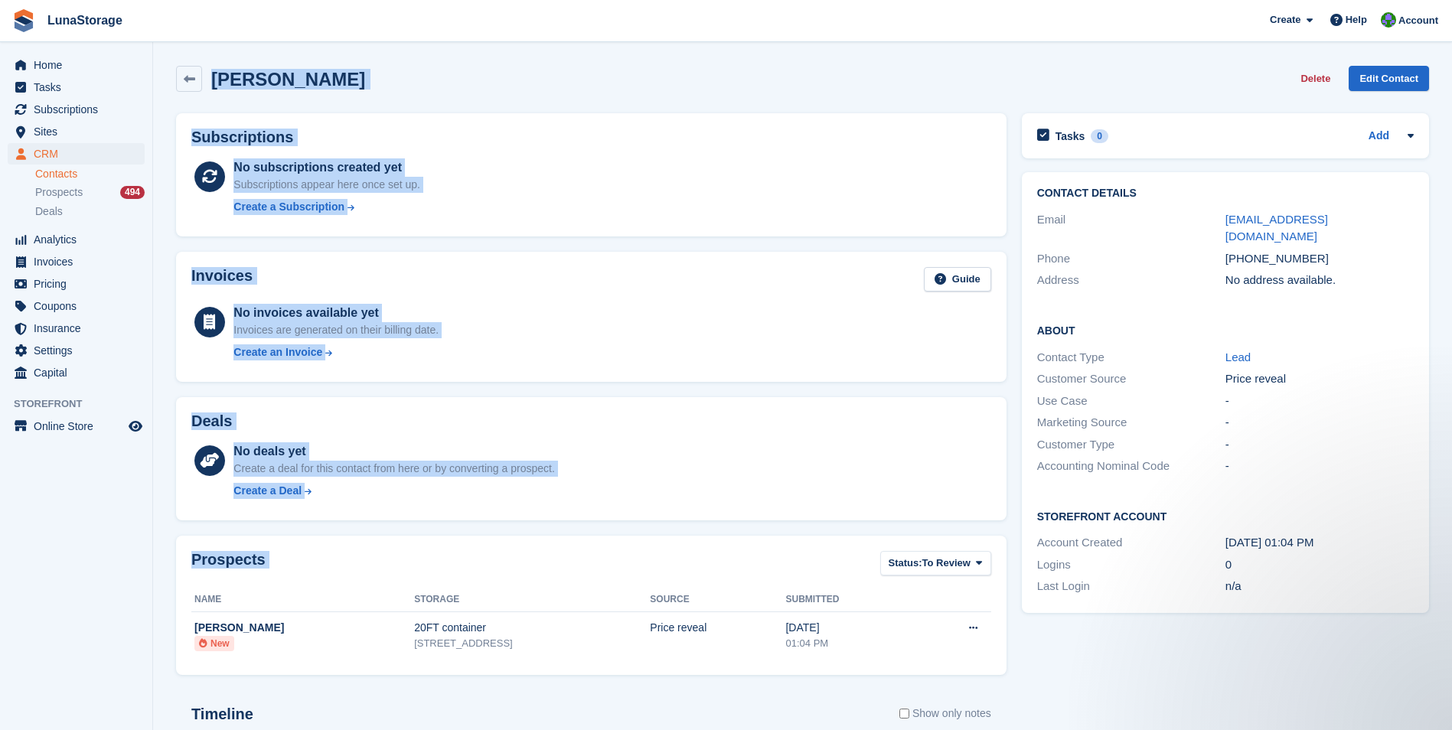
drag, startPoint x: 161, startPoint y: 52, endPoint x: 1003, endPoint y: 659, distance: 1037.1
click at [1003, 659] on section "Sergio Ferrari Delete Edit Contact Subscriptions No subscriptions created yet S…" at bounding box center [802, 487] width 1299 height 974
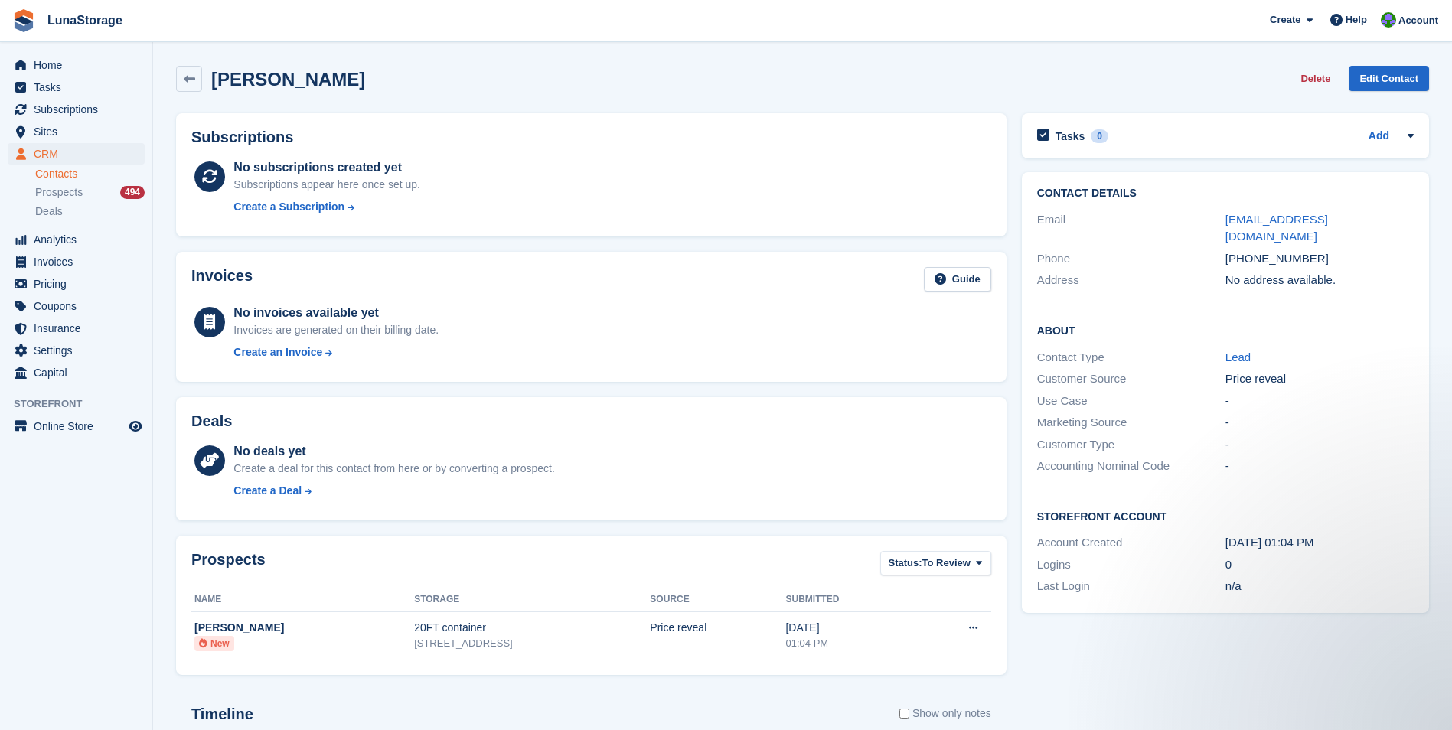
drag, startPoint x: 1003, startPoint y: 659, endPoint x: 1016, endPoint y: 679, distance: 23.8
click at [1016, 679] on div "Tasks 0 Add No tasks related to Sergio Ferrari Contact Details Email nextlifema…" at bounding box center [1225, 533] width 422 height 855
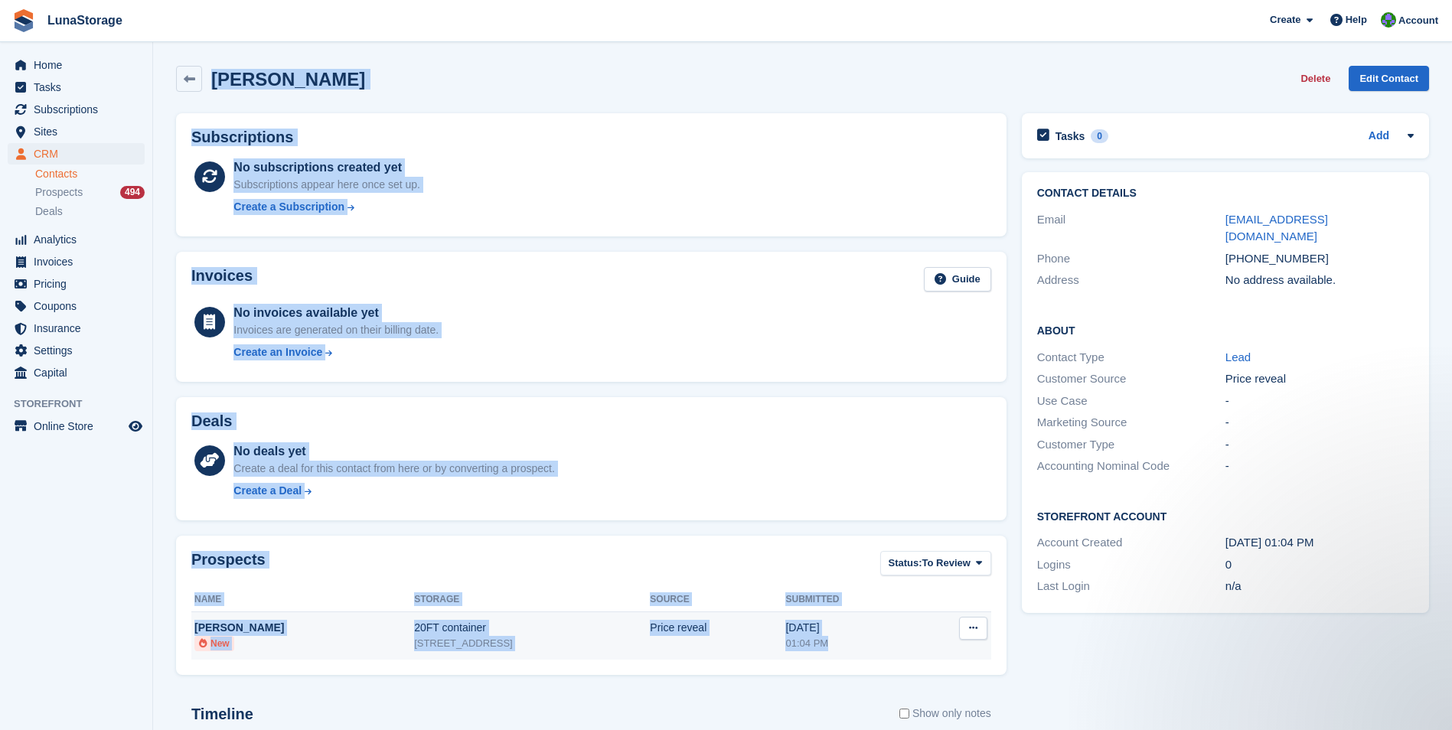
drag, startPoint x: 170, startPoint y: 53, endPoint x: 941, endPoint y: 632, distance: 964.7
click at [941, 632] on section "Sergio Ferrari Delete Edit Contact Subscriptions No subscriptions created yet S…" at bounding box center [802, 487] width 1299 height 974
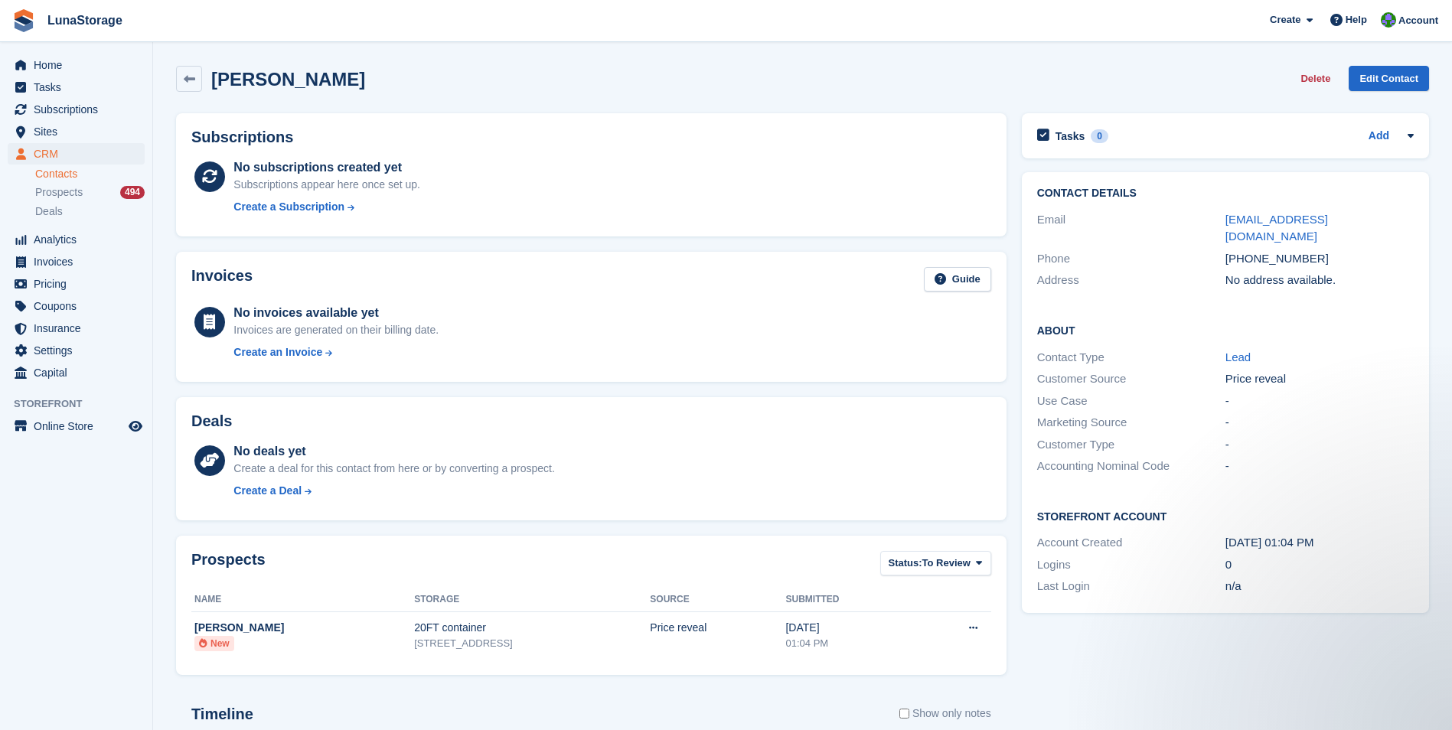
drag, startPoint x: 941, startPoint y: 632, endPoint x: 1016, endPoint y: 670, distance: 83.8
click at [1016, 670] on div "Tasks 0 Add No tasks related to Sergio Ferrari Contact Details Email nextlifema…" at bounding box center [1225, 533] width 422 height 855
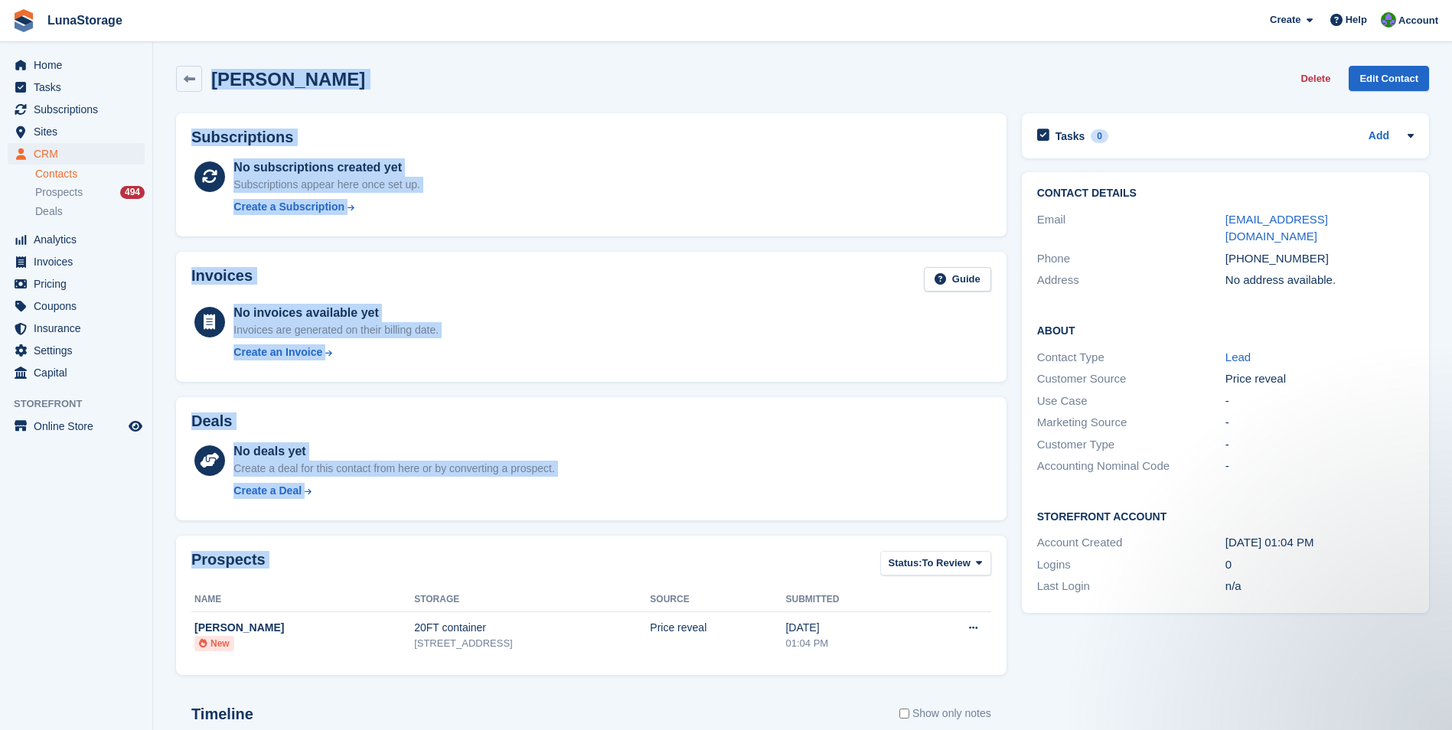
drag, startPoint x: 158, startPoint y: 47, endPoint x: 1010, endPoint y: 652, distance: 1045.6
click at [1010, 652] on section "Sergio Ferrari Delete Edit Contact Subscriptions No subscriptions created yet S…" at bounding box center [802, 487] width 1299 height 974
click at [160, 62] on section "Sergio Ferrari Delete Edit Contact Subscriptions No subscriptions created yet S…" at bounding box center [802, 487] width 1299 height 974
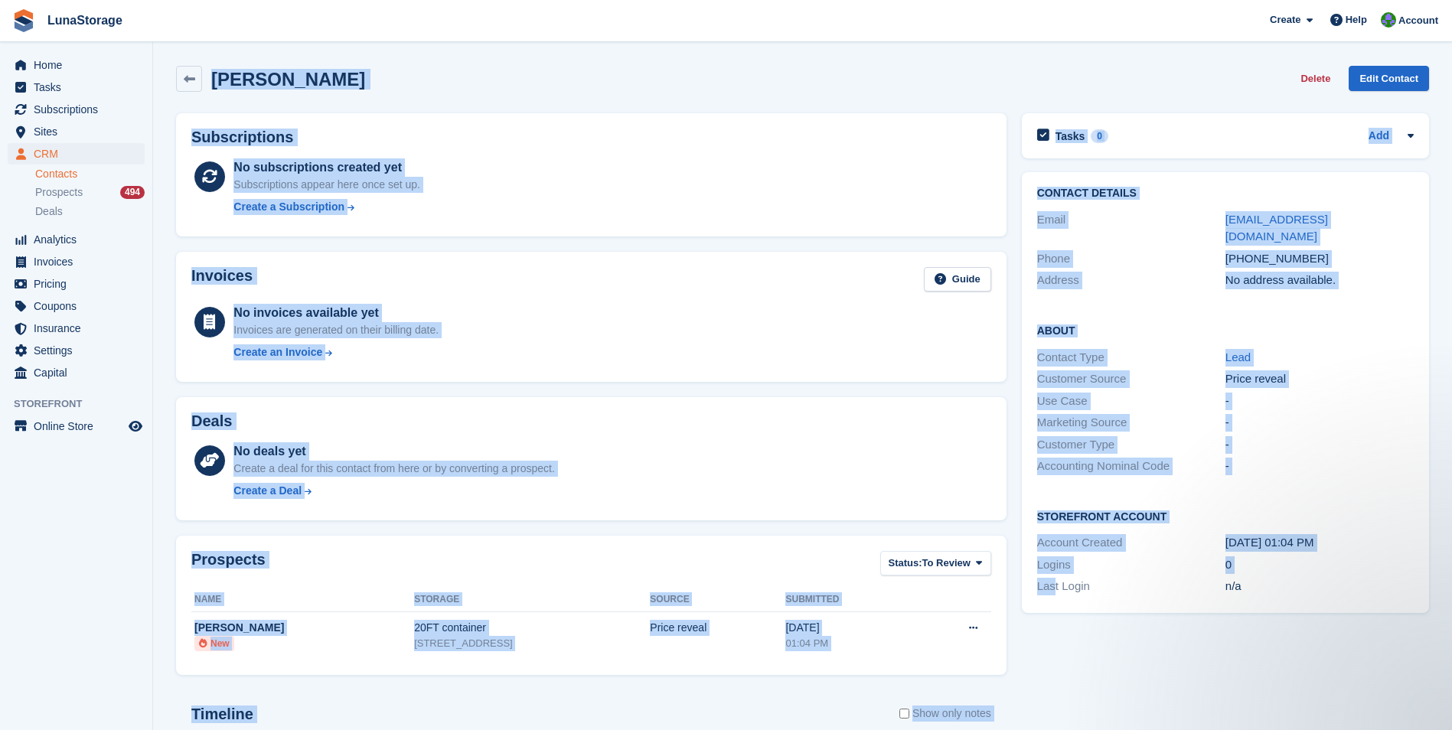
drag, startPoint x: 161, startPoint y: 56, endPoint x: 1053, endPoint y: 714, distance: 1108.8
click at [1053, 714] on section "Sergio Ferrari Delete Edit Contact Subscriptions No subscriptions created yet S…" at bounding box center [802, 487] width 1299 height 974
drag, startPoint x: 1053, startPoint y: 714, endPoint x: 1034, endPoint y: 683, distance: 36.7
click at [1034, 683] on div "Tasks 0 Add No tasks related to Sergio Ferrari Contact Details Email nextlifema…" at bounding box center [1225, 533] width 422 height 855
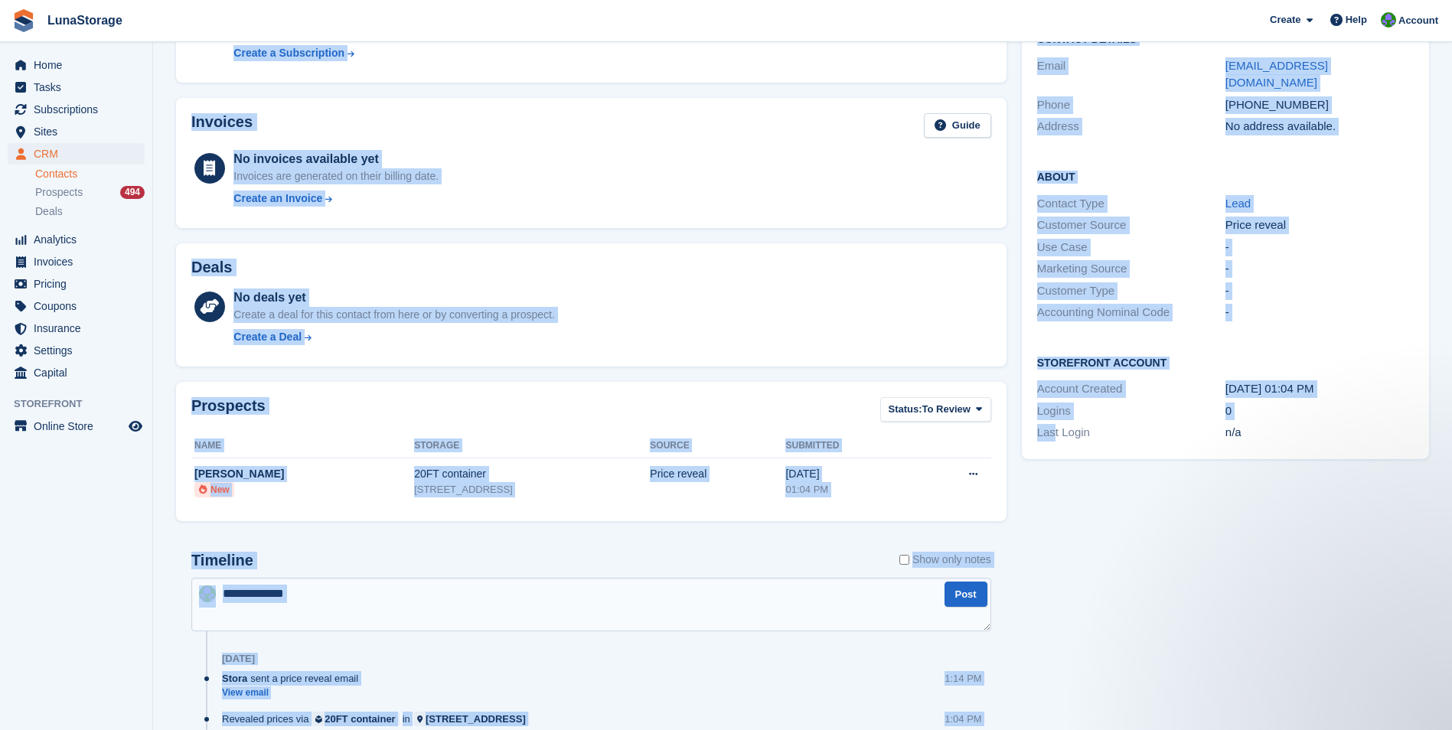
scroll to position [210, 0]
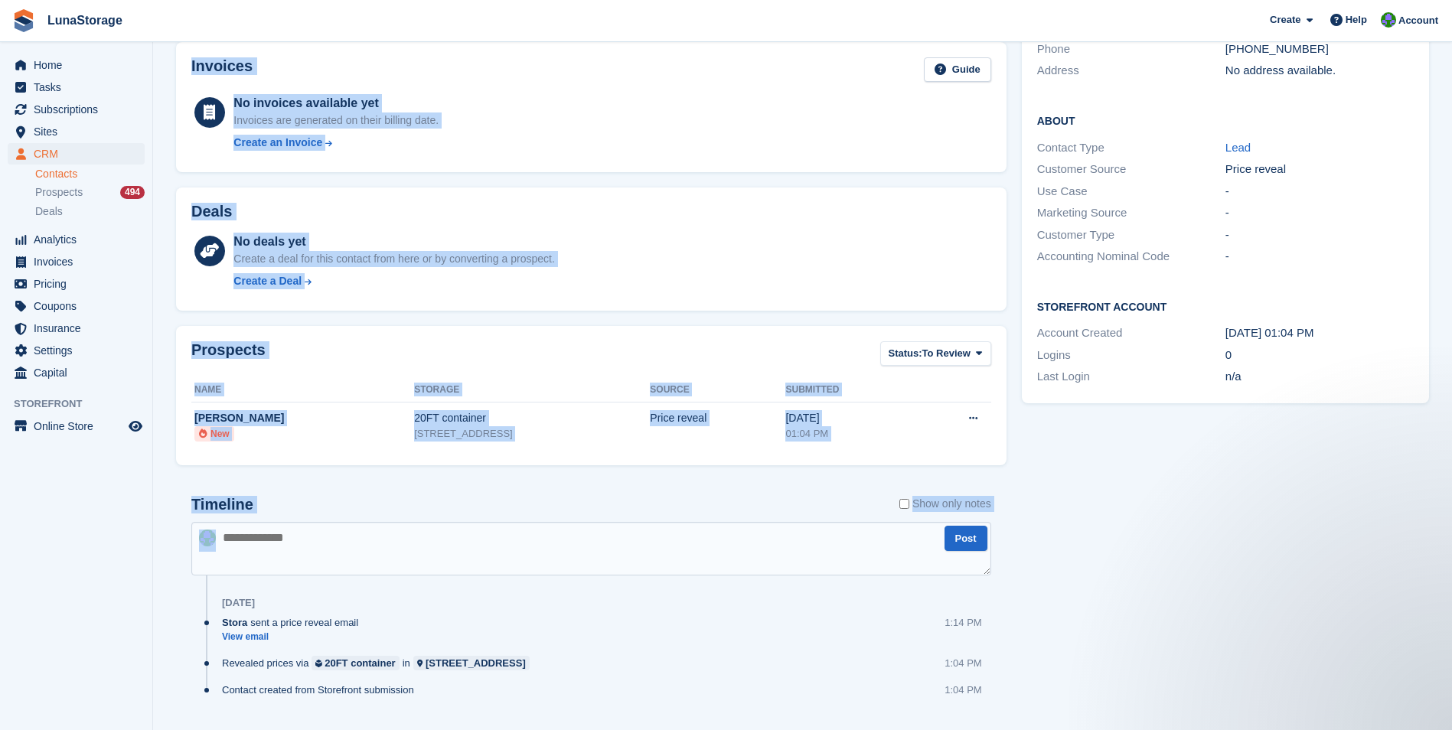
drag, startPoint x: 170, startPoint y: 64, endPoint x: 997, endPoint y: 567, distance: 968.5
click at [997, 567] on div "Sergio Ferrari Delete Edit Contact Subscriptions No subscriptions created yet S…" at bounding box center [802, 299] width 1253 height 902
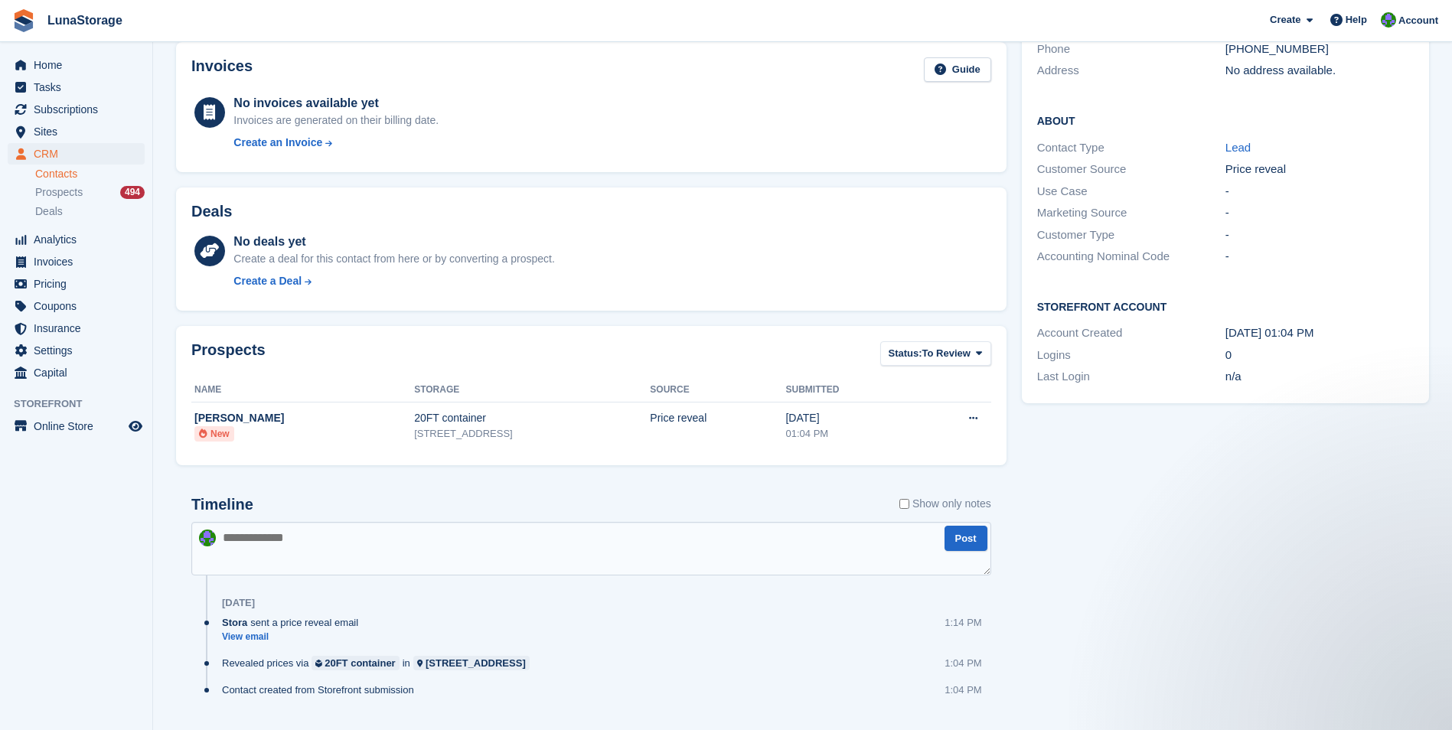
drag, startPoint x: 997, startPoint y: 567, endPoint x: 1097, endPoint y: 409, distance: 187.1
click at [1097, 409] on div "Tasks 0 Add No tasks related to Sergio Ferrari Contact Details Email nextlifema…" at bounding box center [1225, 323] width 422 height 855
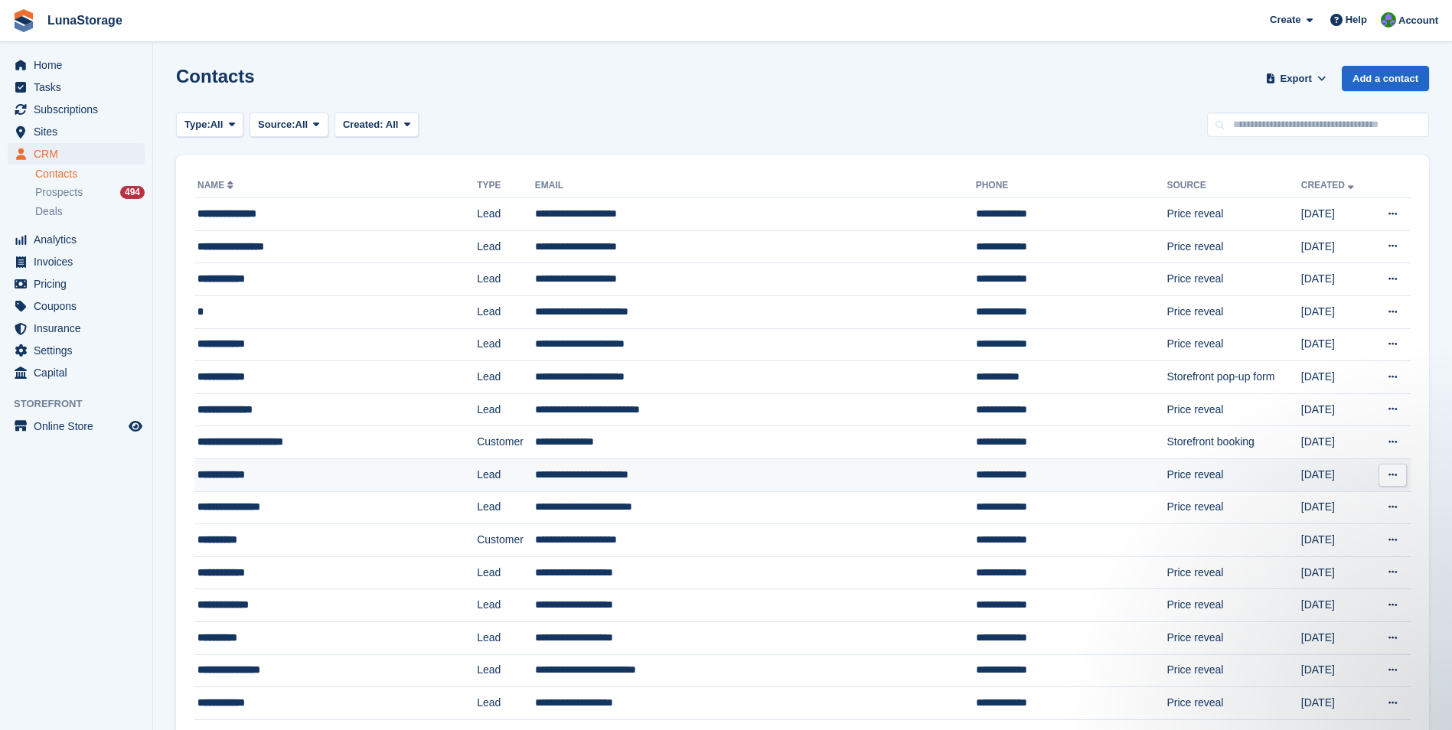
click at [254, 475] on div "**********" at bounding box center [309, 475] width 224 height 16
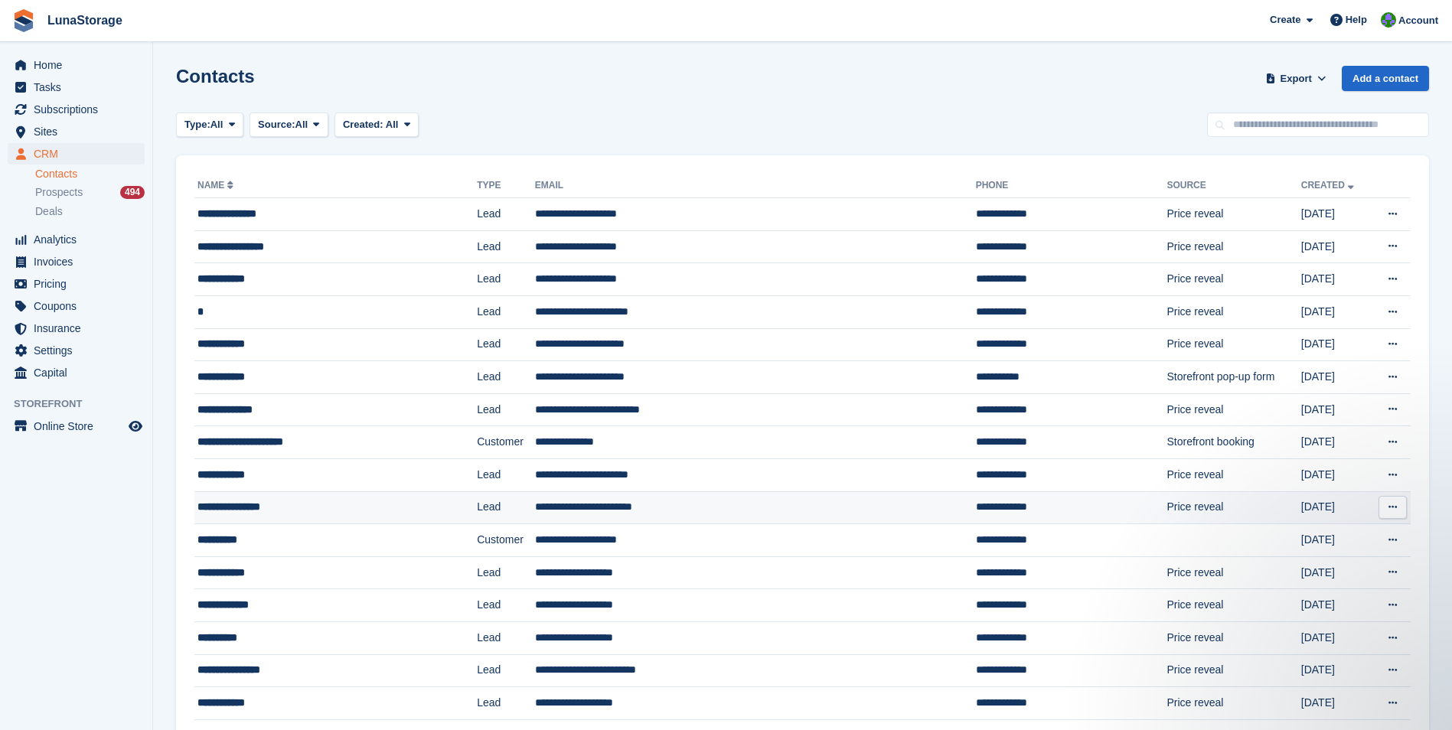
click at [253, 505] on div "**********" at bounding box center [309, 507] width 224 height 16
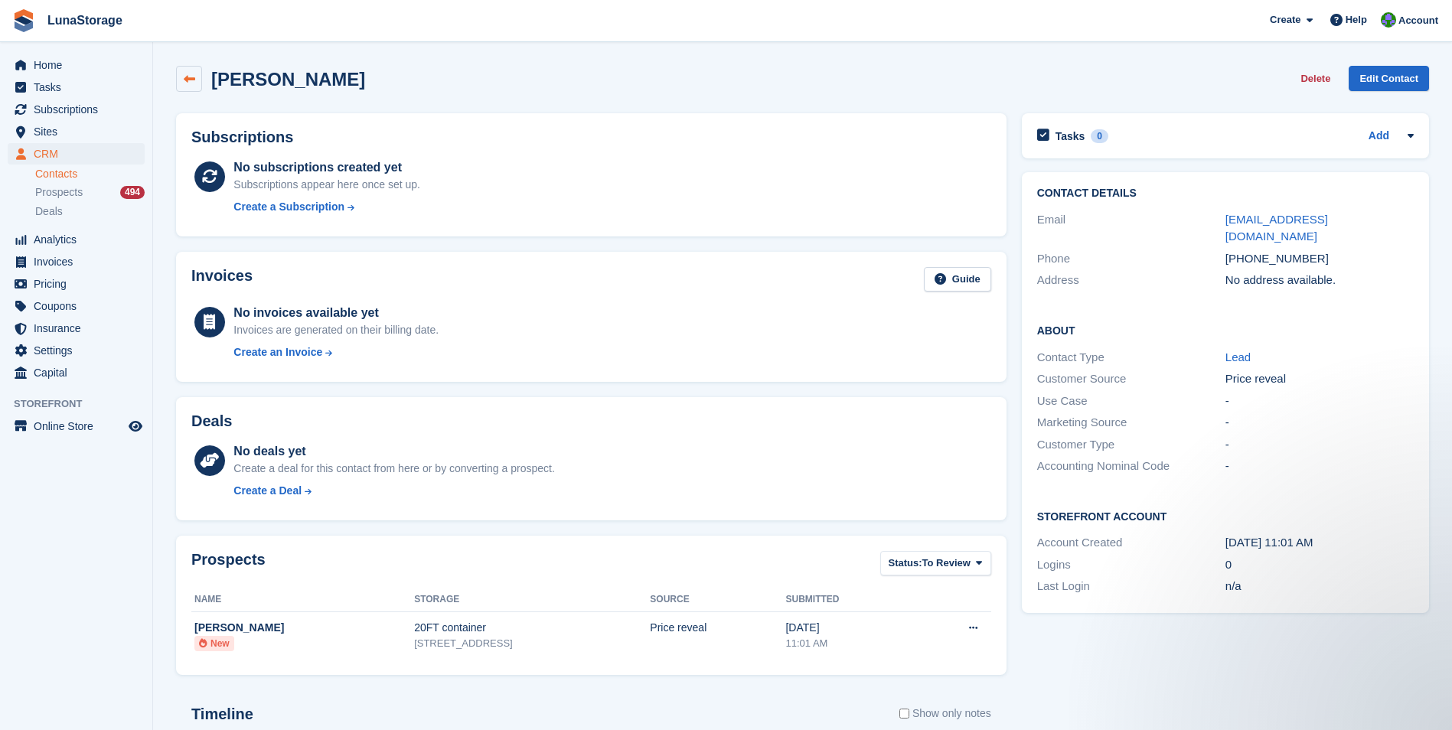
click at [193, 77] on icon at bounding box center [189, 78] width 11 height 11
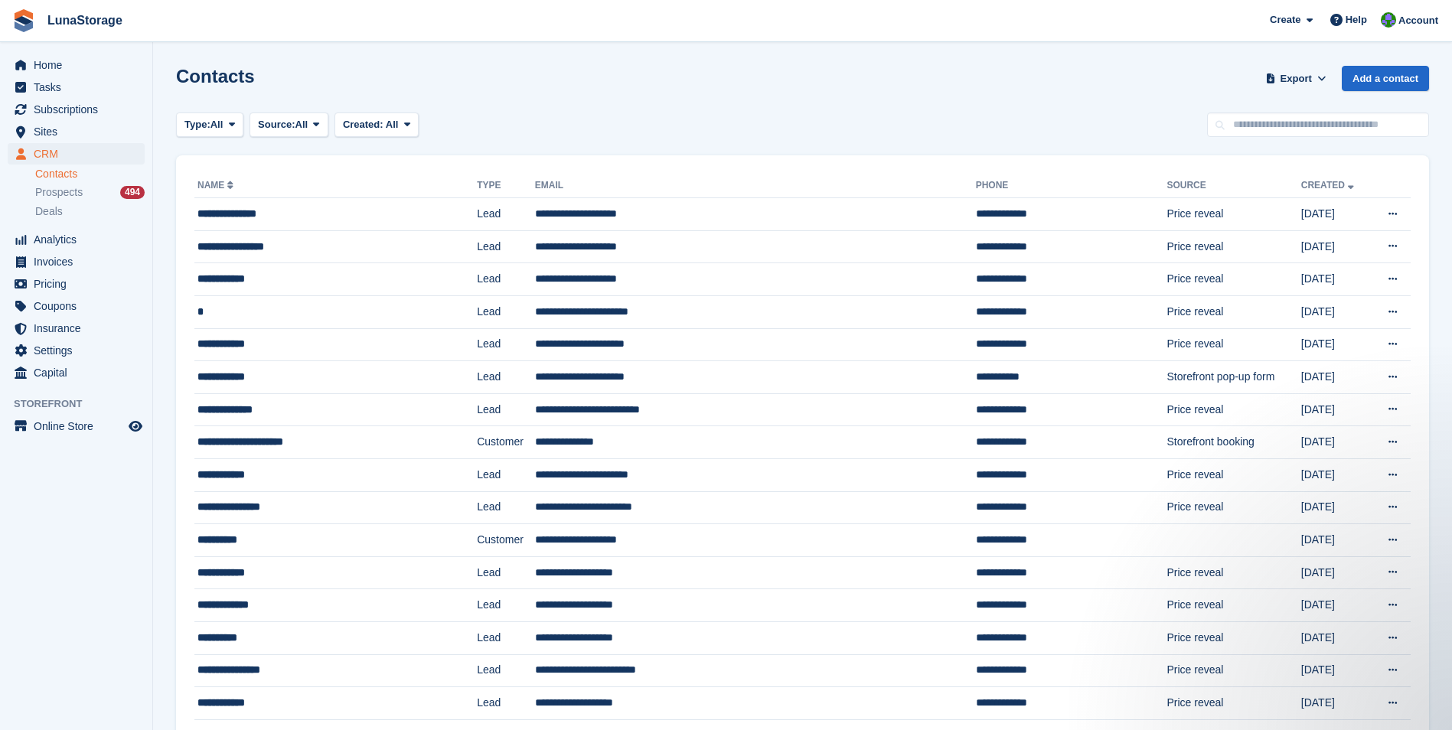
click at [57, 174] on link "Contacts" at bounding box center [89, 174] width 109 height 15
